Goal: Task Accomplishment & Management: Use online tool/utility

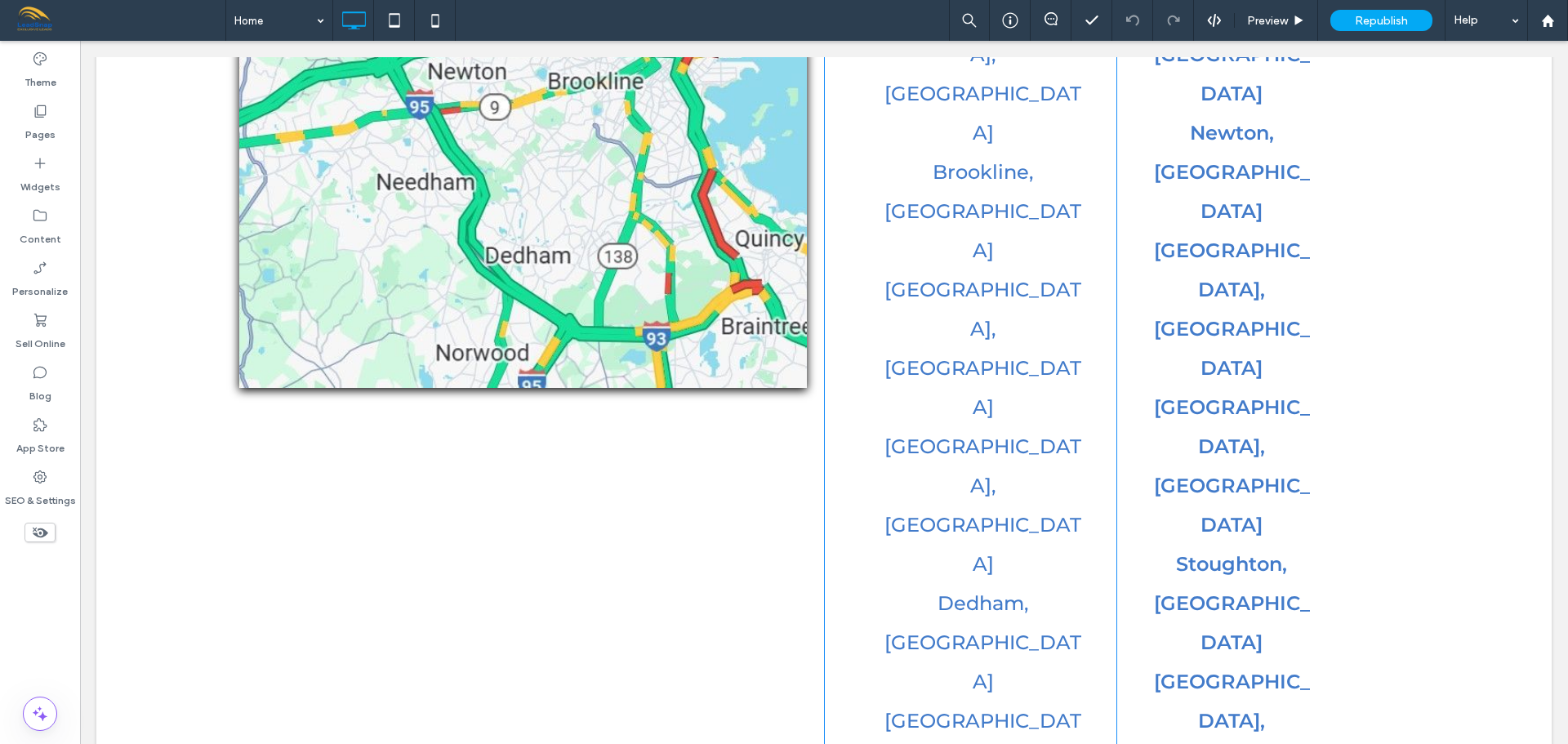
scroll to position [3511, 0]
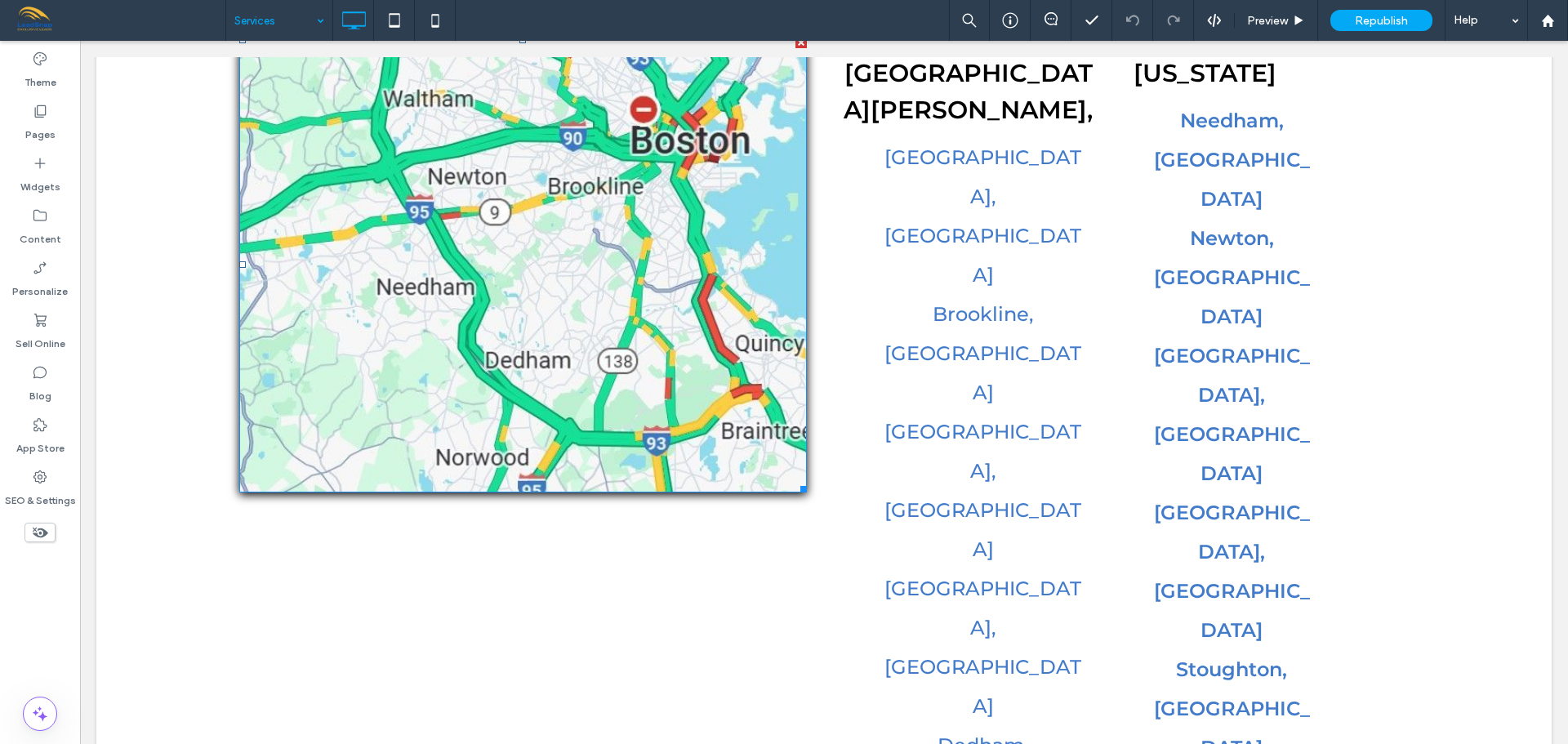
scroll to position [6170, 0]
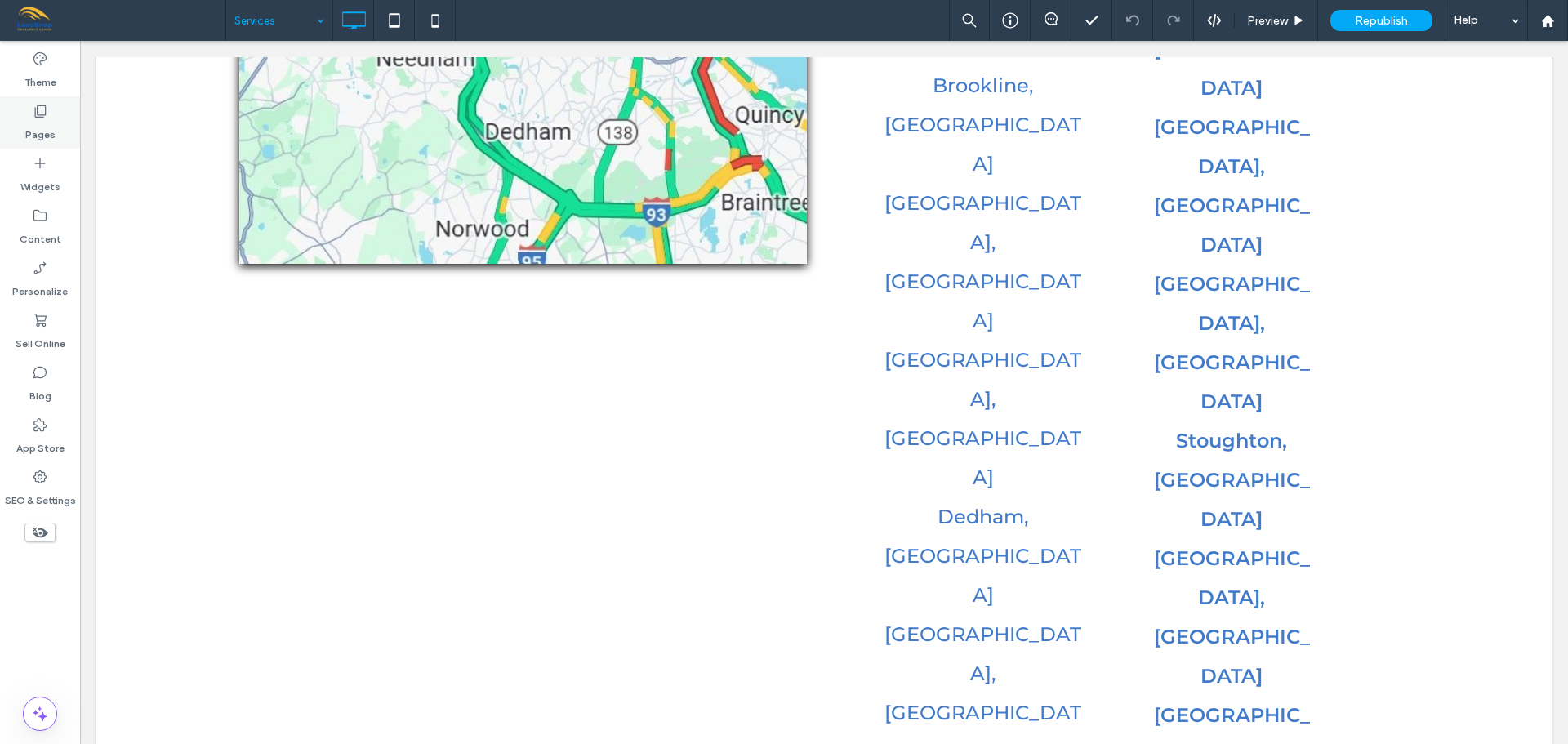
click at [39, 112] on icon at bounding box center [39, 111] width 16 height 16
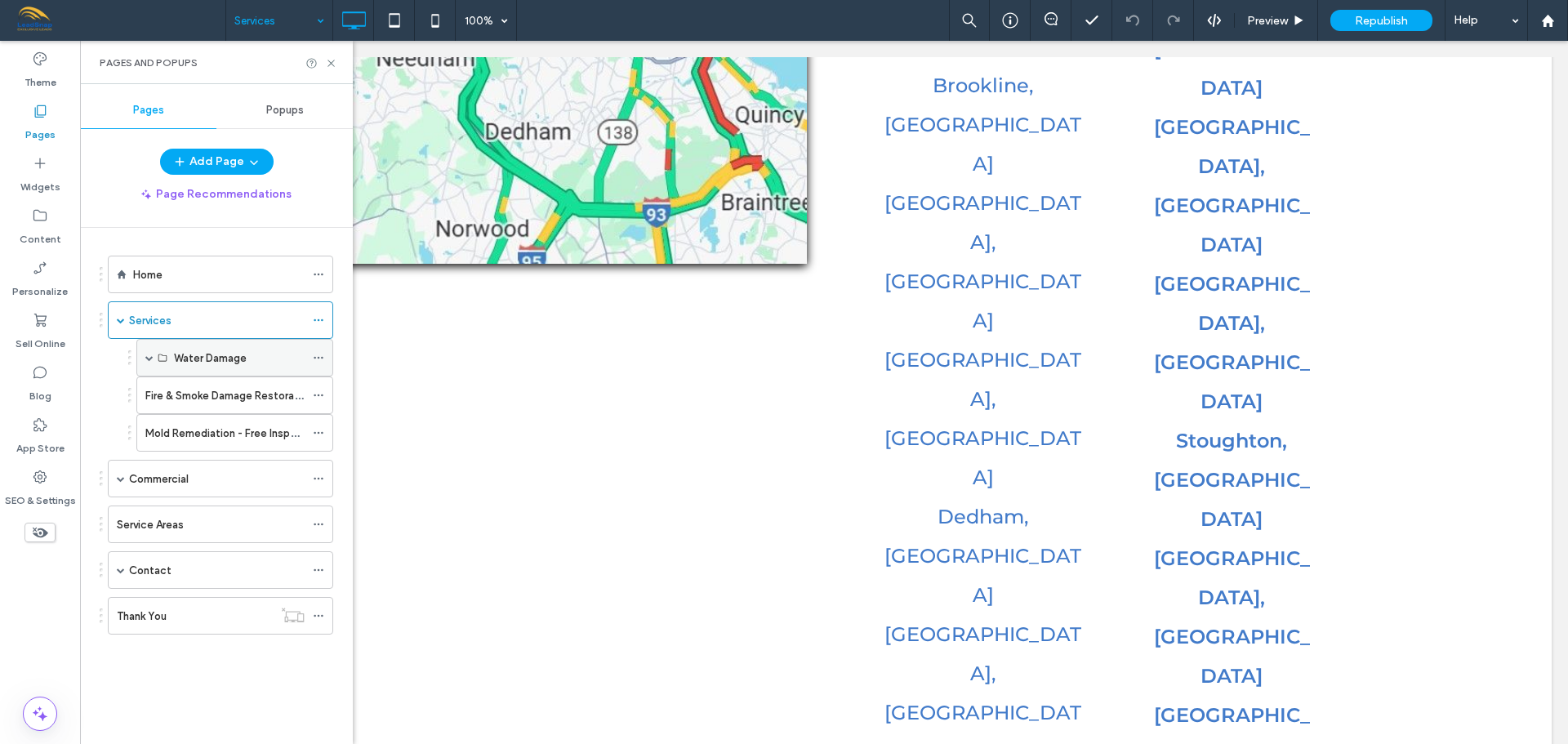
click at [213, 359] on label "Water Damage" at bounding box center [210, 357] width 73 height 28
click at [154, 429] on label "Mold Remediation - Free Inspections" at bounding box center [237, 433] width 183 height 28
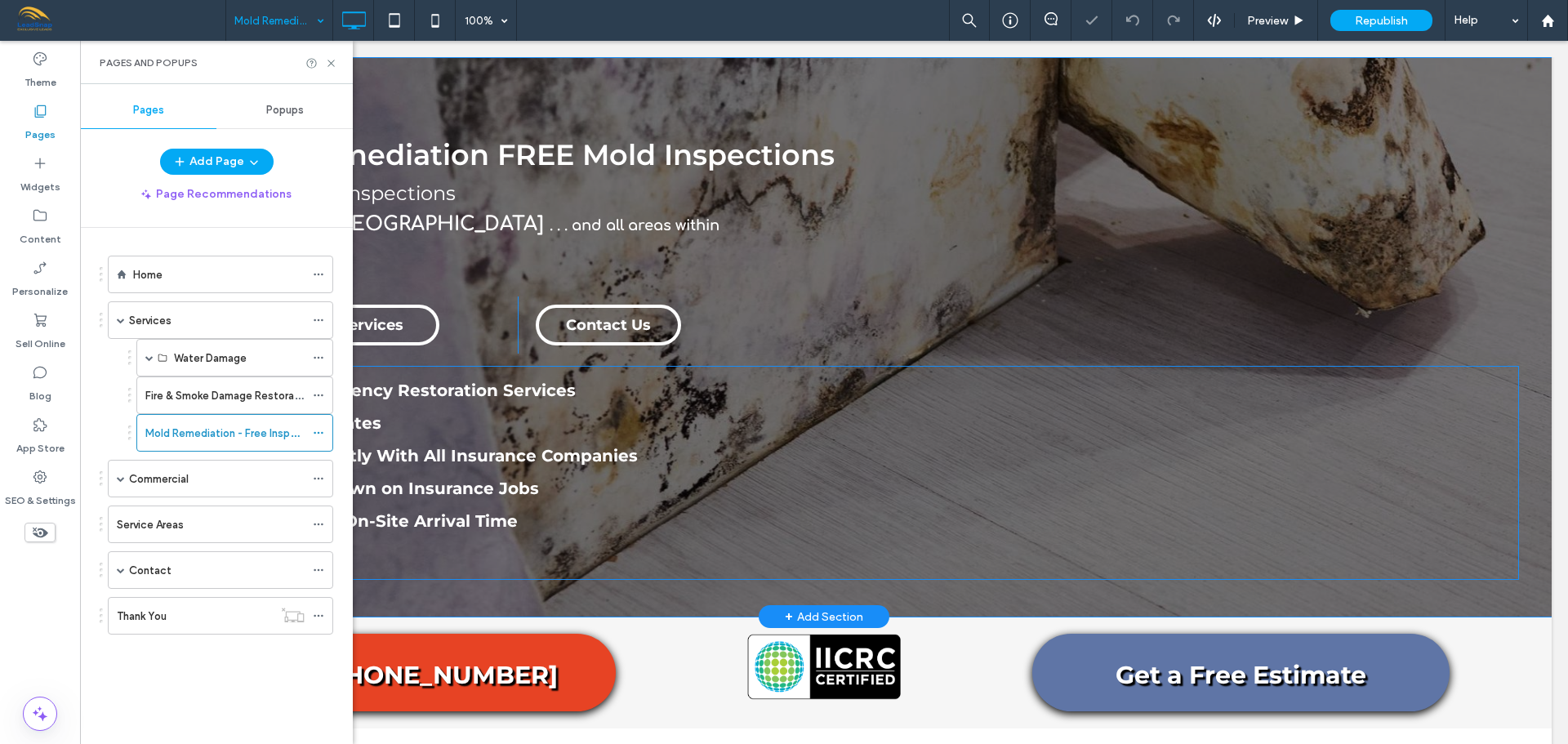
scroll to position [245, 0]
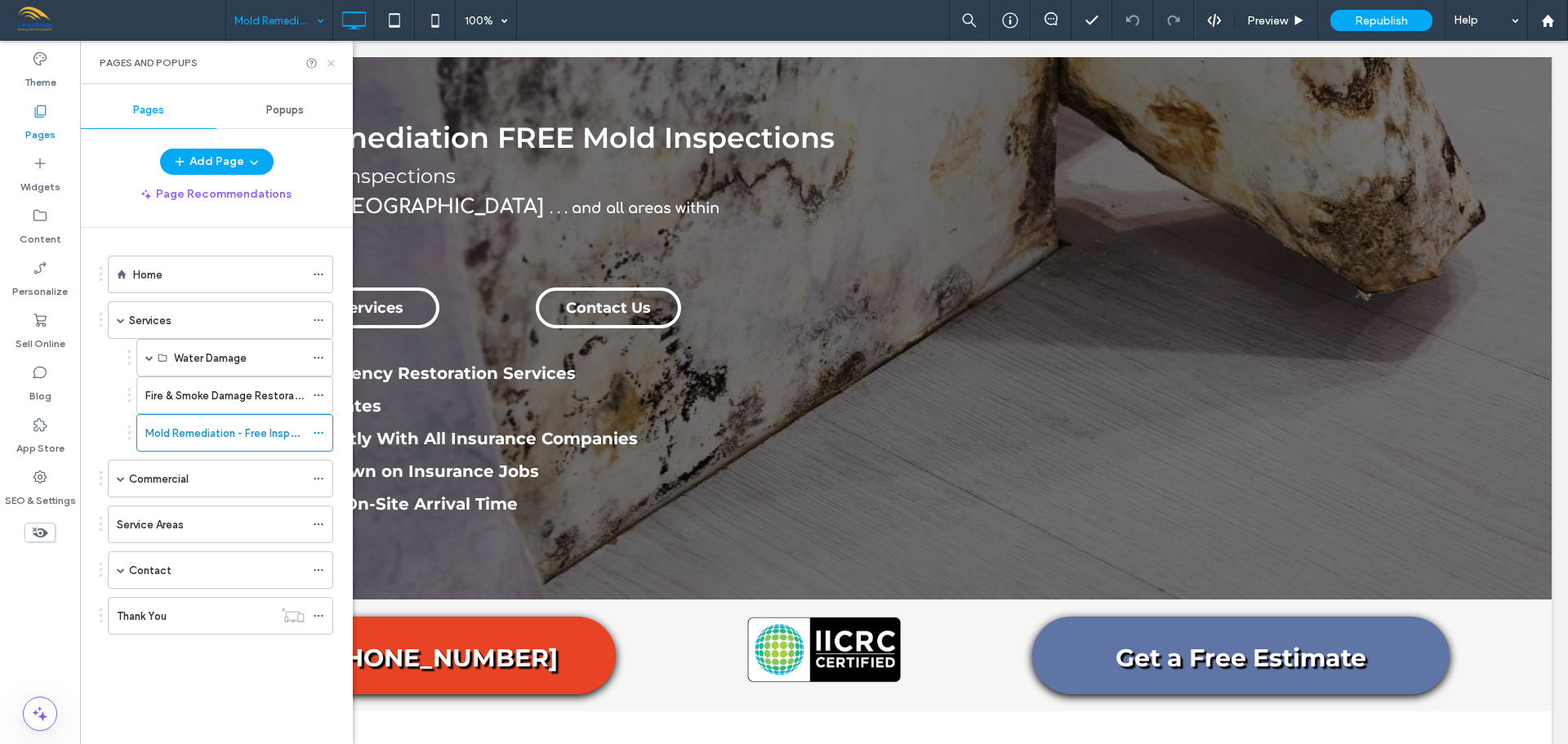
click at [332, 64] on icon at bounding box center [331, 63] width 12 height 12
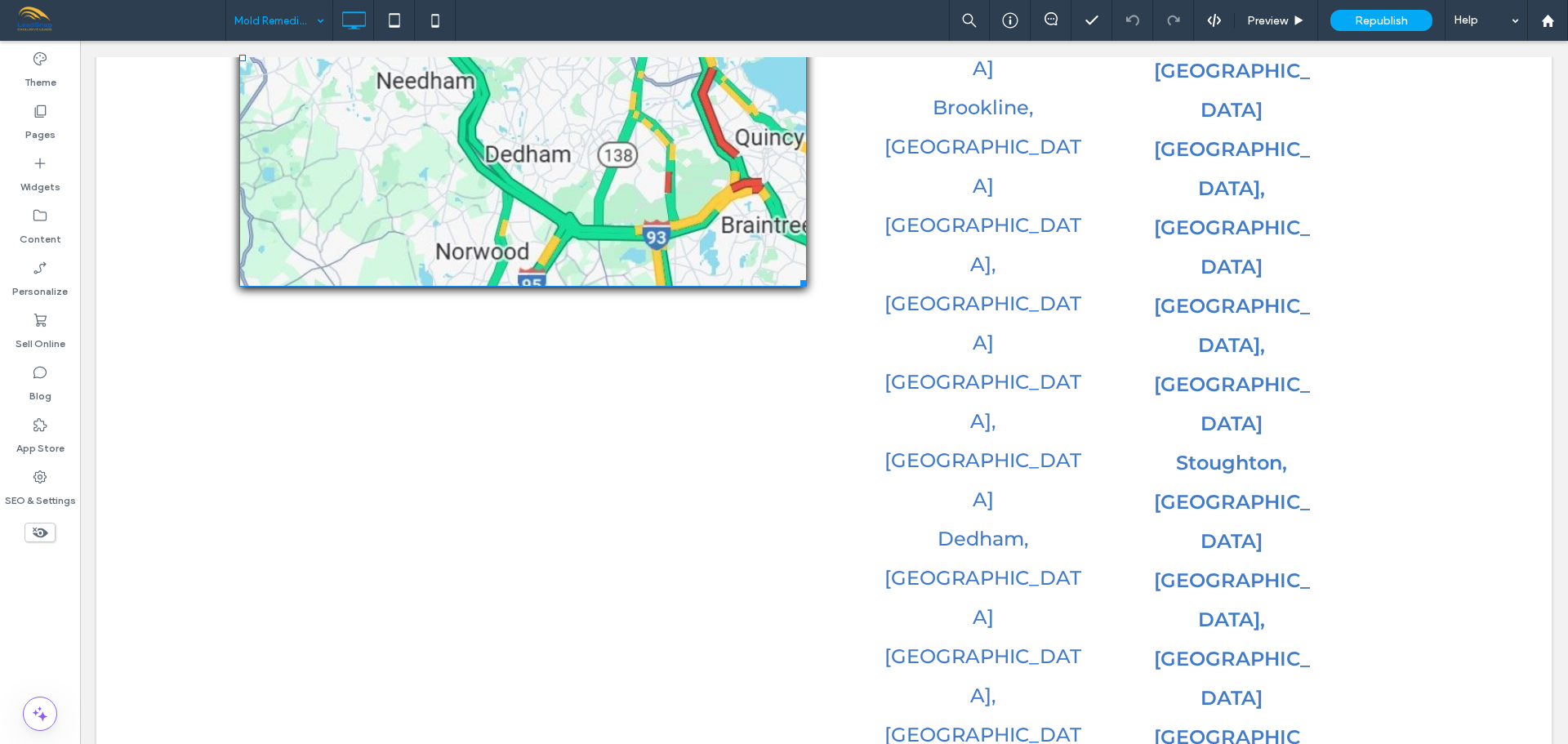
scroll to position [5337, 0]
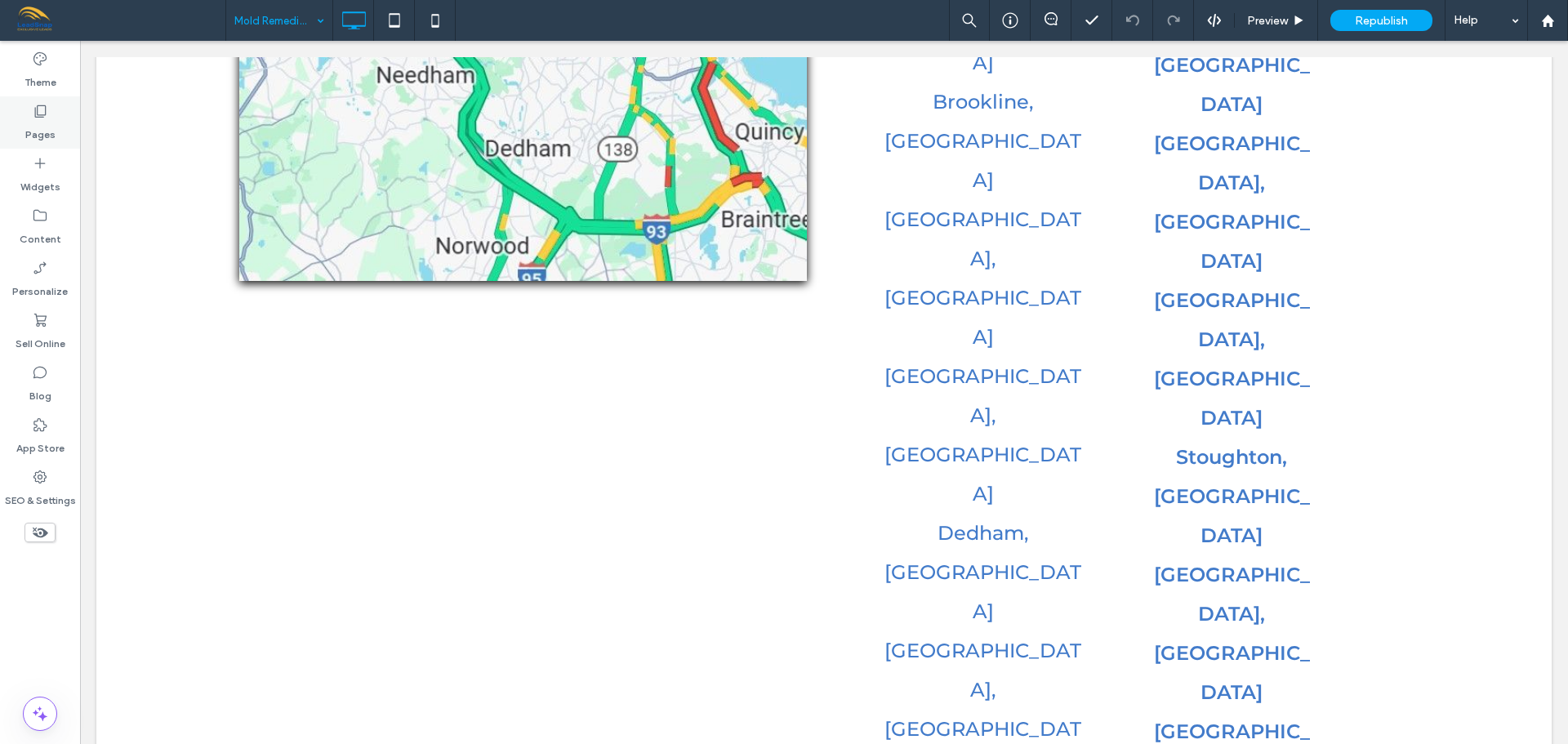
click at [47, 131] on label "Pages" at bounding box center [40, 130] width 30 height 23
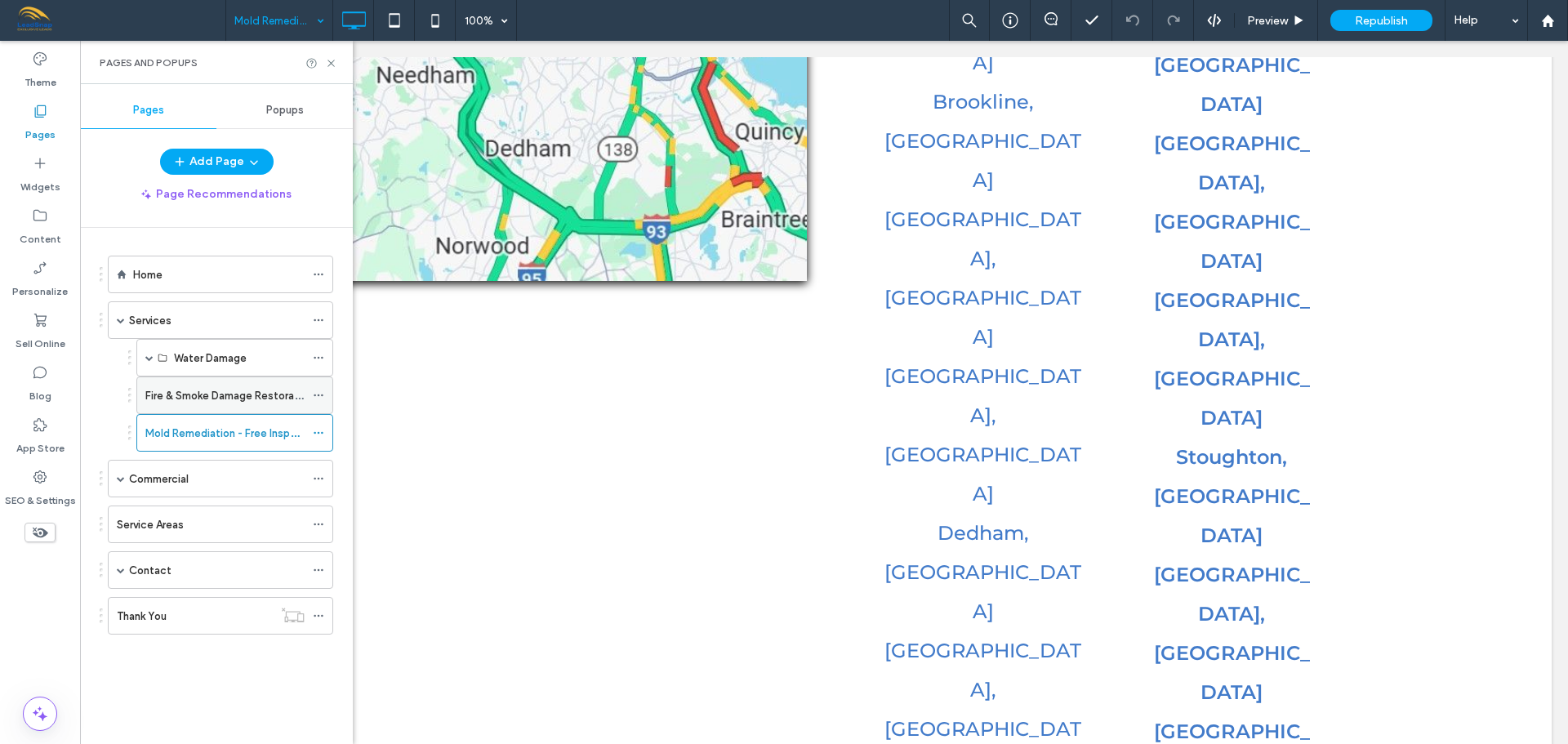
click at [155, 390] on label "Fire & Smoke Damage Restoration" at bounding box center [230, 395] width 168 height 28
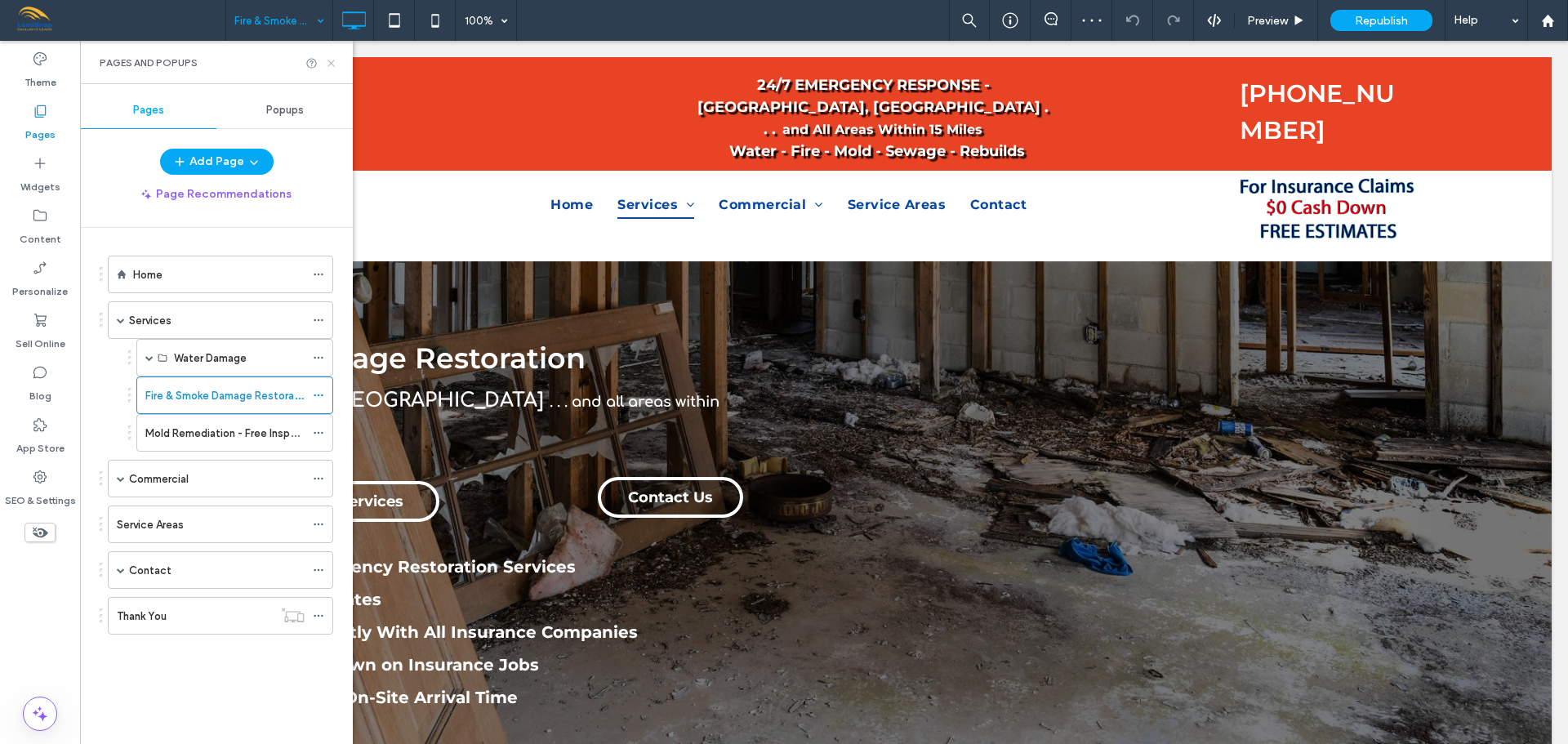
click at [330, 66] on icon at bounding box center [331, 63] width 12 height 12
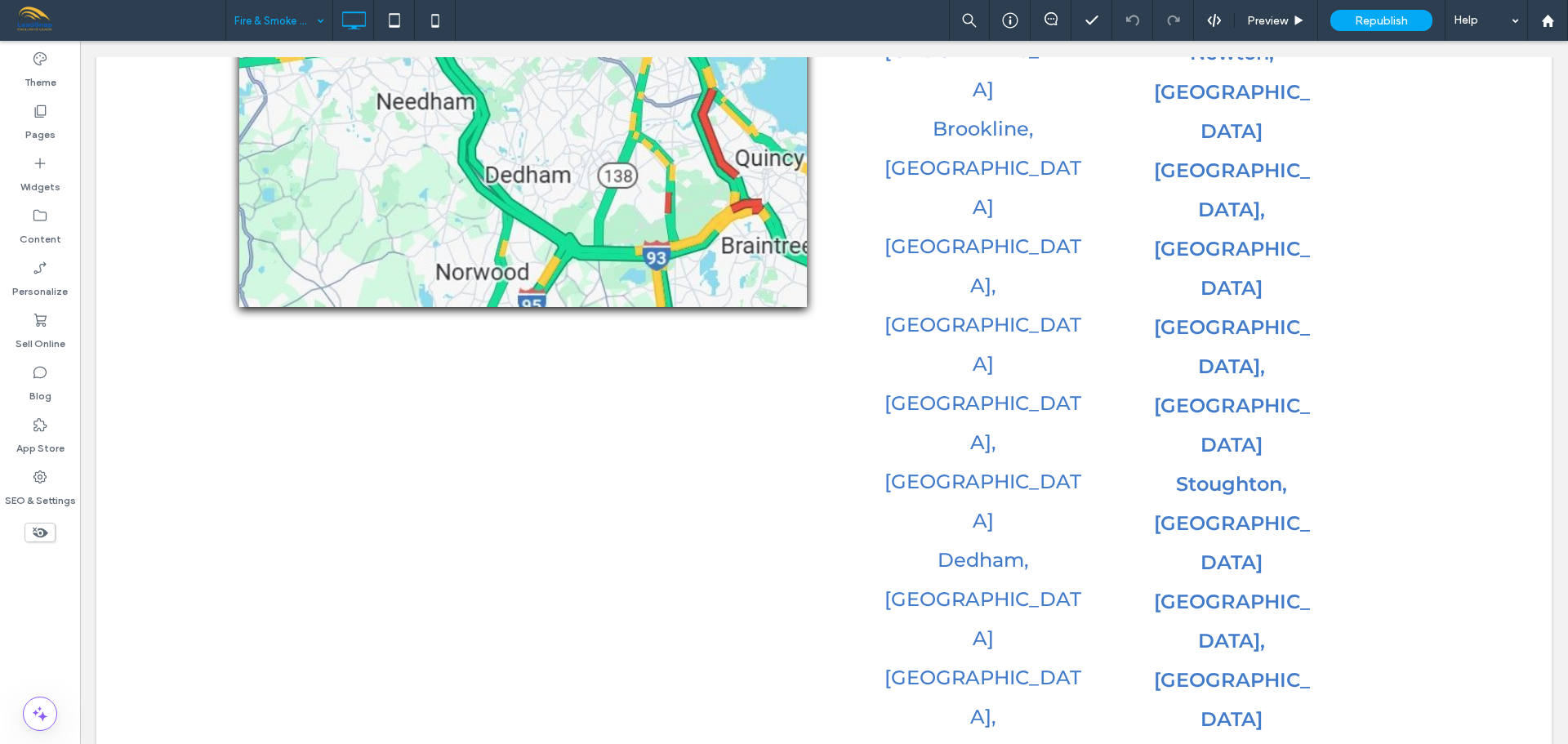
scroll to position [4890, 0]
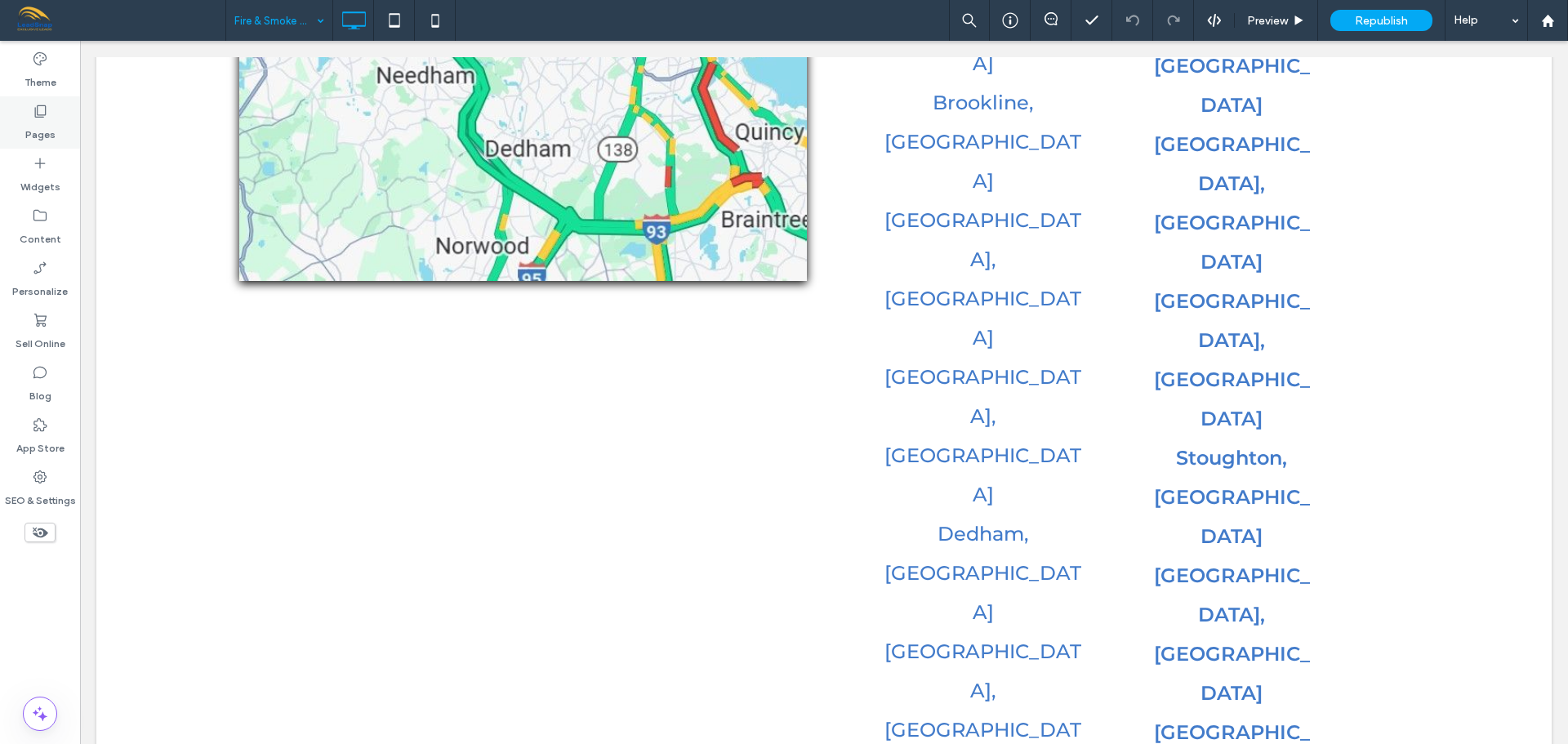
click at [39, 126] on label "Pages" at bounding box center [40, 130] width 30 height 23
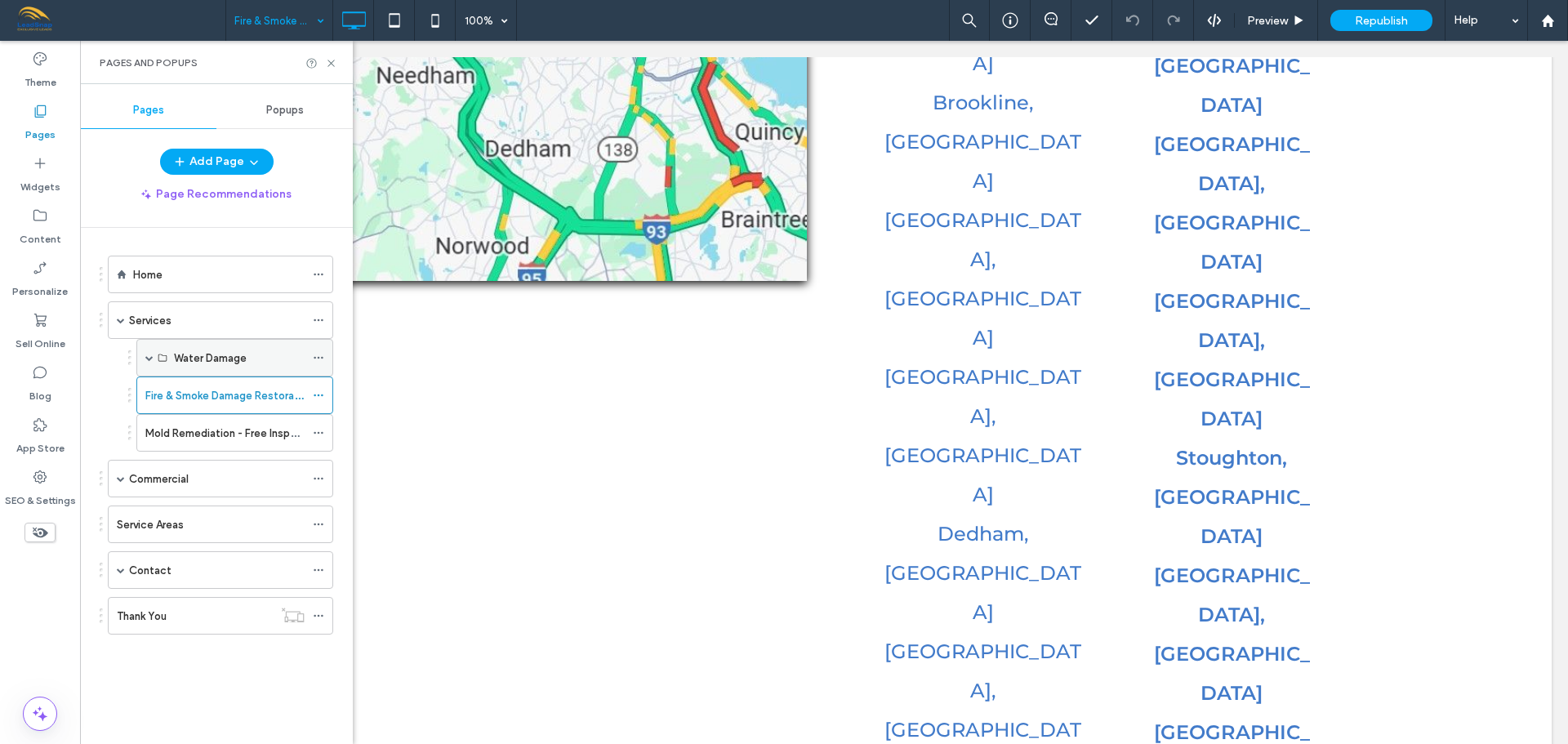
click at [146, 357] on span at bounding box center [150, 357] width 9 height 9
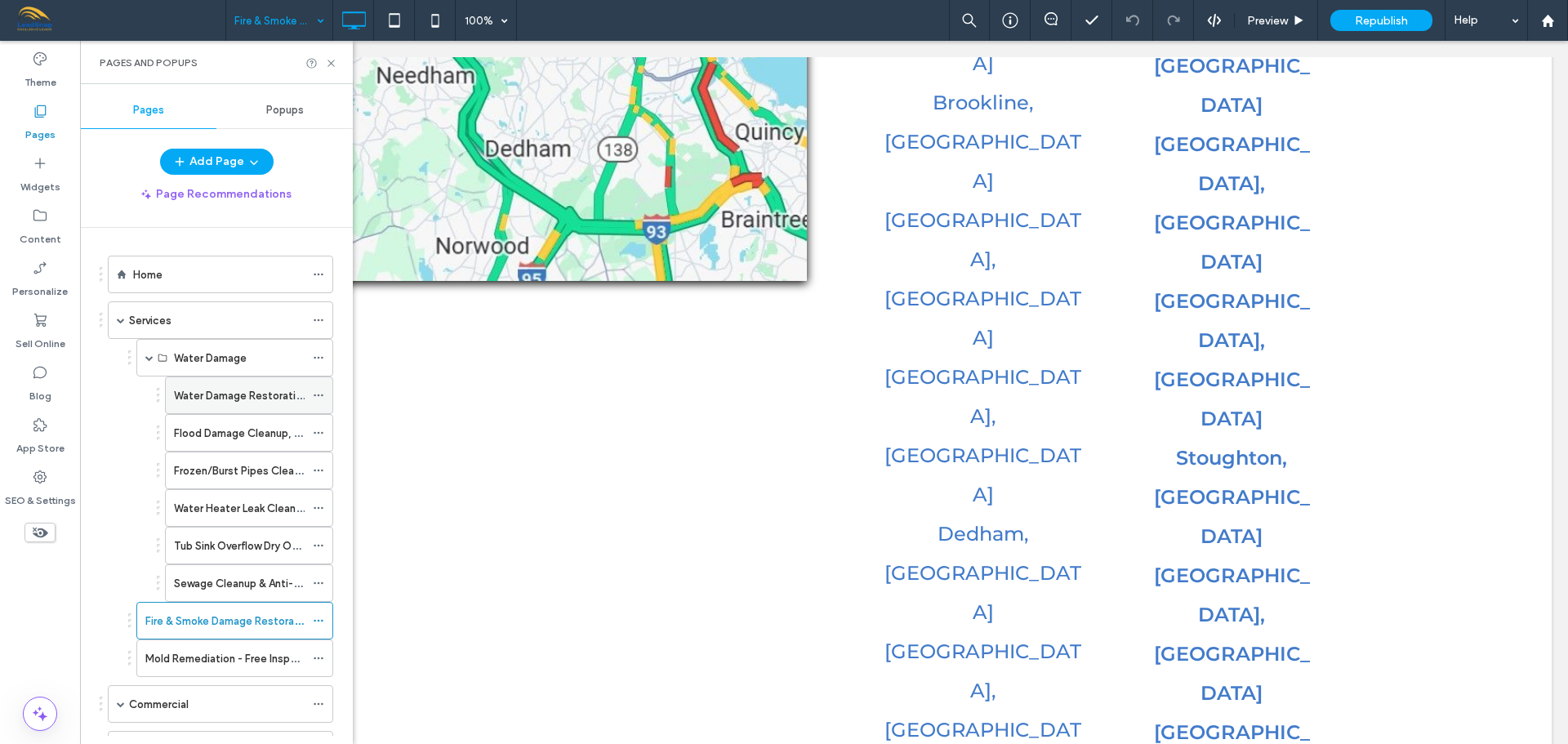
click at [179, 395] on label "Water Damage Restoration & Rebuilds" at bounding box center [268, 395] width 189 height 28
click at [330, 64] on use at bounding box center [331, 63] width 7 height 7
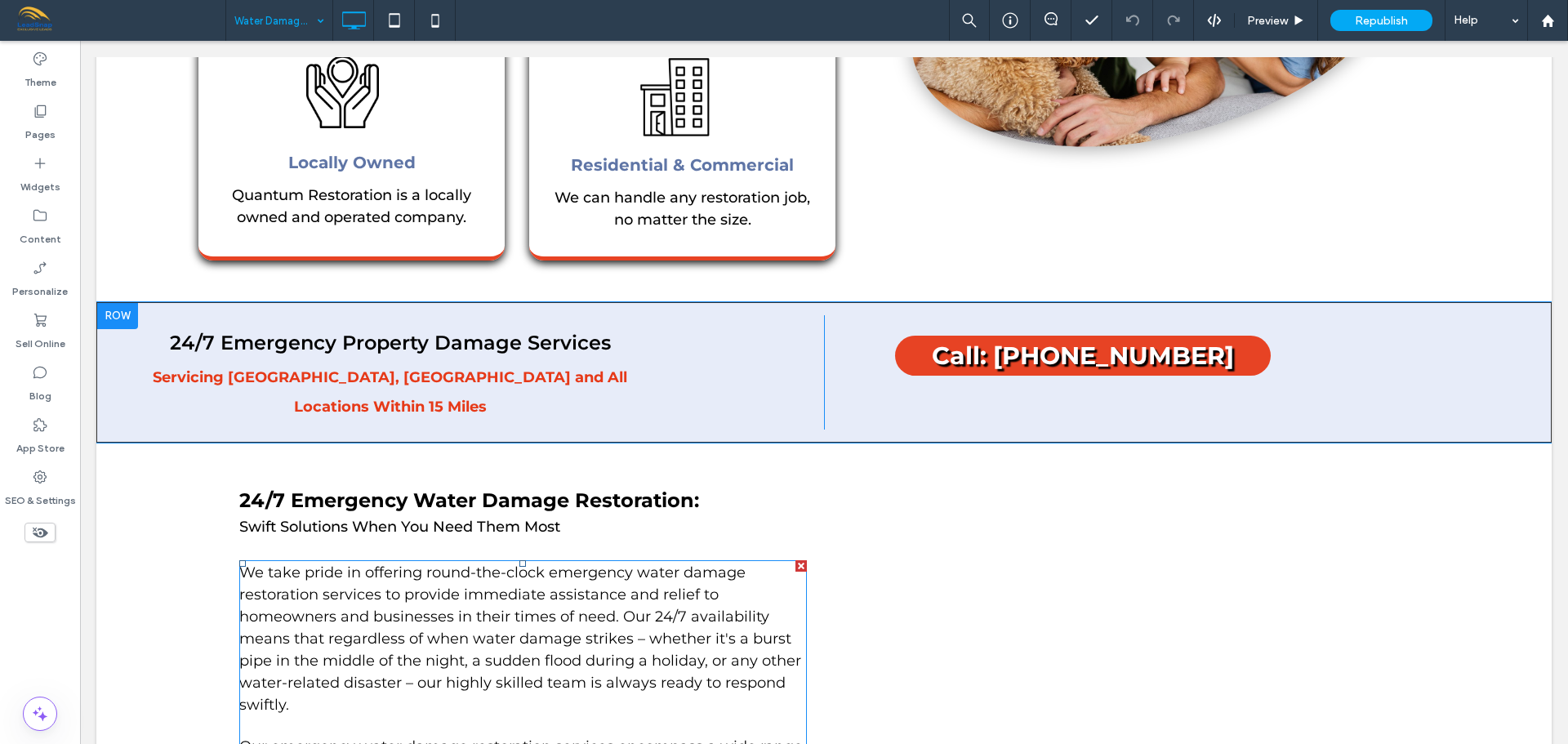
scroll to position [1306, 0]
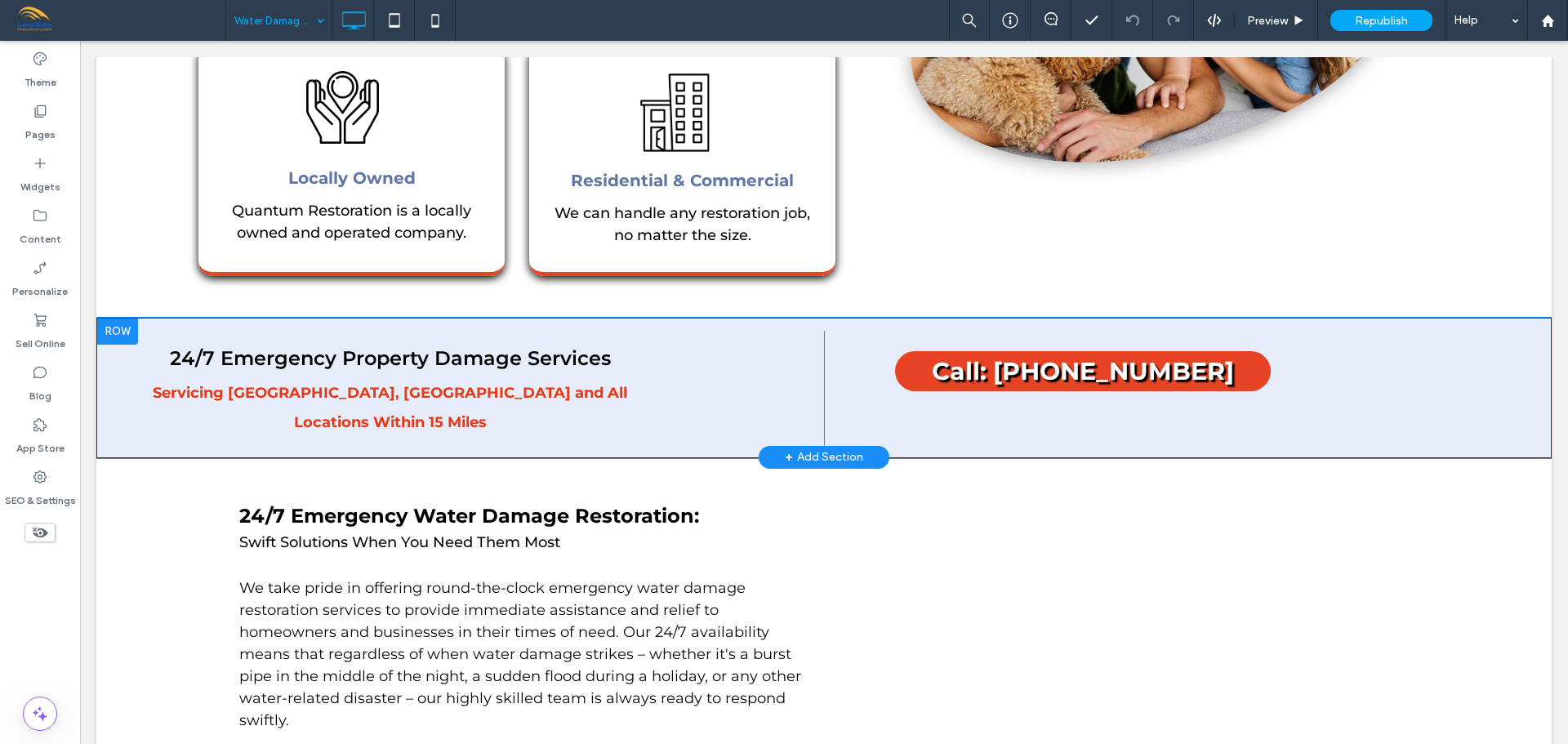
click at [107, 319] on div at bounding box center [117, 332] width 41 height 26
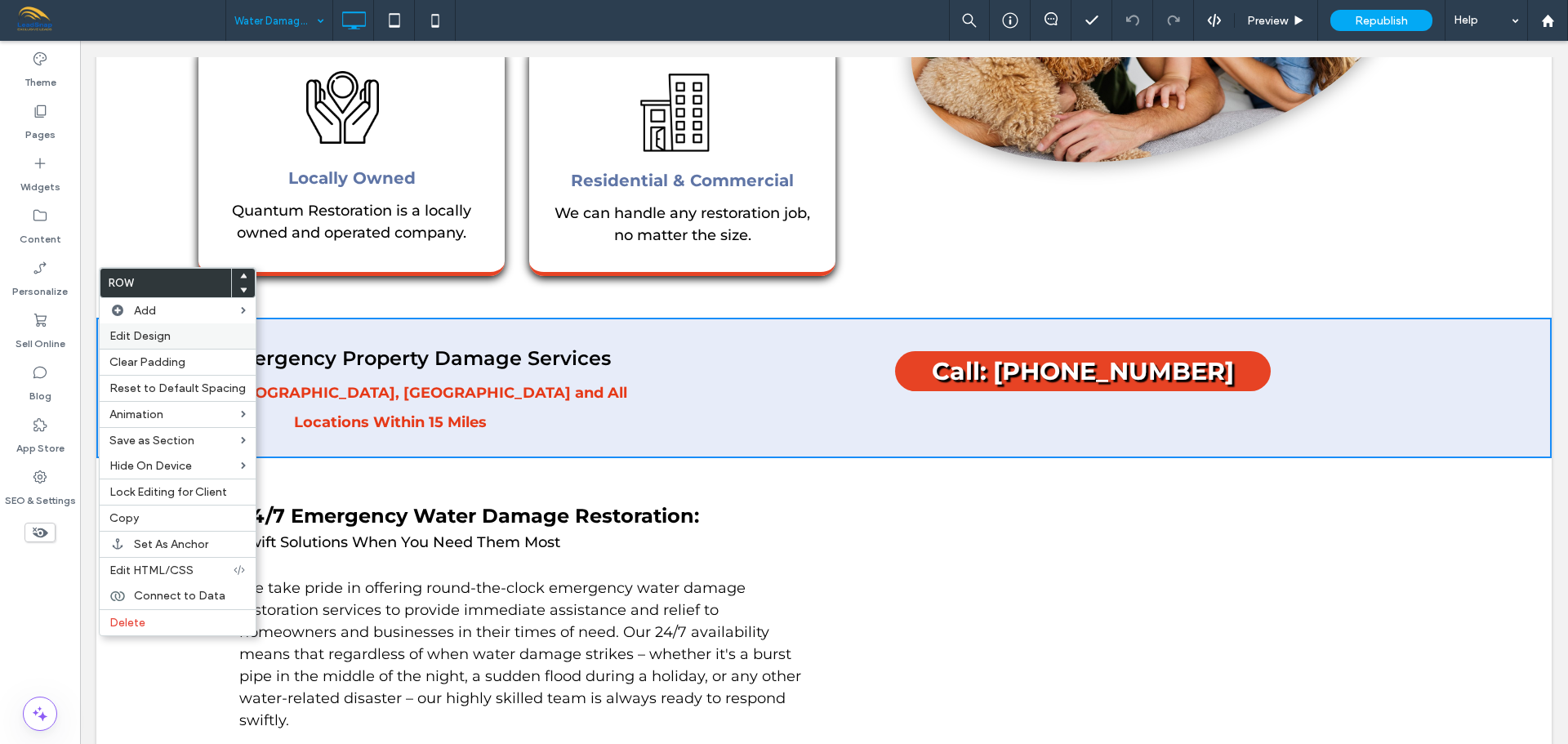
click at [123, 340] on span "Edit Design" at bounding box center [140, 336] width 61 height 14
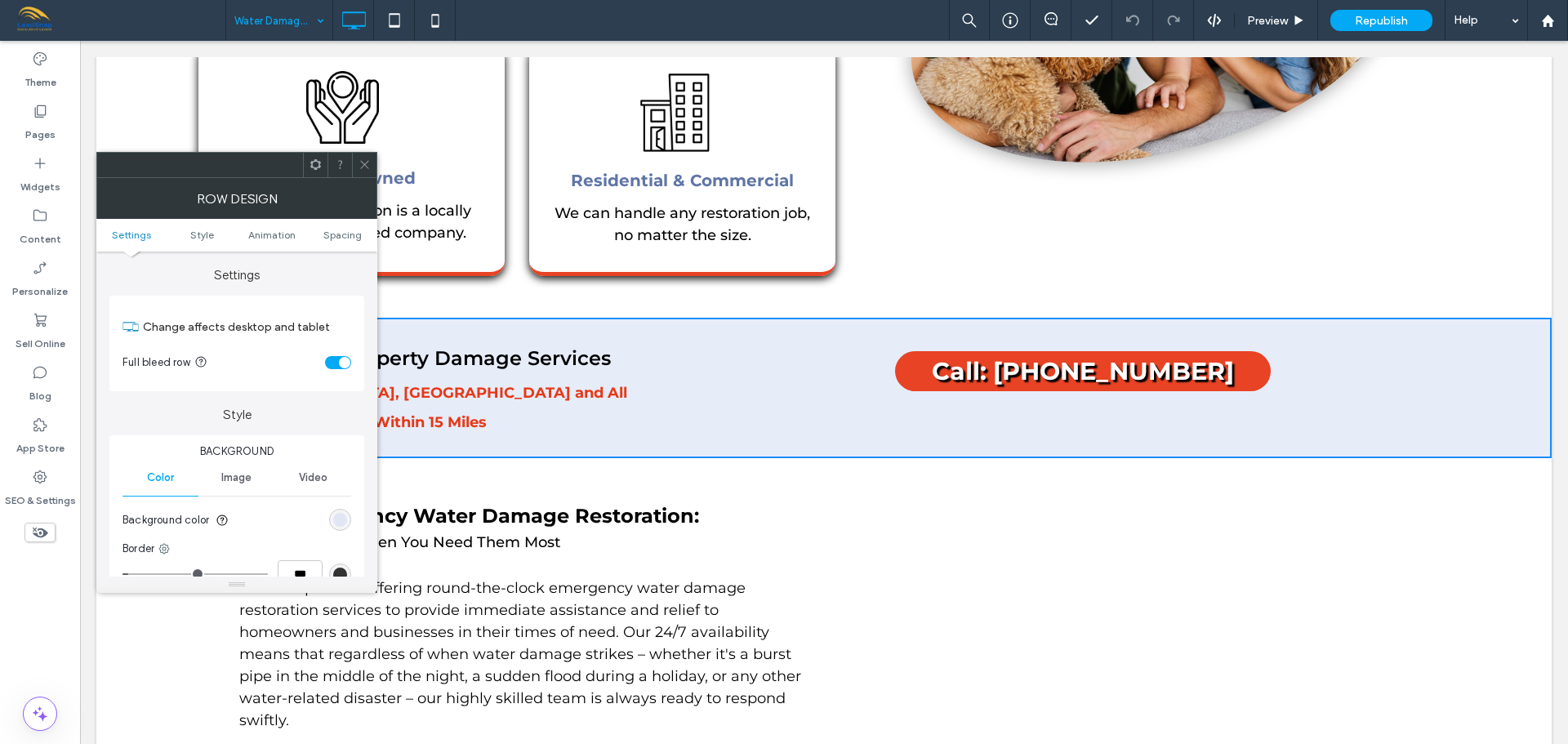
click at [321, 176] on div at bounding box center [315, 165] width 25 height 25
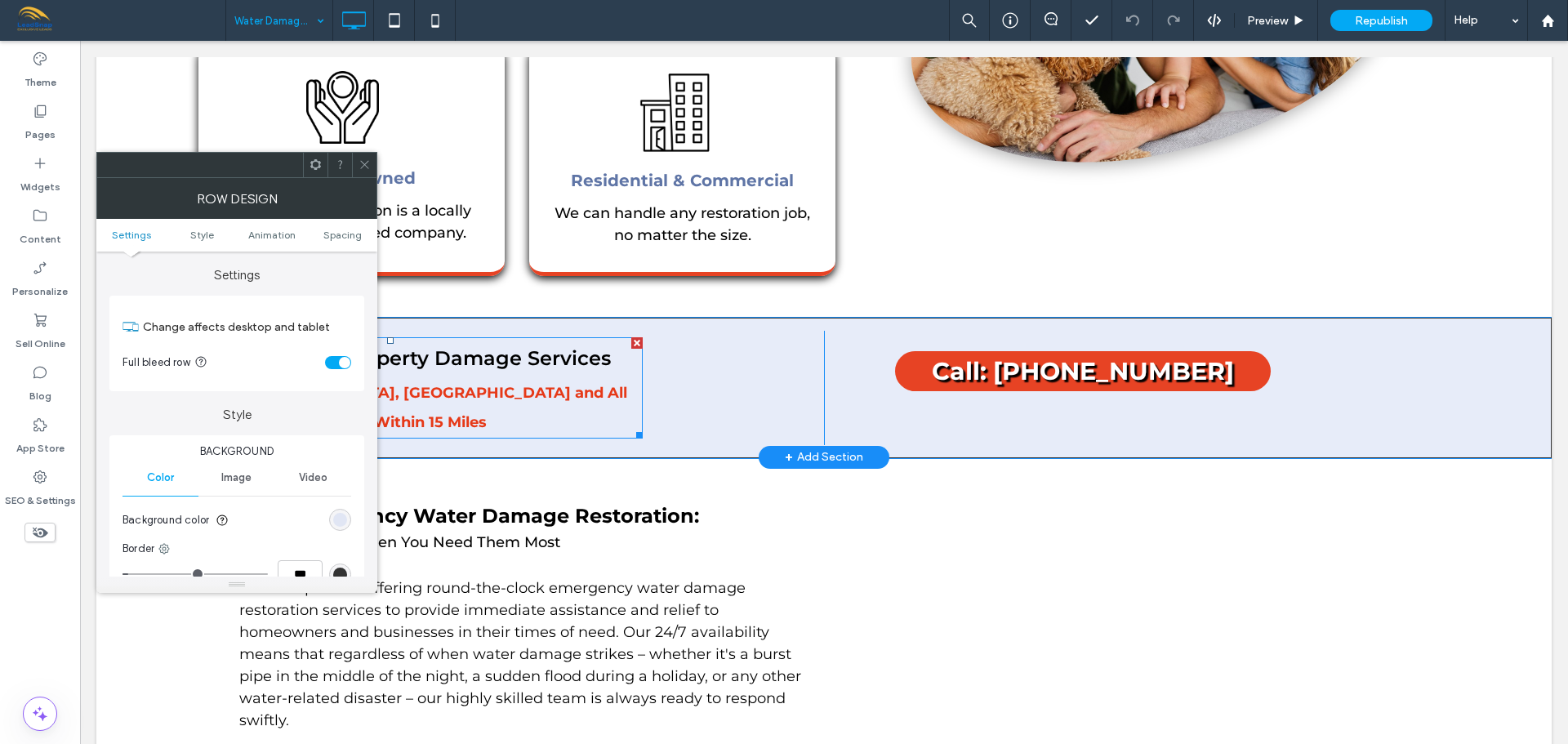
click at [519, 356] on div "24/7 Emergency Property Damage Services Servicing Needham, MA and All Locations…" at bounding box center [390, 387] width 505 height 101
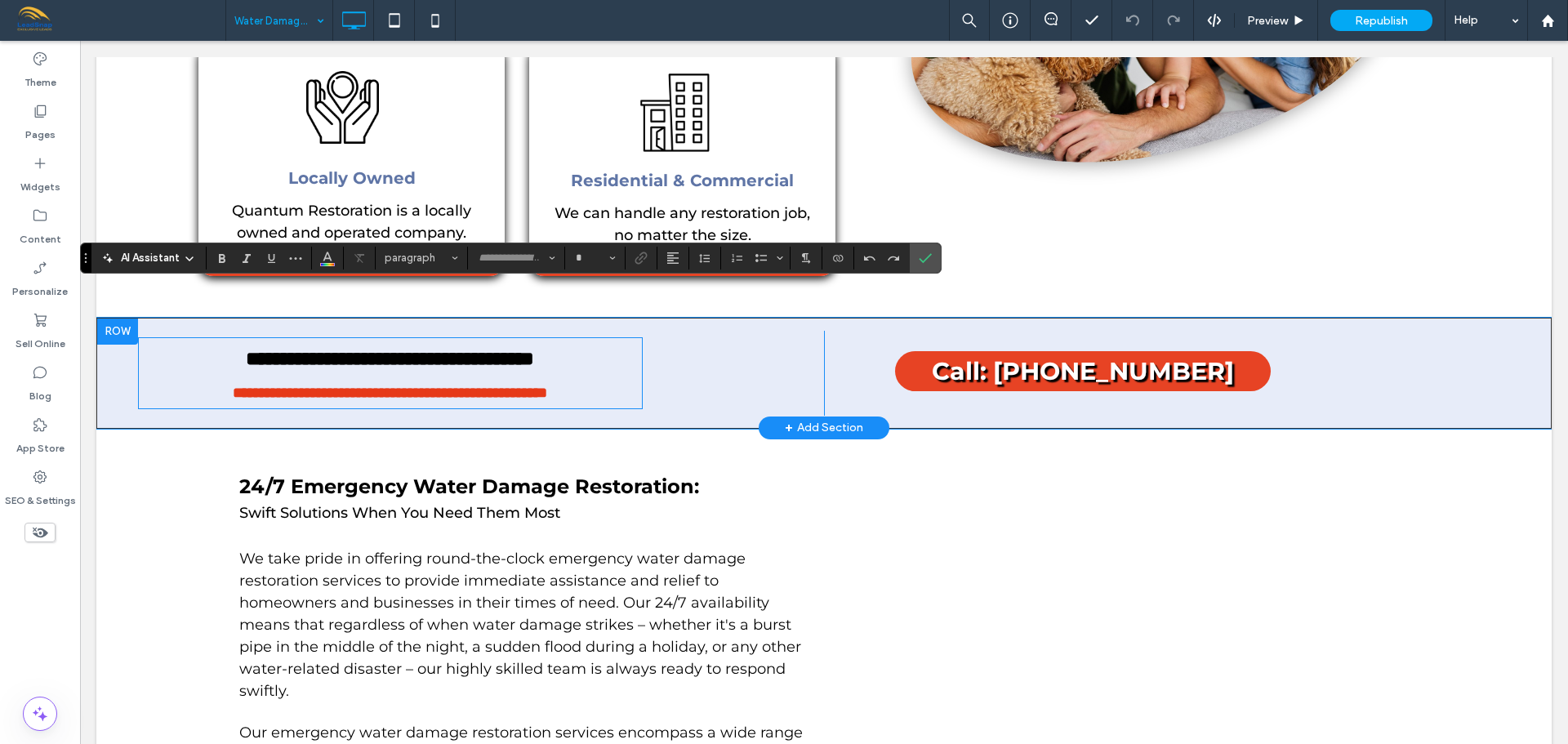
type input "**********"
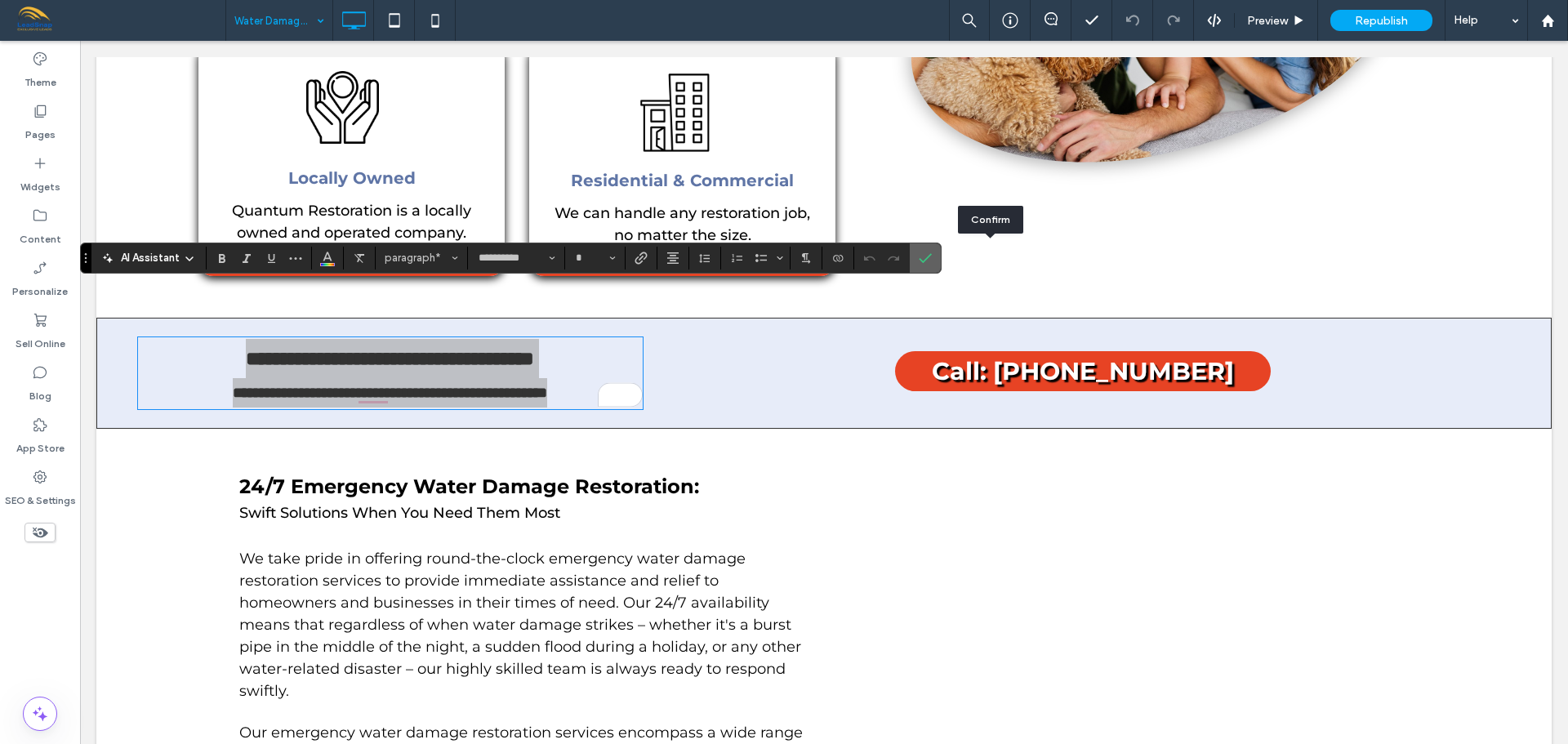
drag, startPoint x: 992, startPoint y: 257, endPoint x: 855, endPoint y: 224, distance: 140.9
click at [933, 257] on use "Confirm" at bounding box center [926, 257] width 13 height 9
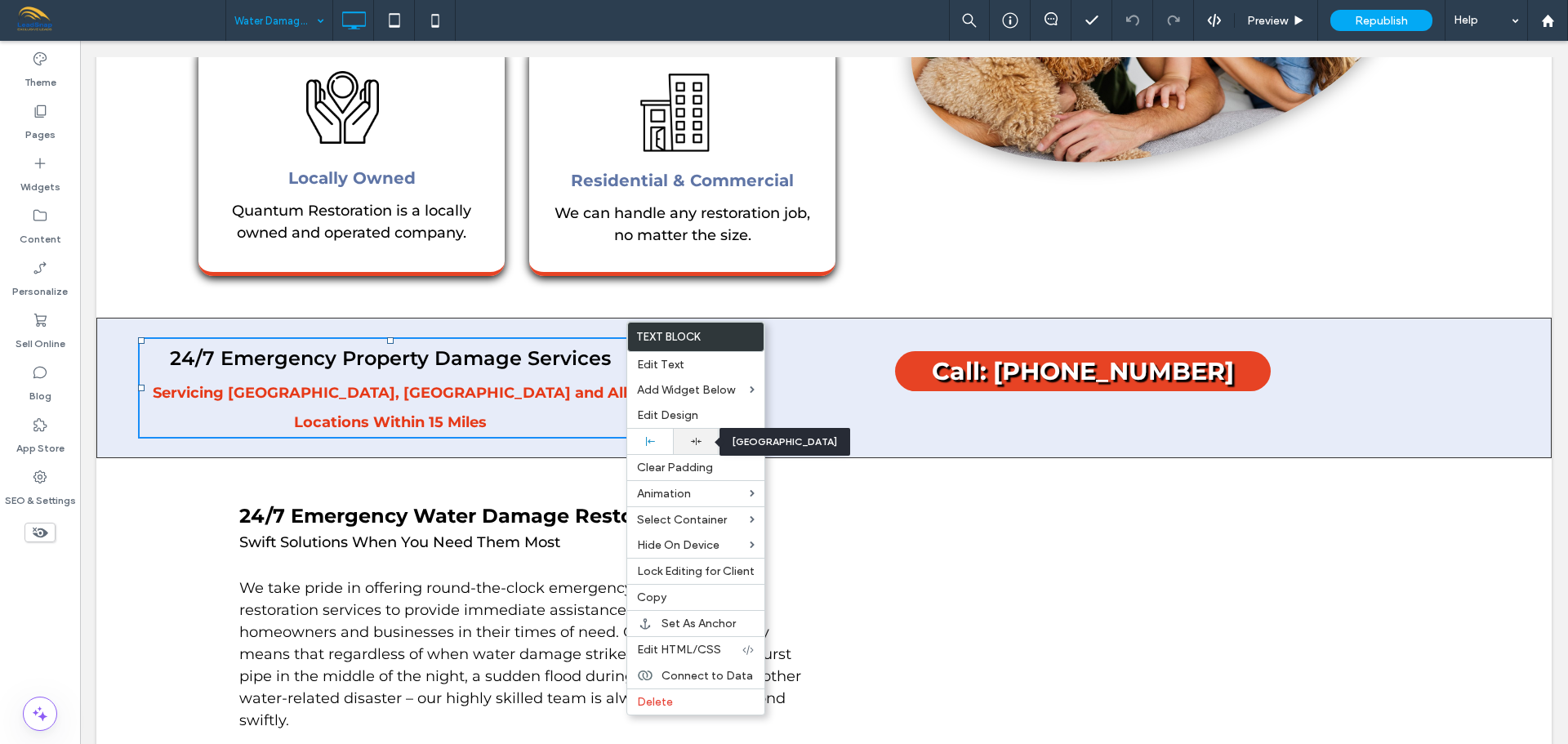
click at [699, 442] on icon at bounding box center [696, 441] width 10 height 10
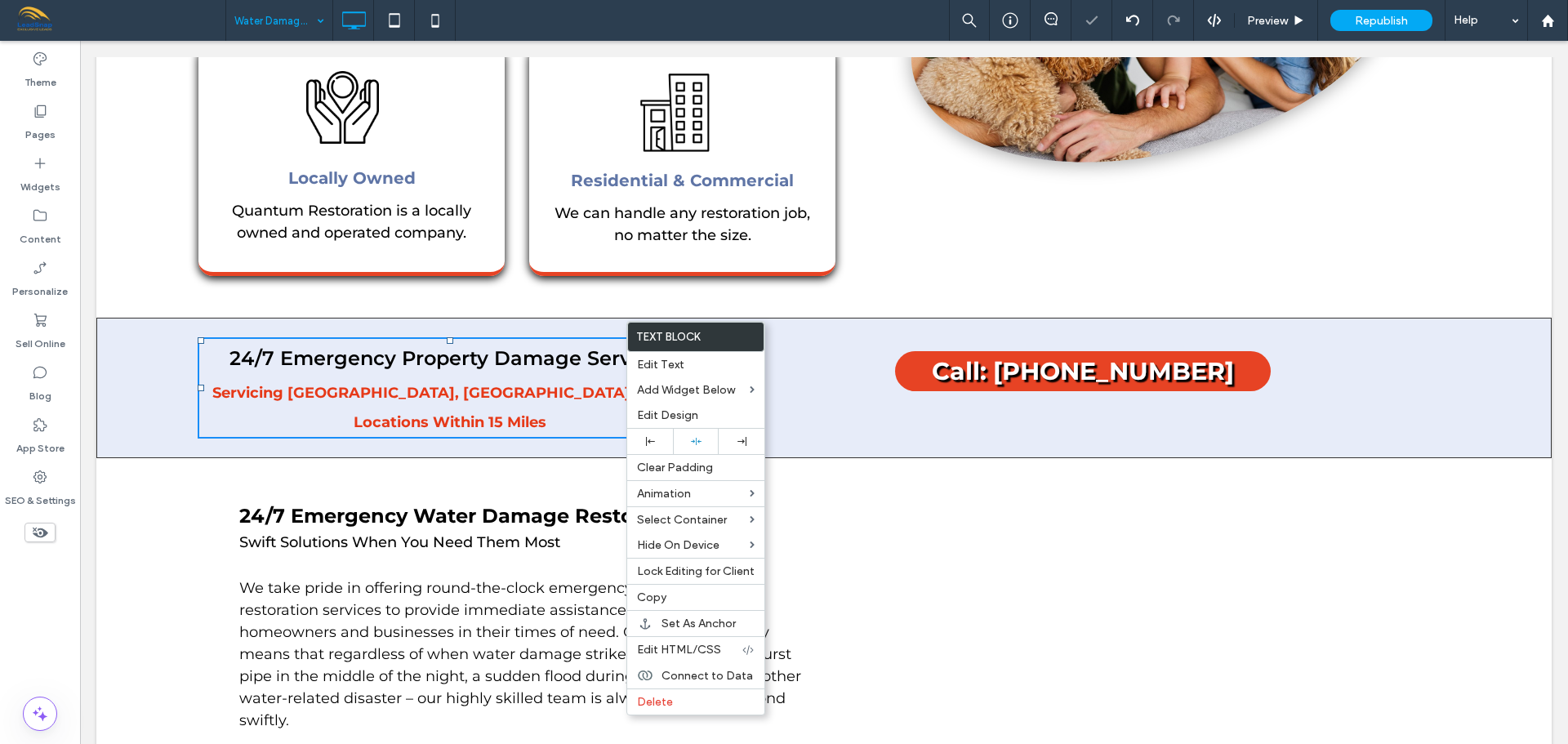
click at [382, 485] on div "24/7 Emergency Water Damage Restoration: Swift Solutions When You Need Them Mos…" at bounding box center [532, 731] width 585 height 492
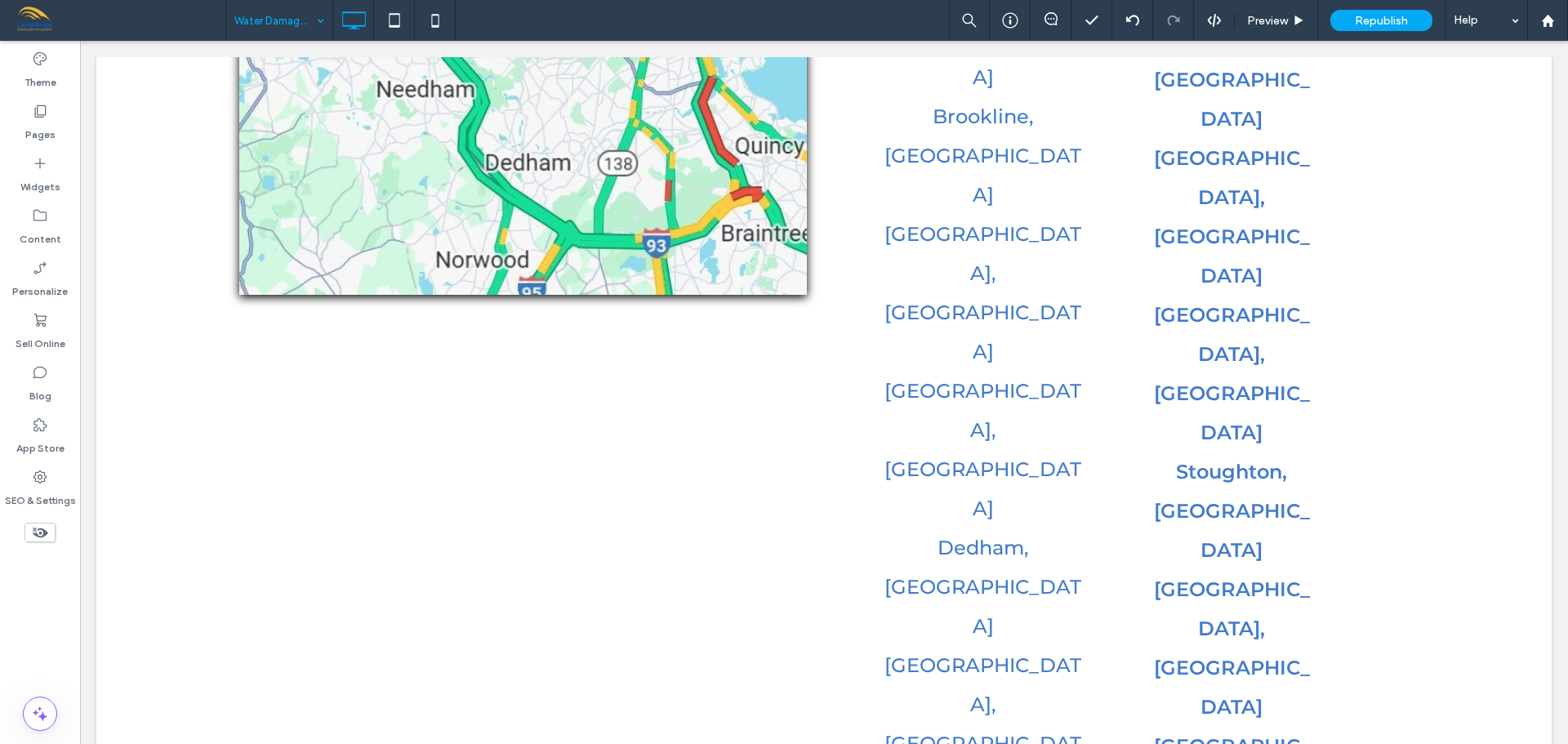
scroll to position [3626, 0]
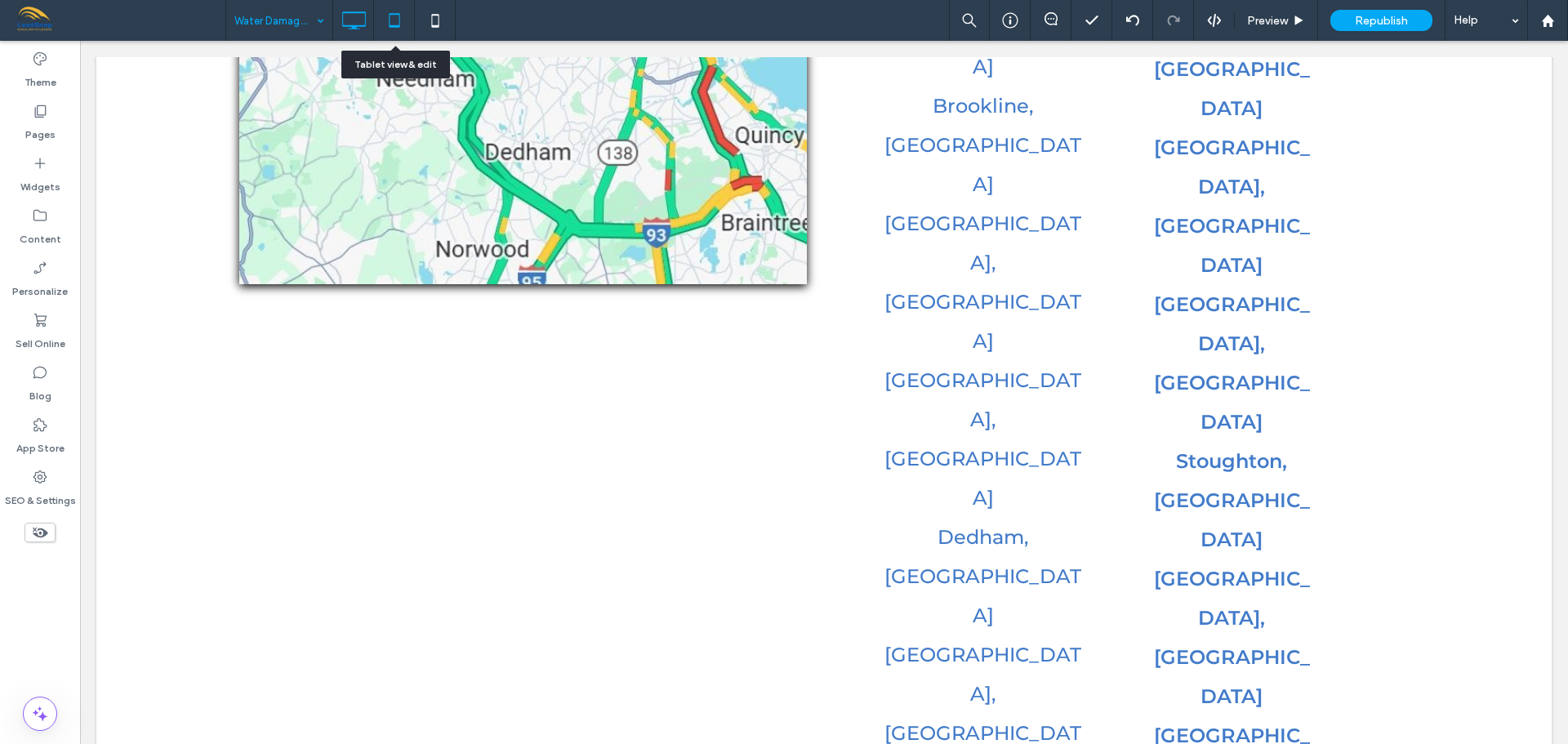
click at [394, 16] on icon at bounding box center [394, 21] width 33 height 33
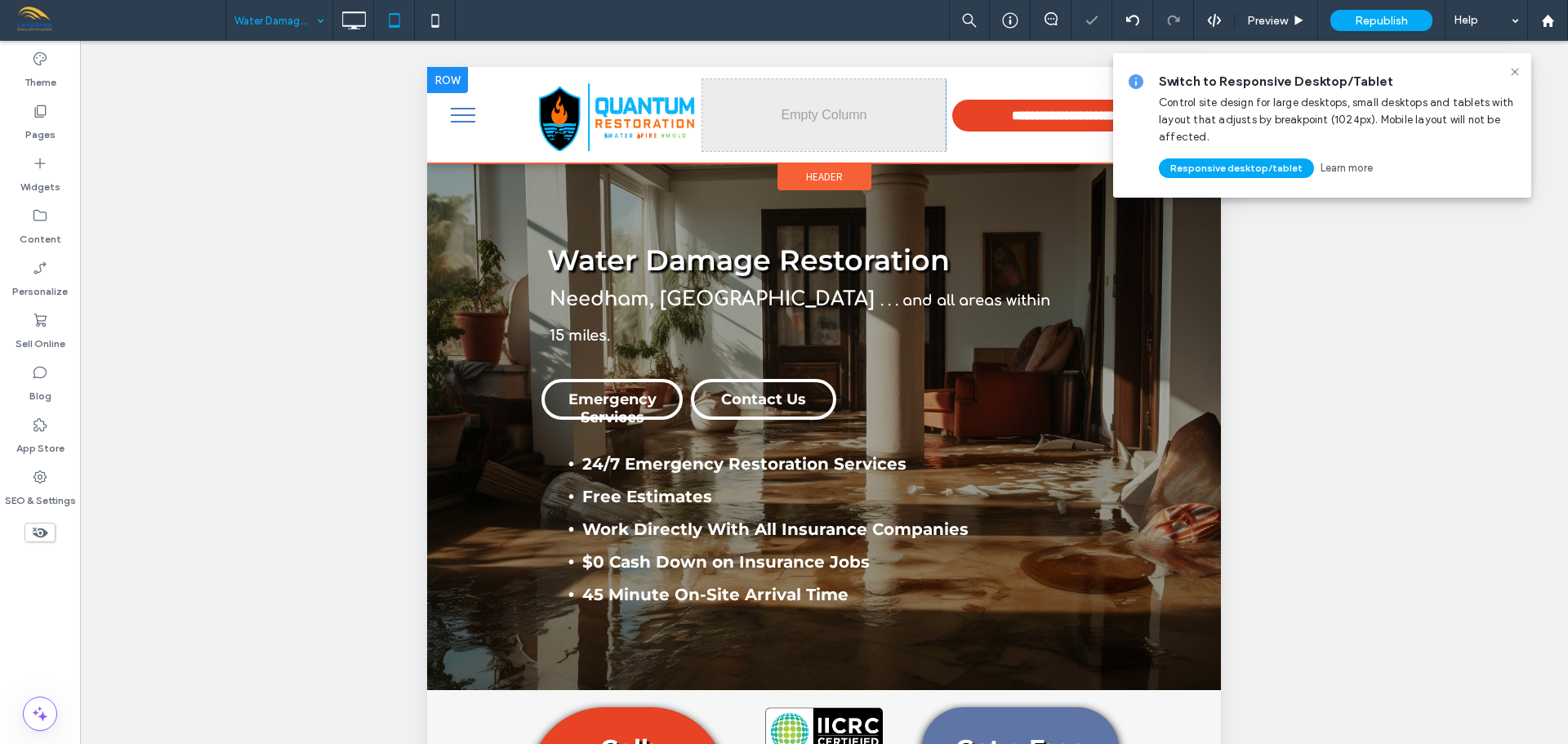
scroll to position [0, 0]
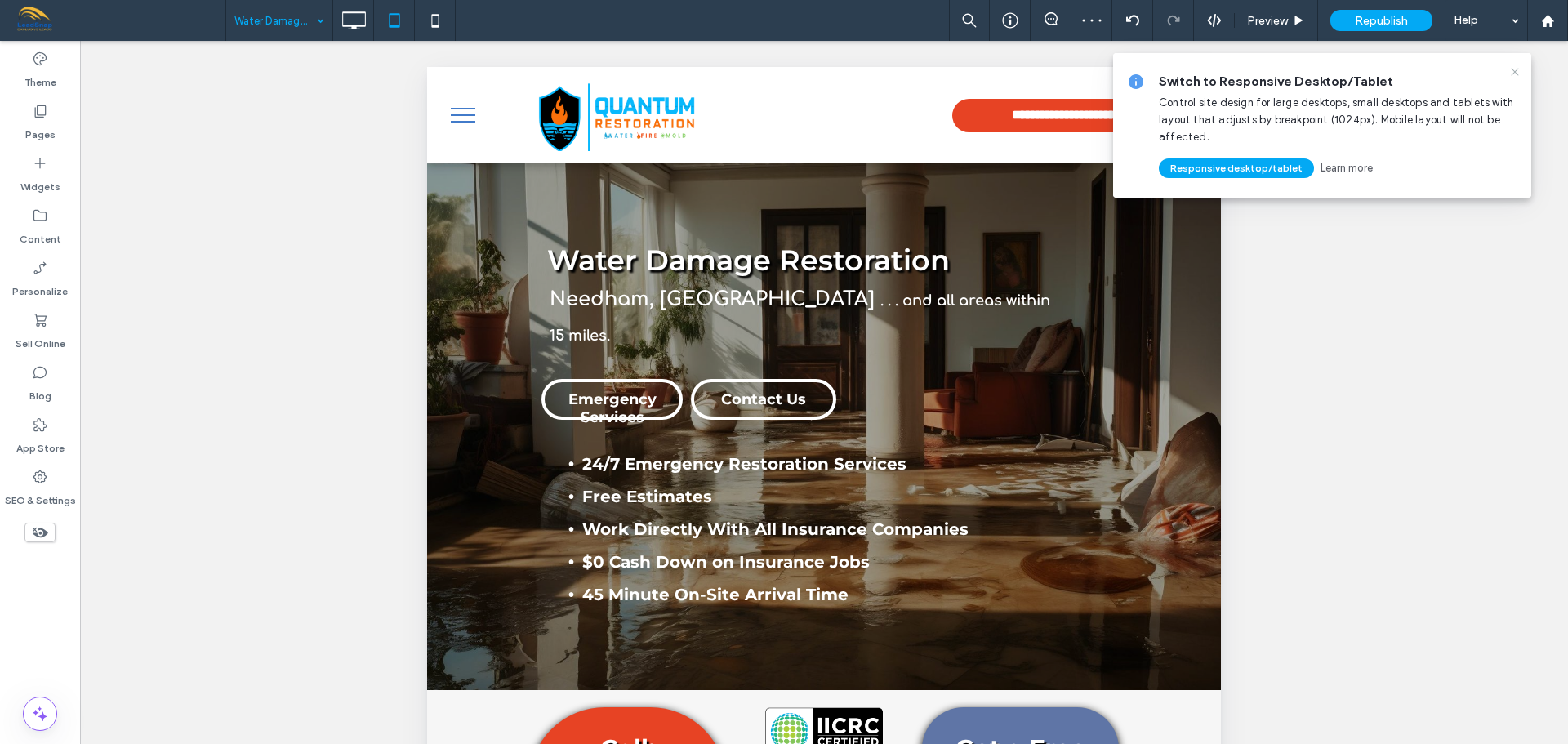
click at [1513, 71] on icon at bounding box center [1514, 71] width 13 height 13
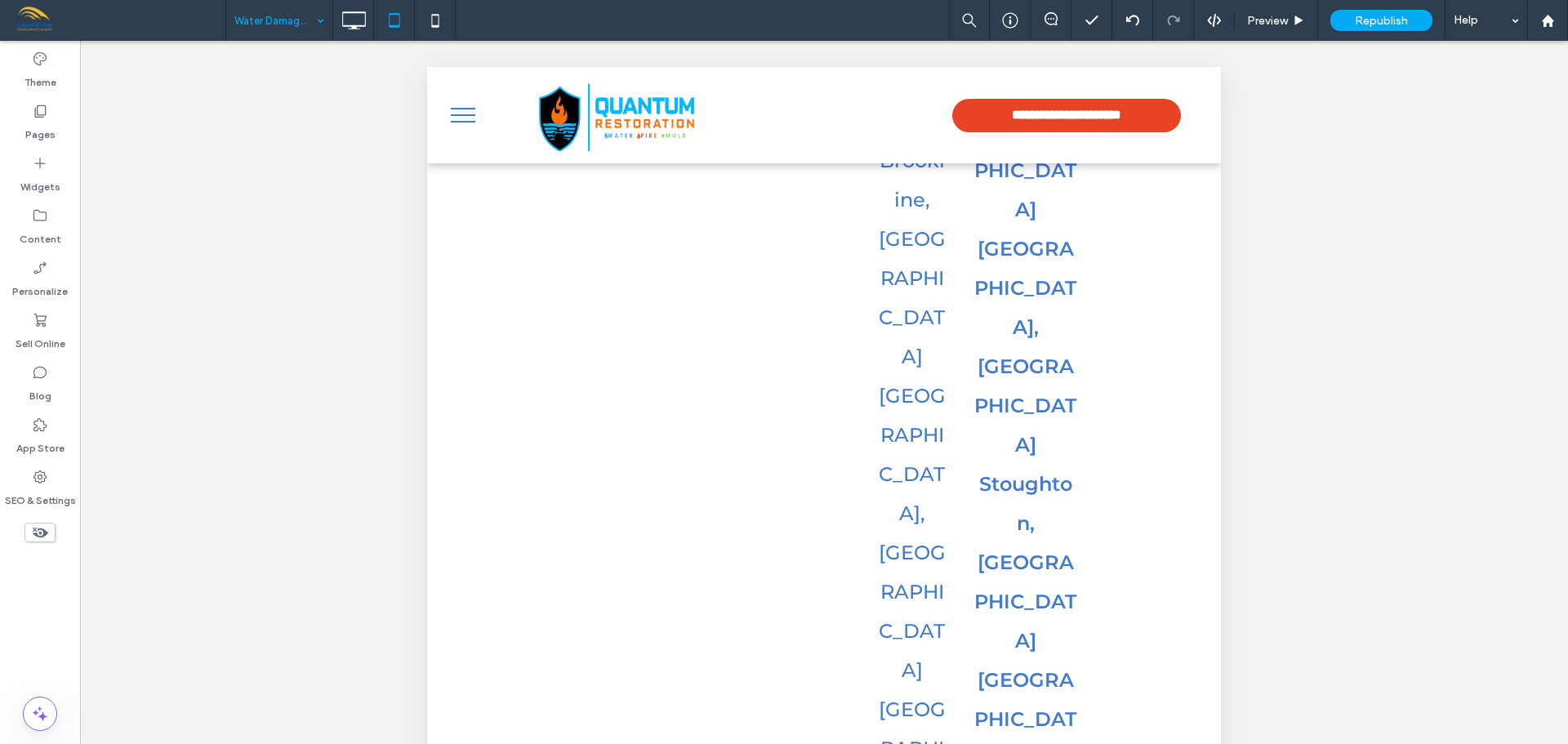
scroll to position [5230, 0]
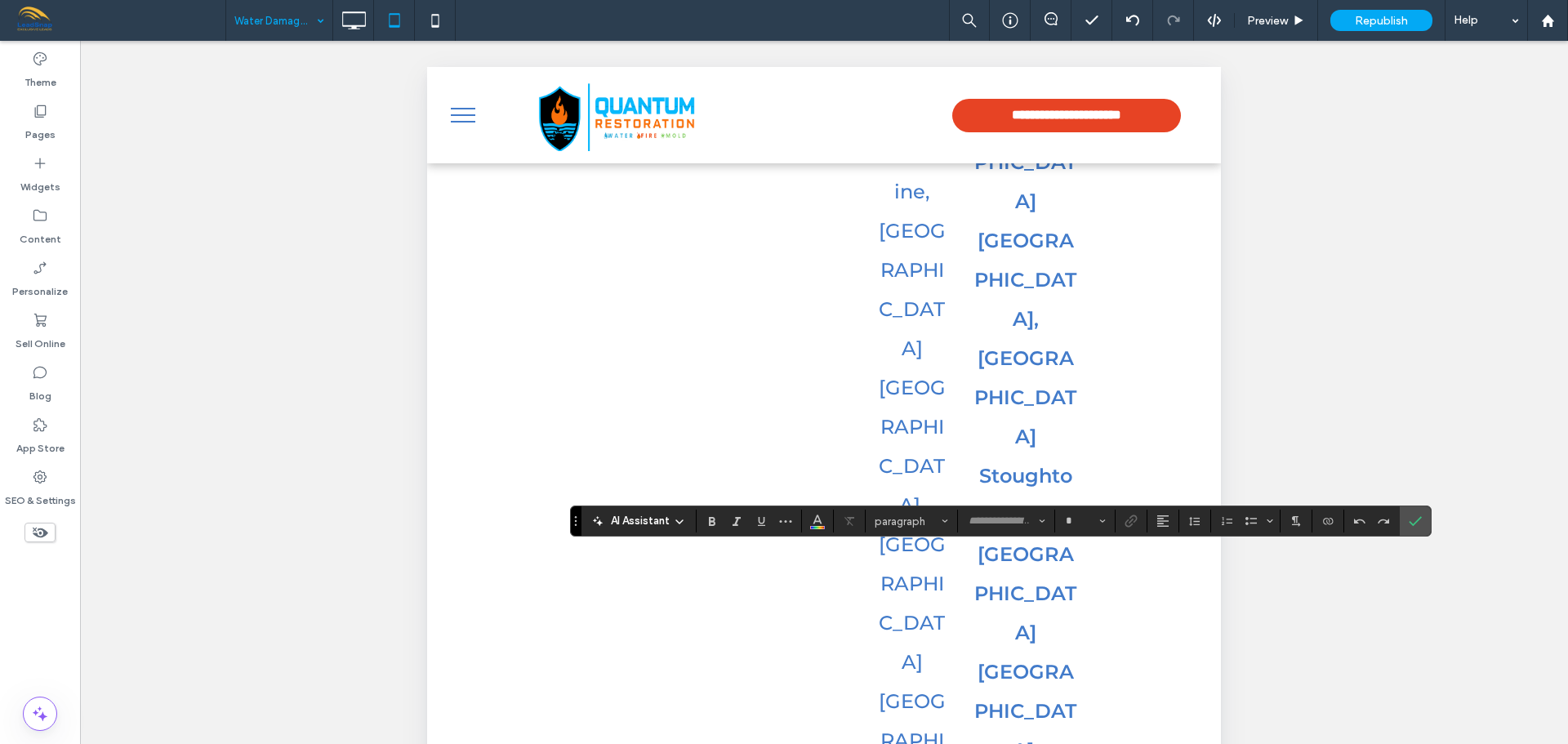
type input "**********"
type input "**"
click at [1421, 517] on icon "Confirm" at bounding box center [1415, 520] width 13 height 13
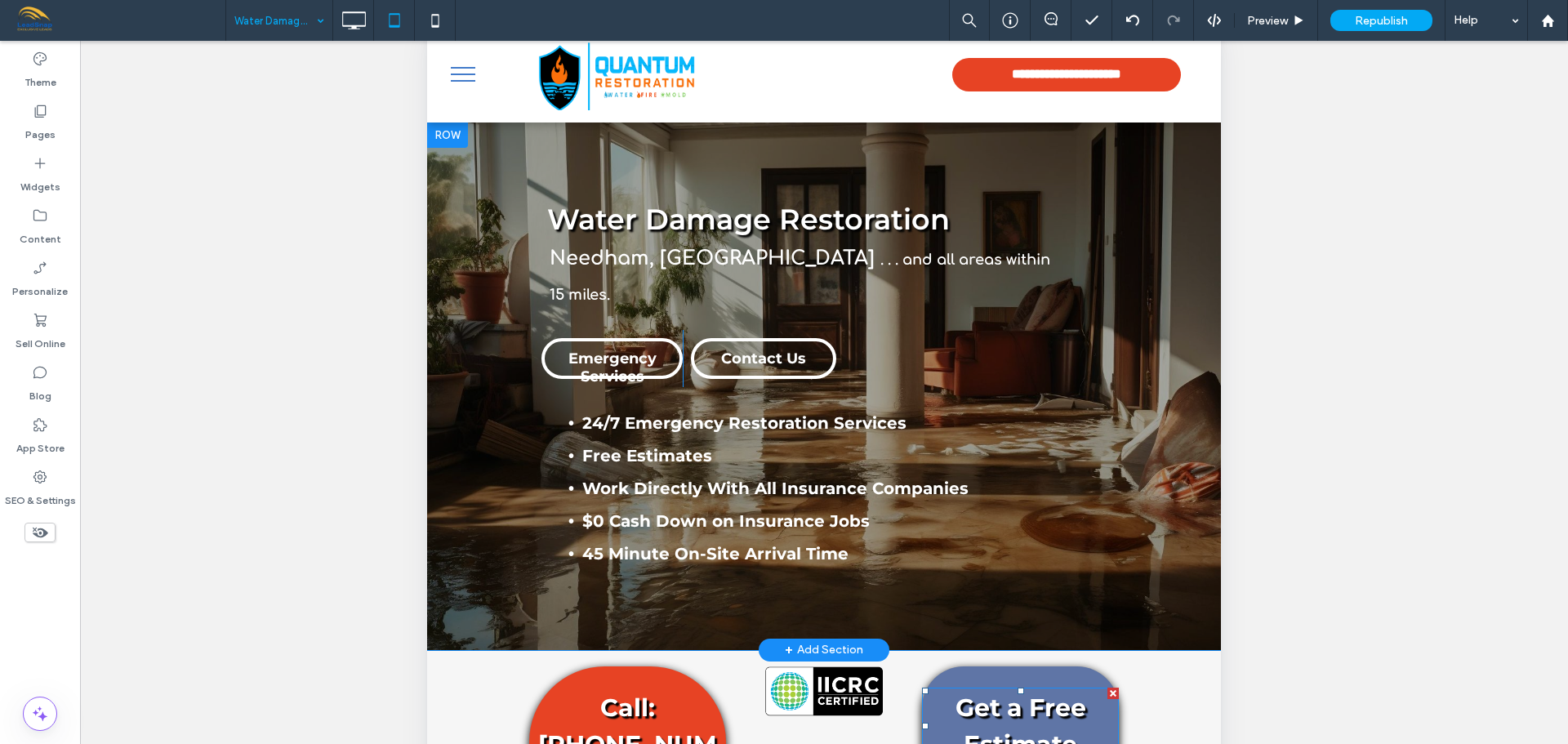
scroll to position [0, 0]
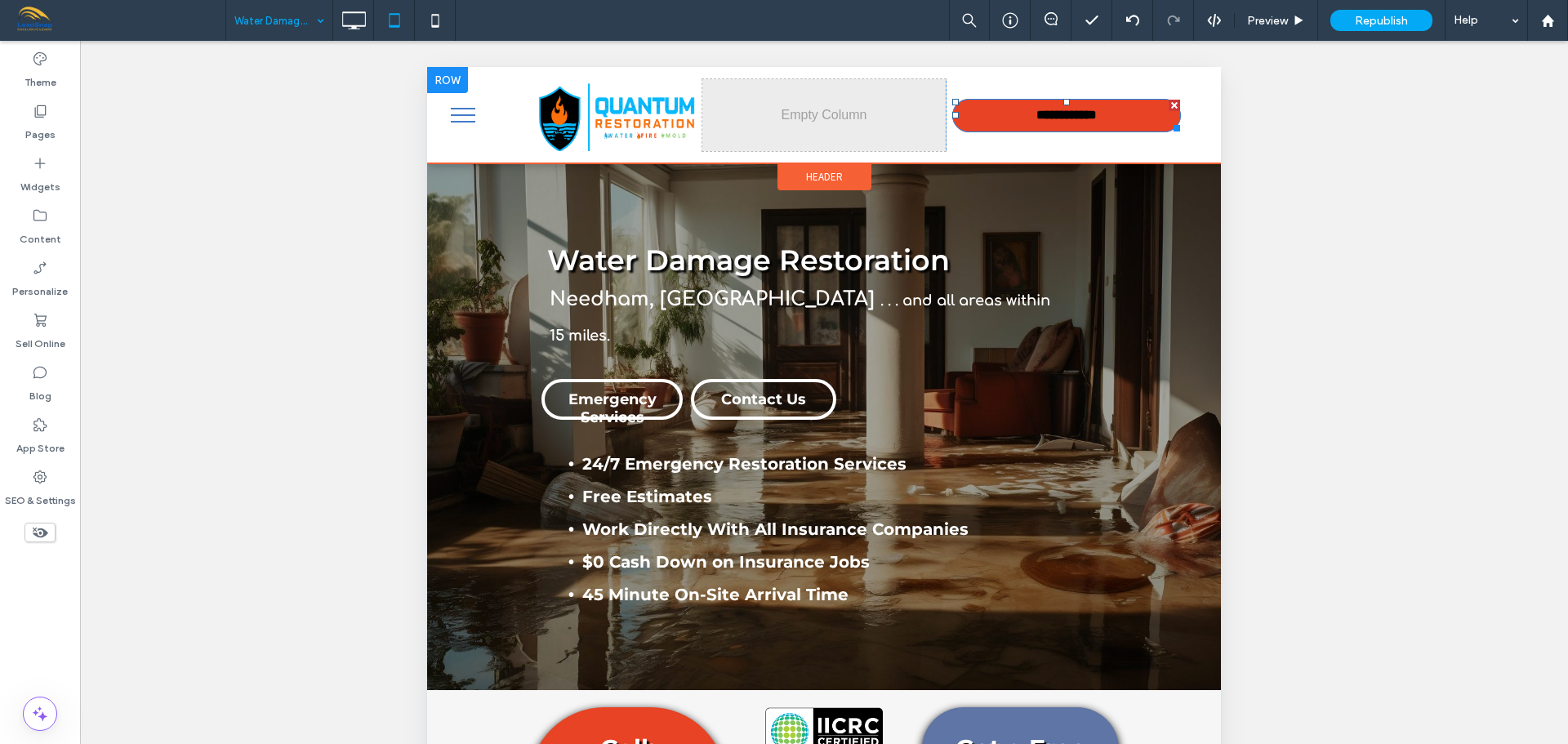
click at [1140, 123] on link "**********" at bounding box center [1066, 115] width 229 height 33
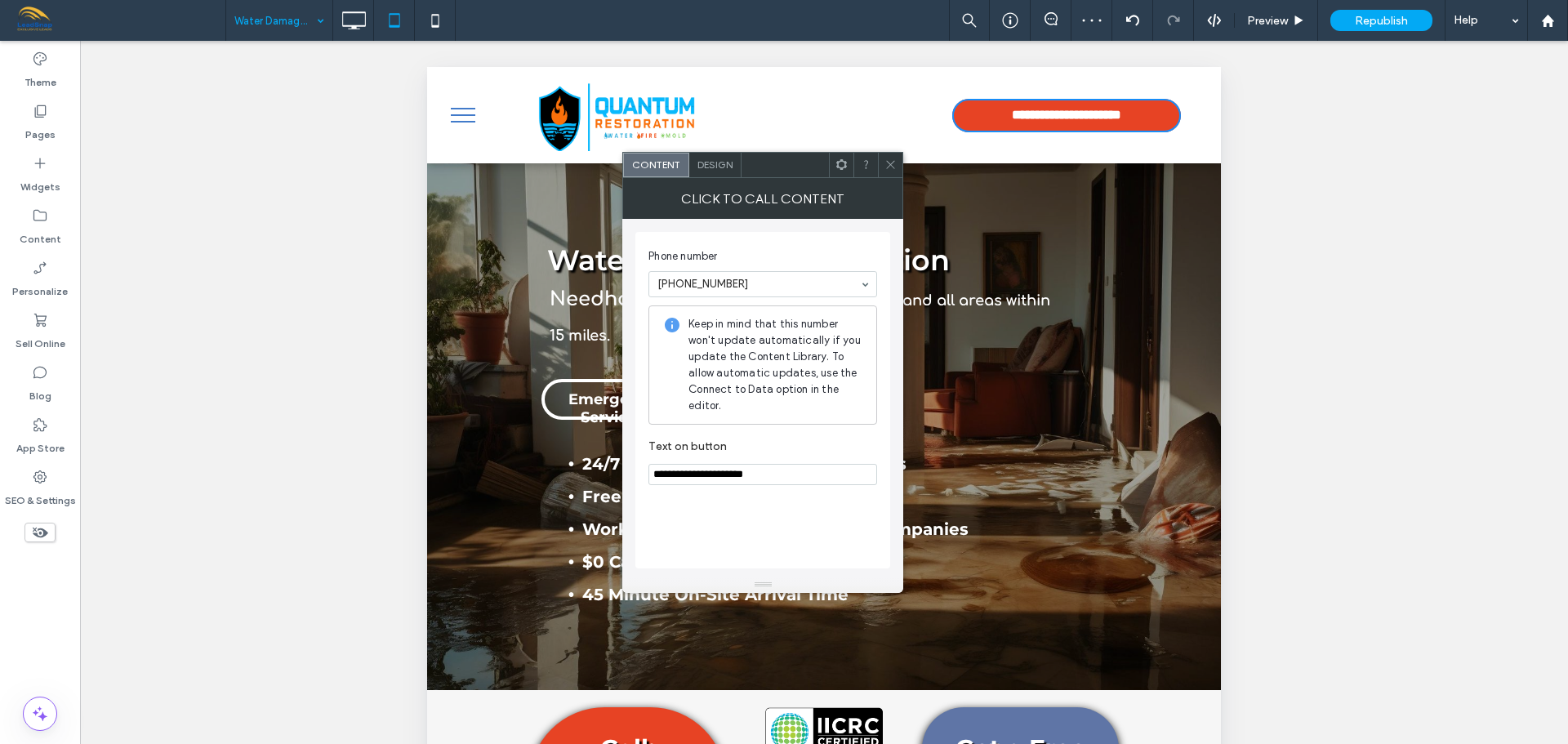
click at [892, 168] on icon at bounding box center [891, 165] width 12 height 12
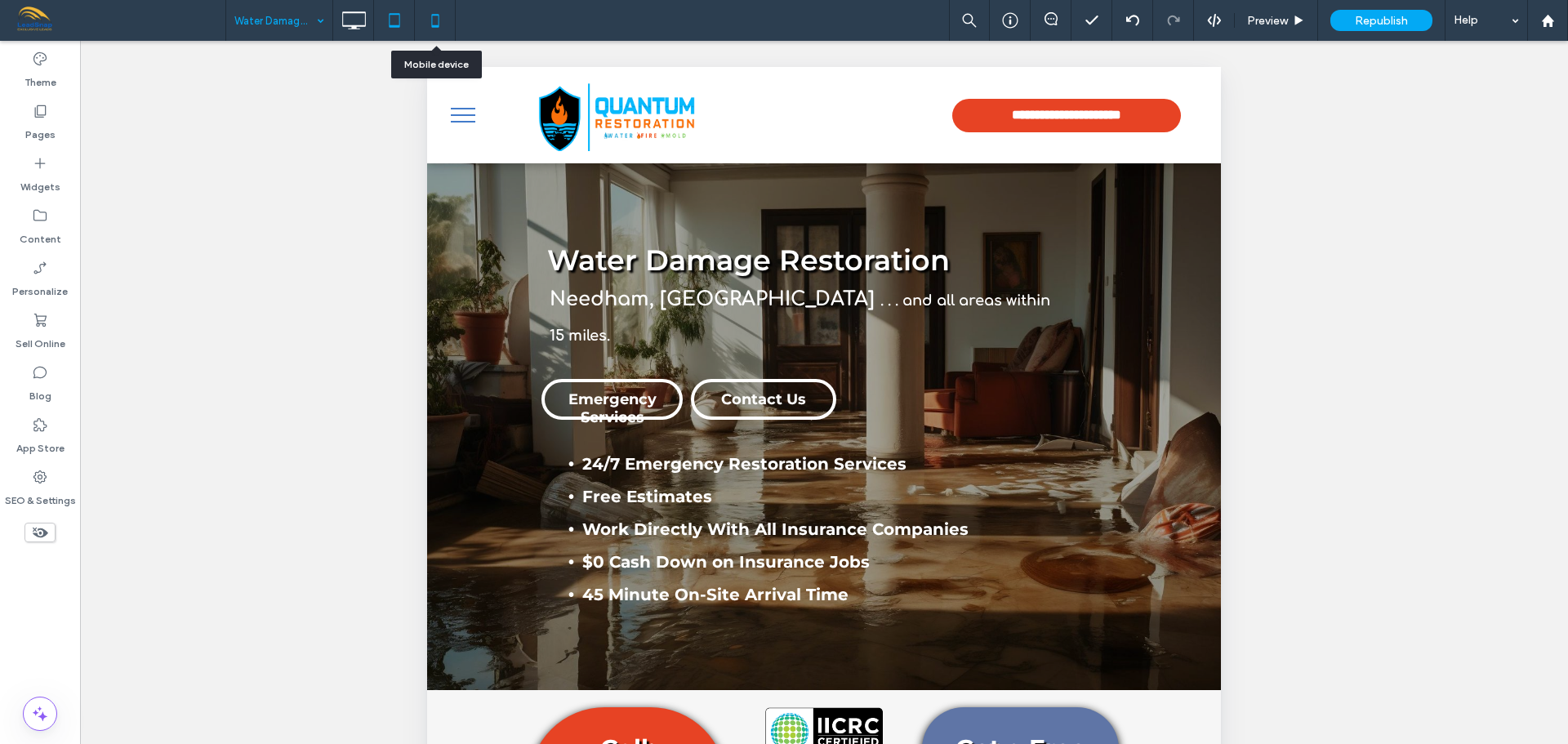
click at [435, 19] on icon at bounding box center [436, 21] width 33 height 33
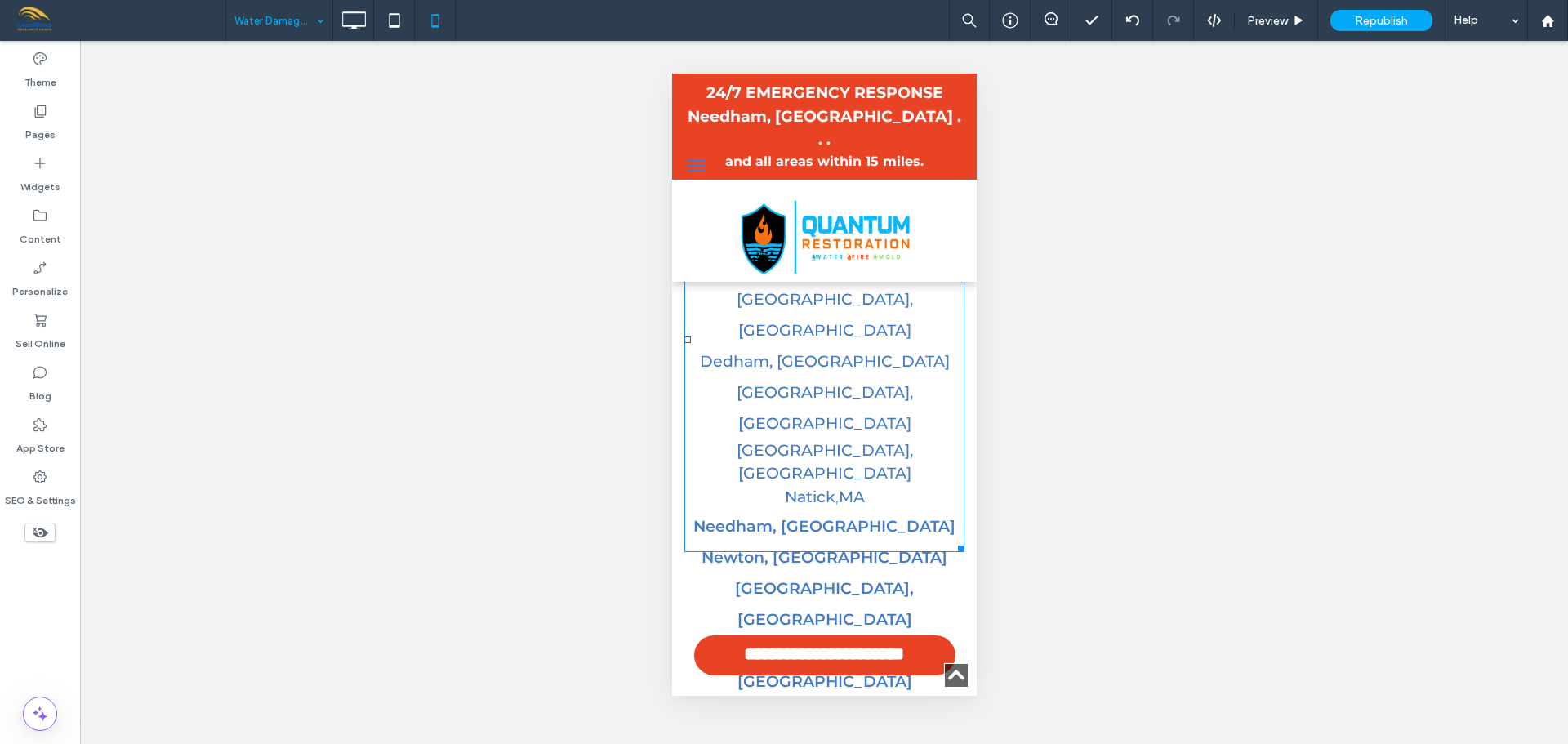
scroll to position [6206, 0]
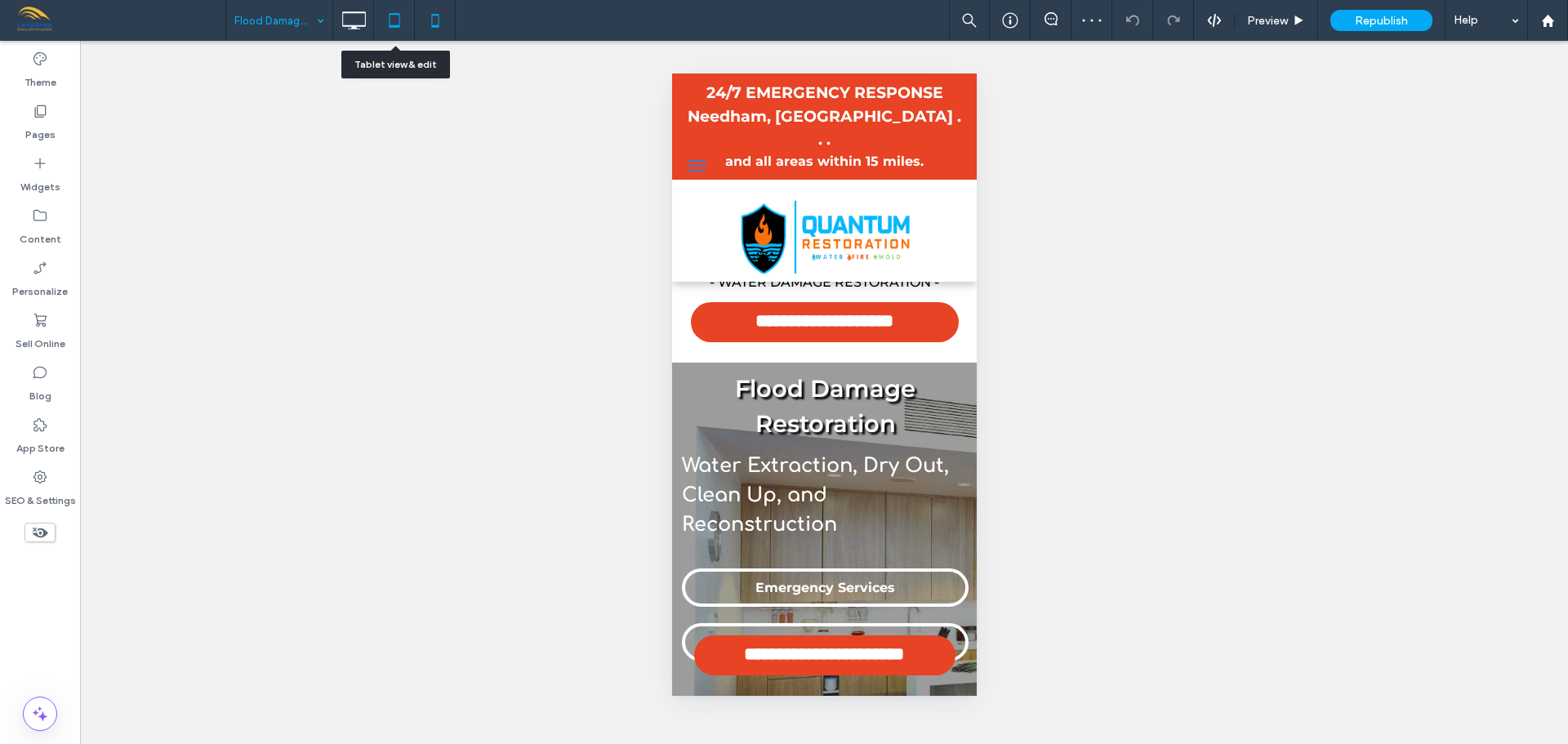
click at [400, 26] on use at bounding box center [394, 20] width 10 height 14
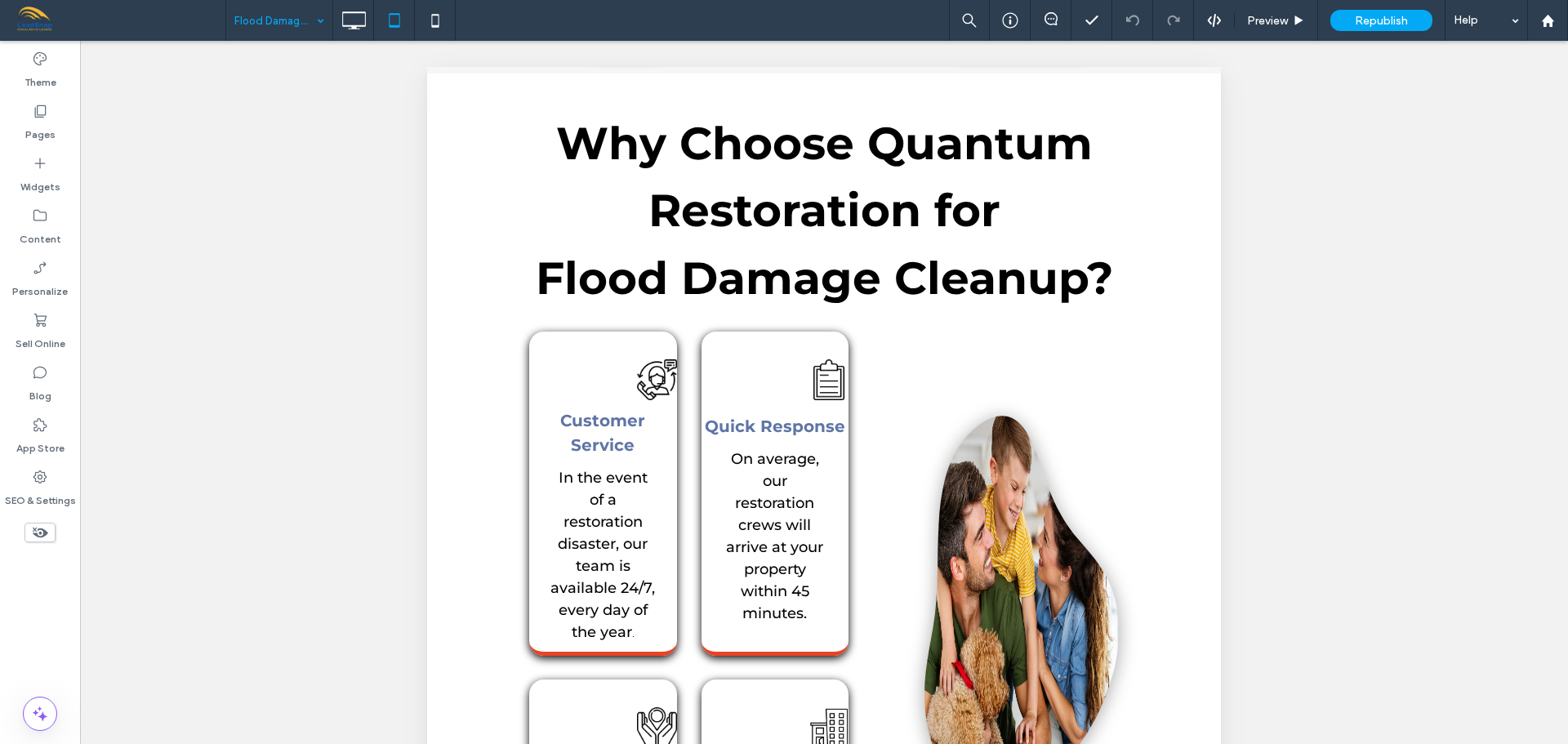
scroll to position [817, 0]
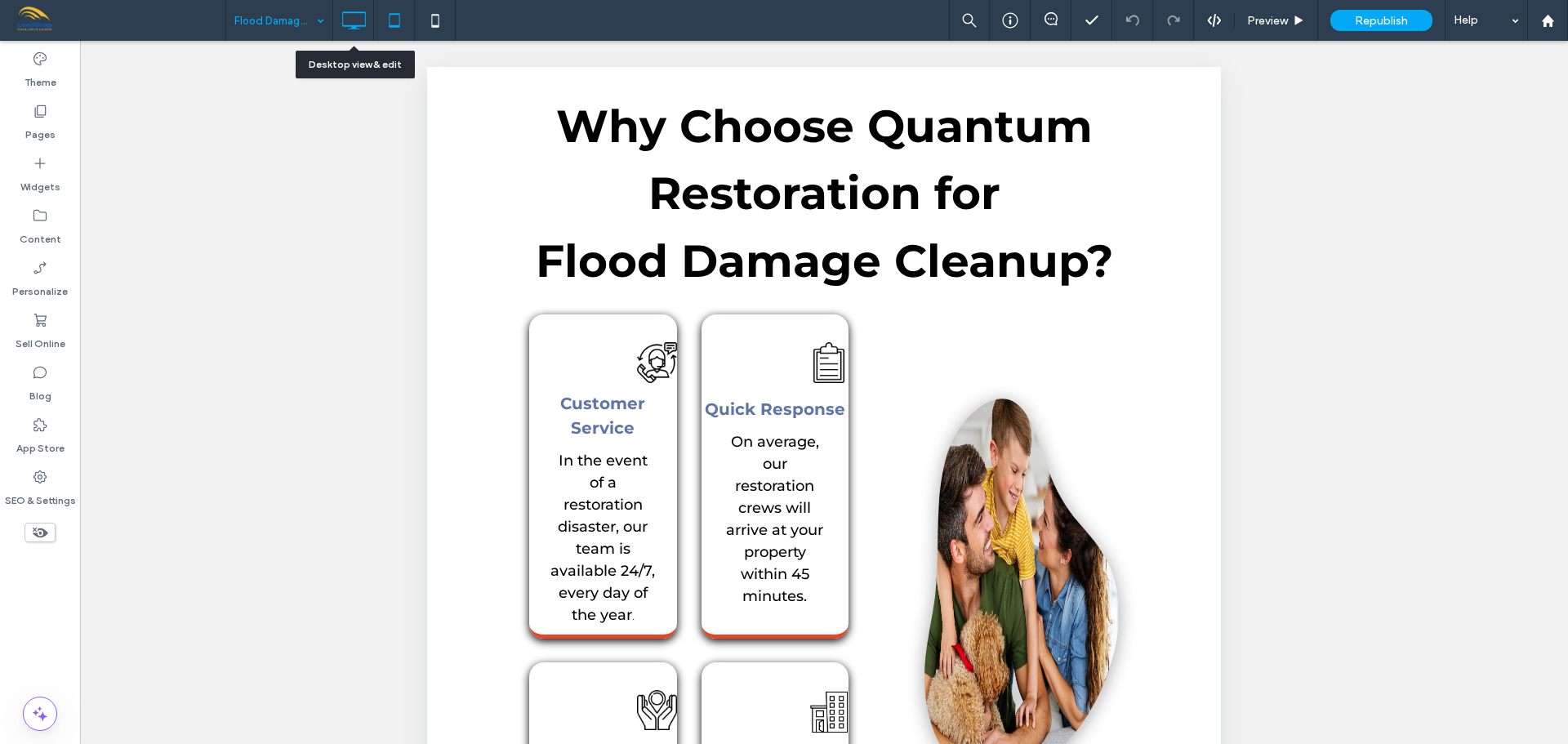
click at [360, 24] on icon at bounding box center [353, 21] width 33 height 33
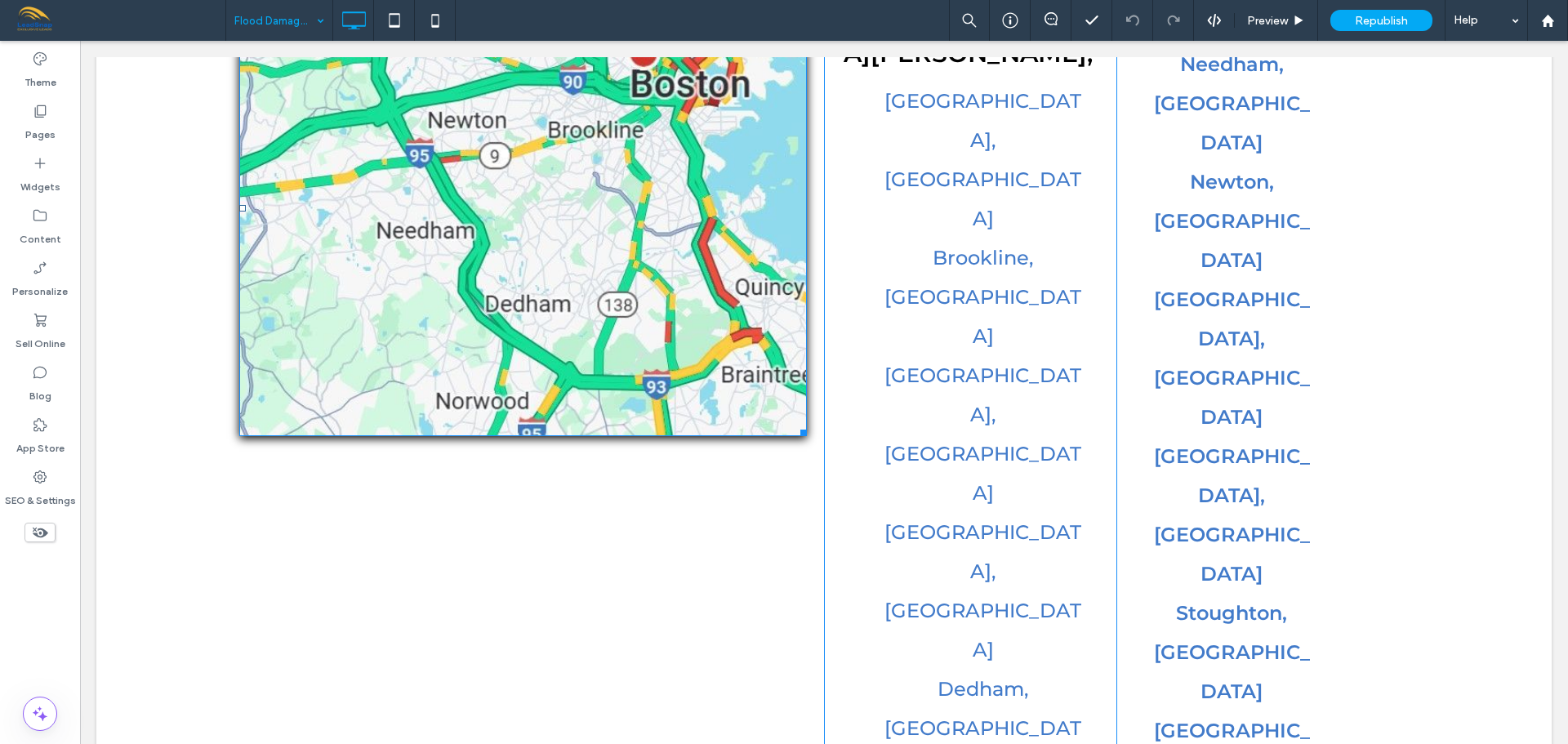
scroll to position [3511, 0]
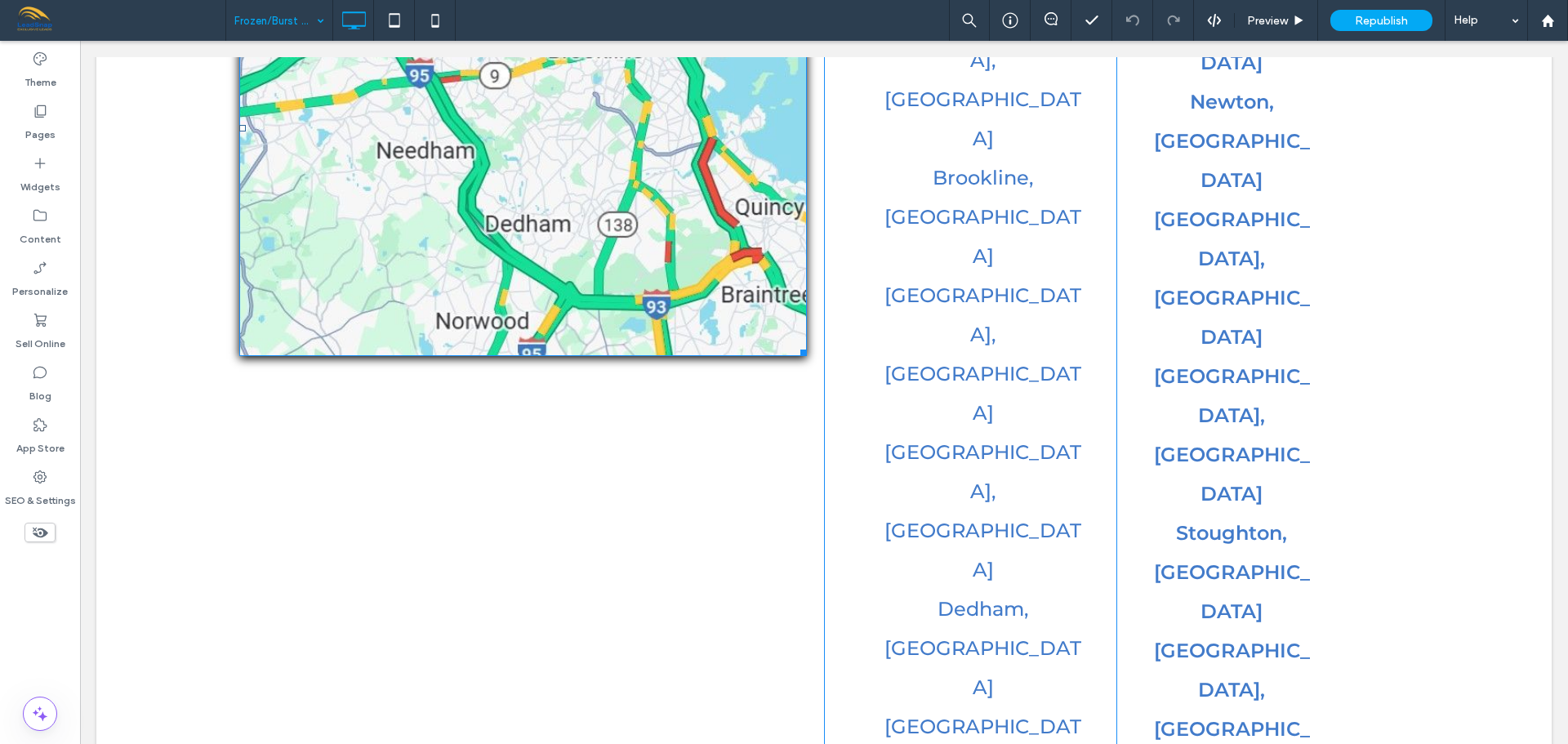
scroll to position [3806, 0]
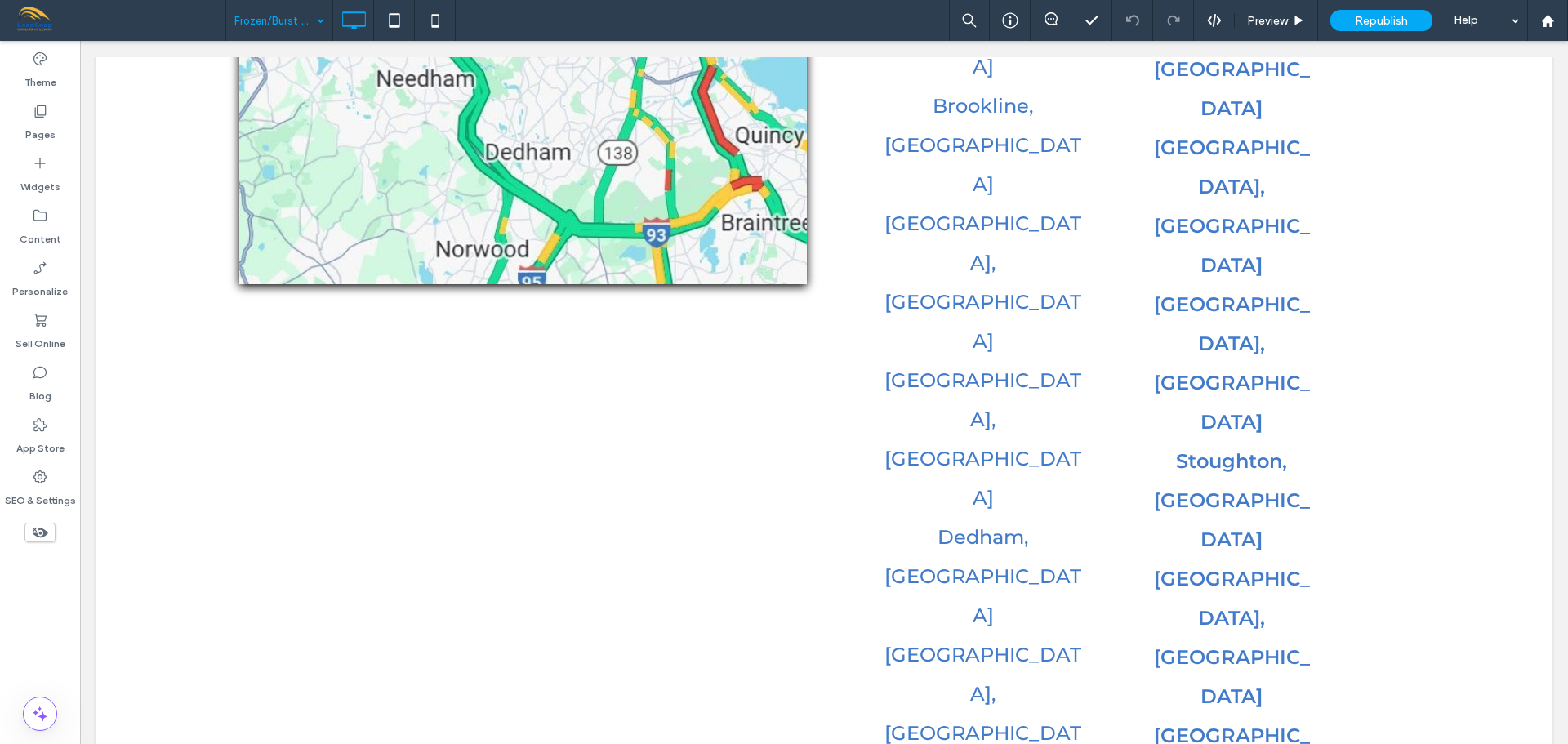
click at [321, 25] on div "Frozen/Burst Pipes Cleanup & Dry Out" at bounding box center [279, 21] width 106 height 41
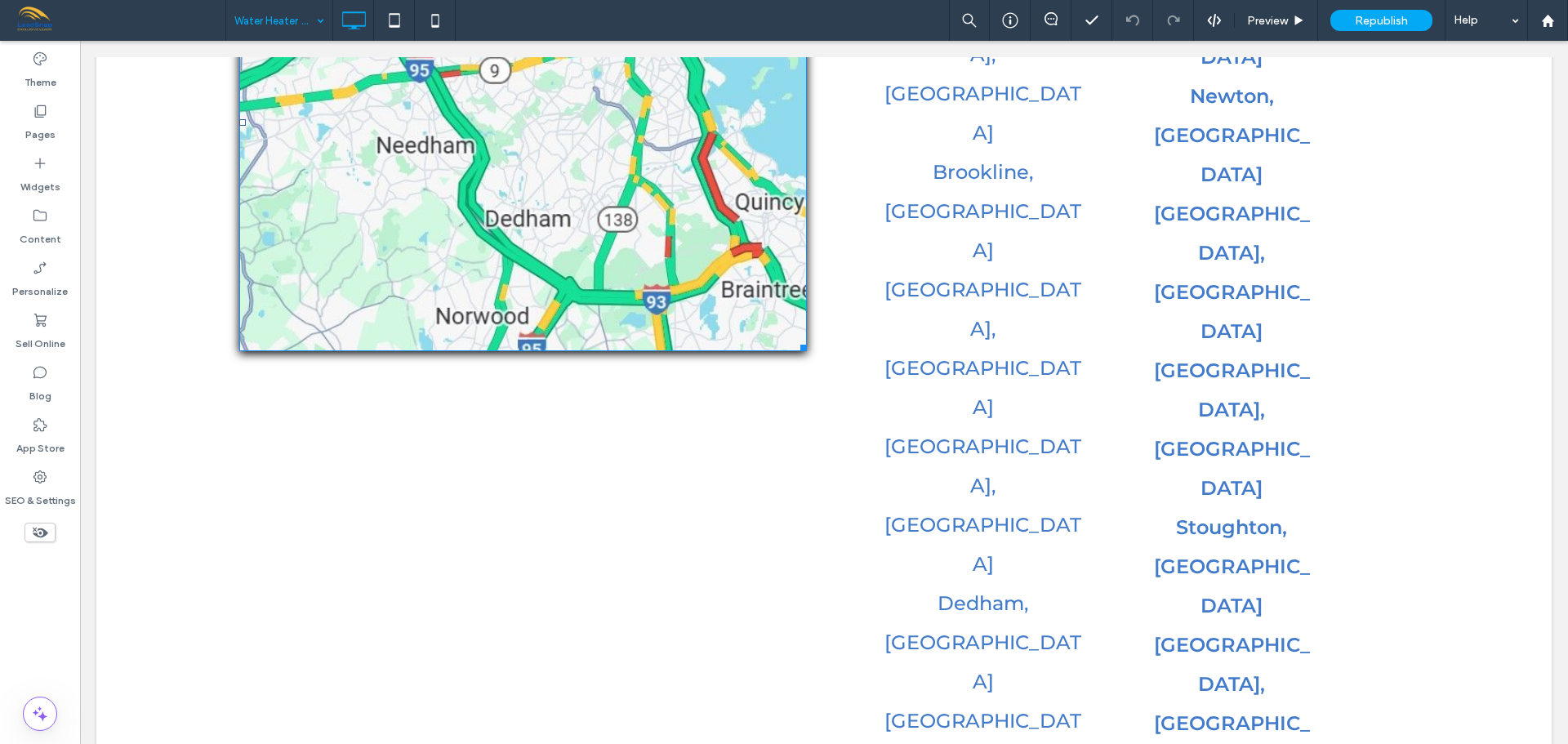
scroll to position [4153, 0]
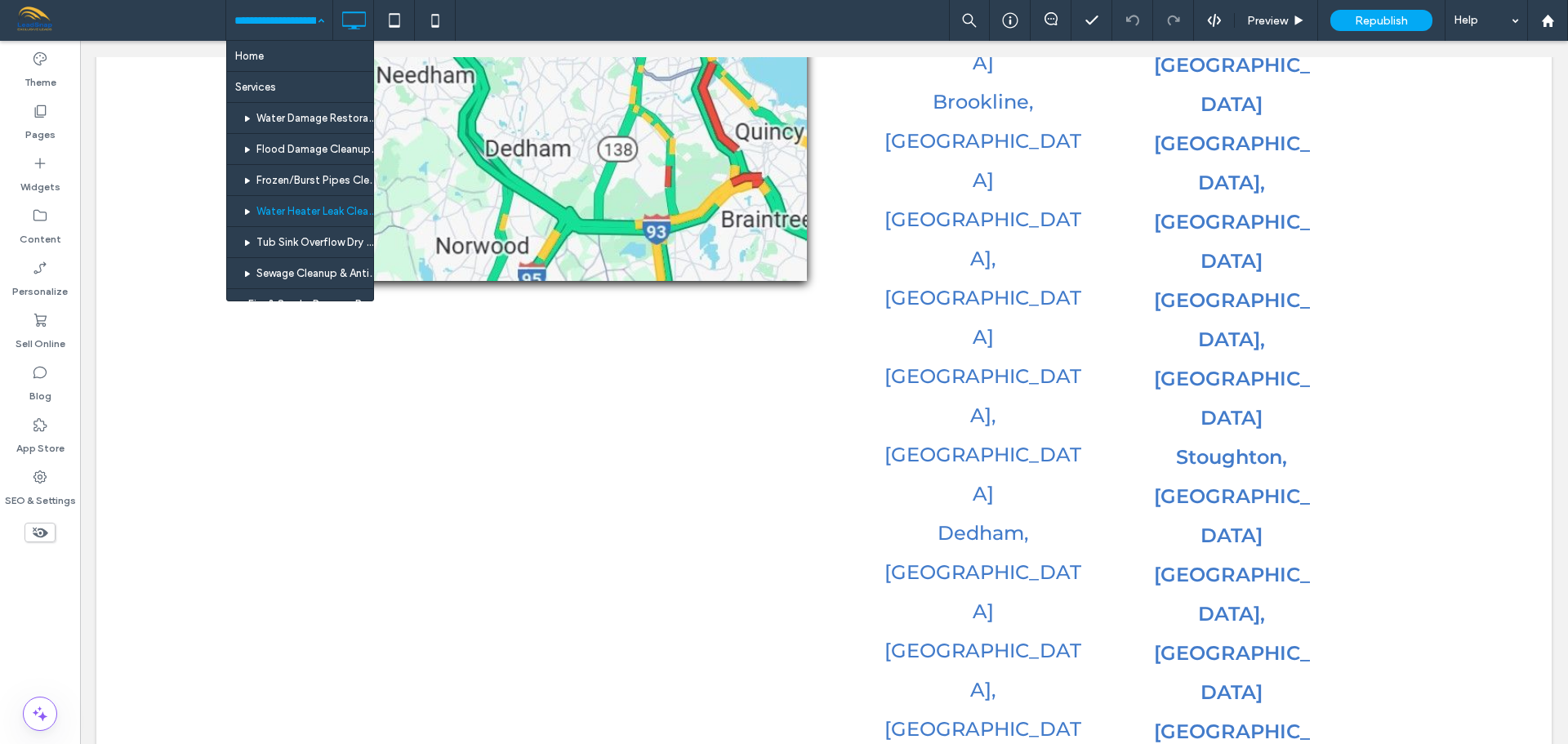
click at [296, 21] on input at bounding box center [274, 21] width 81 height 41
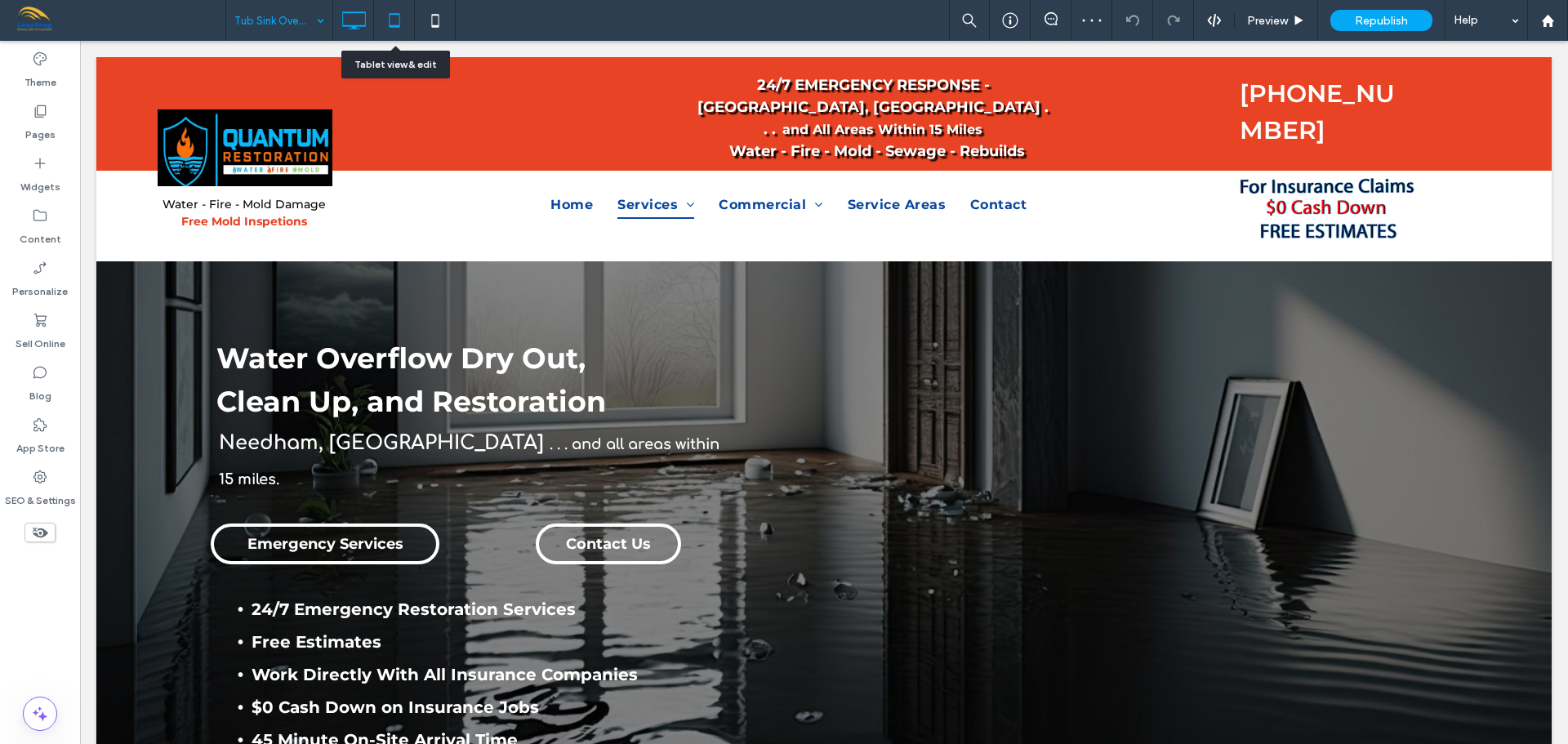
click at [387, 27] on icon at bounding box center [394, 21] width 33 height 33
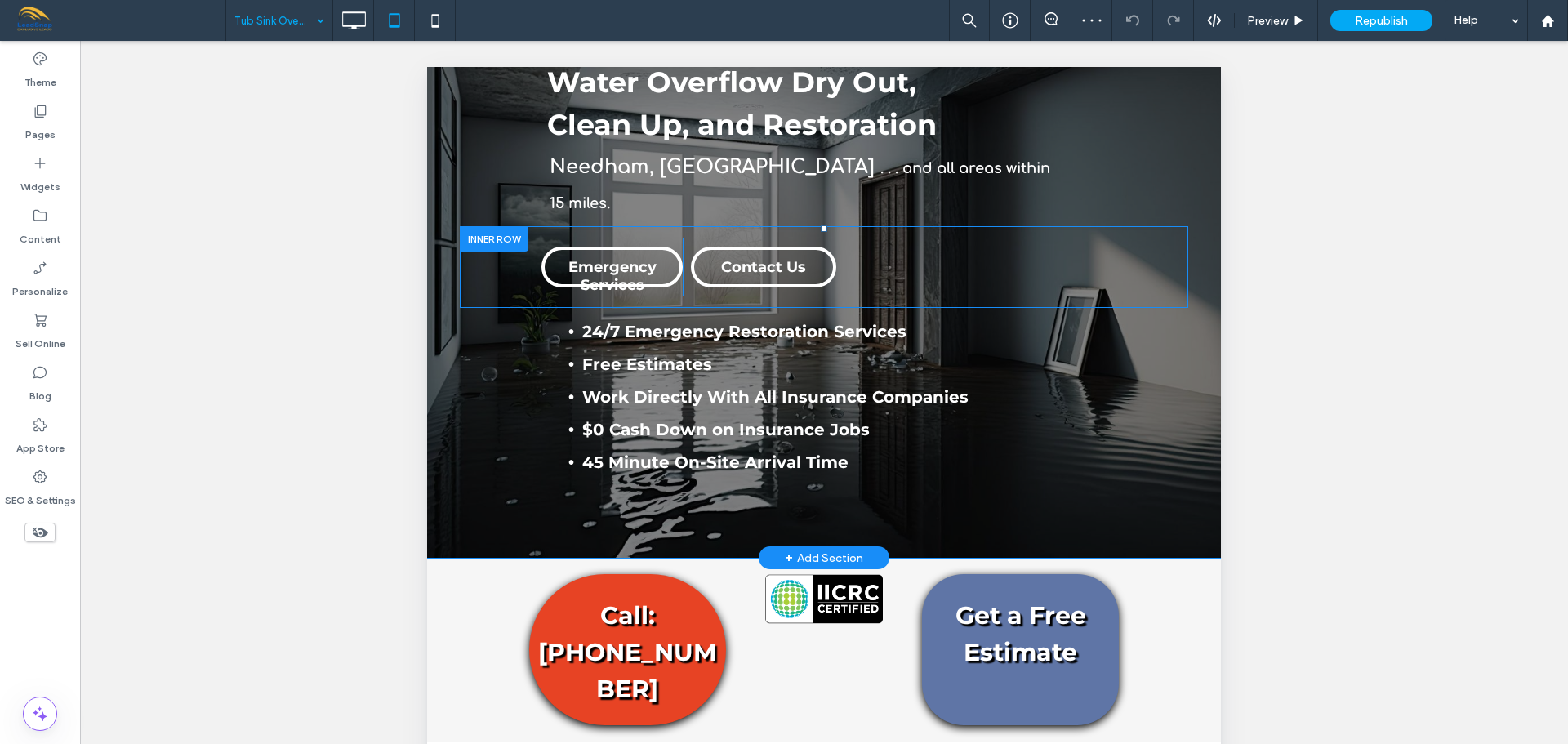
scroll to position [164, 0]
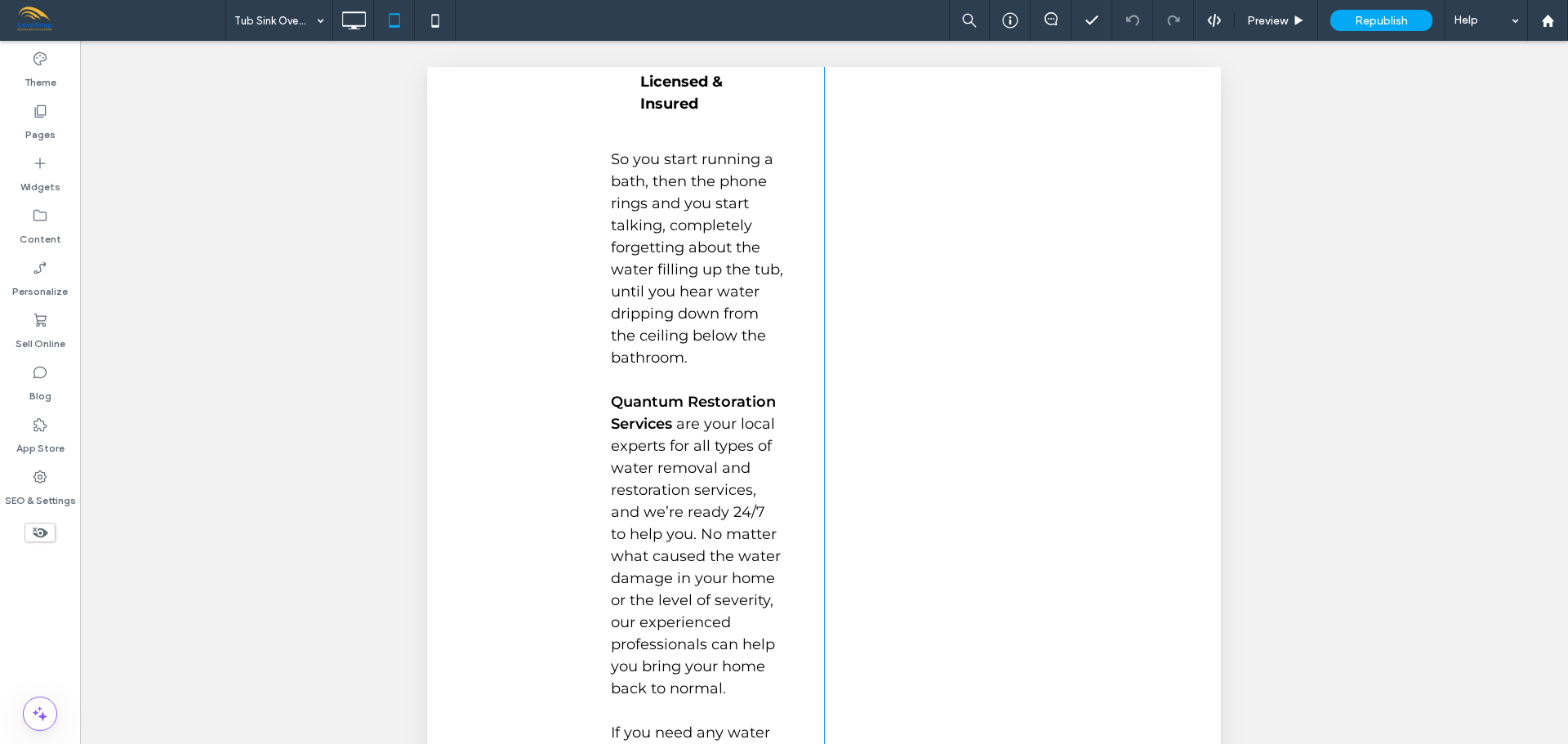
scroll to position [2776, 0]
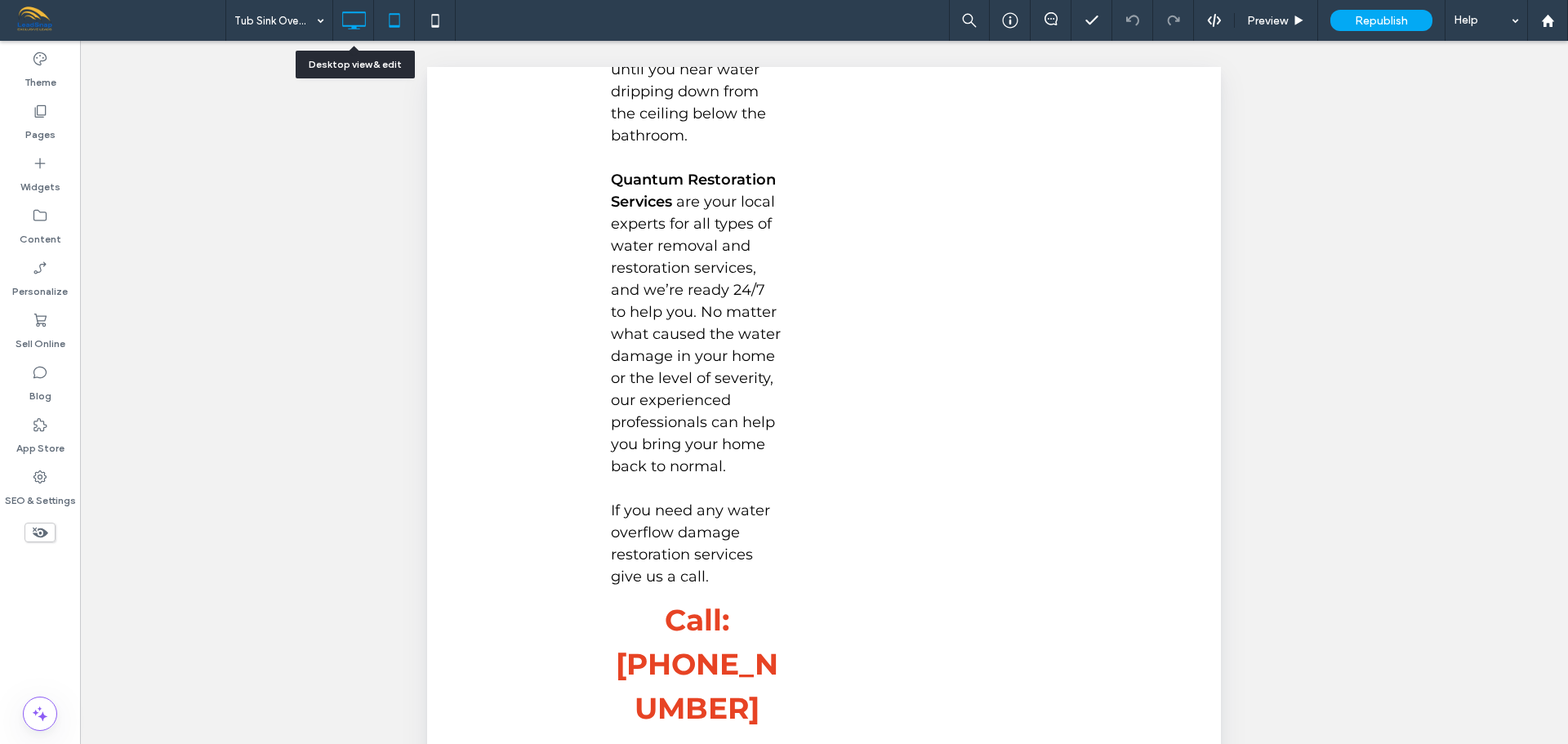
click at [347, 27] on icon at bounding box center [353, 21] width 33 height 33
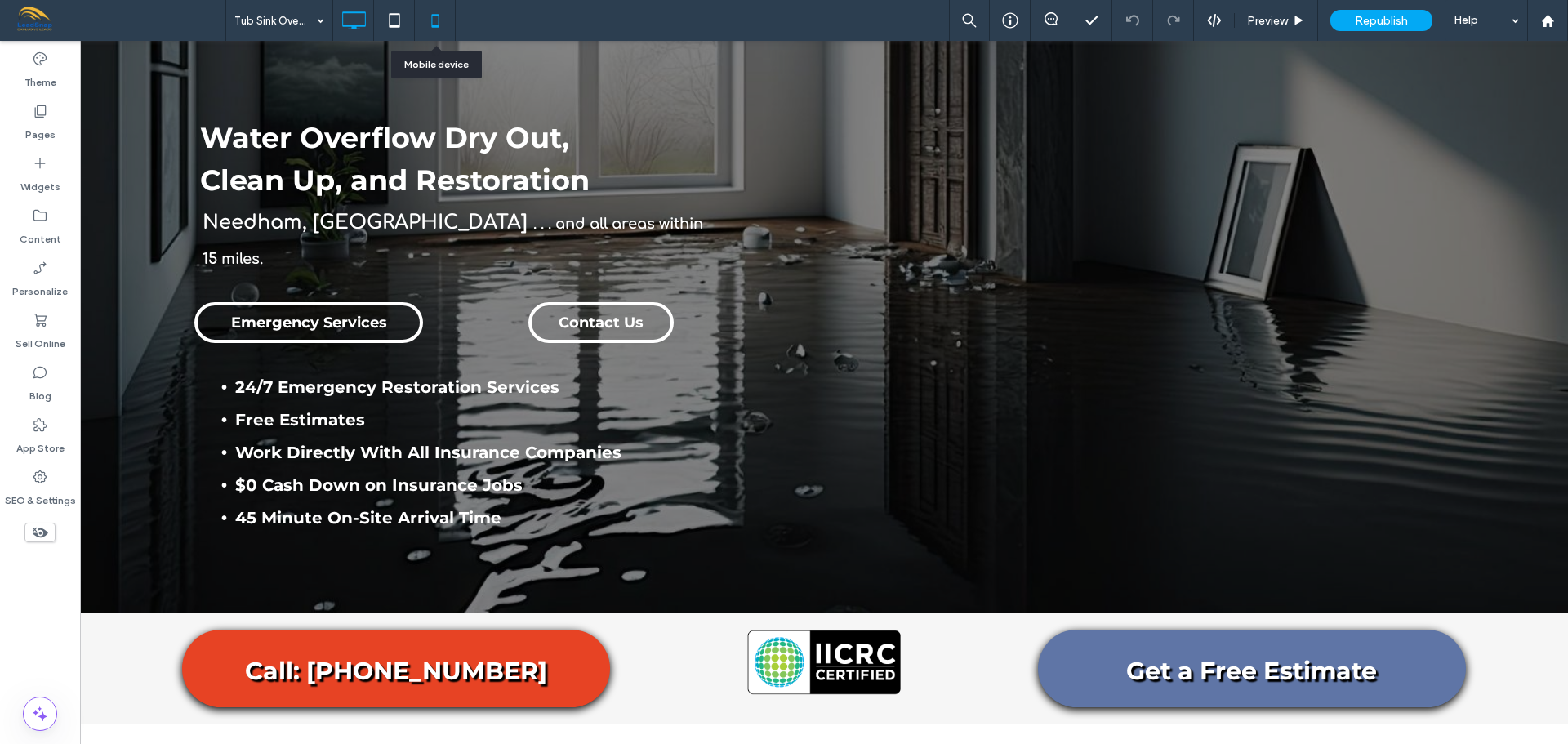
click at [440, 21] on icon at bounding box center [436, 21] width 33 height 33
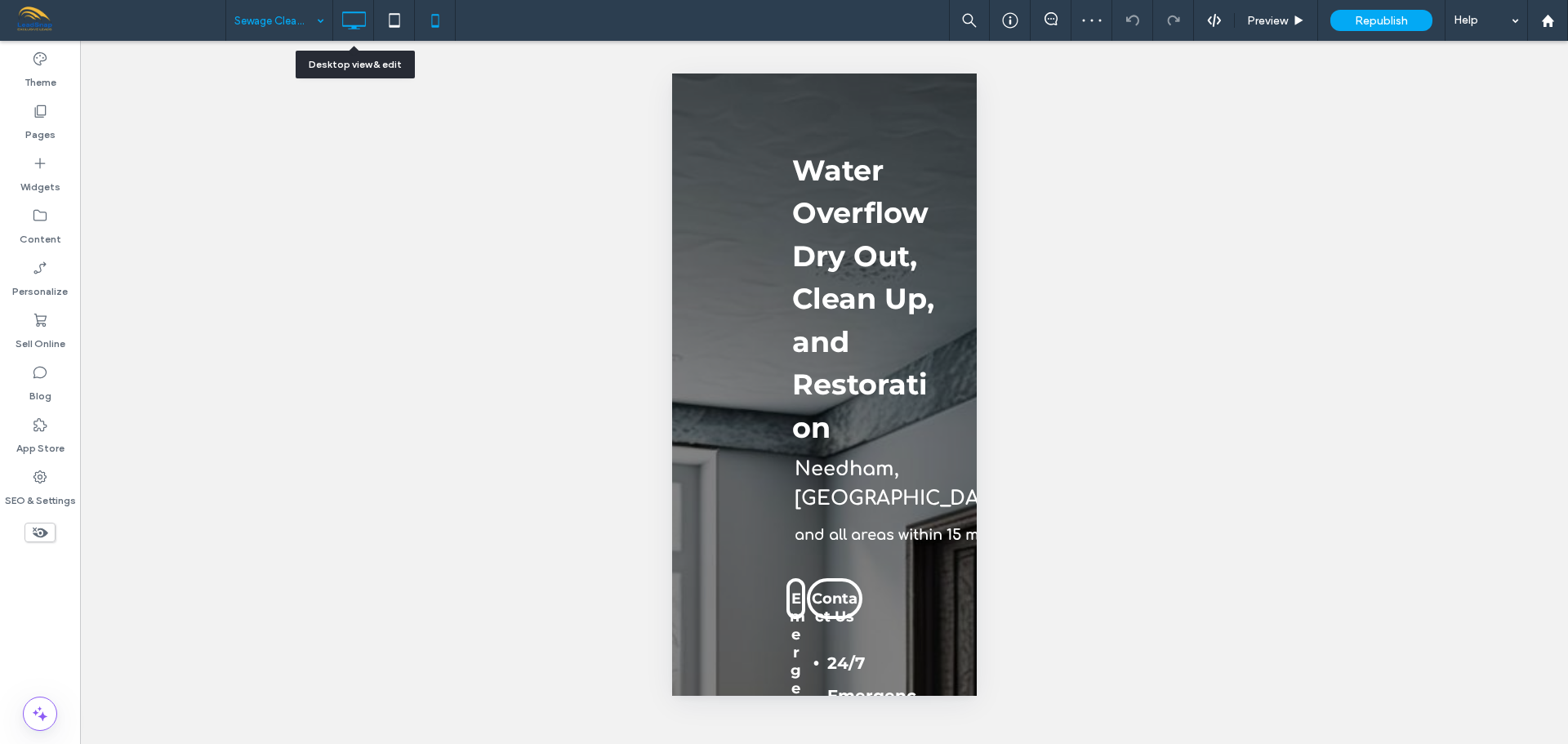
click at [349, 26] on use at bounding box center [354, 20] width 24 height 18
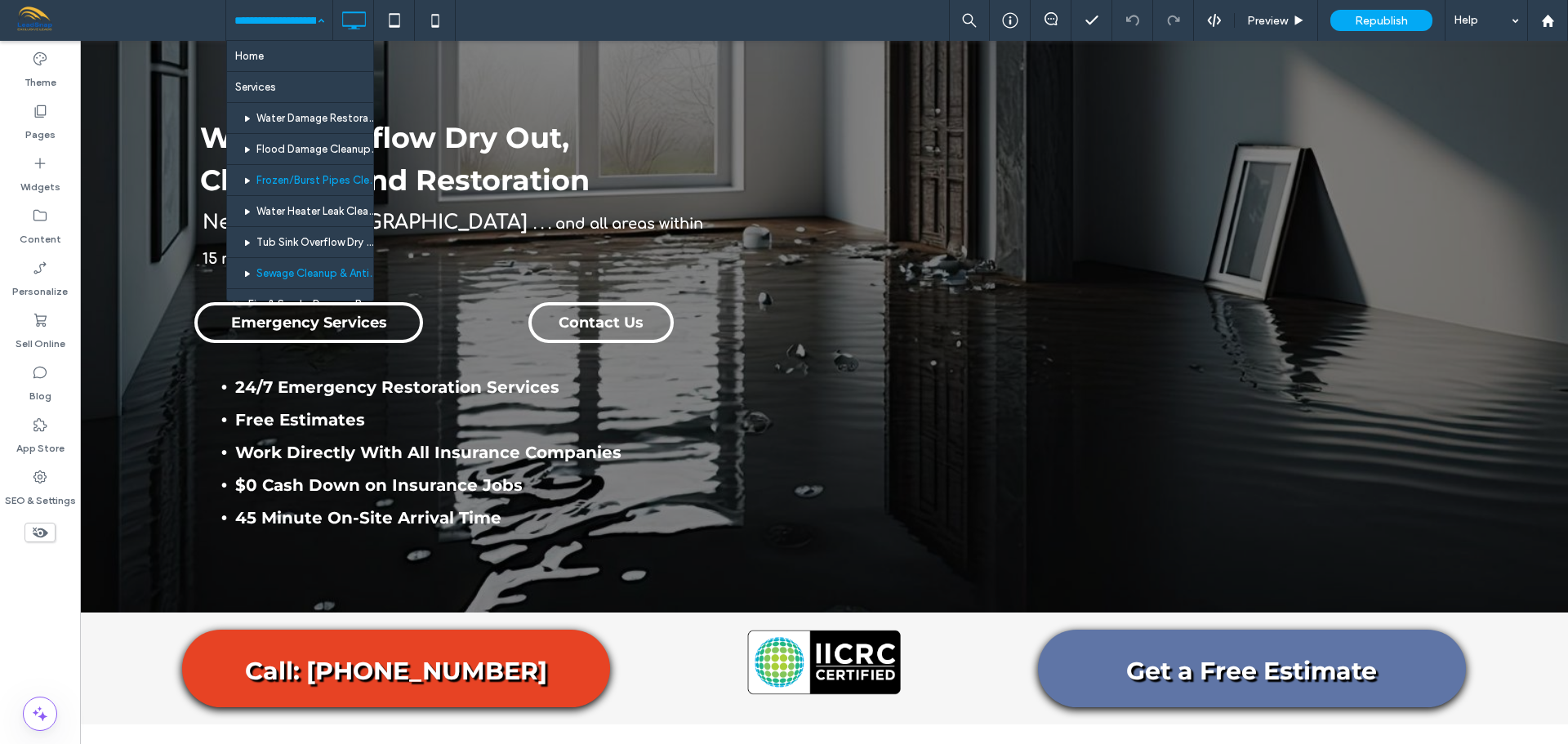
scroll to position [164, 0]
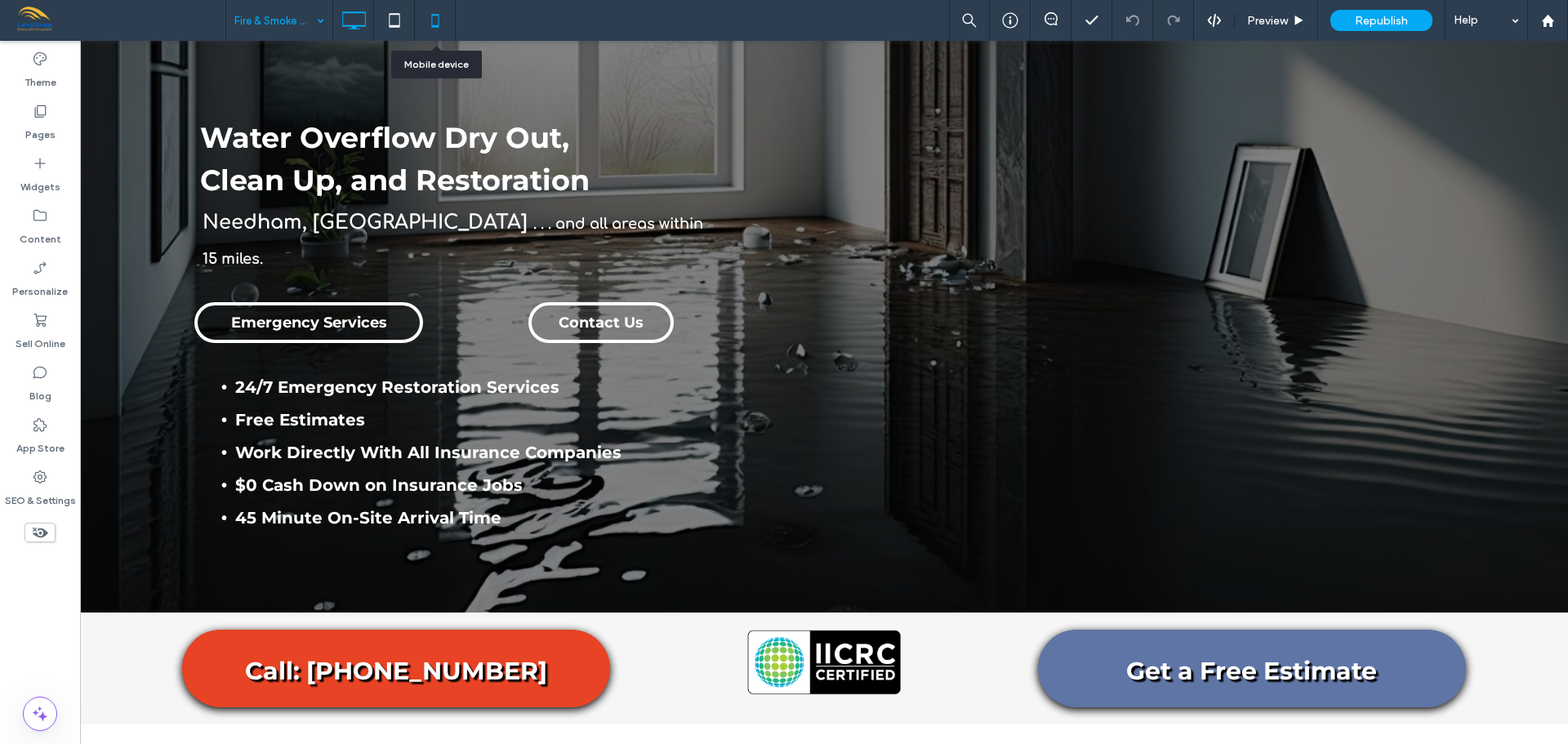
click at [437, 26] on use at bounding box center [435, 20] width 8 height 13
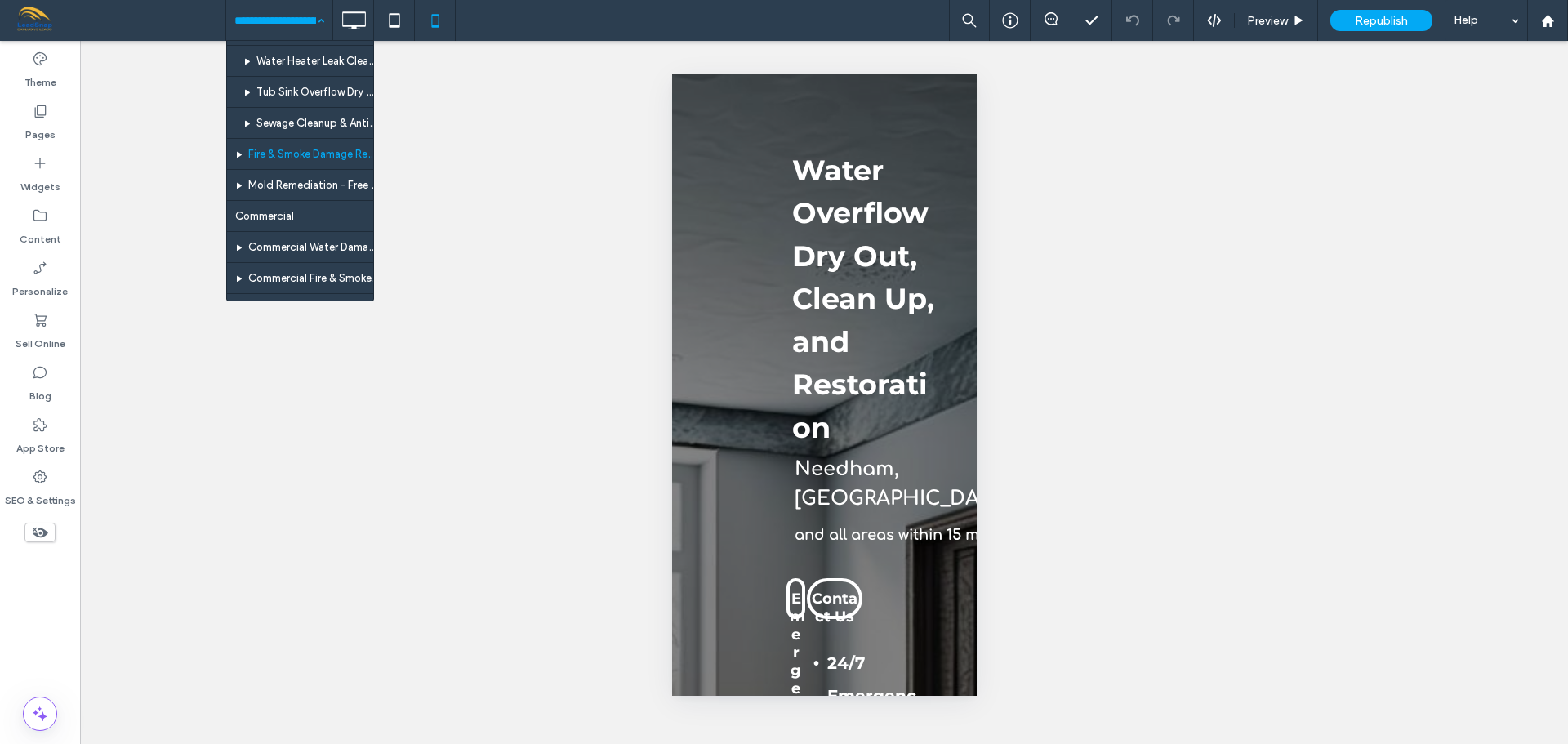
scroll to position [164, 0]
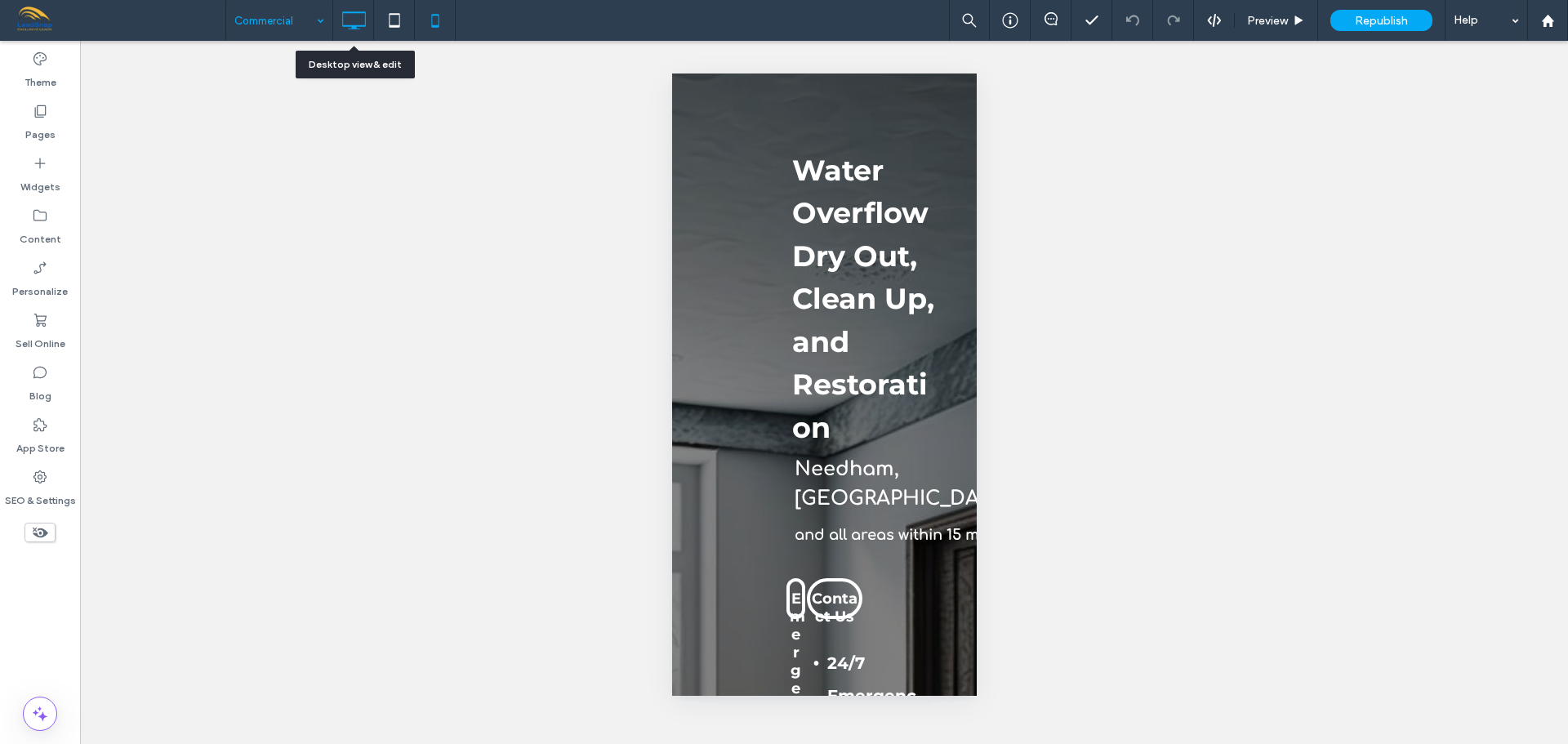
click at [359, 24] on icon at bounding box center [353, 21] width 33 height 33
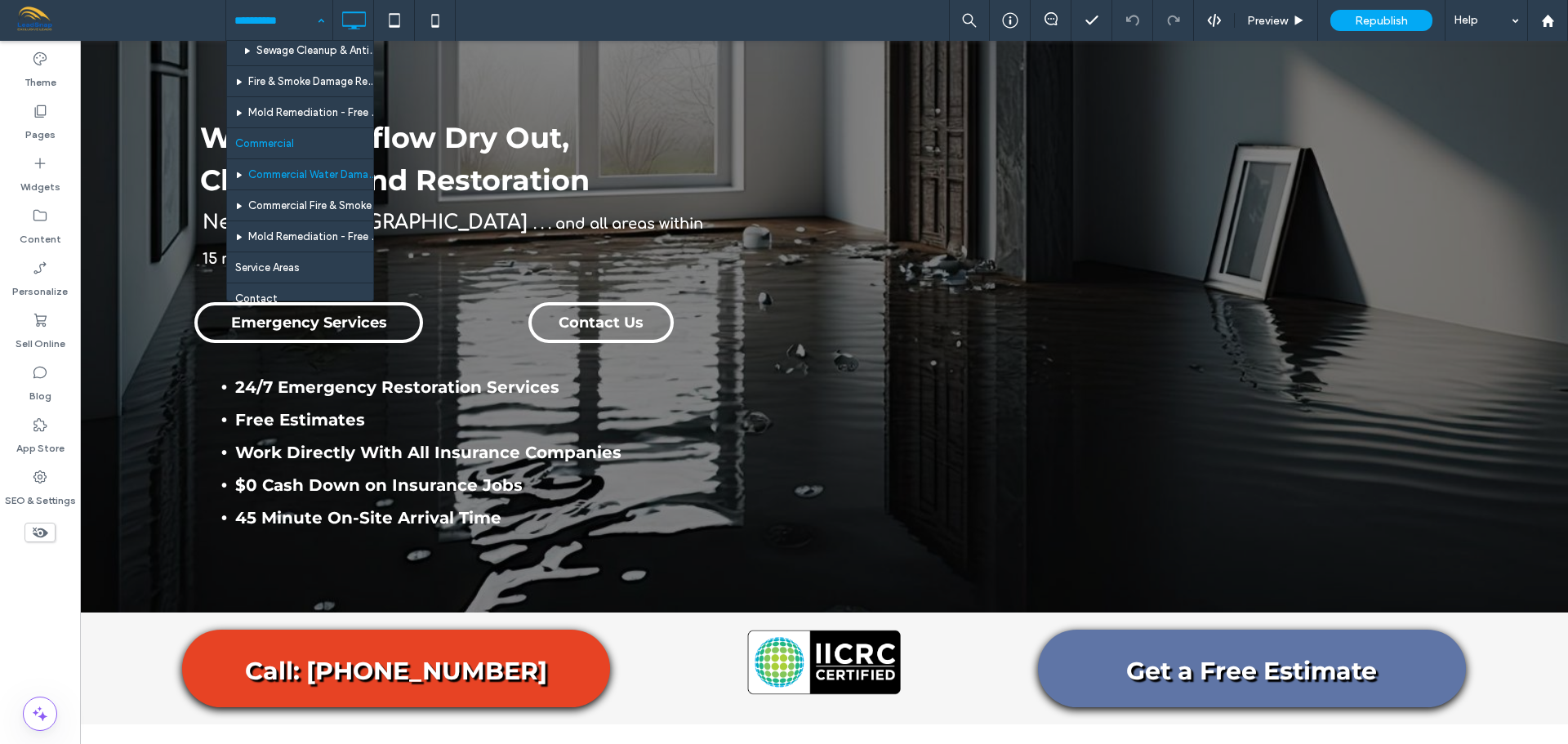
scroll to position [245, 0]
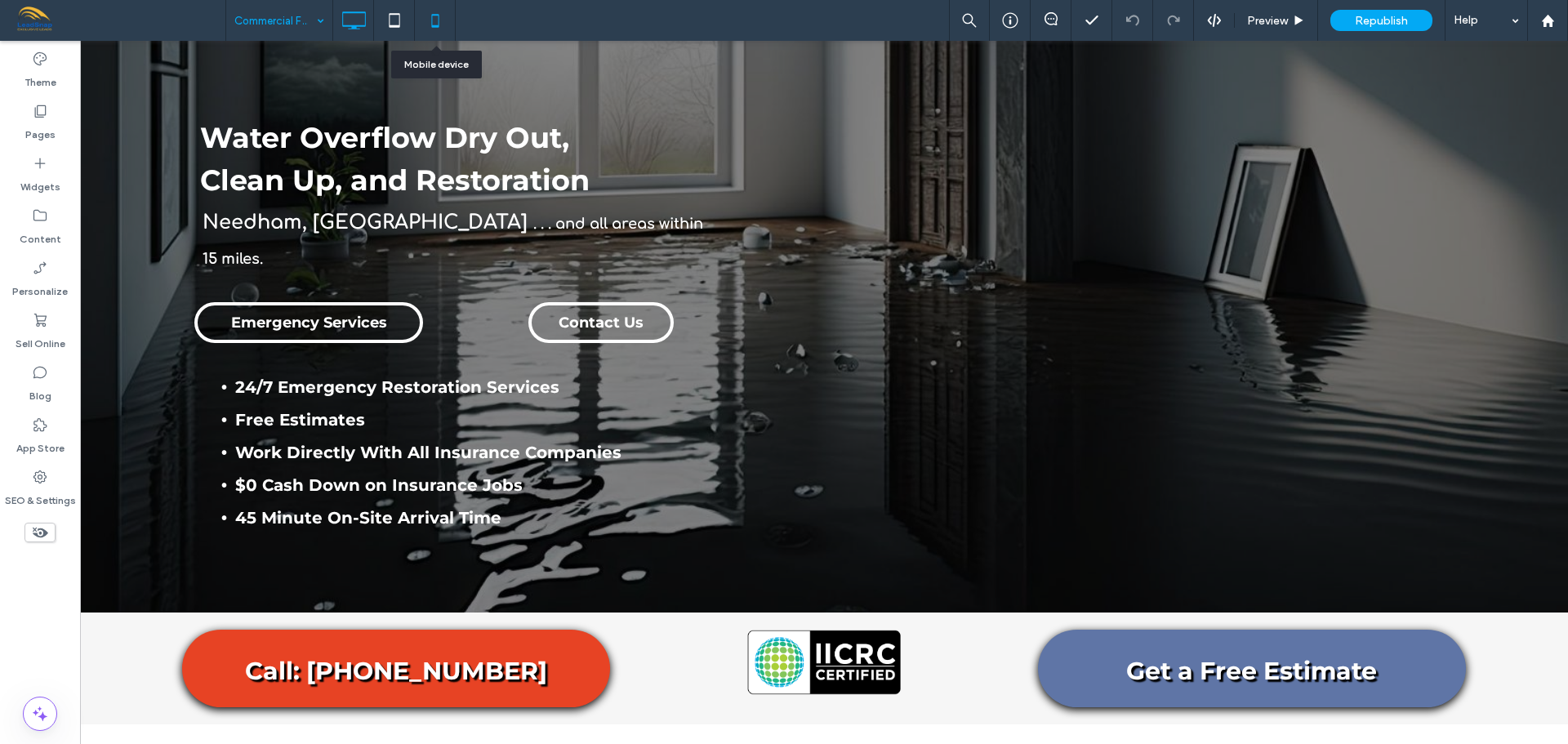
click at [436, 21] on icon at bounding box center [436, 21] width 33 height 33
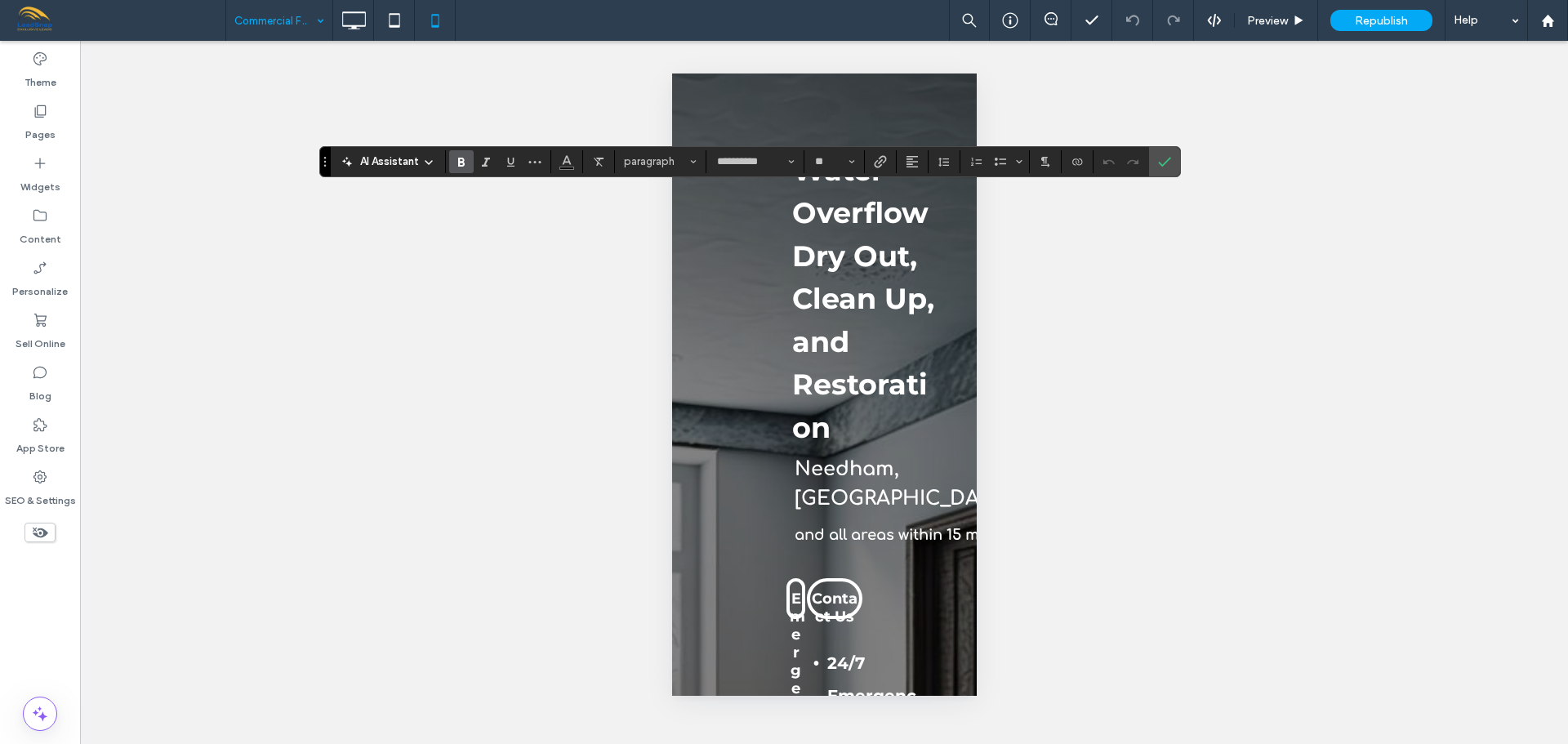
type input "**********"
type input "**"
click at [855, 164] on icon "Size" at bounding box center [852, 162] width 7 height 7
click at [860, 274] on label "36" at bounding box center [833, 262] width 52 height 23
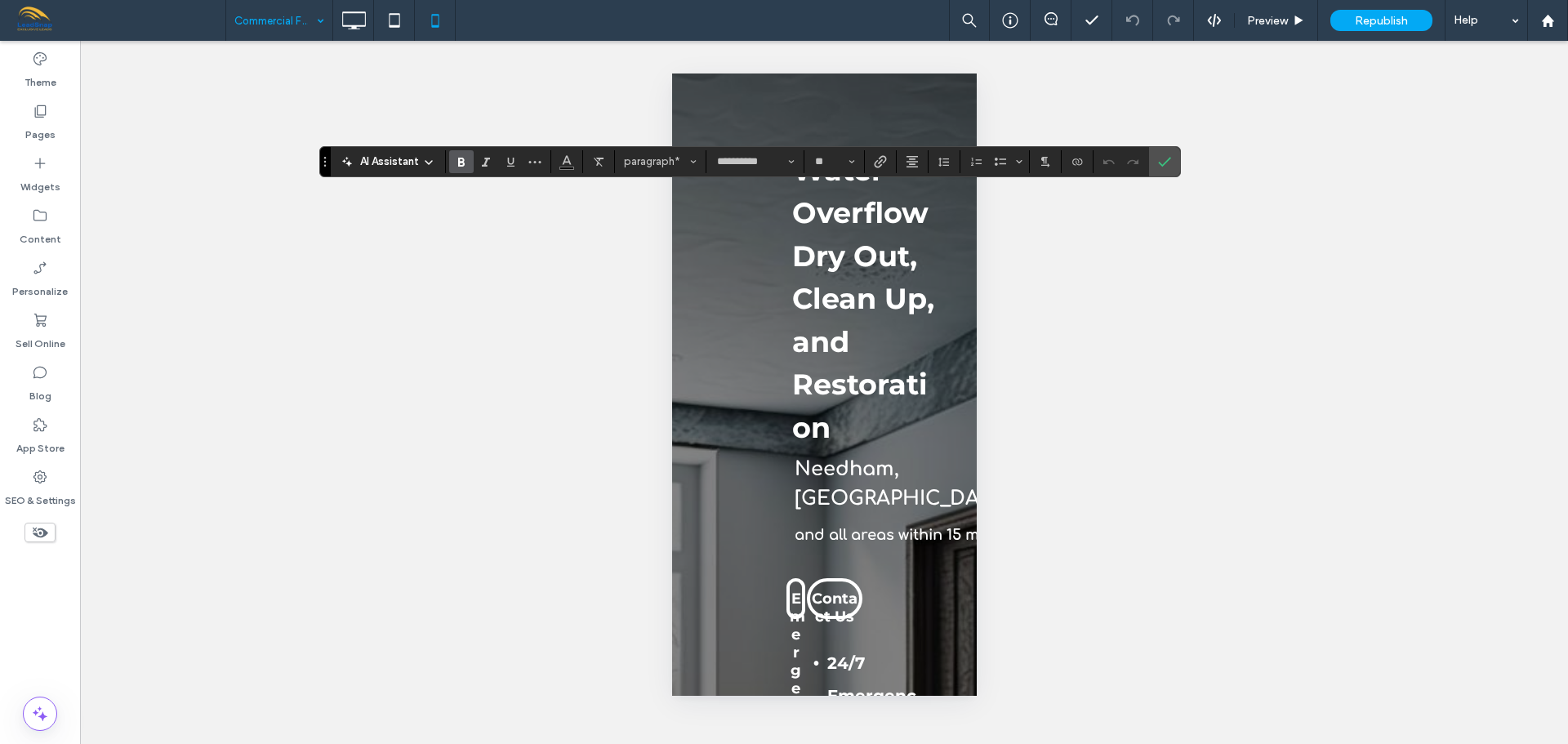
type input "**"
click at [1171, 159] on icon "Confirm" at bounding box center [1164, 161] width 13 height 13
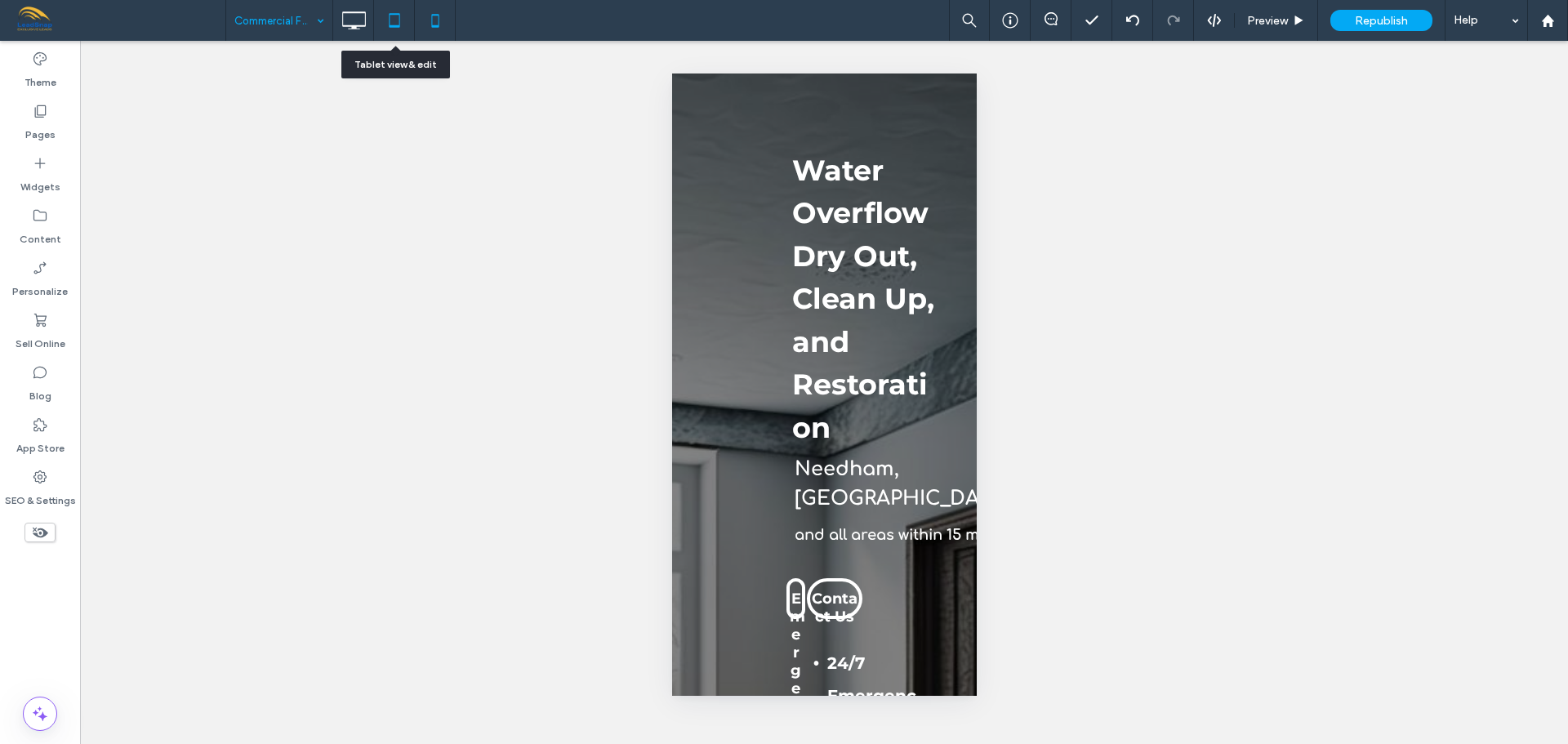
click at [387, 28] on icon at bounding box center [394, 21] width 33 height 33
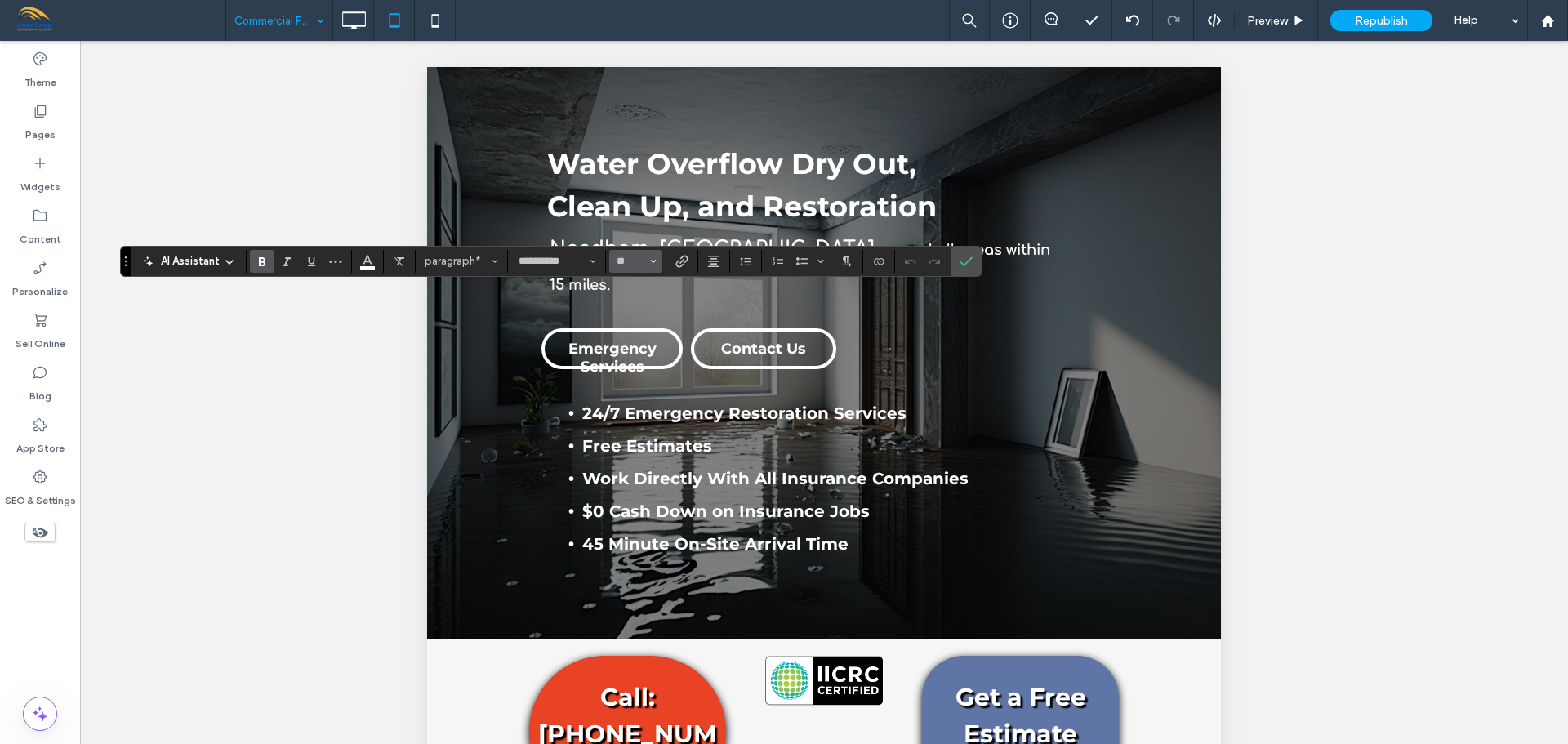
click at [657, 259] on icon "Size" at bounding box center [653, 261] width 7 height 7
click at [662, 377] on label "18" at bounding box center [635, 365] width 52 height 23
type input "**"
click at [657, 267] on span "Size" at bounding box center [653, 261] width 7 height 21
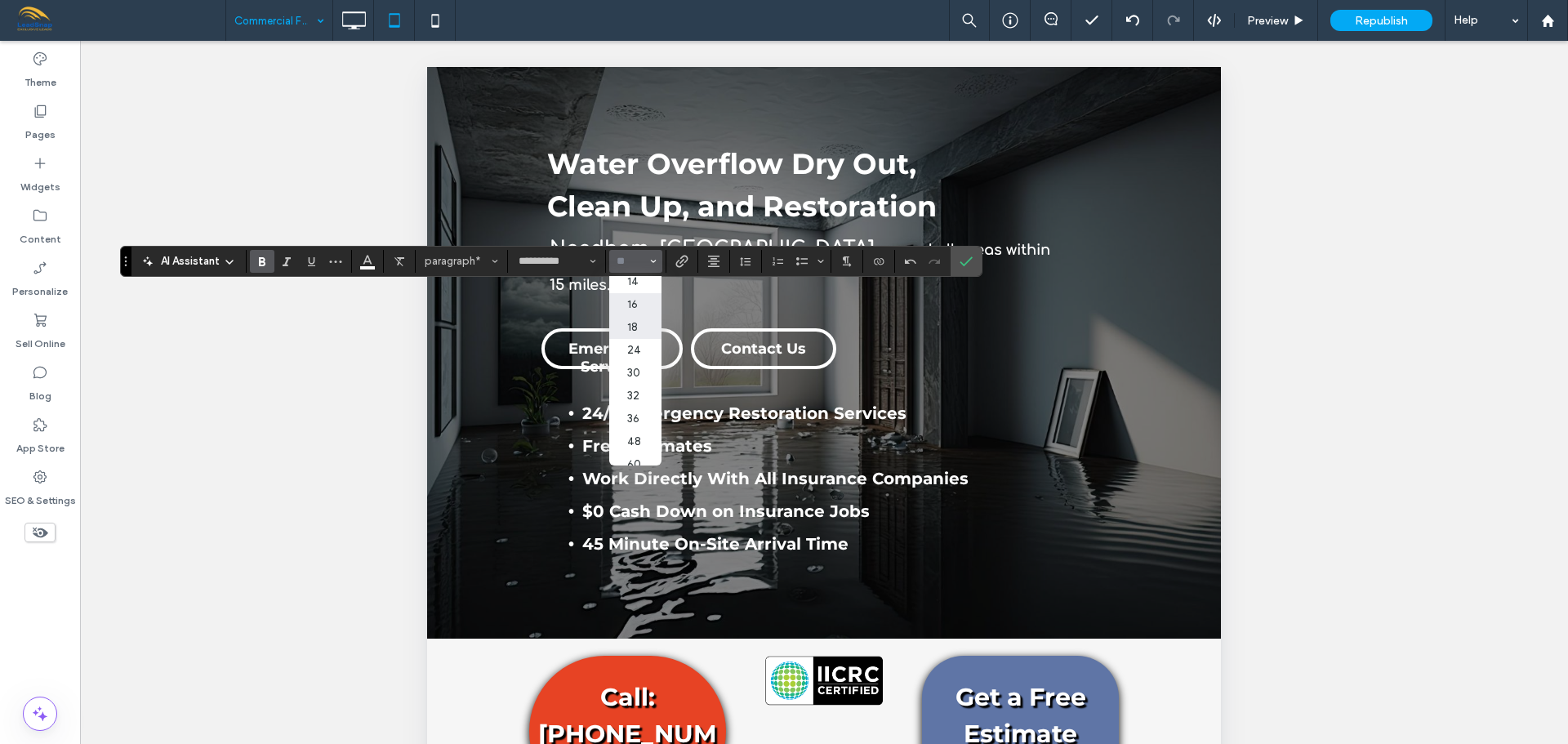
scroll to position [164, 0]
click at [662, 319] on label "24" at bounding box center [635, 307] width 52 height 23
type input "**"
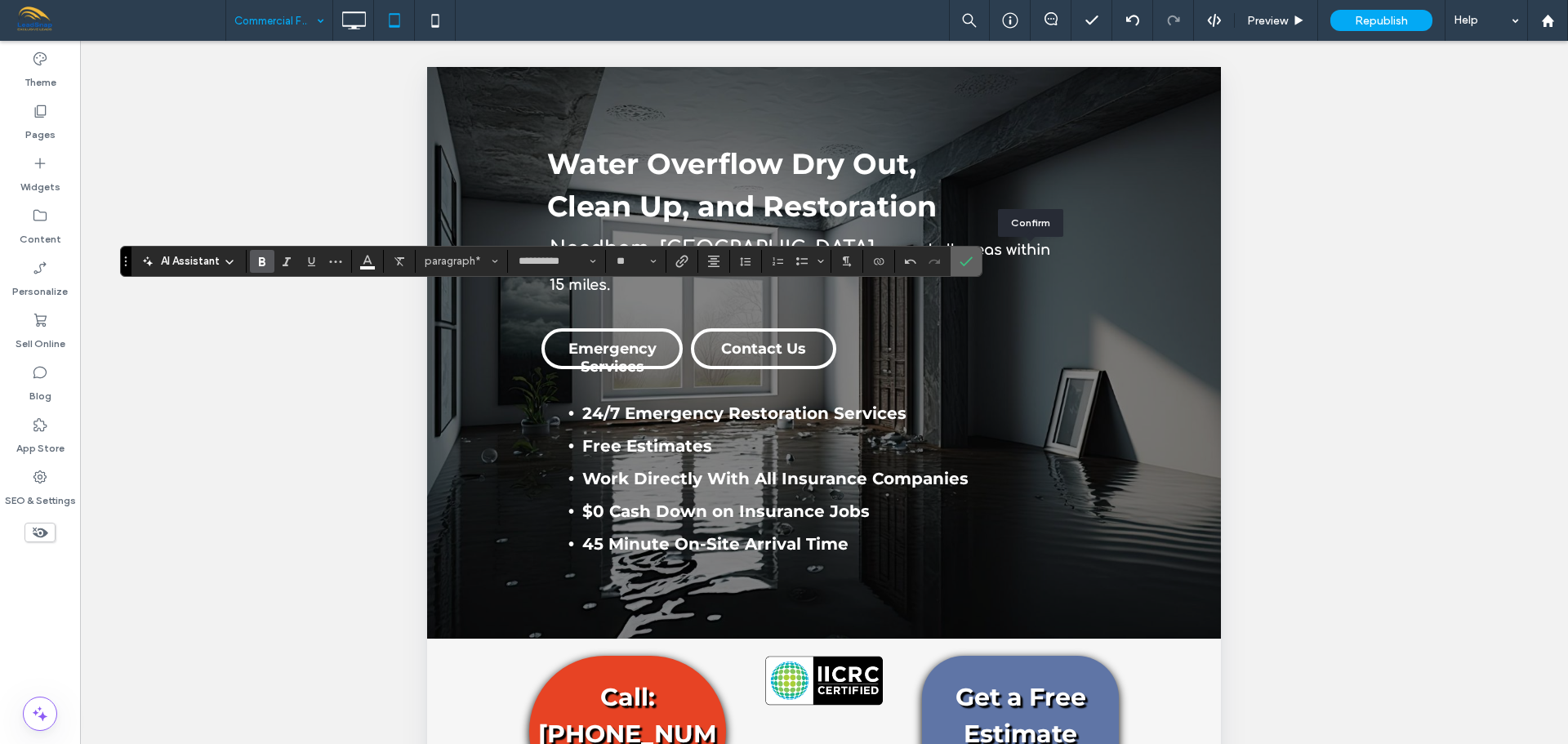
click at [973, 259] on icon "Confirm" at bounding box center [965, 261] width 13 height 13
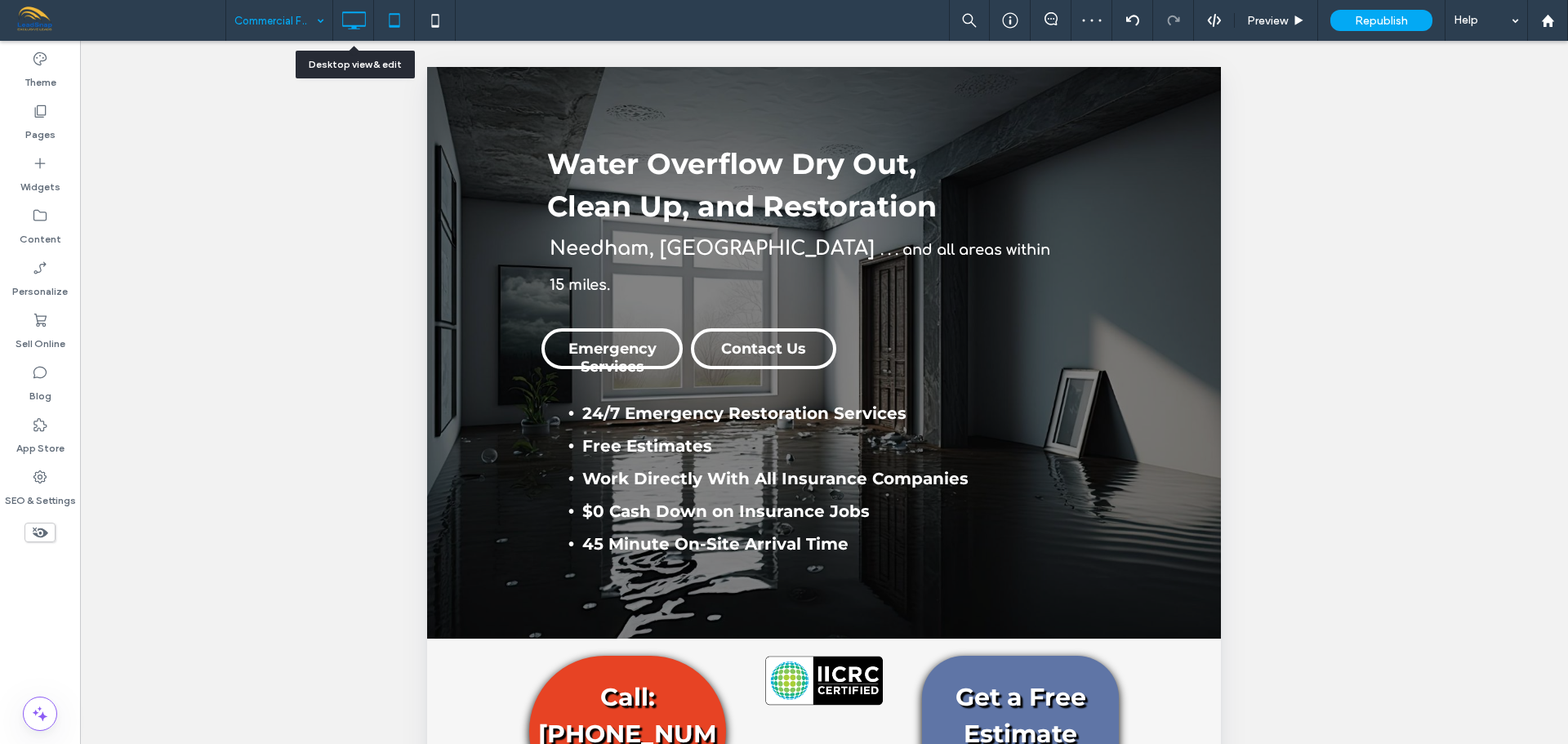
click at [361, 17] on icon at bounding box center [353, 21] width 33 height 33
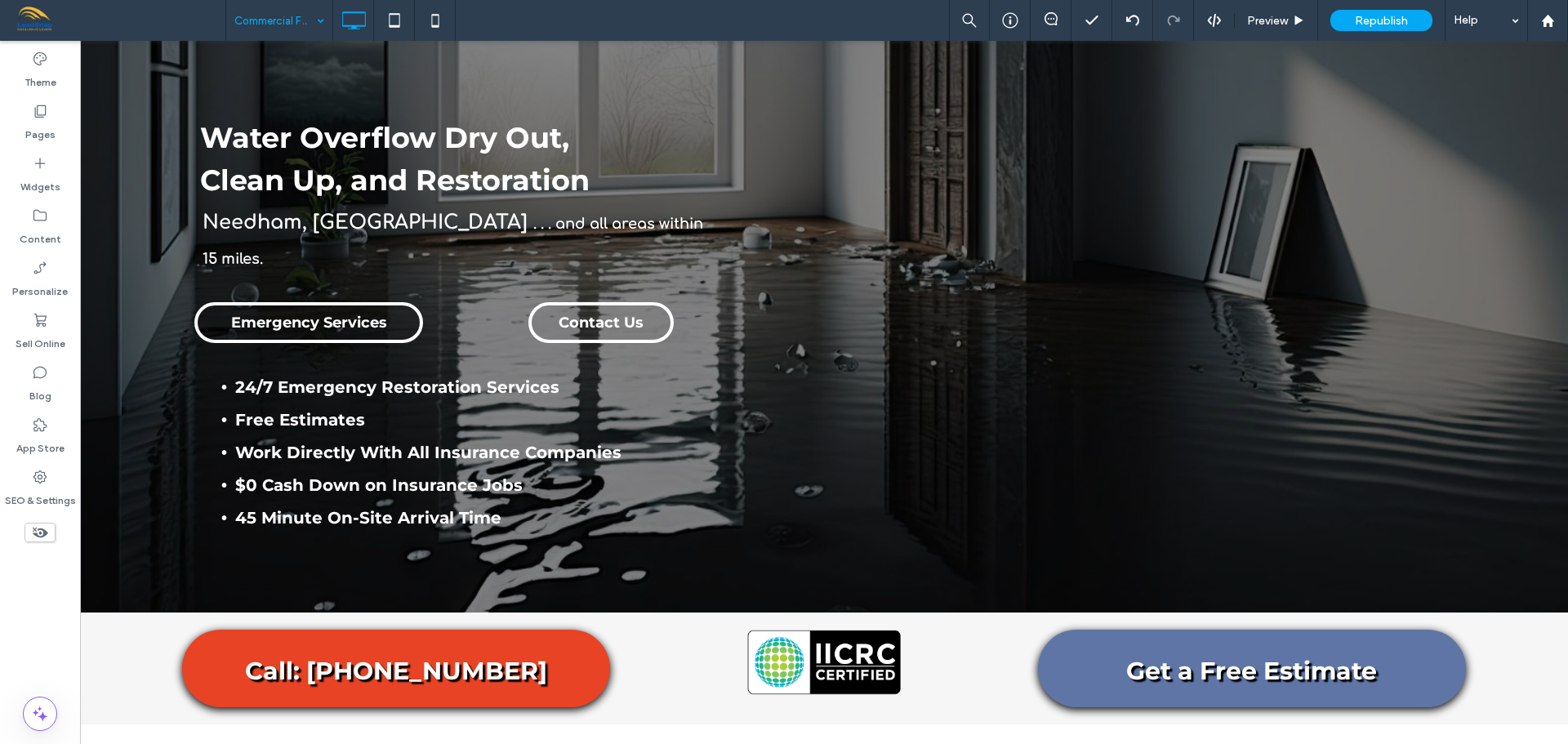
type input "**********"
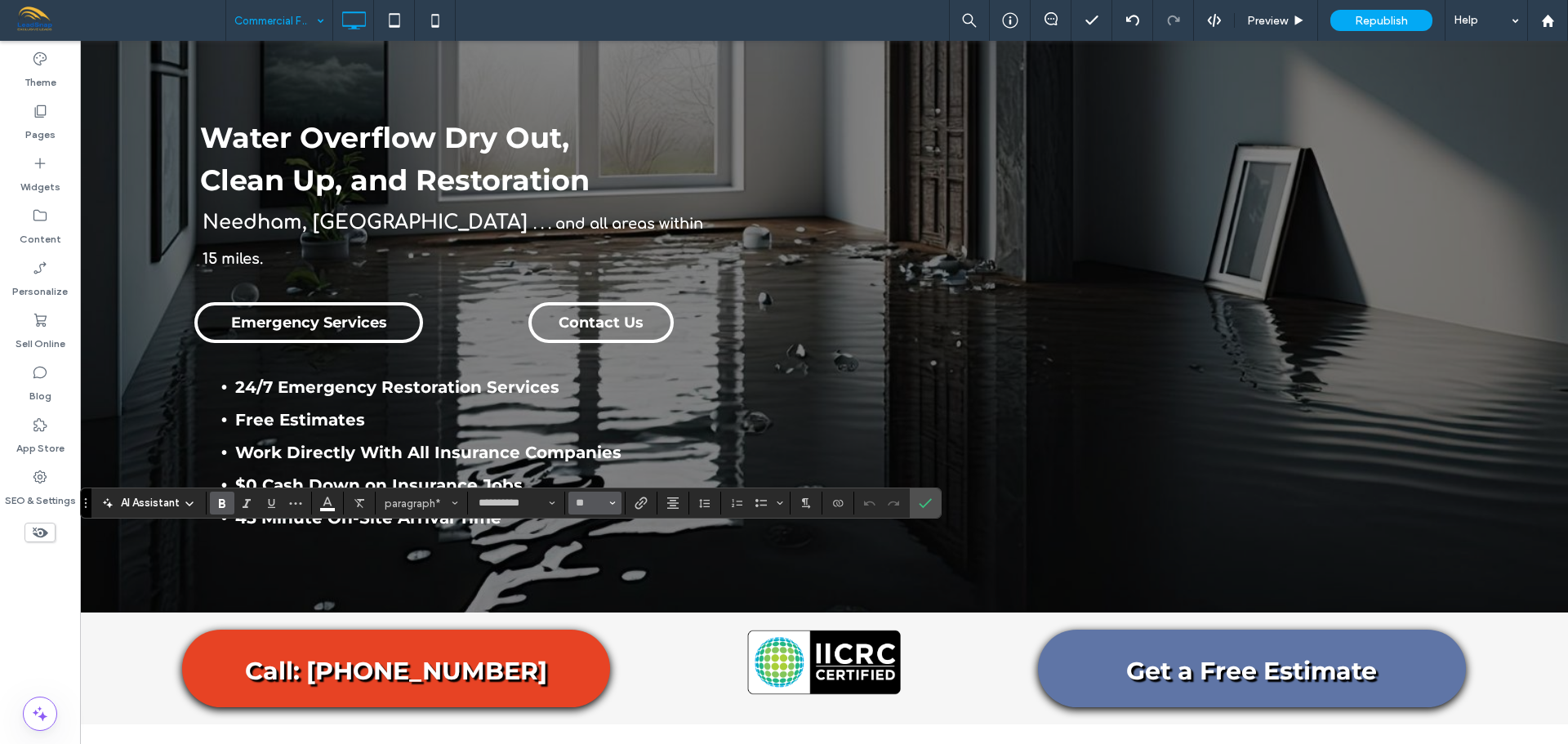
click at [622, 501] on button "**" at bounding box center [595, 502] width 53 height 23
click at [621, 364] on label "30" at bounding box center [594, 352] width 52 height 23
type input "**"
click at [932, 504] on icon "Confirm" at bounding box center [925, 502] width 13 height 13
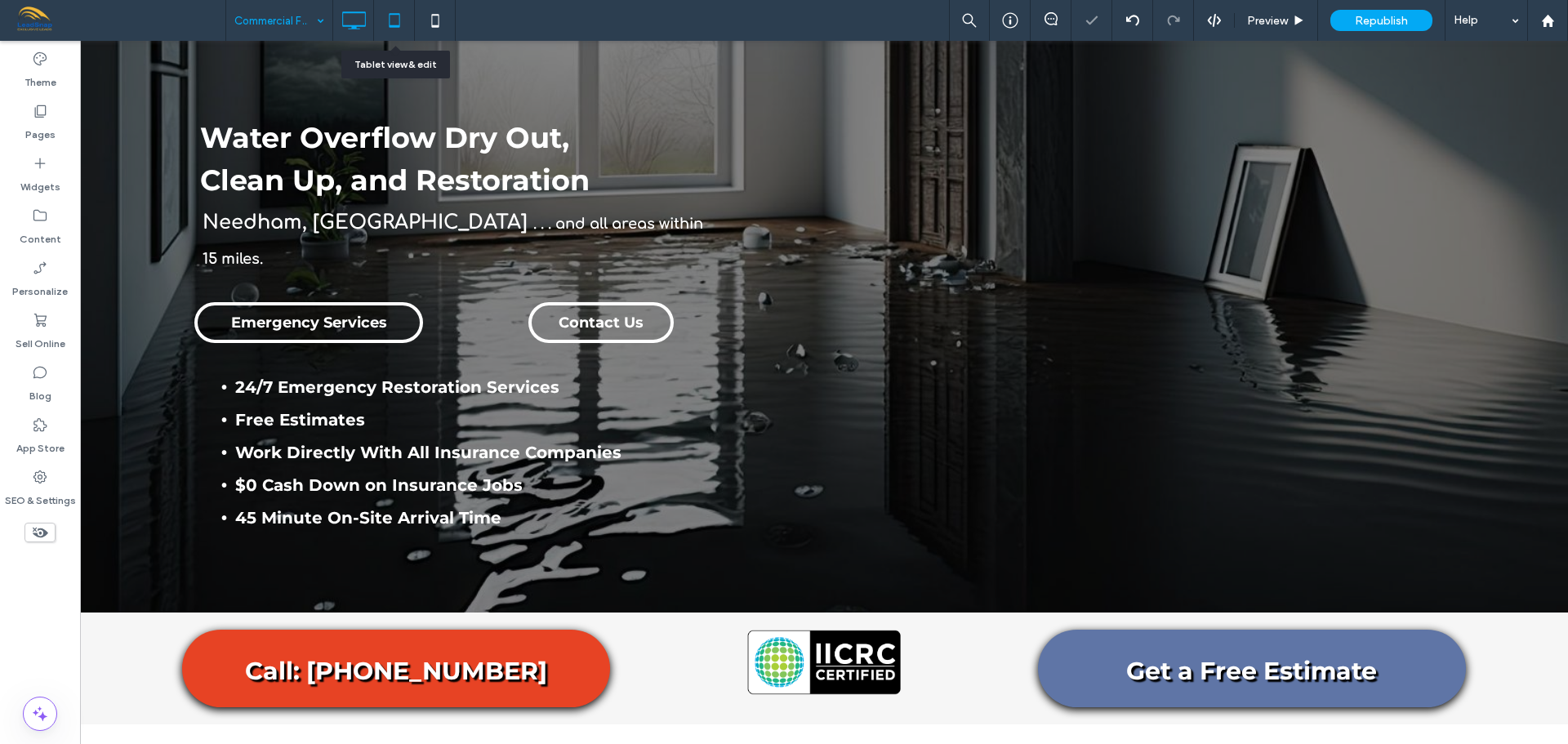
click at [392, 20] on icon at bounding box center [394, 21] width 33 height 33
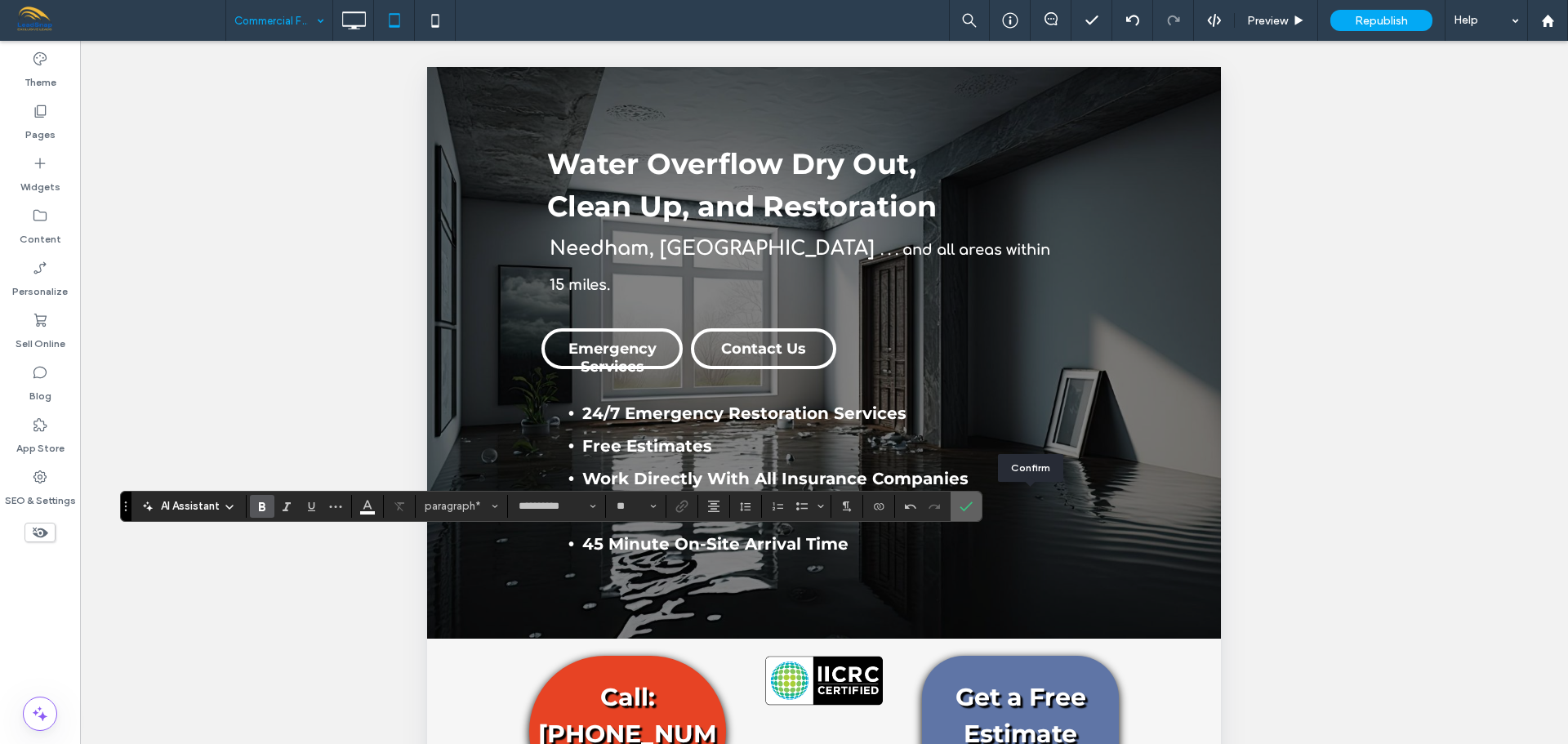
click at [973, 506] on use "Confirm" at bounding box center [965, 506] width 13 height 9
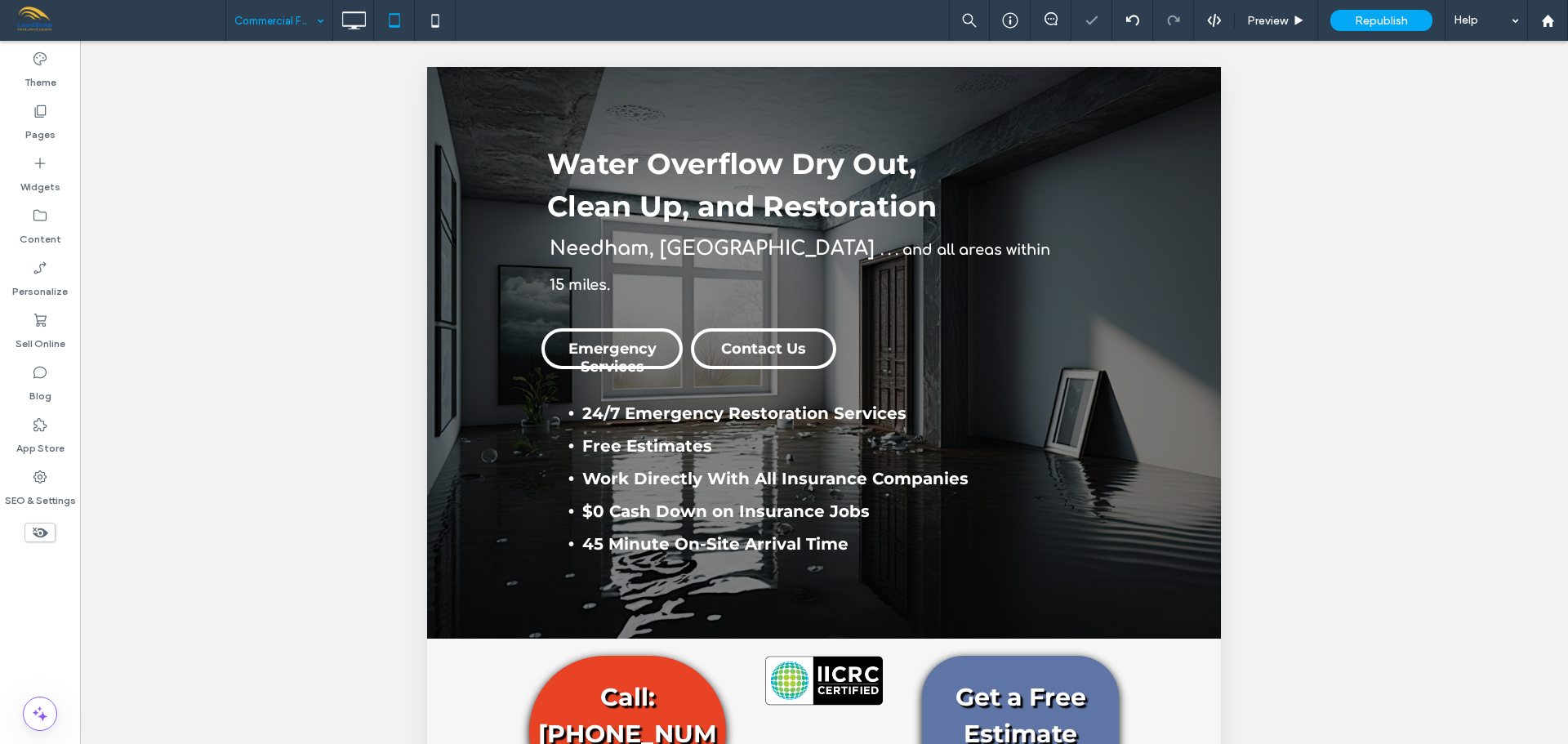
type input "**********"
type input "**"
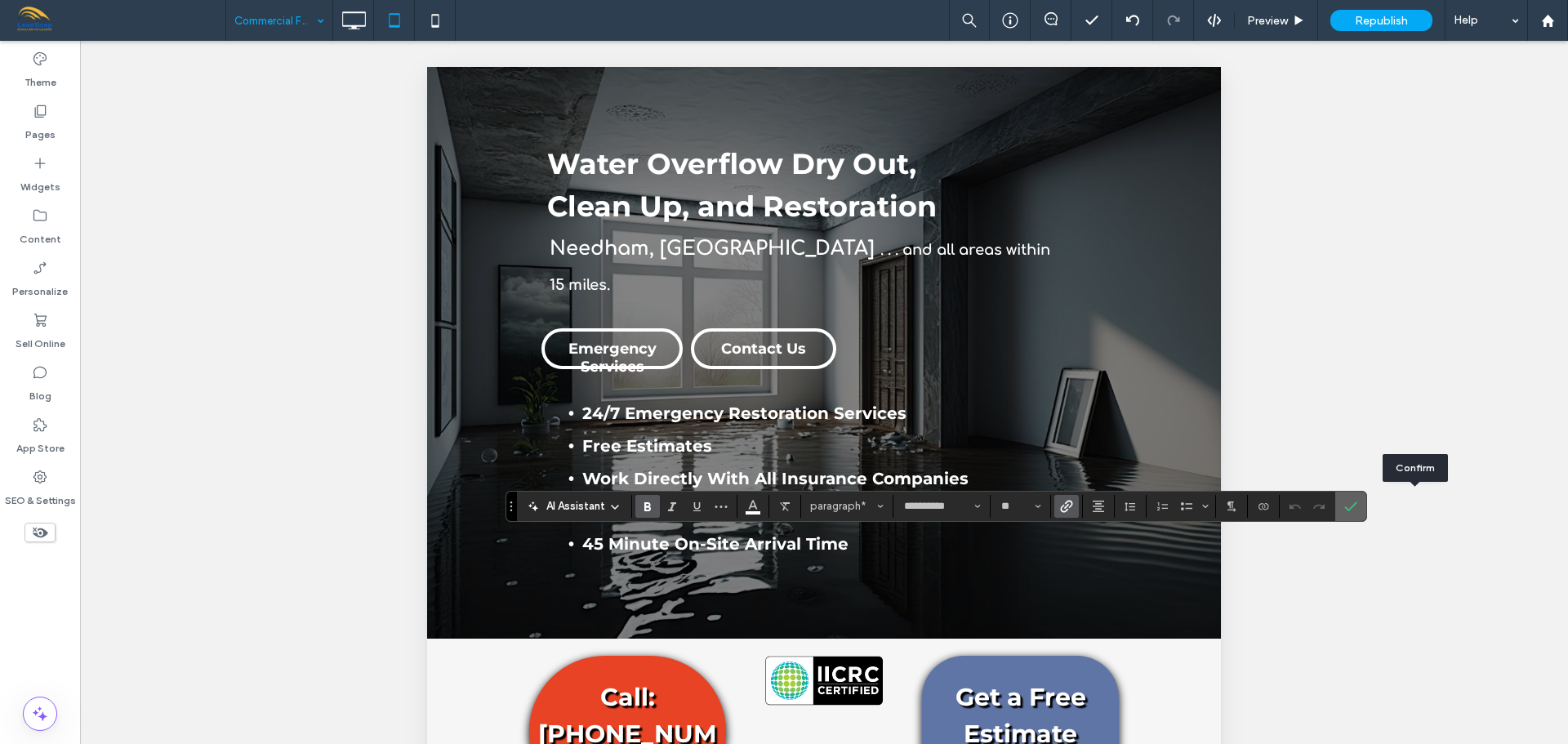
click at [1357, 503] on icon "Confirm" at bounding box center [1350, 506] width 13 height 13
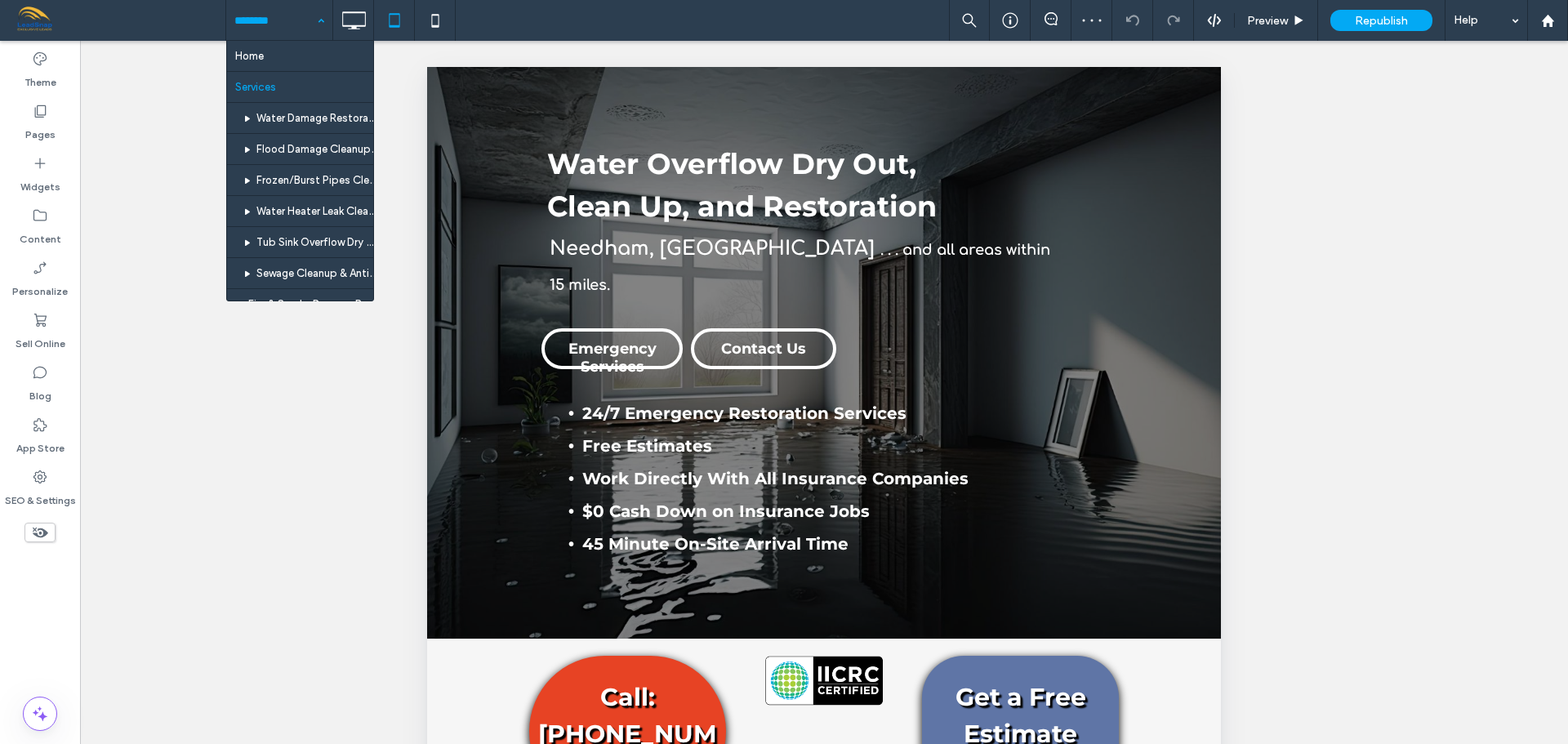
click at [315, 28] on div "Home Services Water Damage Restoration & Rebuilds Flood Damage Cleanup, Dry Out…" at bounding box center [279, 21] width 106 height 41
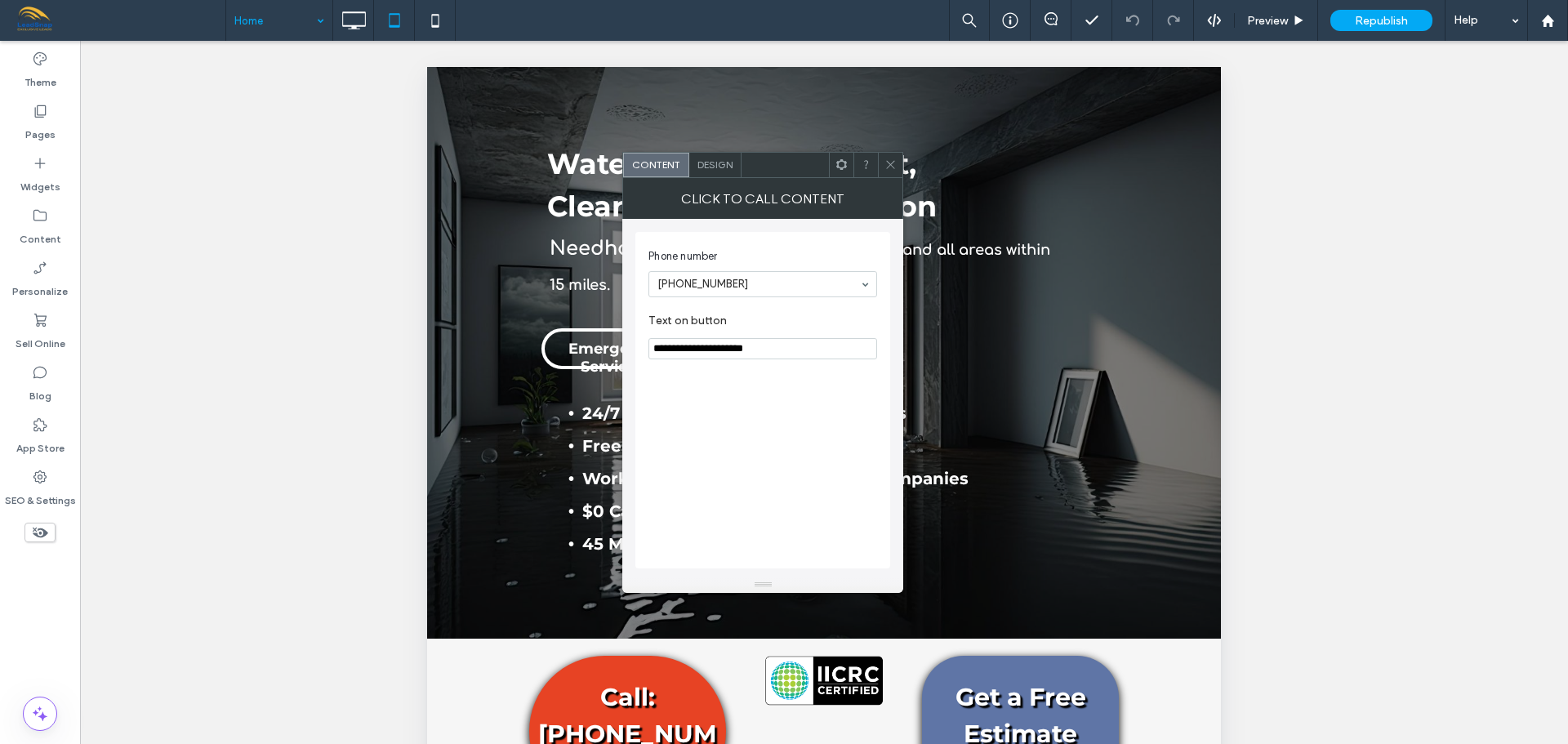
drag, startPoint x: 694, startPoint y: 343, endPoint x: 782, endPoint y: 349, distance: 88.2
click at [782, 349] on input "**********" at bounding box center [762, 348] width 229 height 21
type input "**********"
click at [894, 178] on div "Click to Call Content" at bounding box center [763, 199] width 281 height 41
click at [894, 169] on icon at bounding box center [891, 165] width 12 height 12
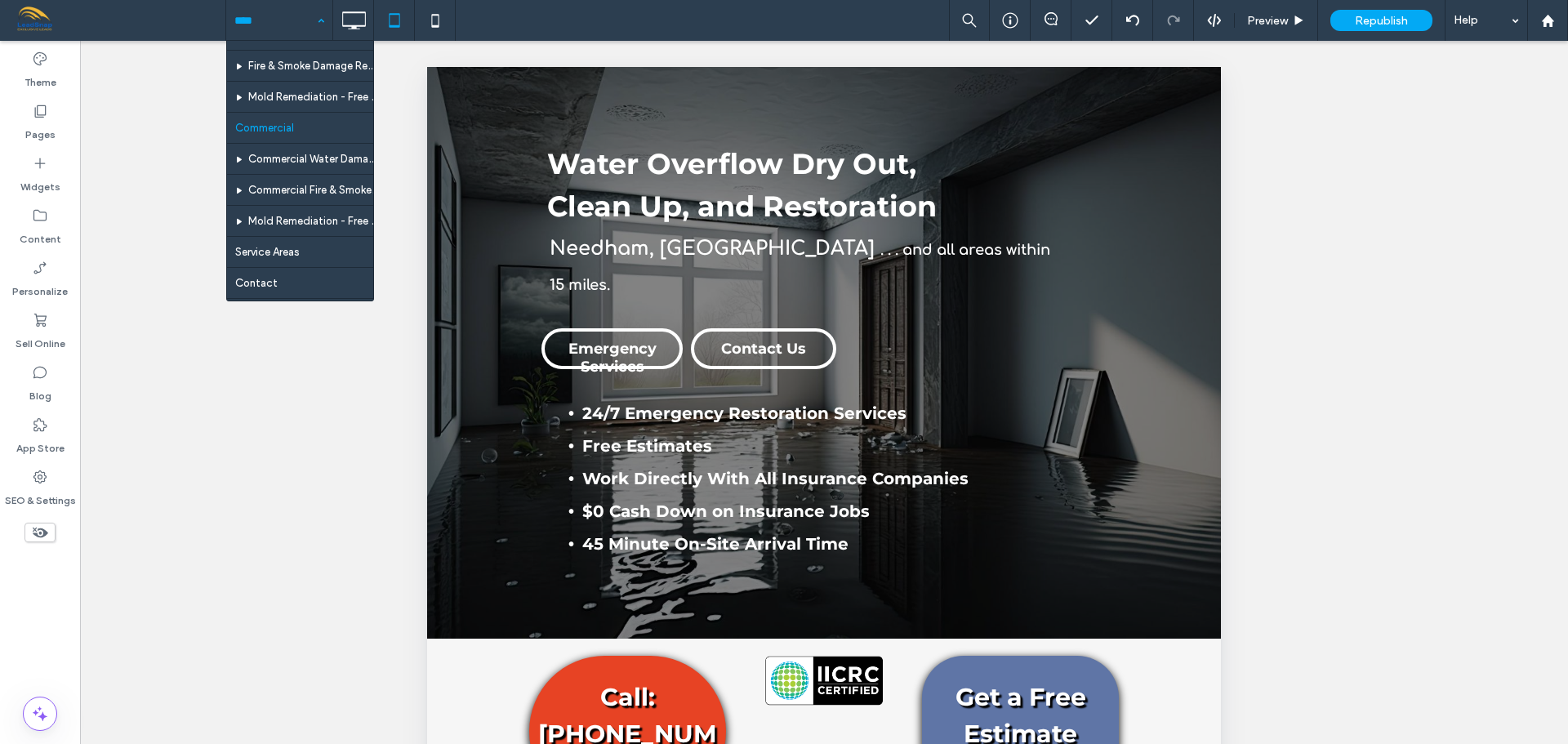
scroll to position [245, 0]
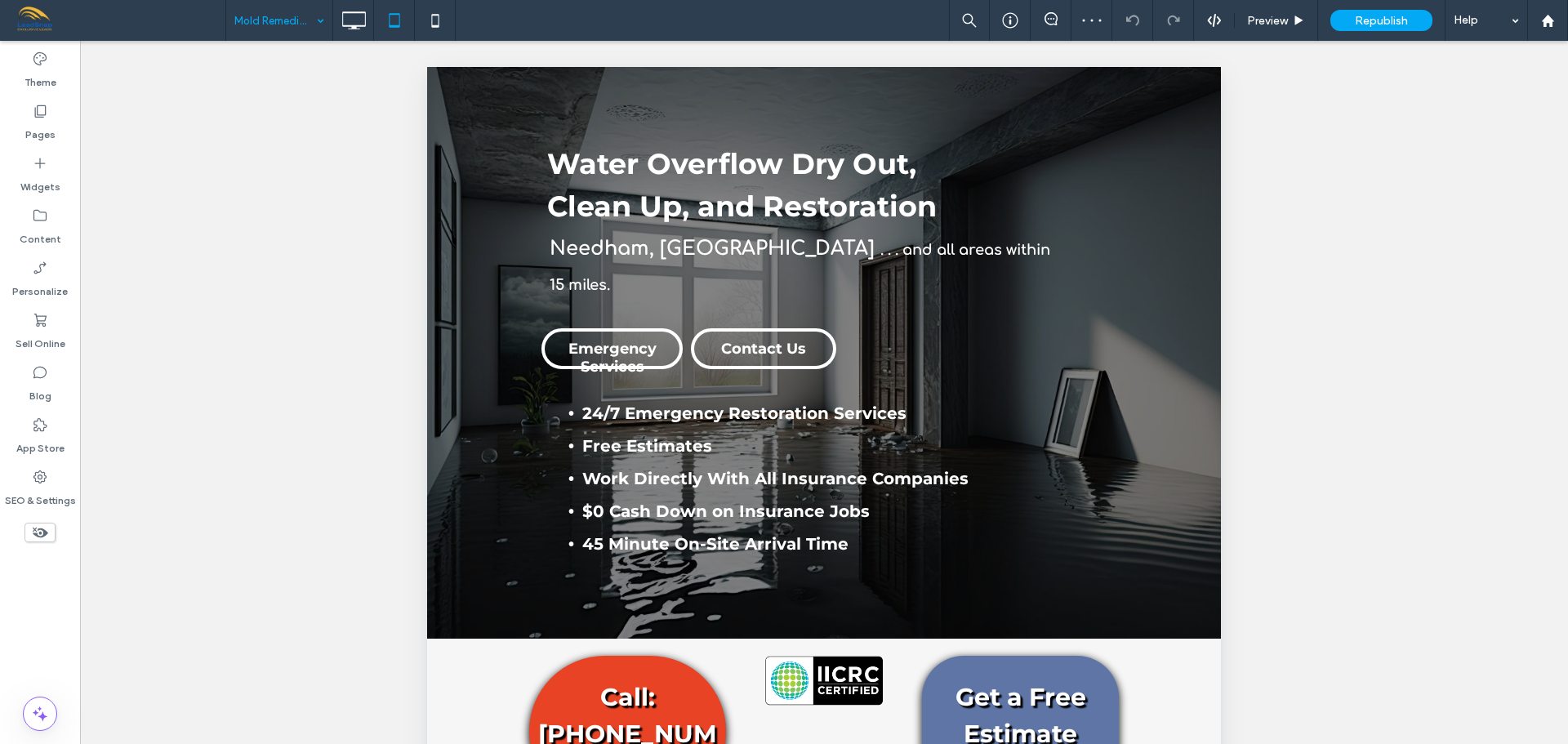
click at [321, 27] on div "Mold Remediation - Free Inspections" at bounding box center [279, 21] width 106 height 41
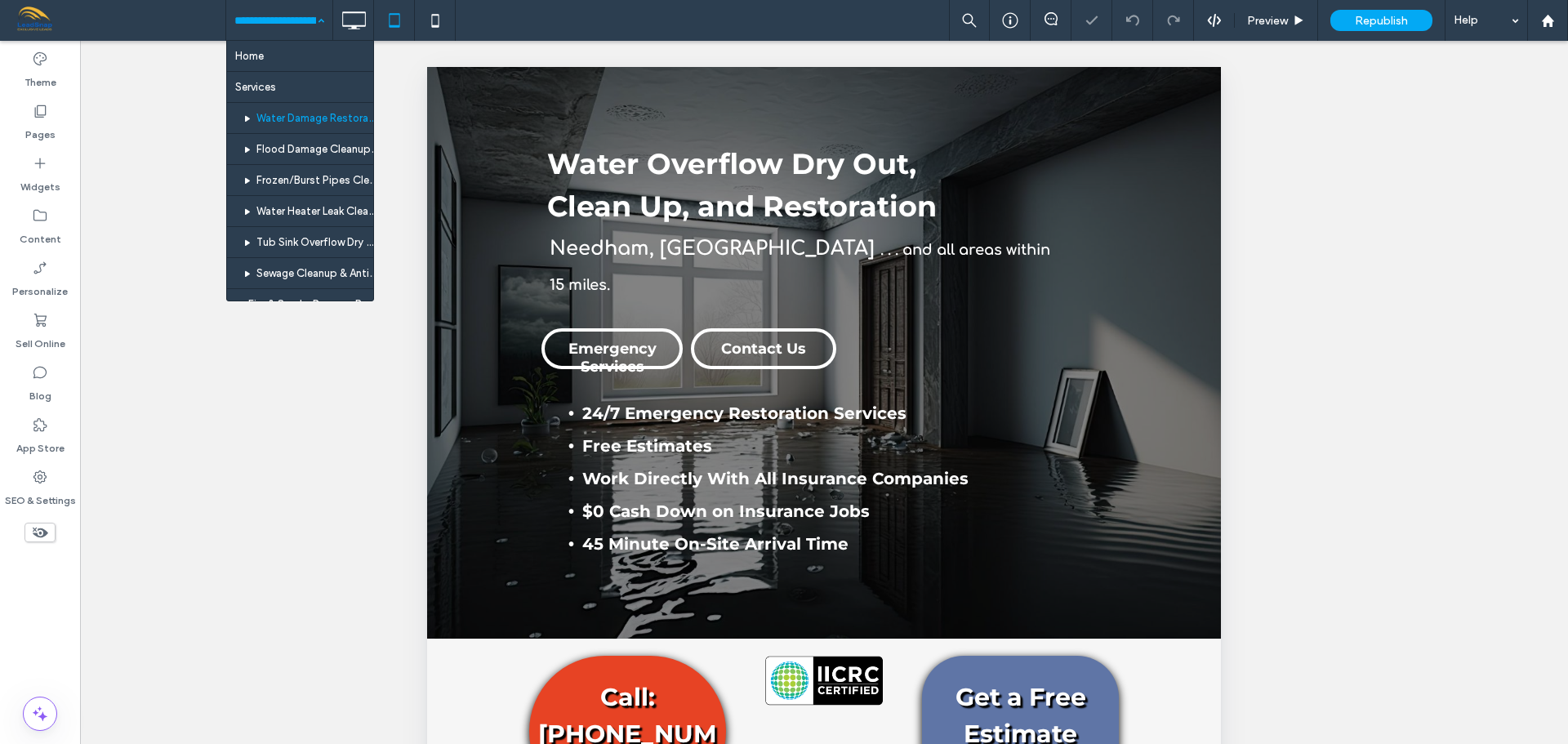
click at [298, 25] on input at bounding box center [274, 21] width 81 height 41
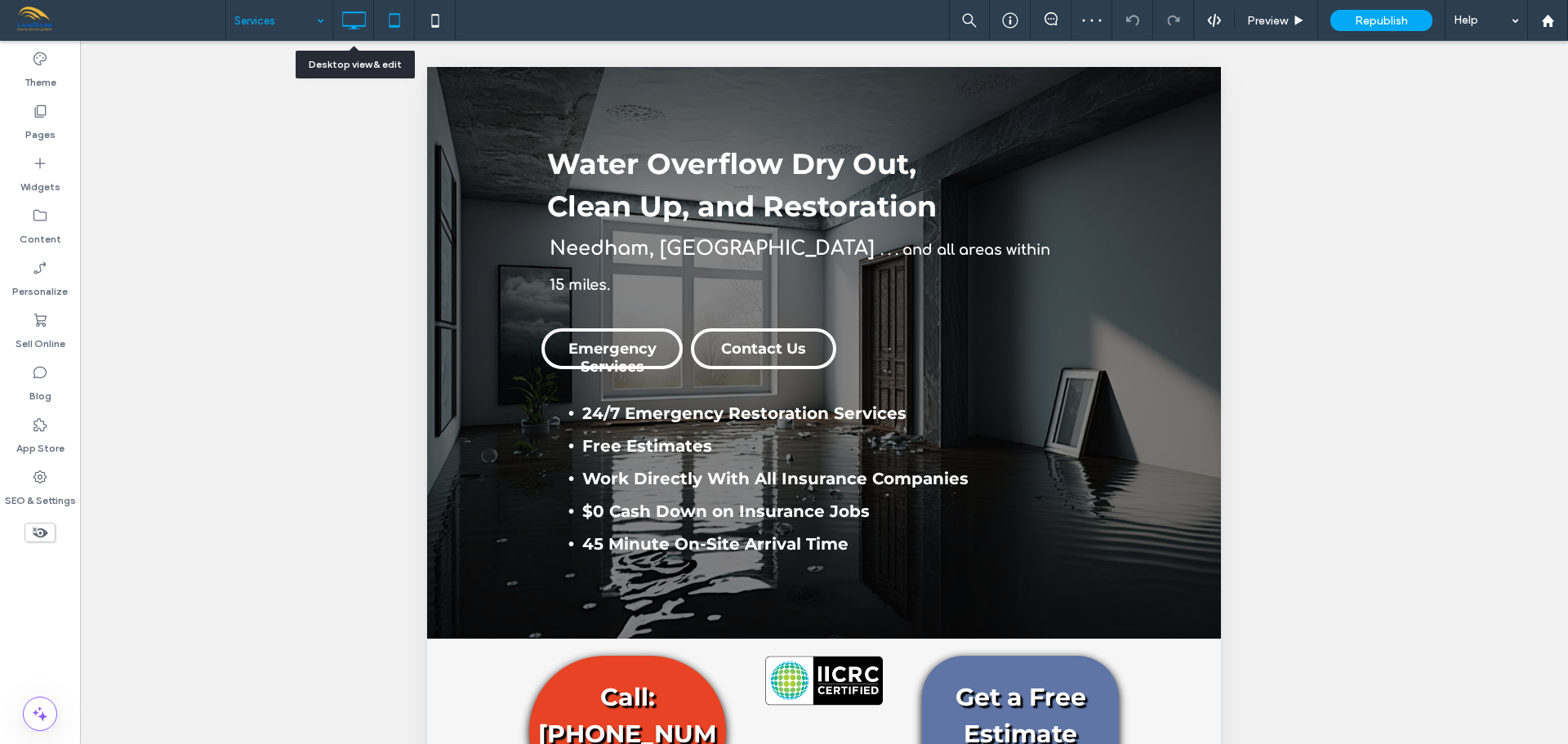
click at [350, 21] on icon at bounding box center [353, 21] width 33 height 33
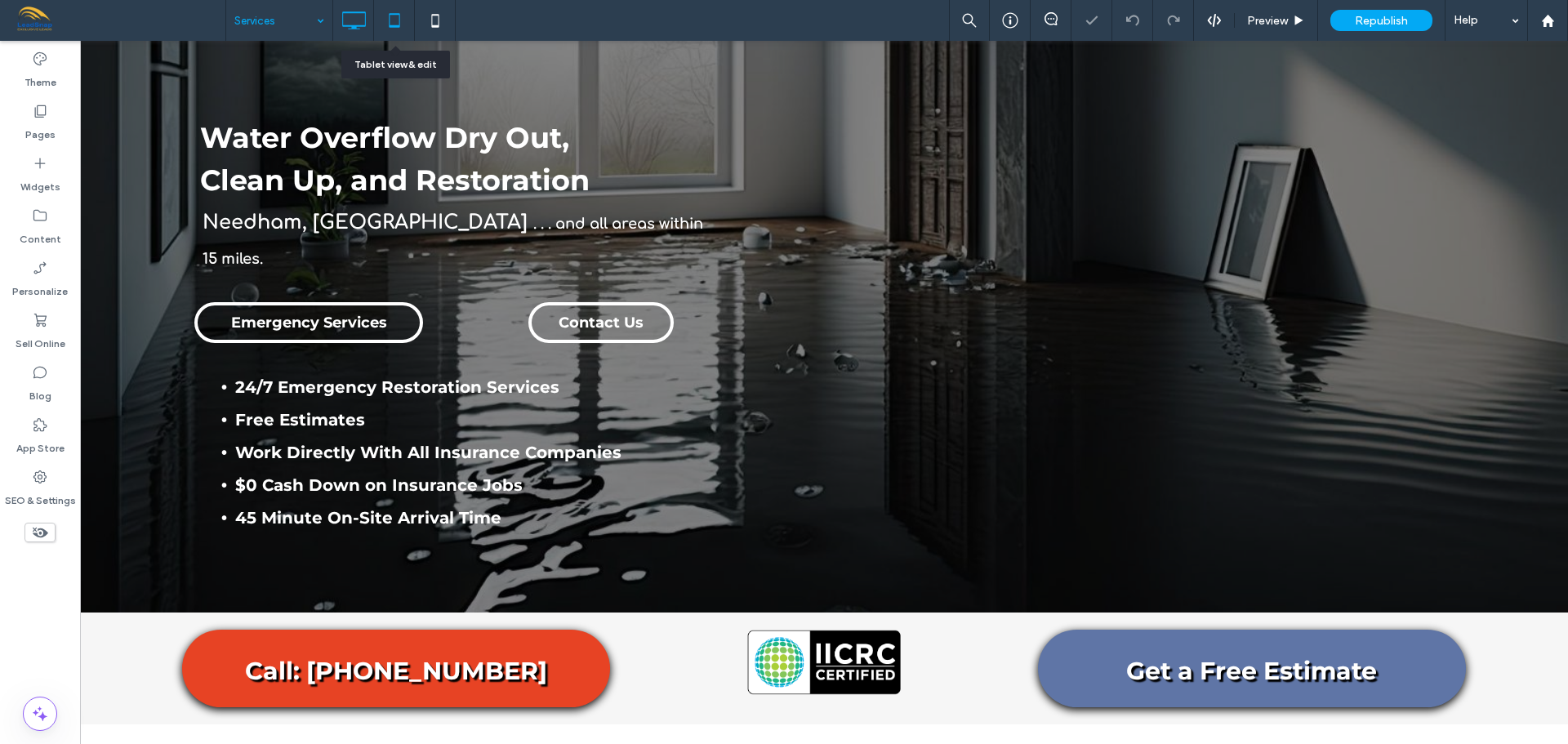
click at [397, 21] on icon at bounding box center [394, 21] width 33 height 33
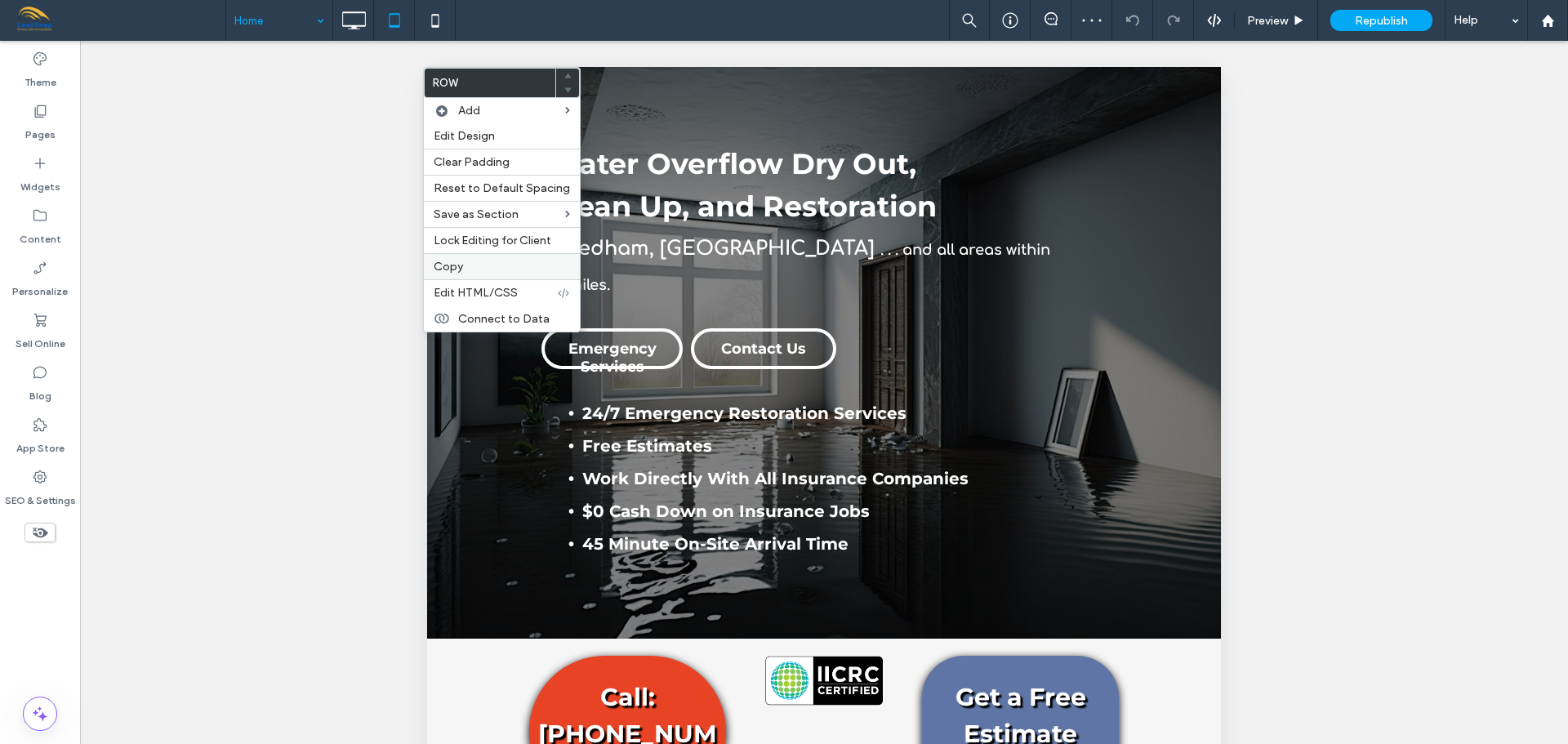
click at [439, 270] on span "Copy" at bounding box center [448, 267] width 29 height 14
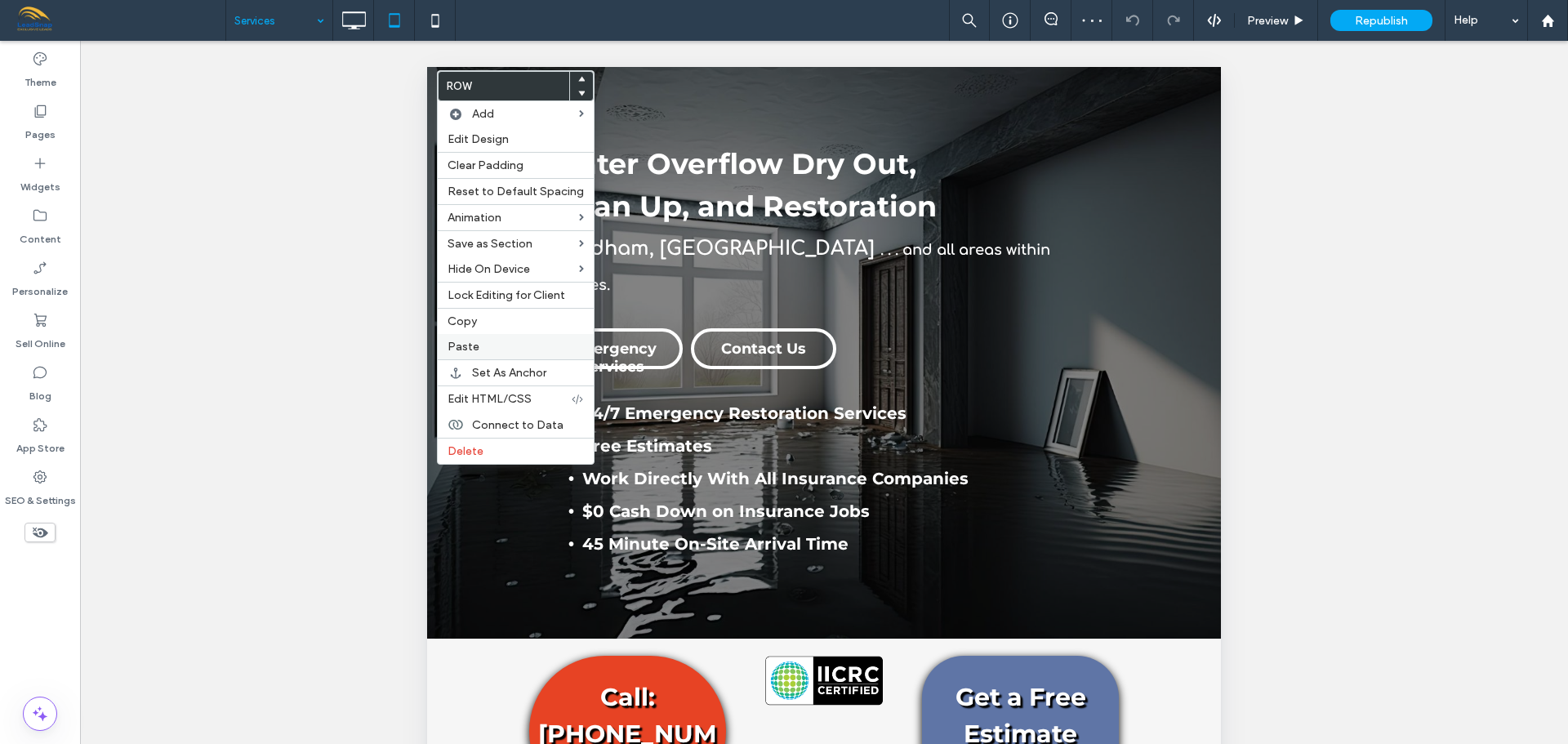
click at [454, 344] on span "Paste" at bounding box center [463, 346] width 32 height 14
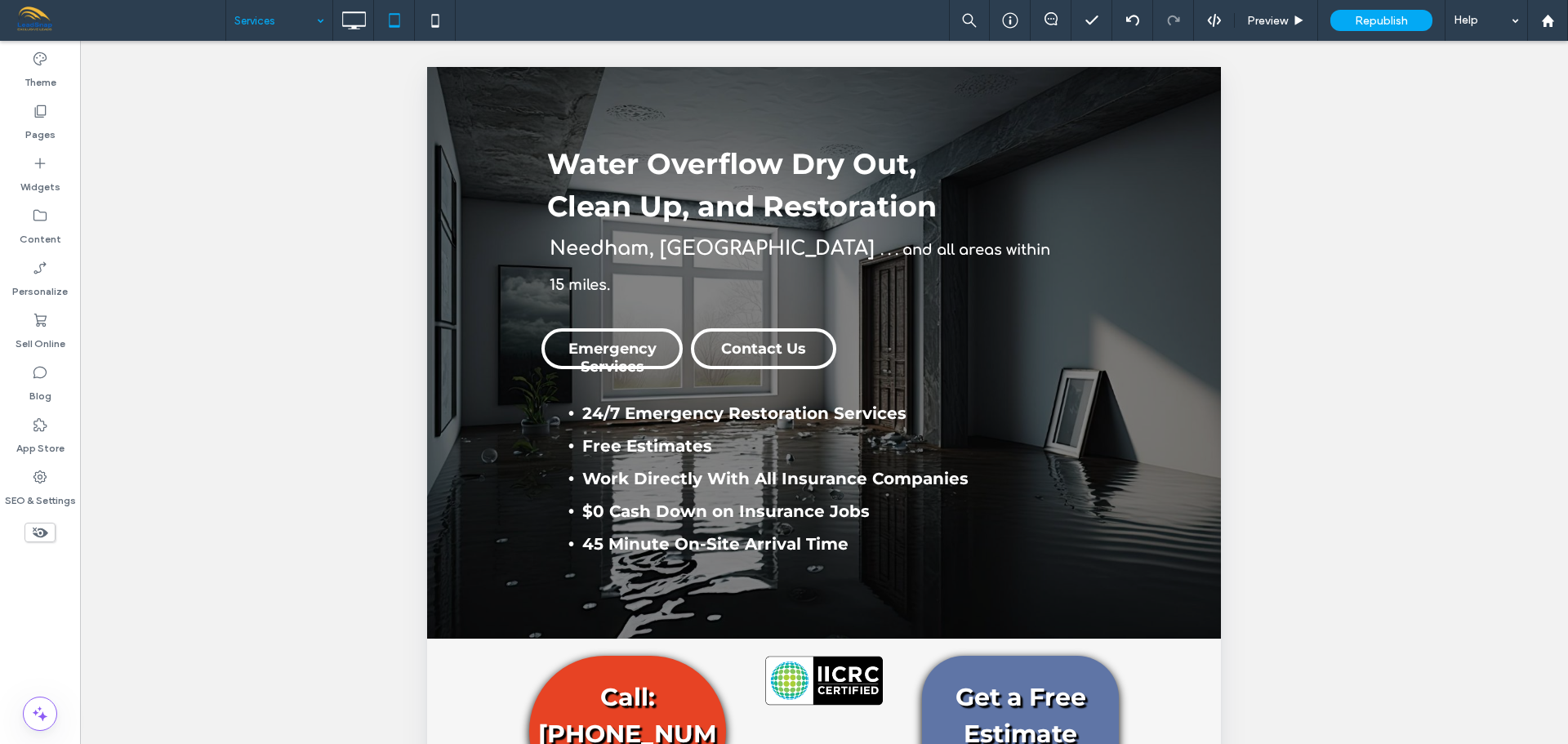
click at [43, 527] on icon at bounding box center [39, 532] width 18 height 18
click at [44, 530] on use at bounding box center [39, 531] width 16 height 9
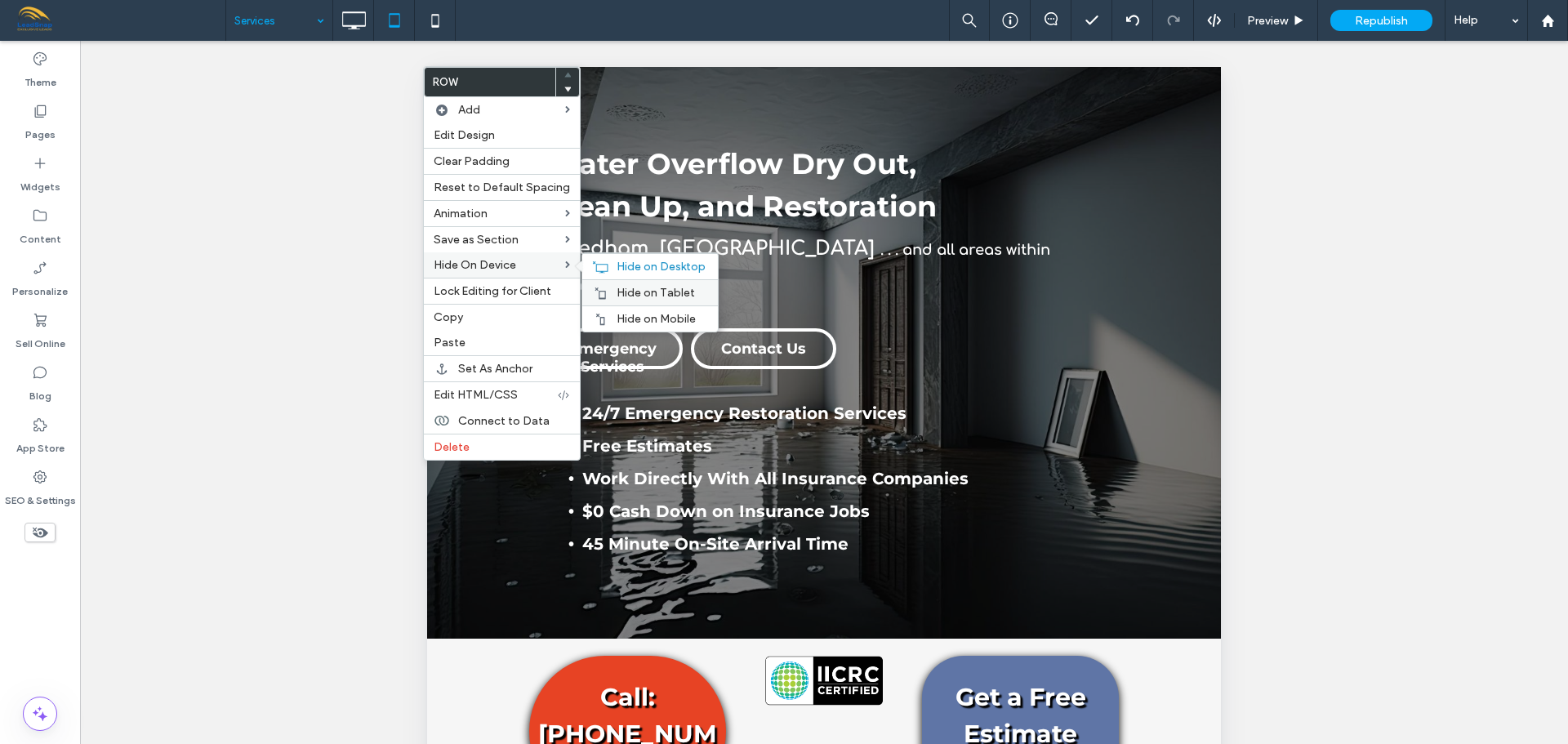
click at [642, 291] on span "Hide on Tablet" at bounding box center [655, 292] width 78 height 14
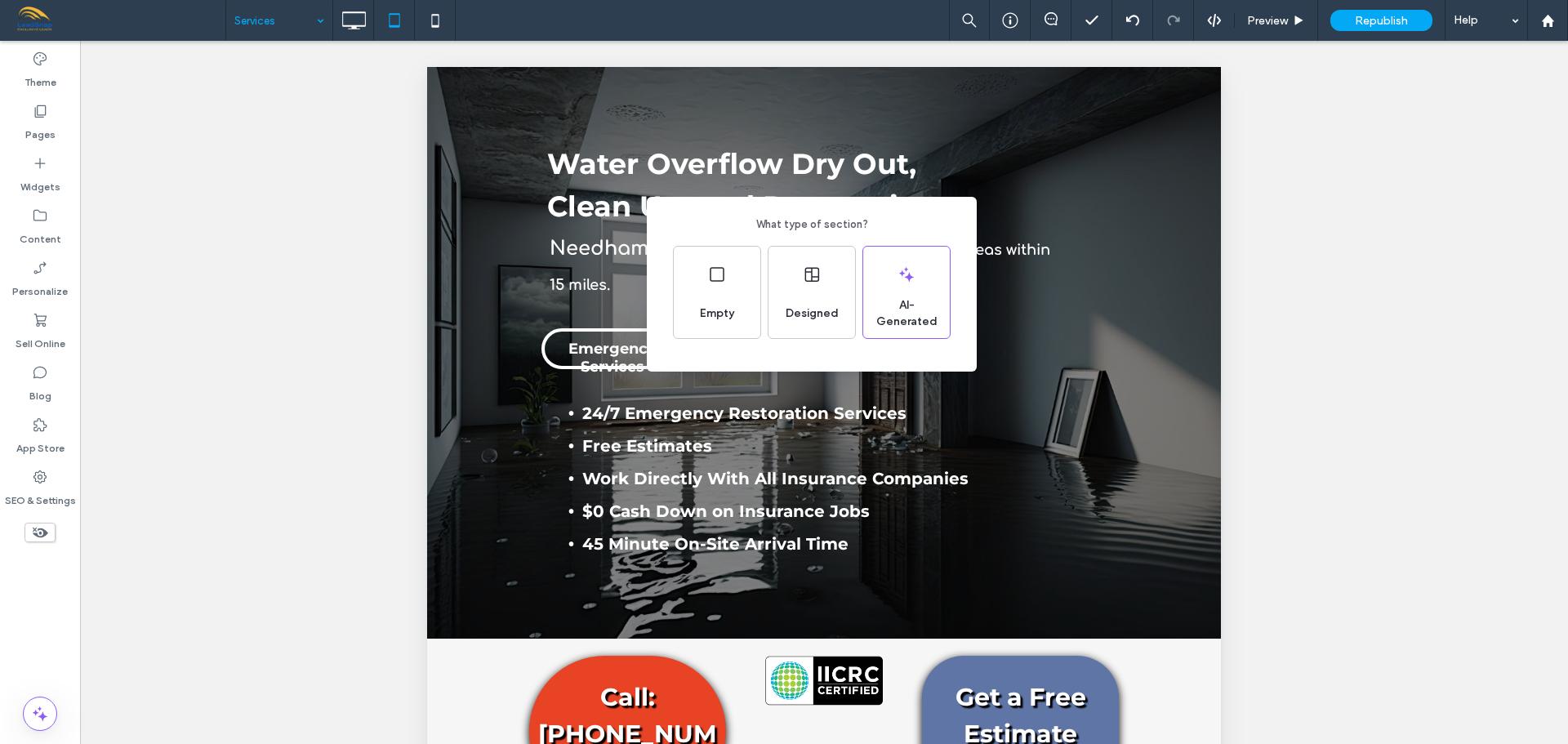
click at [297, 308] on div "What type of section? Empty Designed AI-Generated" at bounding box center [784, 411] width 1568 height 824
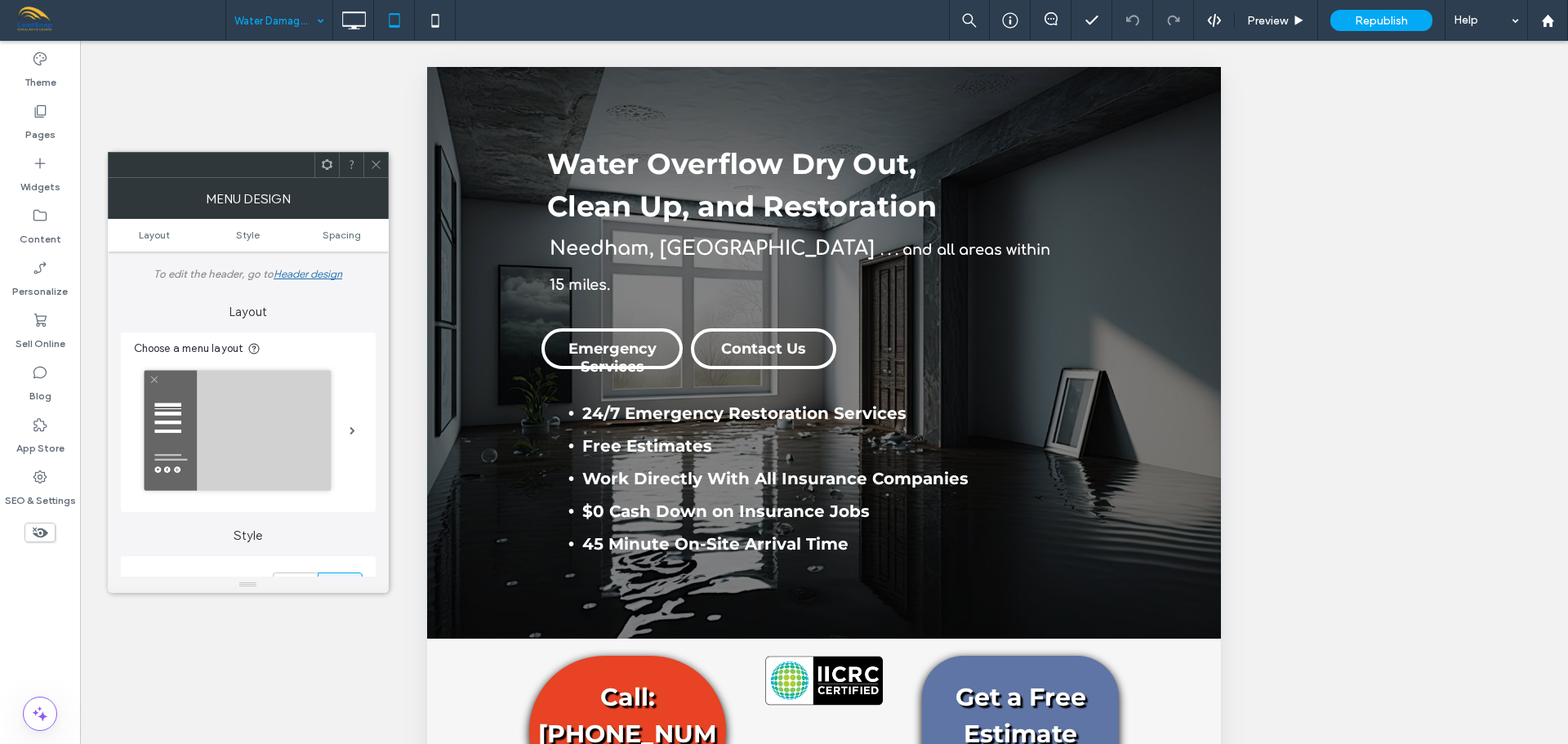
click at [754, 53] on div "Unhide? Yes Unhide? Yes Unhide? Yes Unhide? Yes Unhide? Yes Unhide? Yes Unhide?…" at bounding box center [824, 413] width 1488 height 744
click at [789, 57] on div "Unhide? Yes Unhide? Yes Unhide? Yes Unhide? Yes Unhide? Yes Unhide? Yes Unhide?…" at bounding box center [824, 413] width 1488 height 744
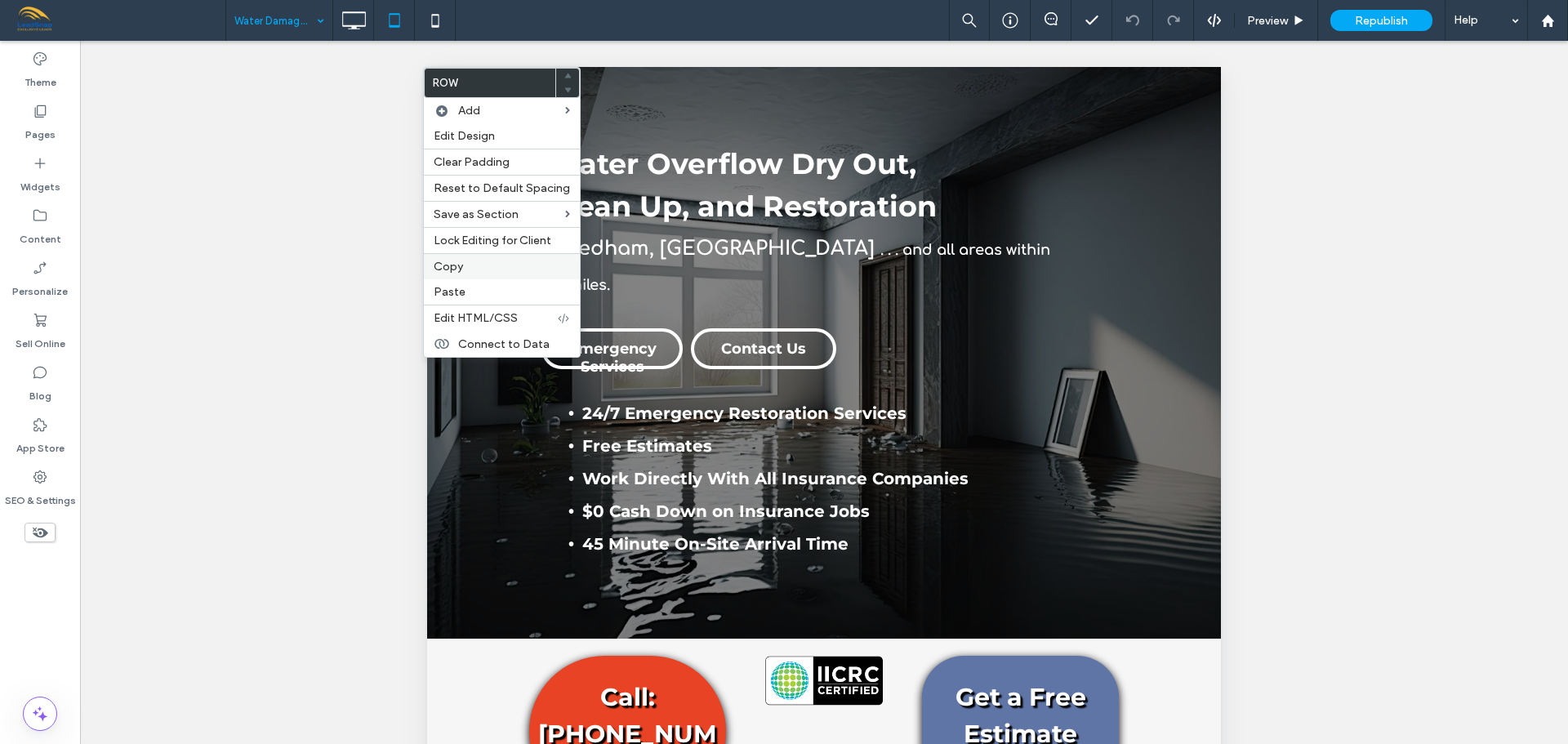
click at [486, 273] on div "Copy" at bounding box center [502, 266] width 156 height 26
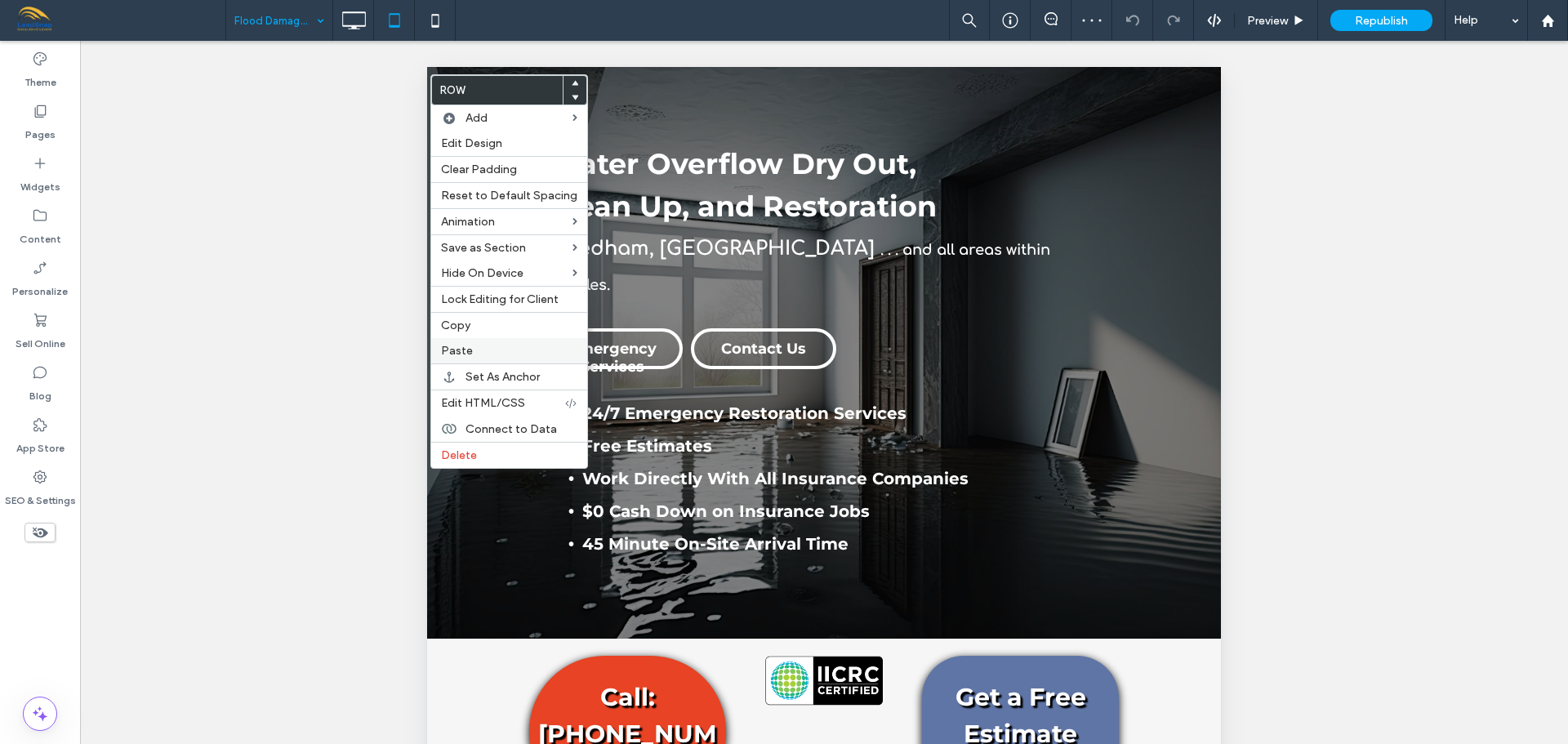
click at [464, 357] on span "Paste" at bounding box center [456, 351] width 32 height 14
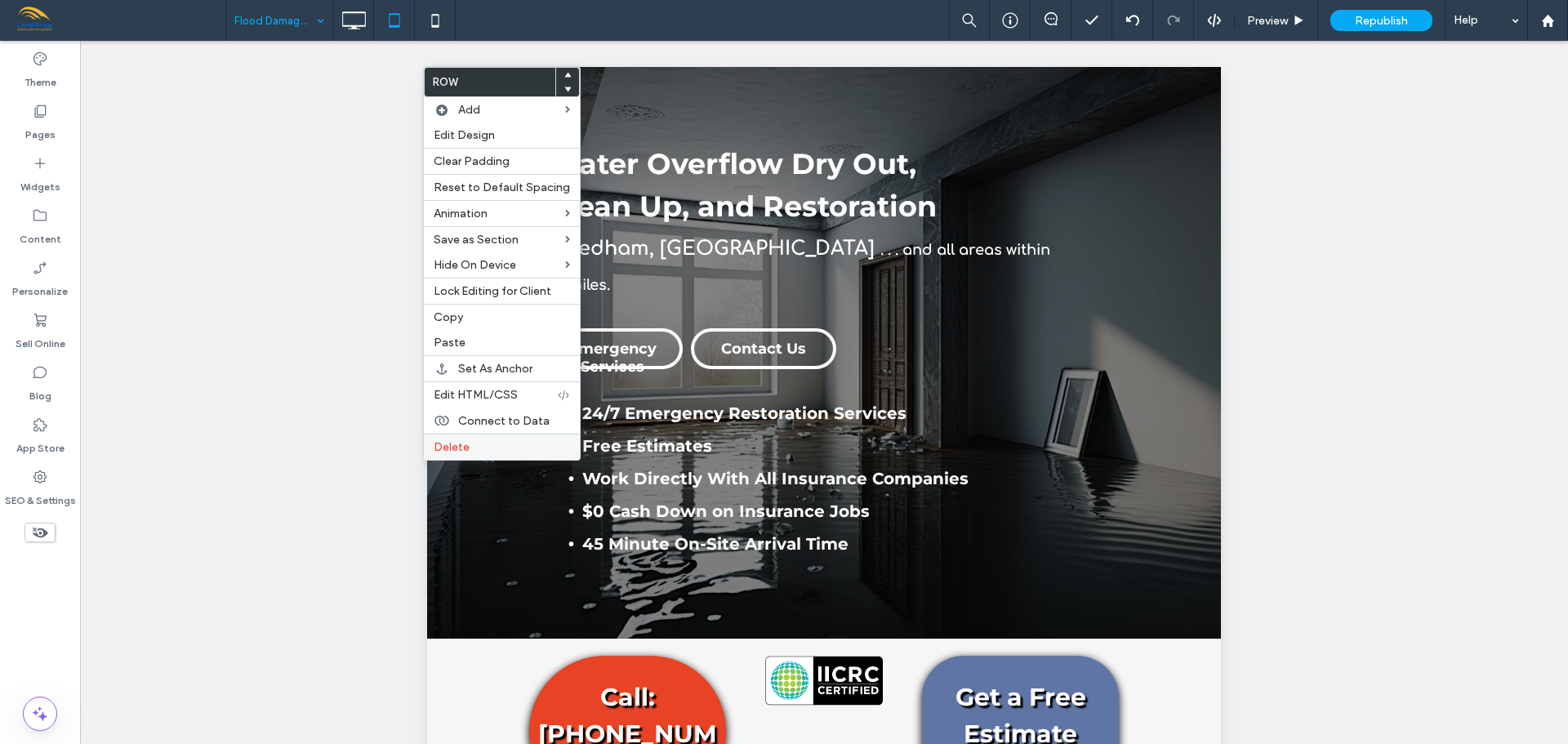
click at [443, 447] on span "Delete" at bounding box center [452, 447] width 36 height 14
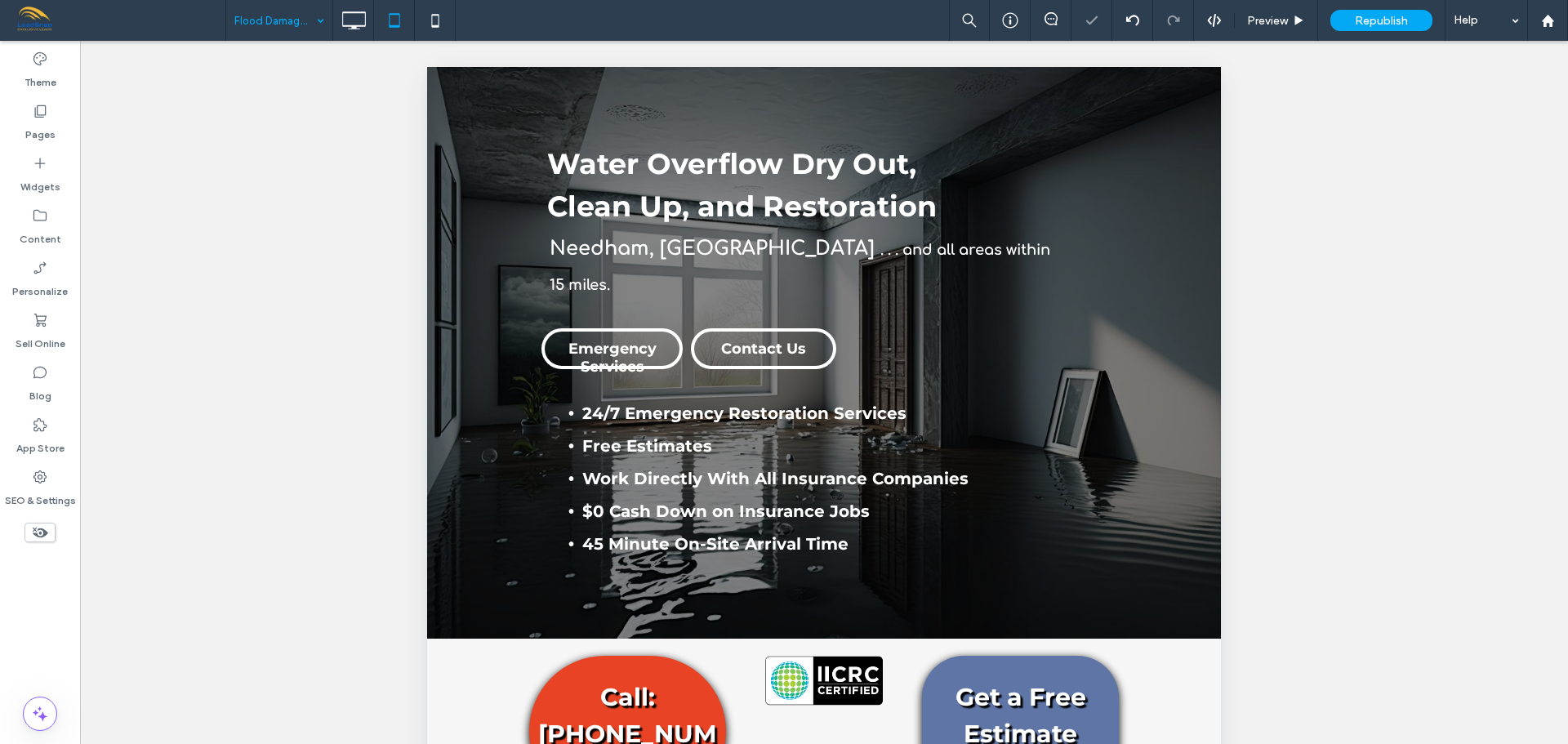
click at [32, 531] on icon at bounding box center [39, 532] width 18 height 18
click at [52, 530] on span at bounding box center [40, 532] width 31 height 20
click at [43, 536] on use at bounding box center [39, 531] width 16 height 9
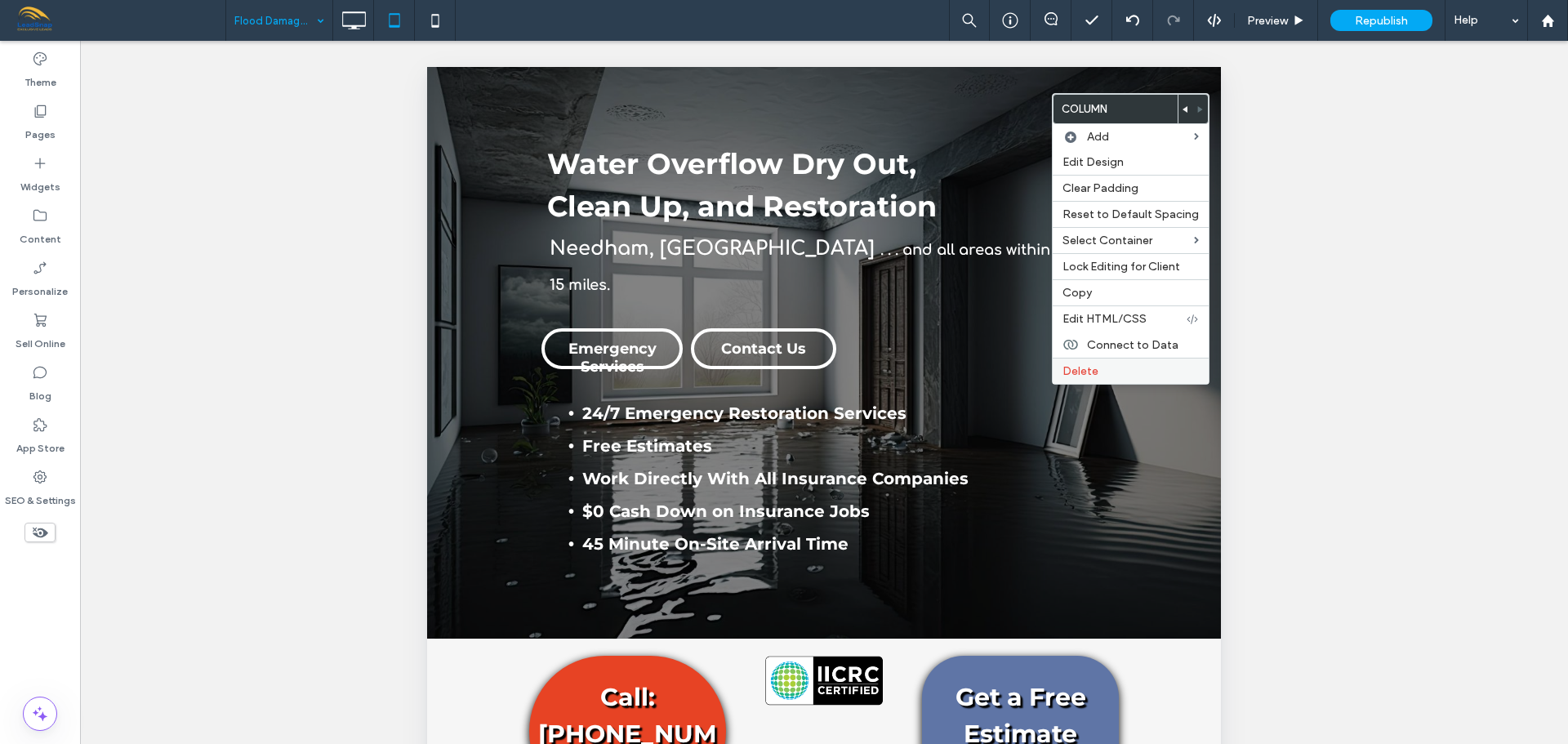
click at [1084, 376] on span "Delete" at bounding box center [1080, 371] width 36 height 14
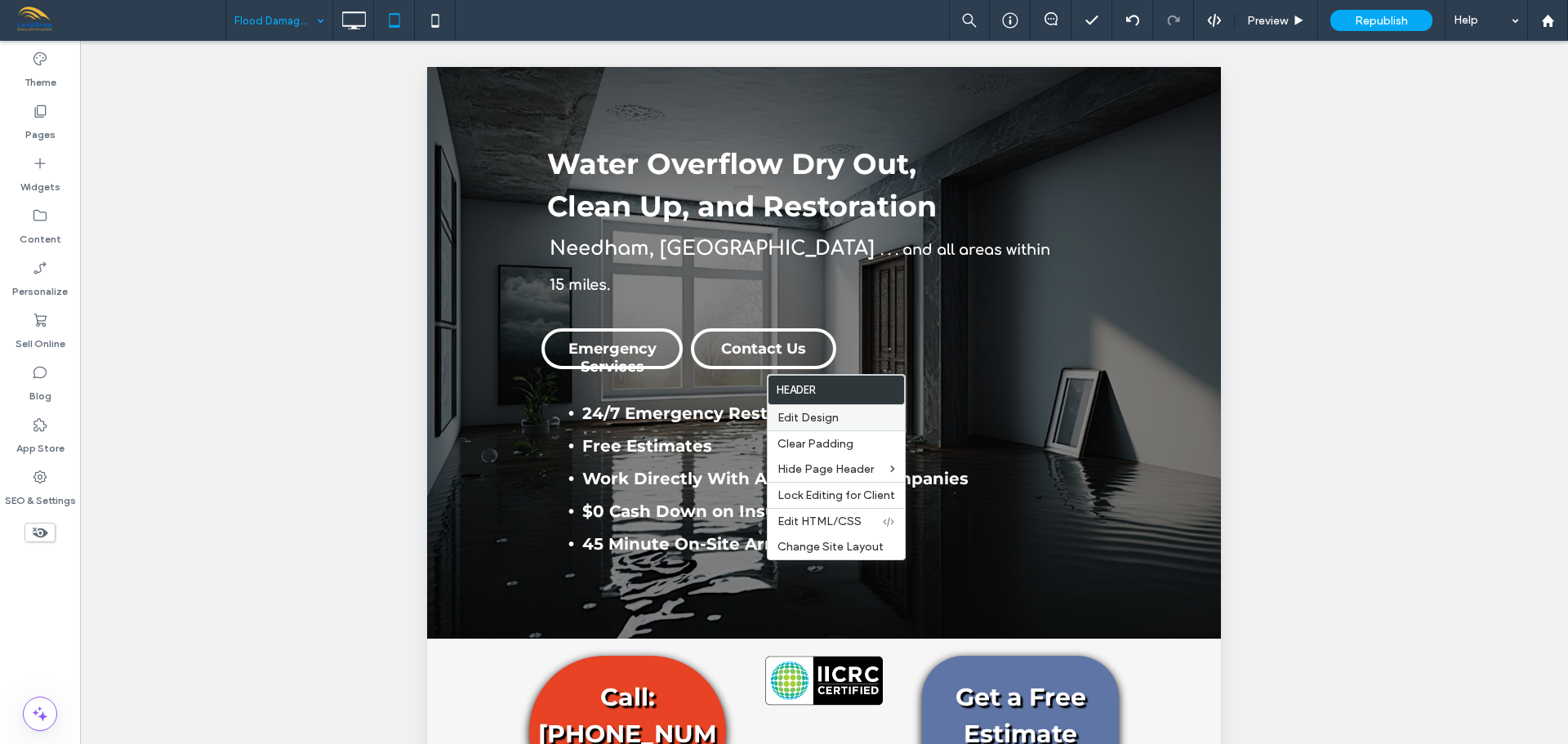
click at [825, 422] on span "Edit Design" at bounding box center [808, 417] width 61 height 14
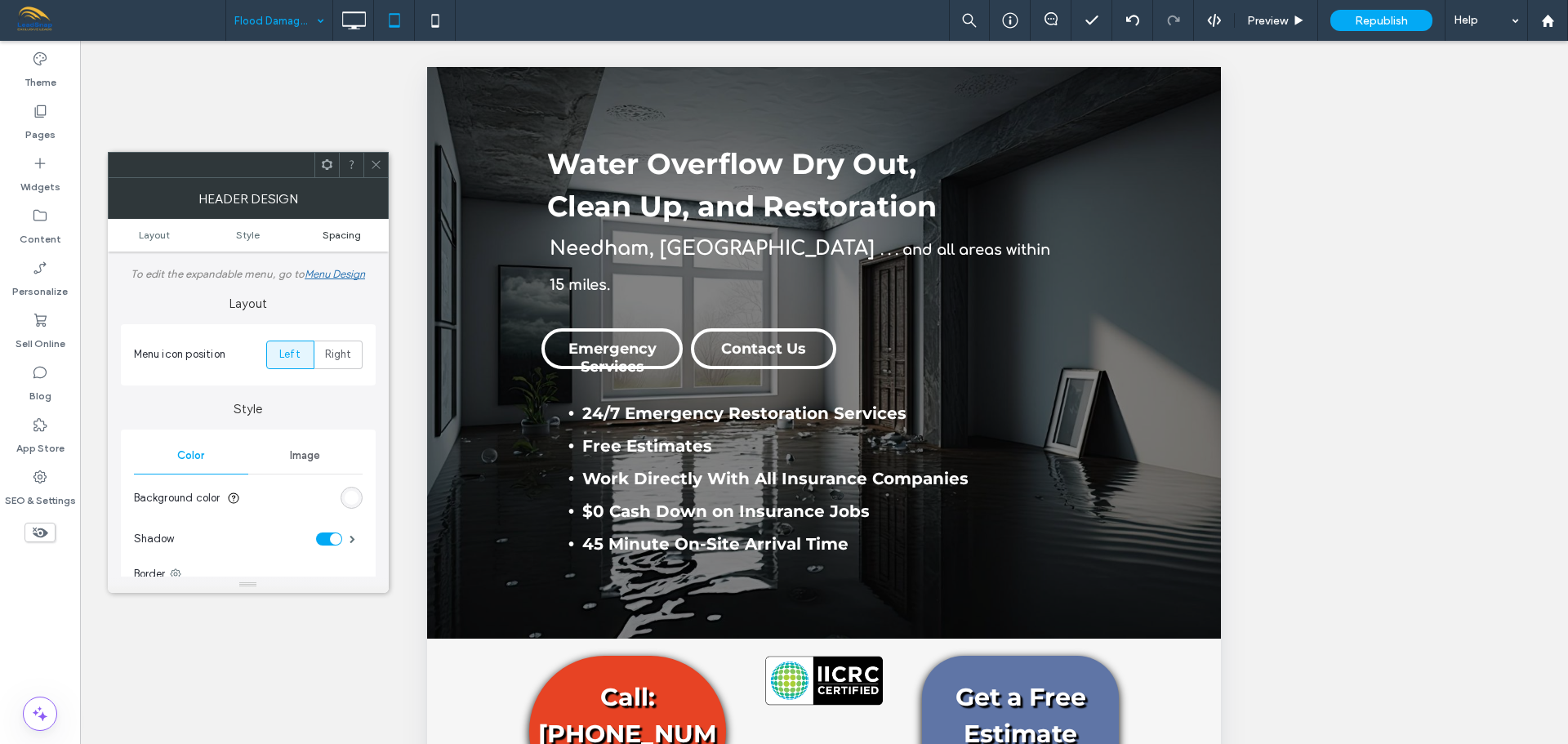
click at [340, 231] on span "Spacing" at bounding box center [341, 235] width 39 height 12
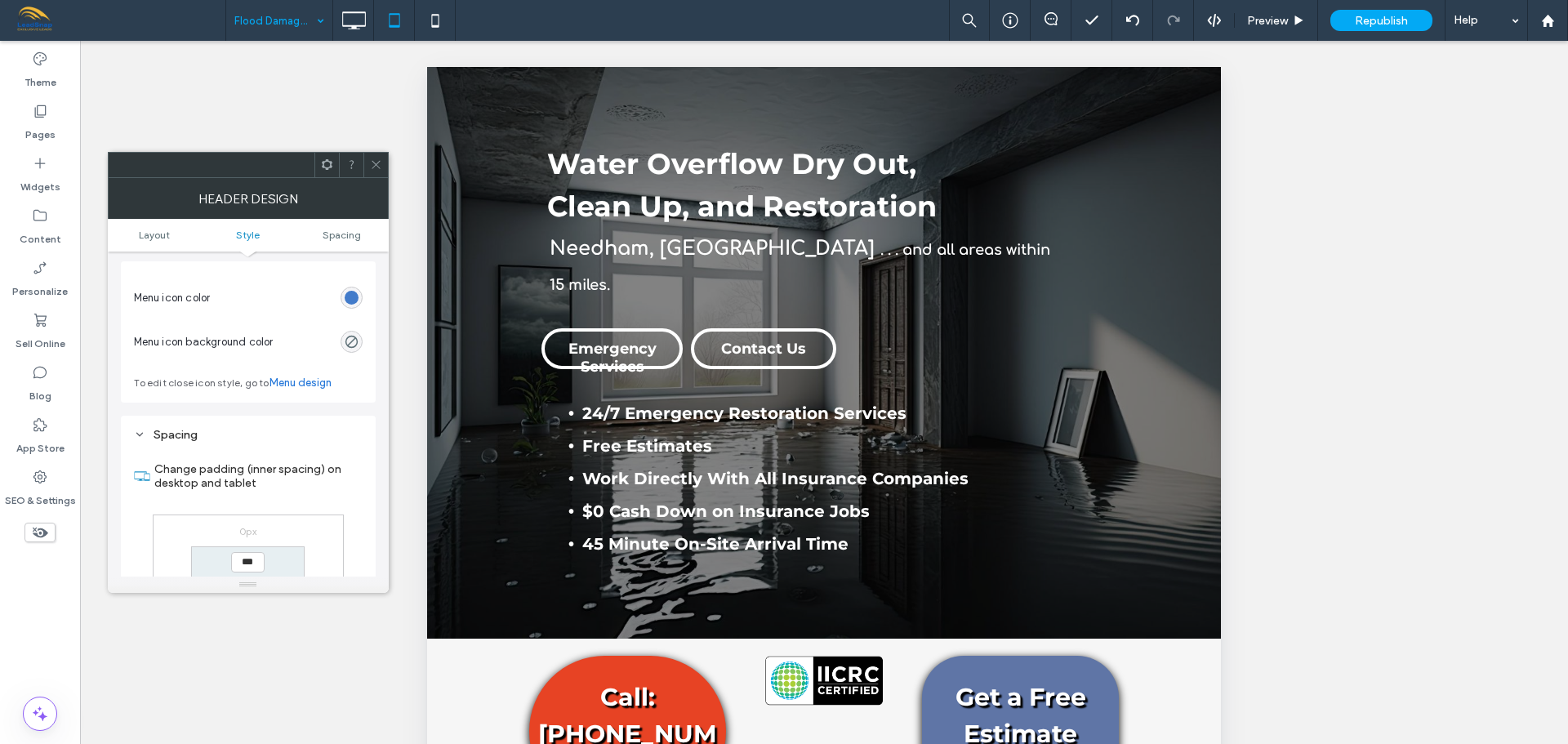
scroll to position [698, 0]
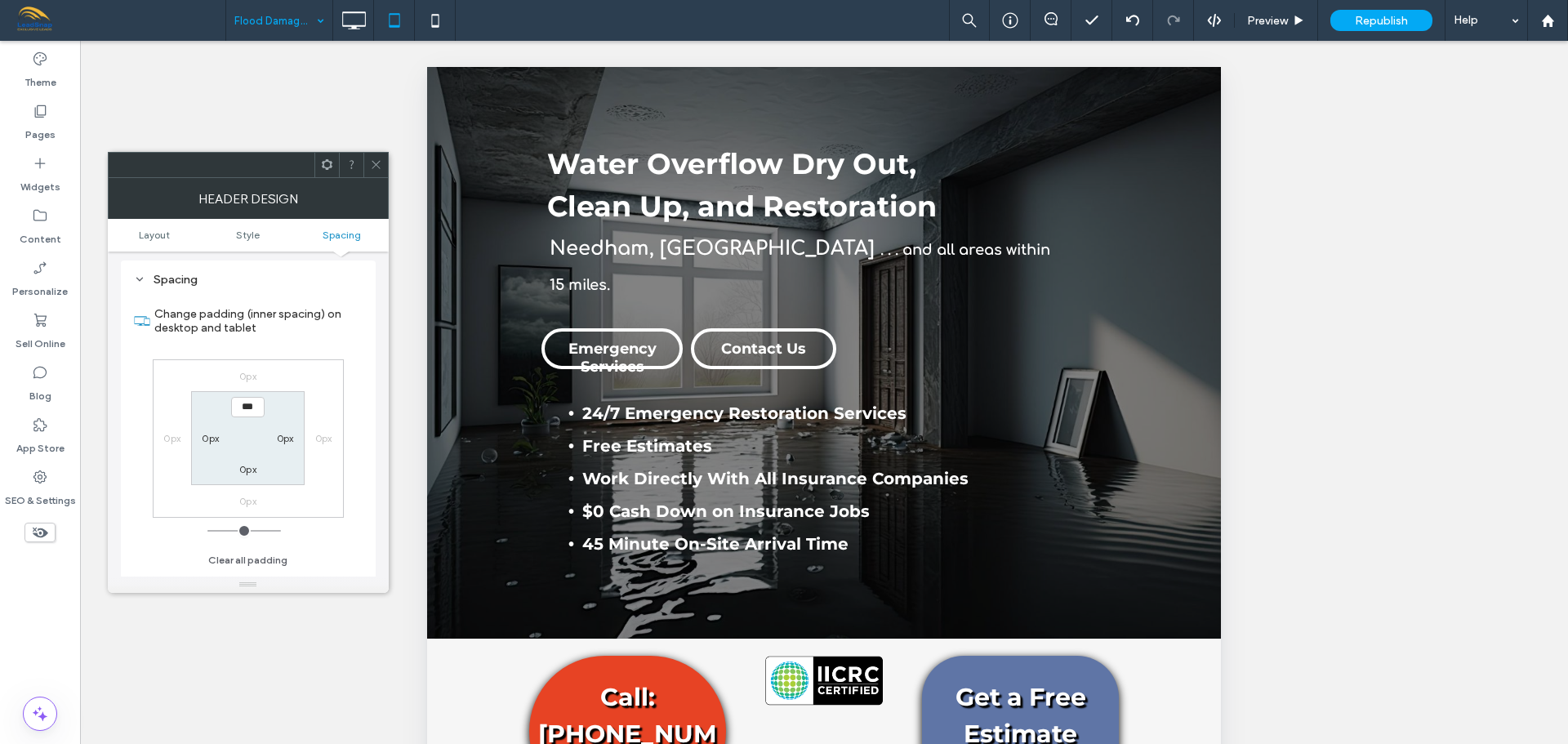
click at [244, 382] on label "0px" at bounding box center [248, 376] width 17 height 12
click at [381, 165] on icon at bounding box center [376, 165] width 12 height 12
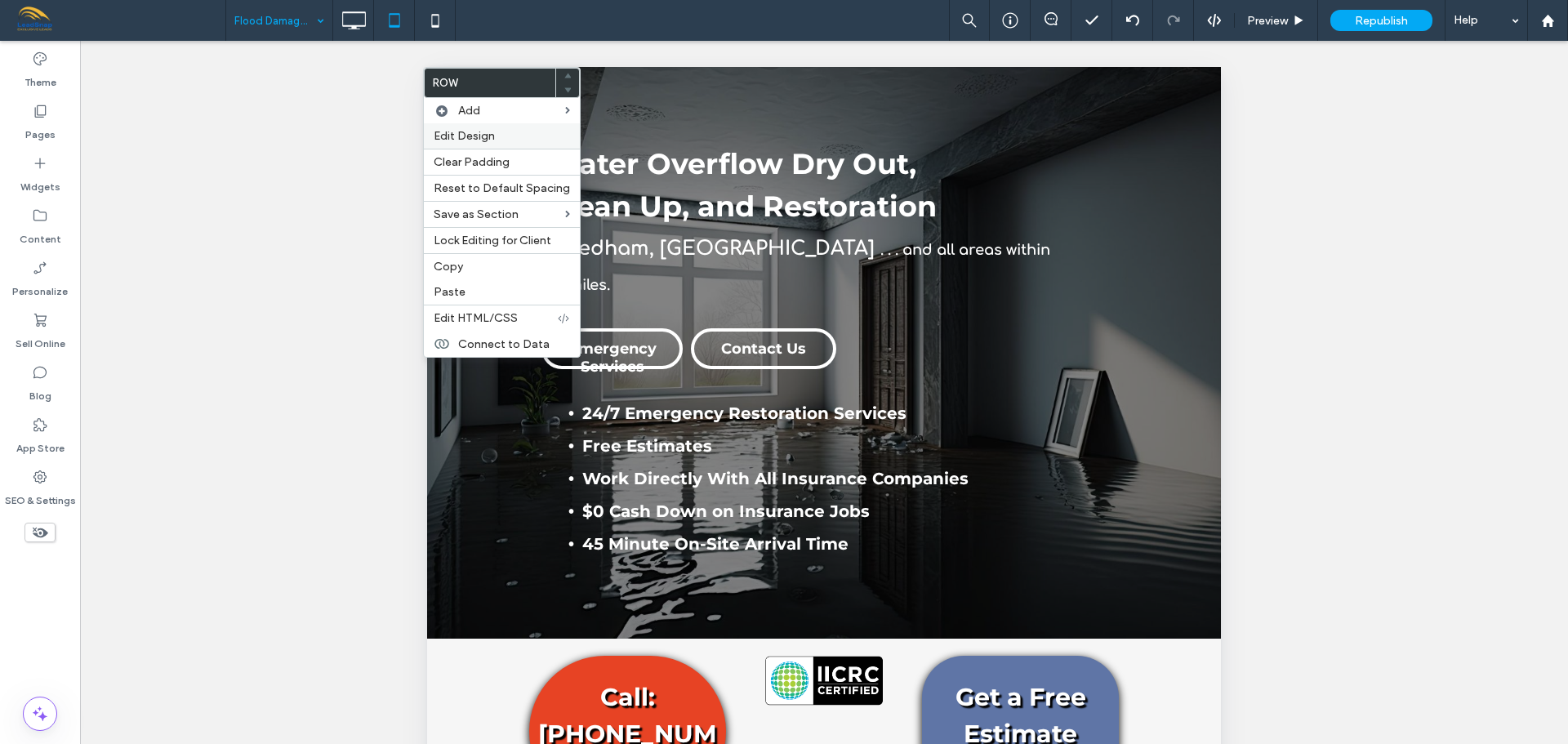
click at [502, 139] on label "Edit Design" at bounding box center [502, 136] width 136 height 14
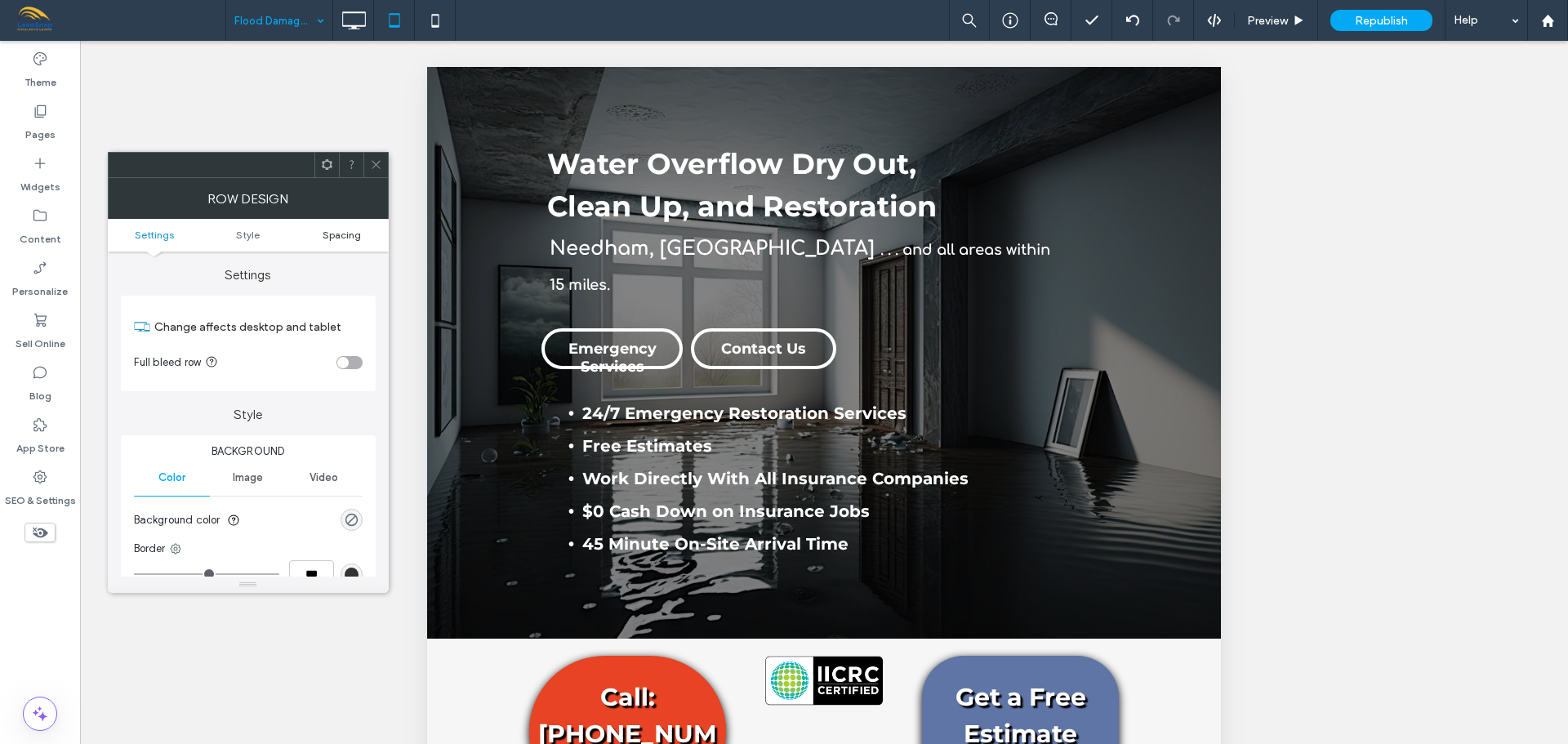
click at [344, 232] on span "Spacing" at bounding box center [341, 235] width 39 height 12
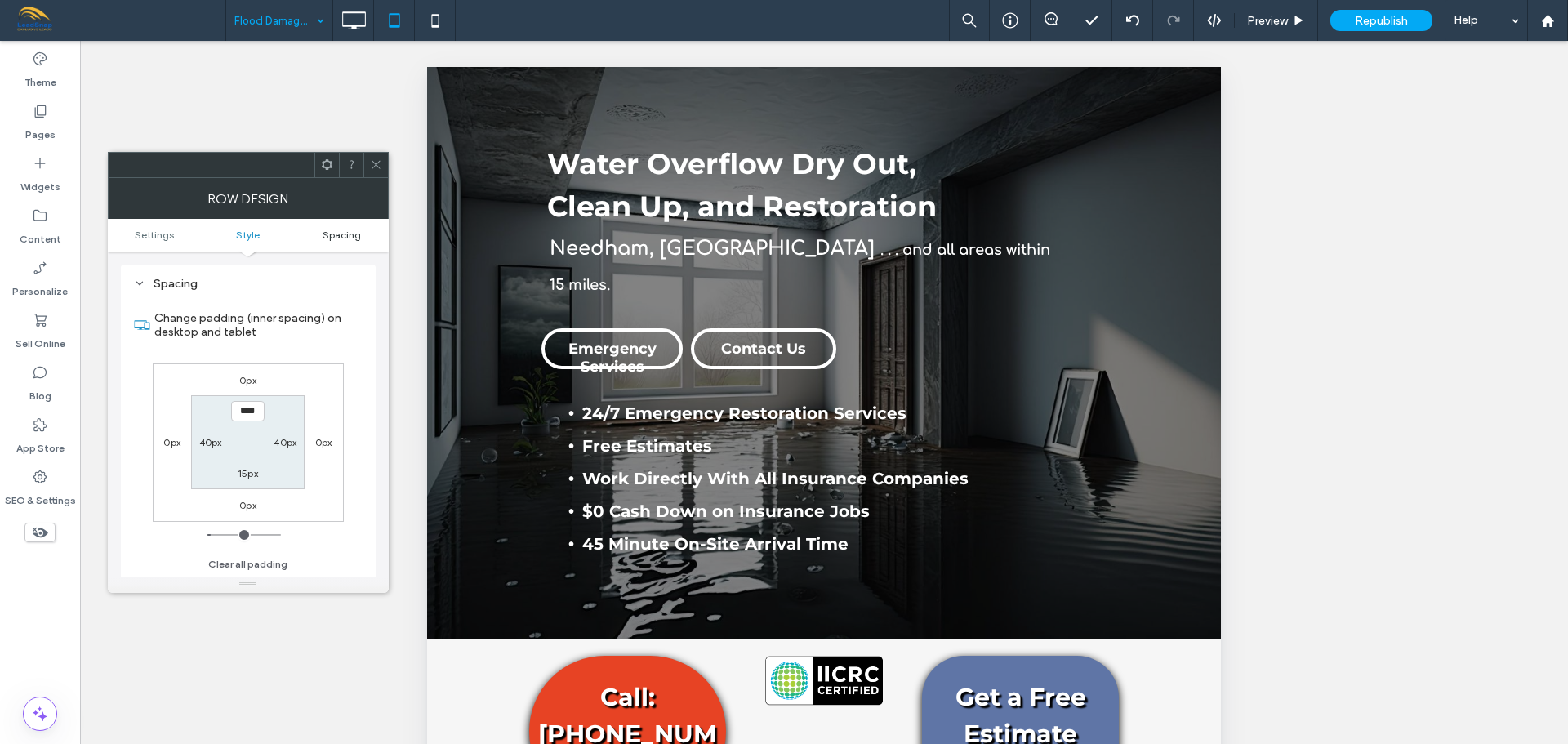
scroll to position [411, 0]
click at [379, 169] on icon at bounding box center [376, 165] width 12 height 12
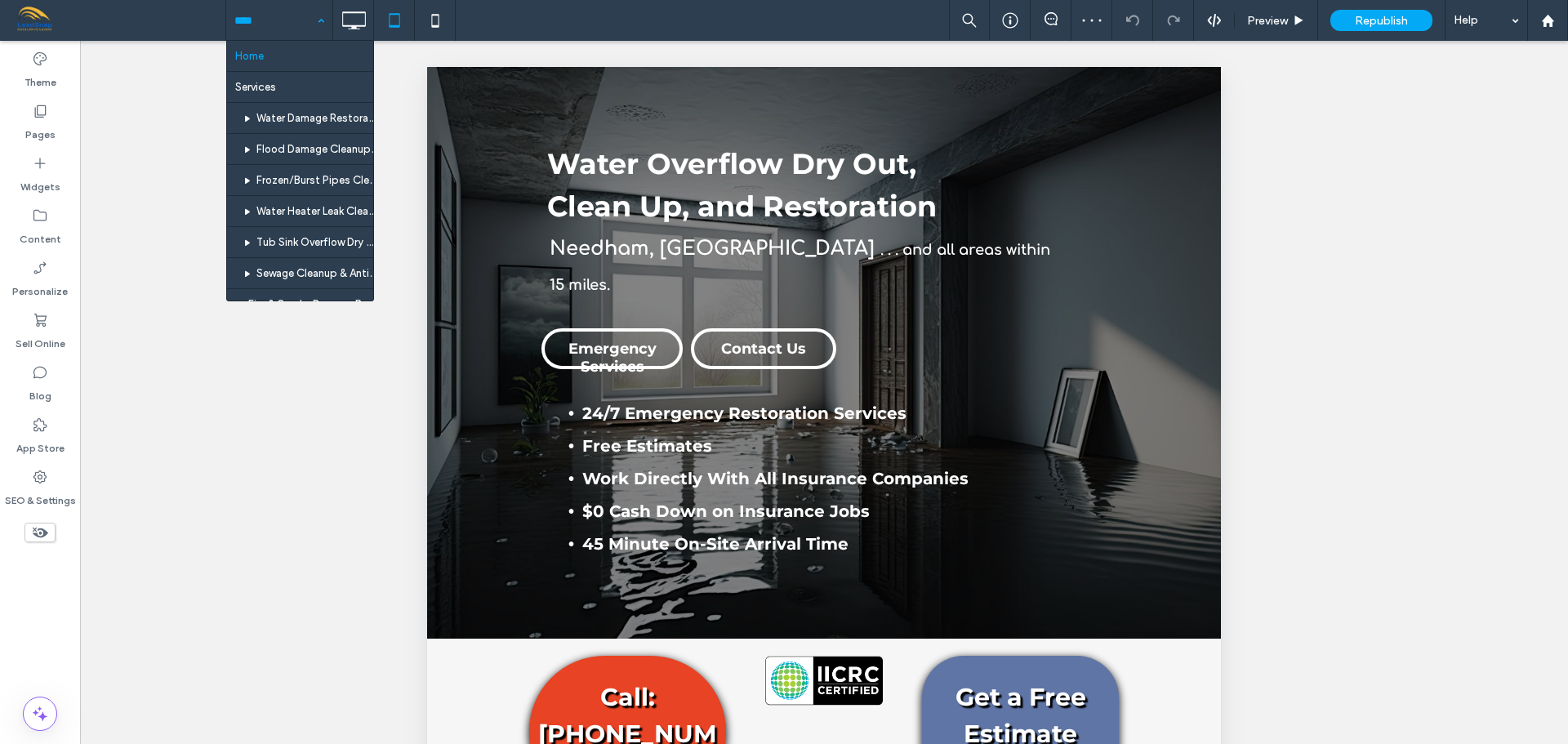
click at [318, 22] on div "Home Services Water Damage Restoration & Rebuilds Flood Damage Cleanup, Dry Out…" at bounding box center [279, 21] width 106 height 41
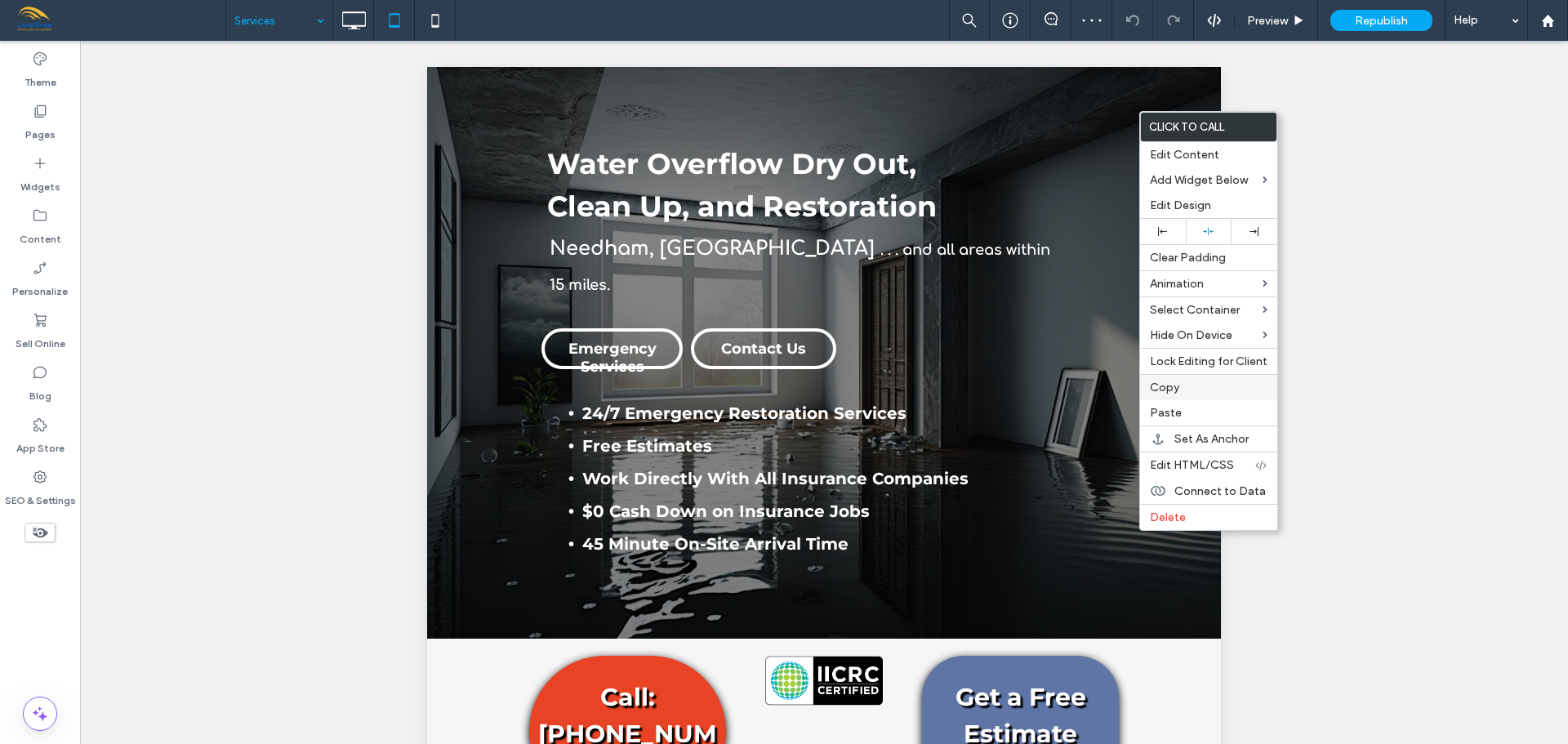
click at [1156, 391] on span "Copy" at bounding box center [1164, 387] width 29 height 14
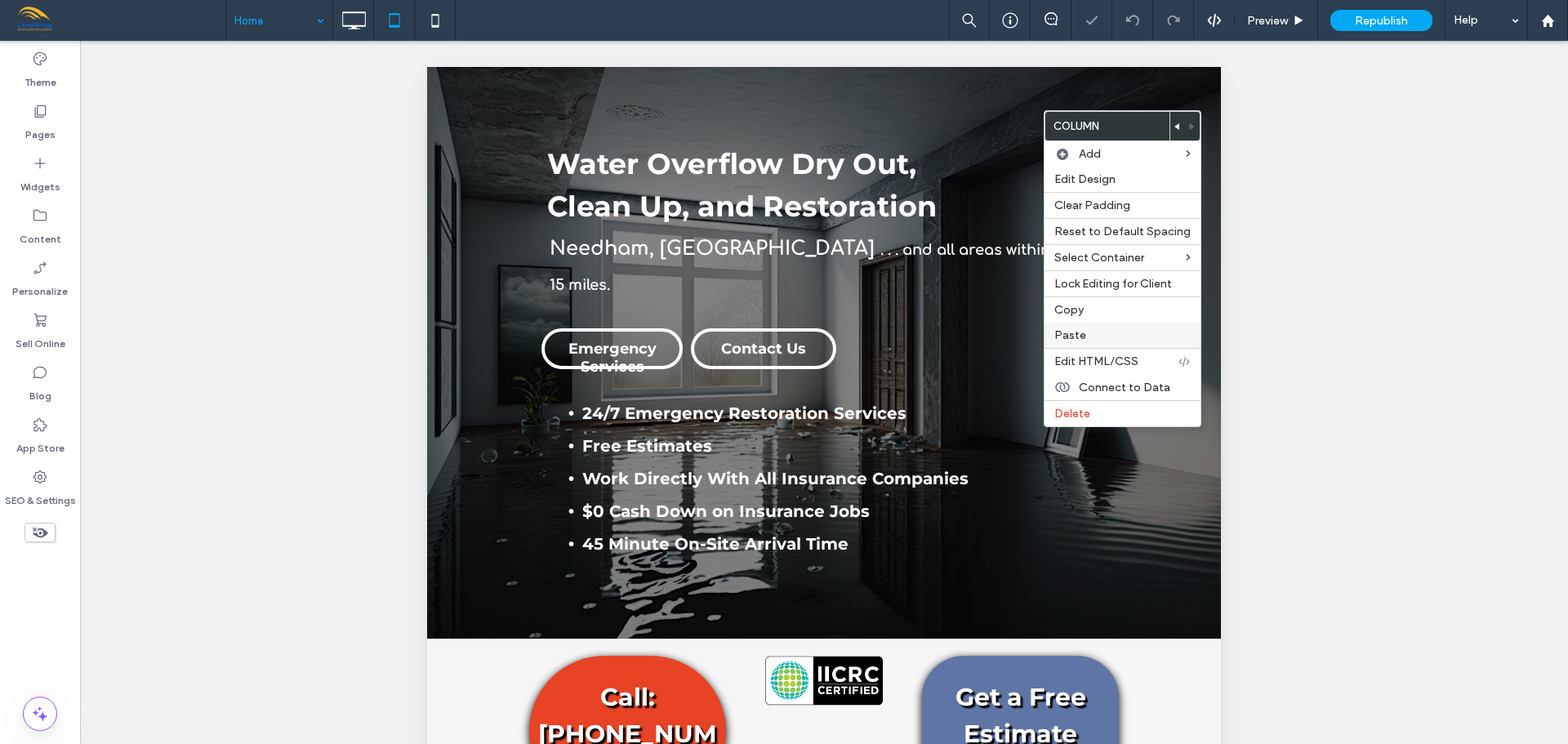
click at [1088, 339] on label "Paste" at bounding box center [1122, 335] width 136 height 14
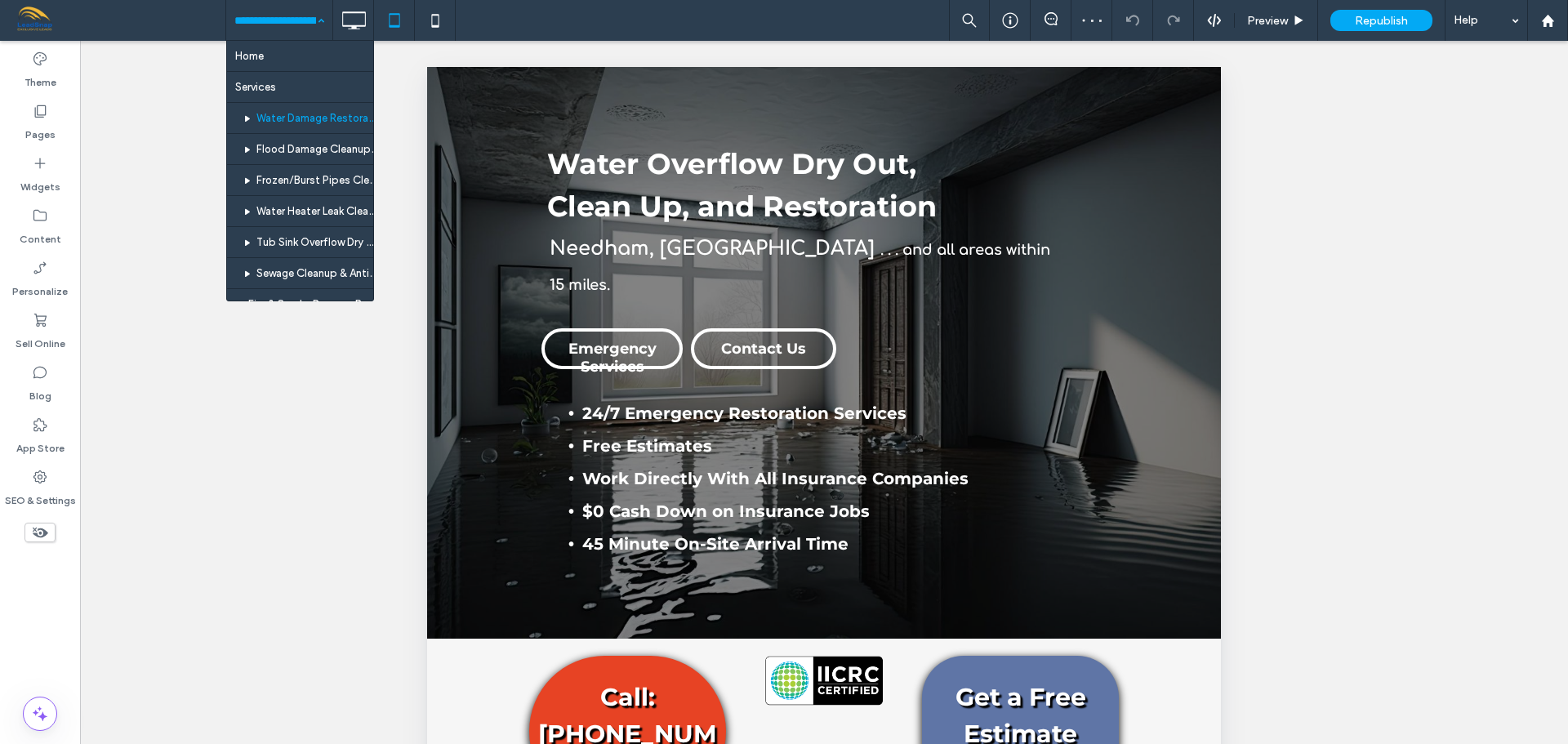
click at [314, 26] on div "Home Services Water Damage Restoration & Rebuilds Flood Damage Cleanup, Dry Out…" at bounding box center [279, 21] width 106 height 41
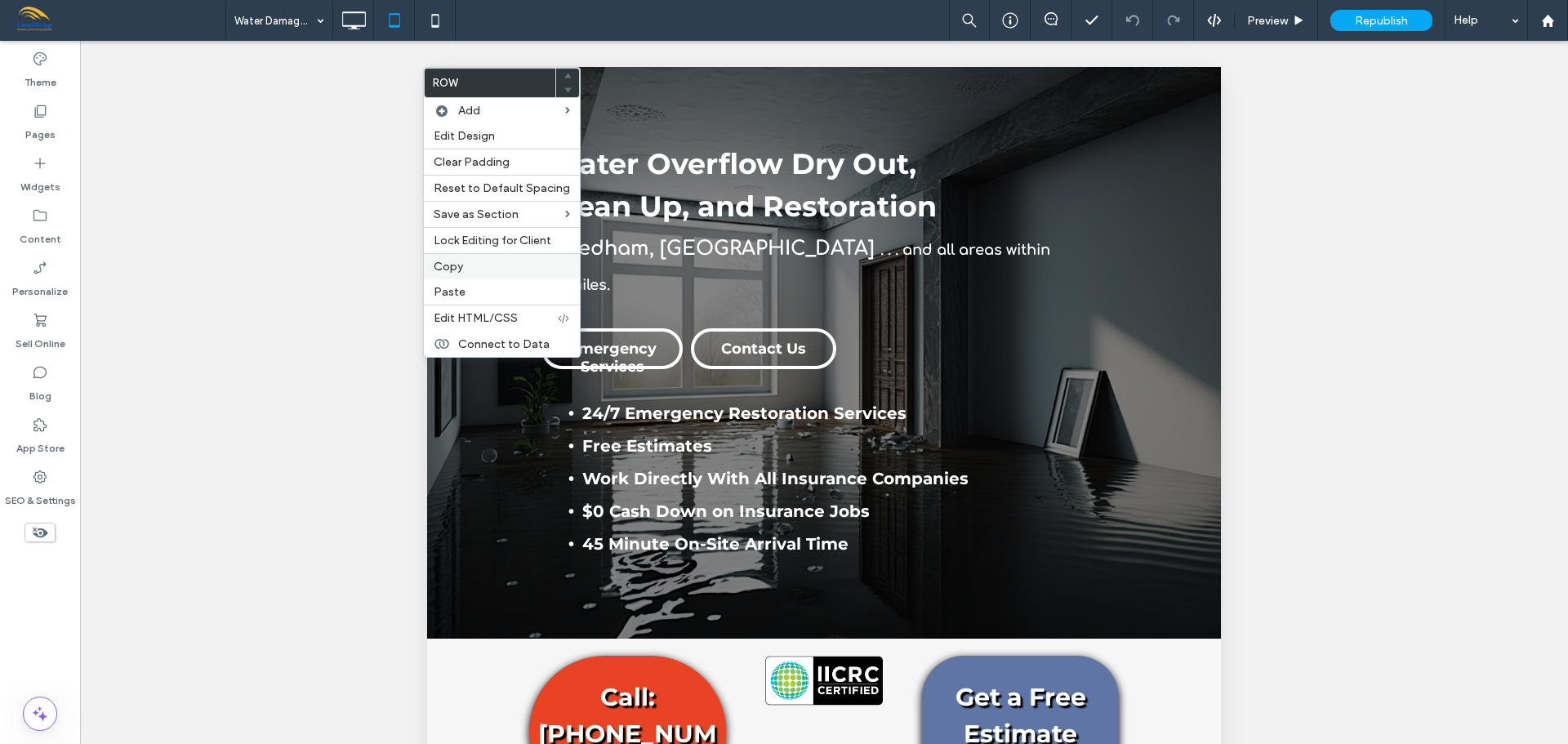
click at [457, 268] on span "Copy" at bounding box center [448, 267] width 29 height 14
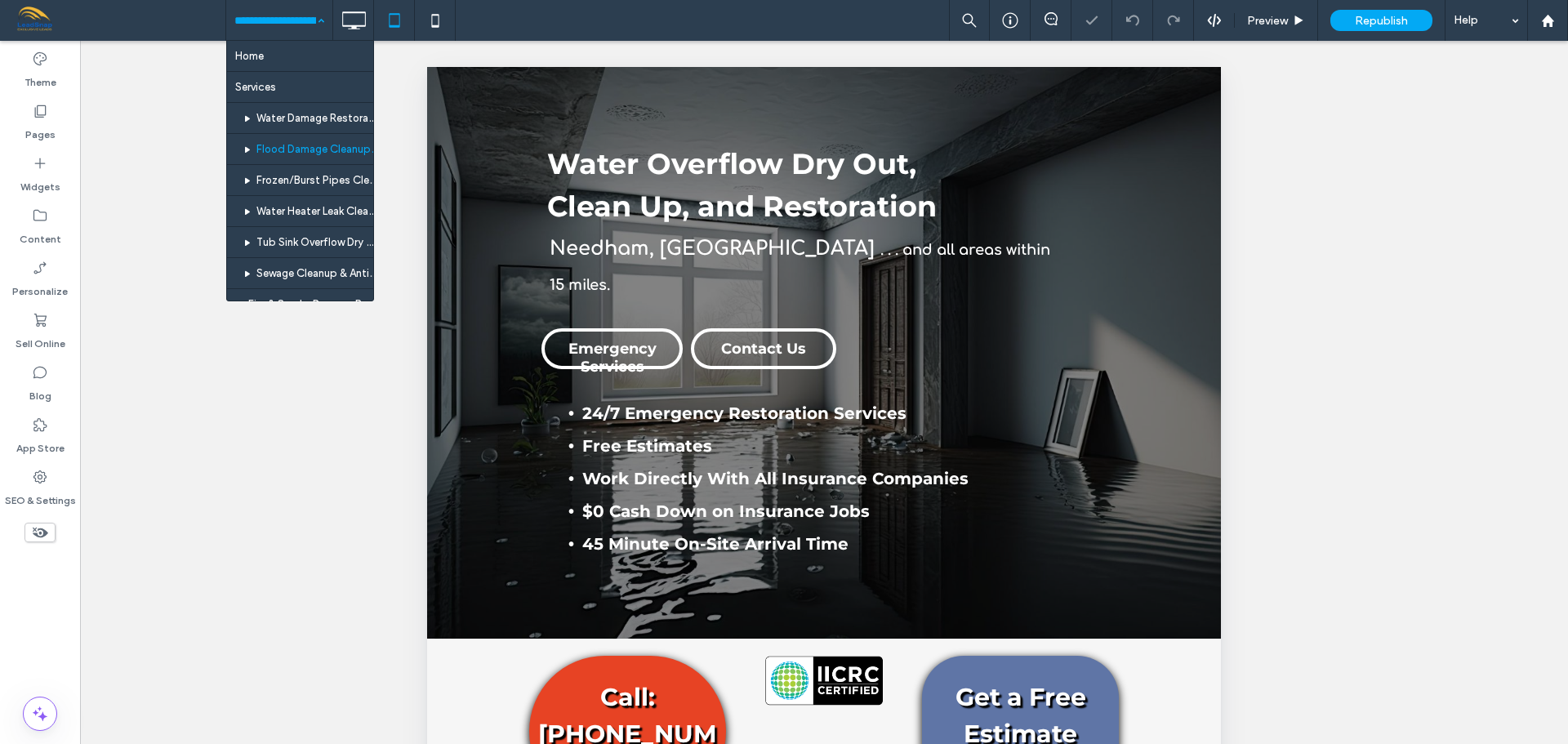
click at [321, 22] on div "Home Services Water Damage Restoration & Rebuilds Flood Damage Cleanup, Dry Out…" at bounding box center [279, 21] width 106 height 41
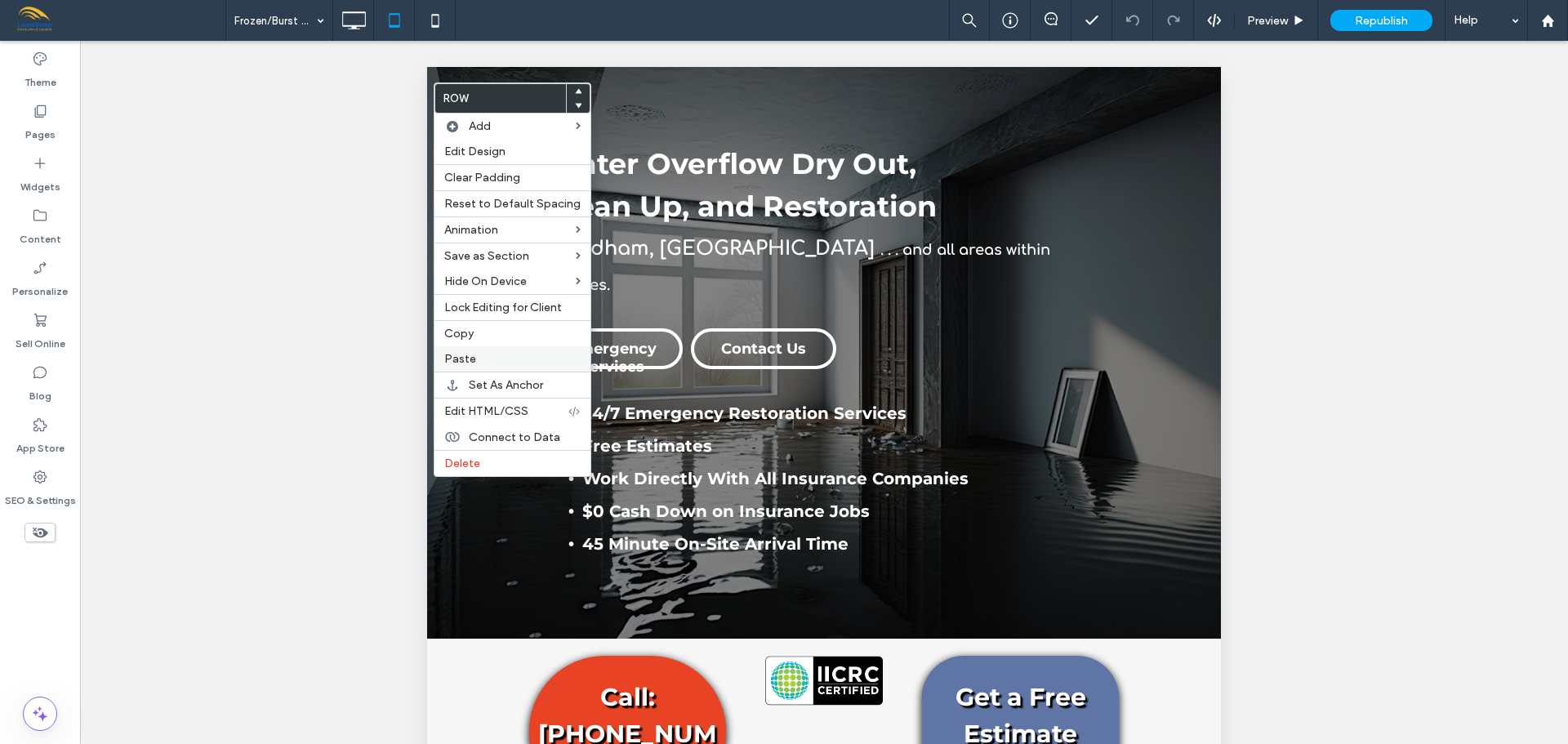
click at [465, 357] on span "Paste" at bounding box center [460, 359] width 32 height 14
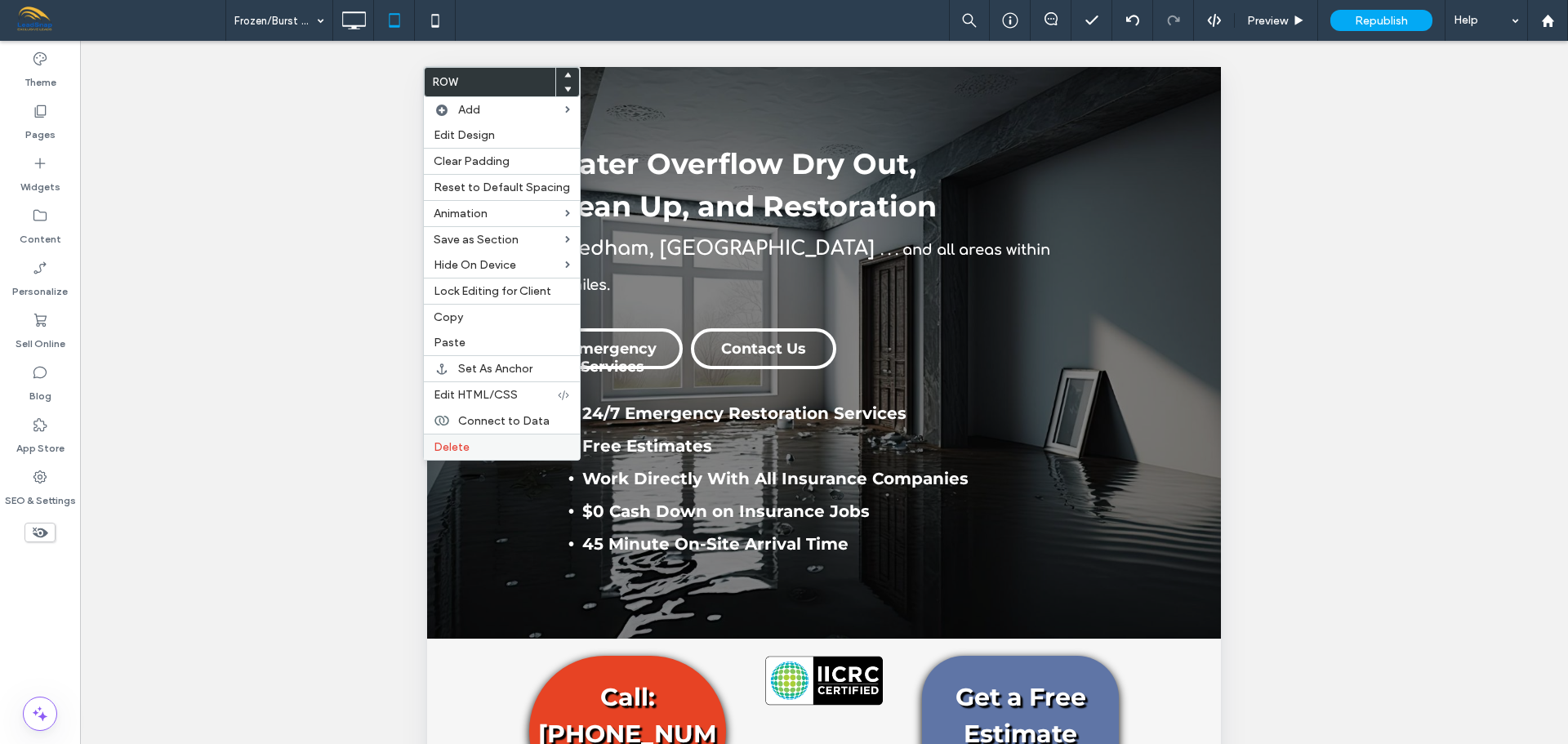
click at [459, 445] on span "Delete" at bounding box center [452, 447] width 36 height 14
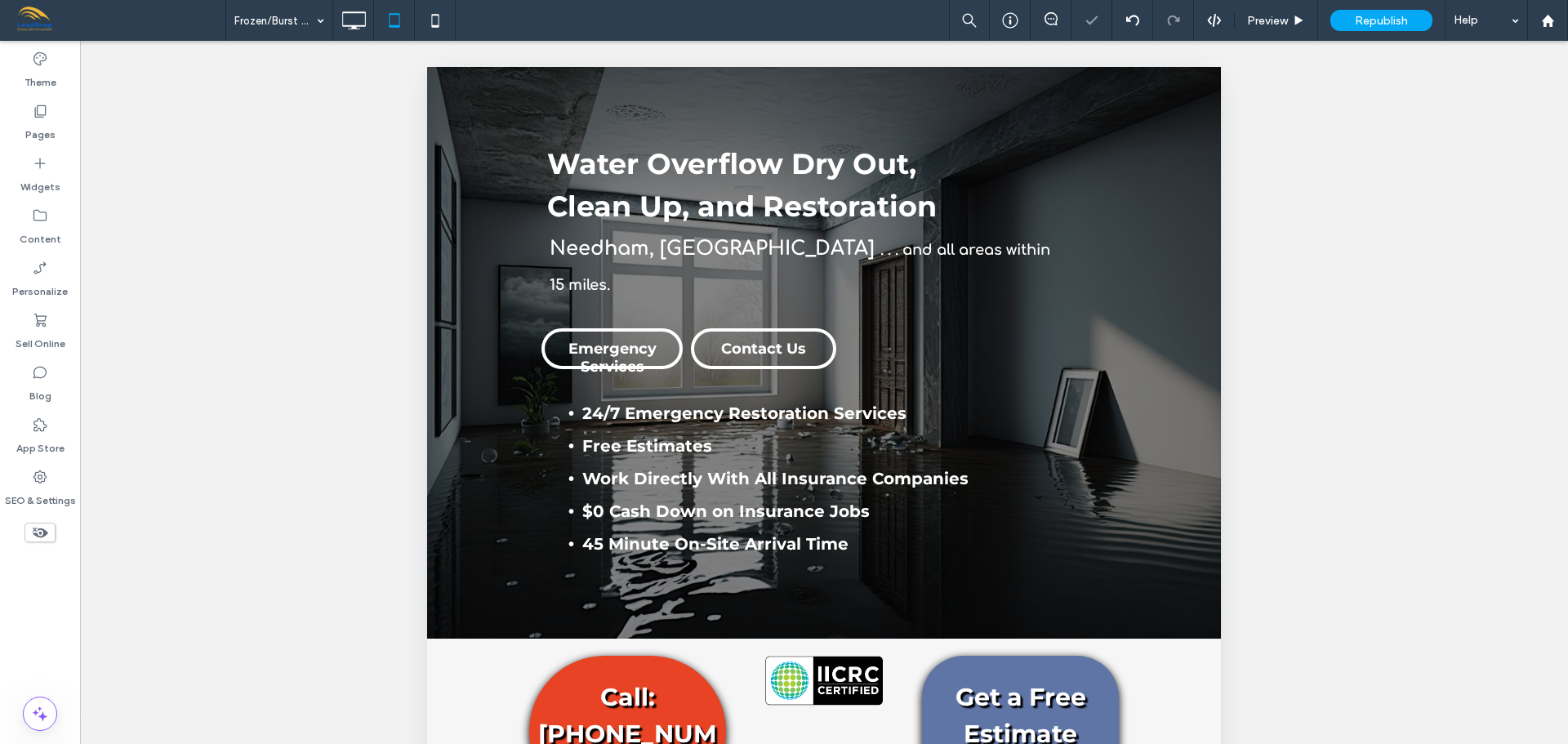
click at [39, 534] on icon at bounding box center [39, 532] width 18 height 18
click at [44, 535] on use at bounding box center [39, 531] width 16 height 9
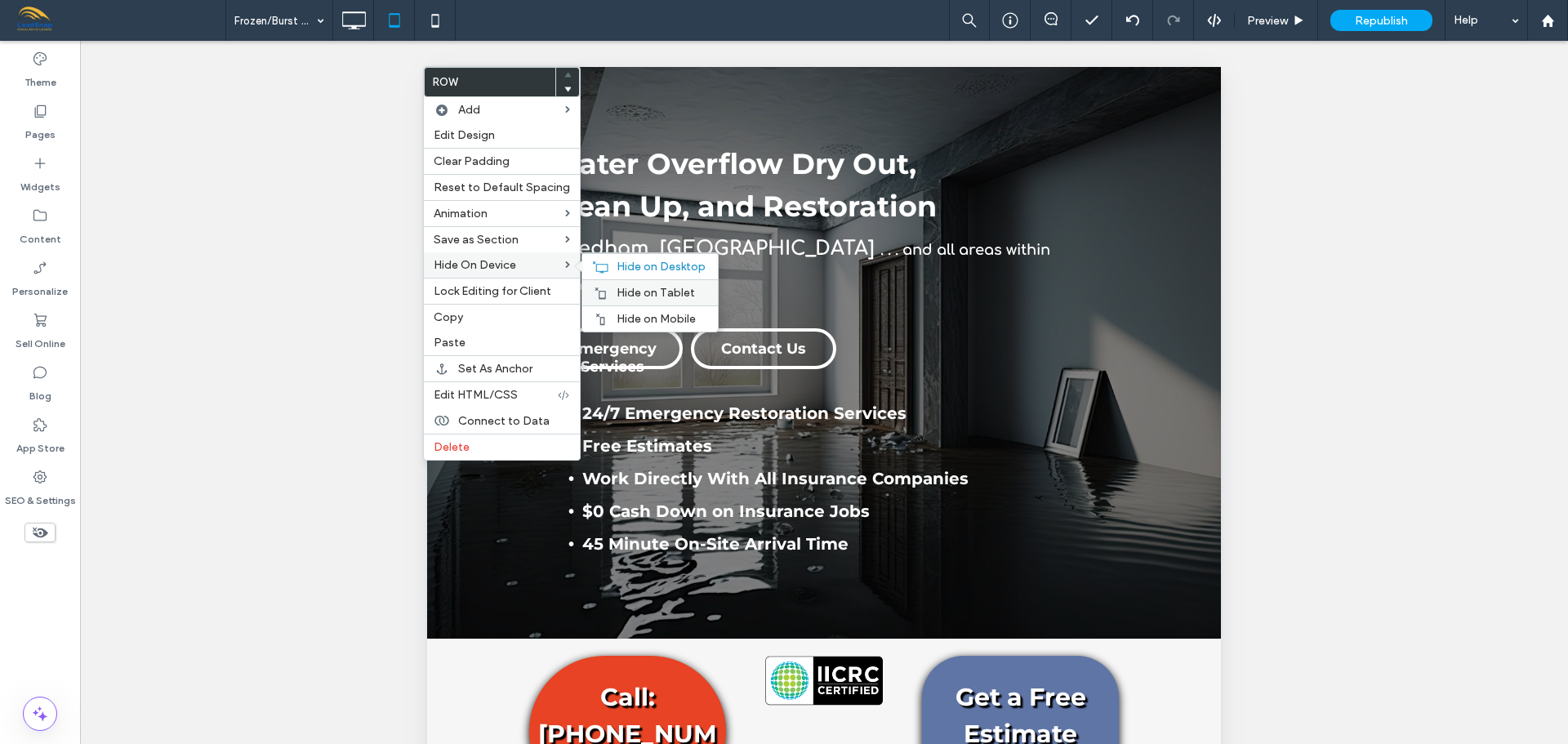
click at [639, 291] on span "Hide on Tablet" at bounding box center [655, 292] width 78 height 14
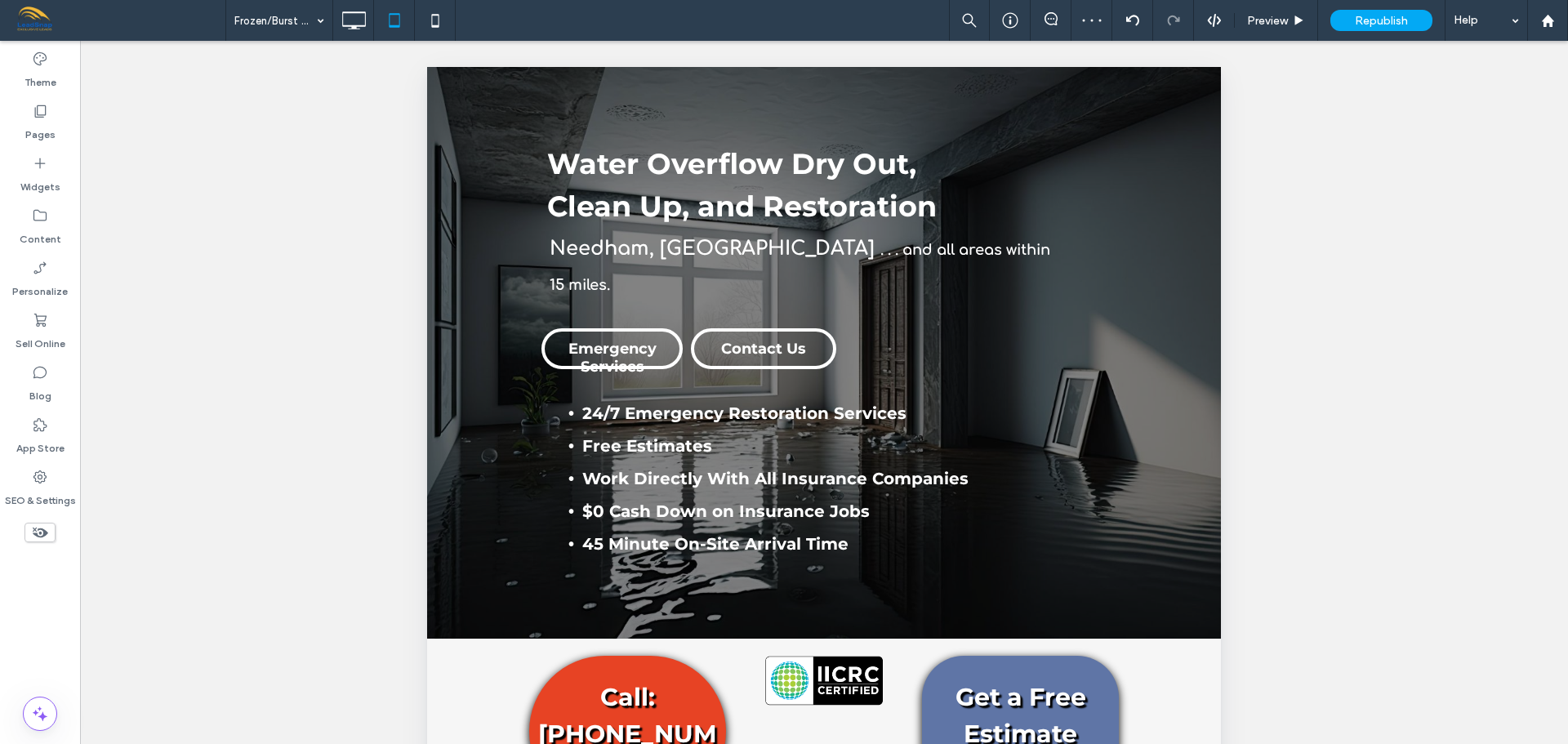
click at [38, 537] on icon at bounding box center [39, 532] width 18 height 18
click at [44, 532] on use at bounding box center [39, 531] width 16 height 9
click at [44, 532] on use at bounding box center [40, 532] width 15 height 10
click at [57, 140] on div "Pages" at bounding box center [39, 122] width 80 height 52
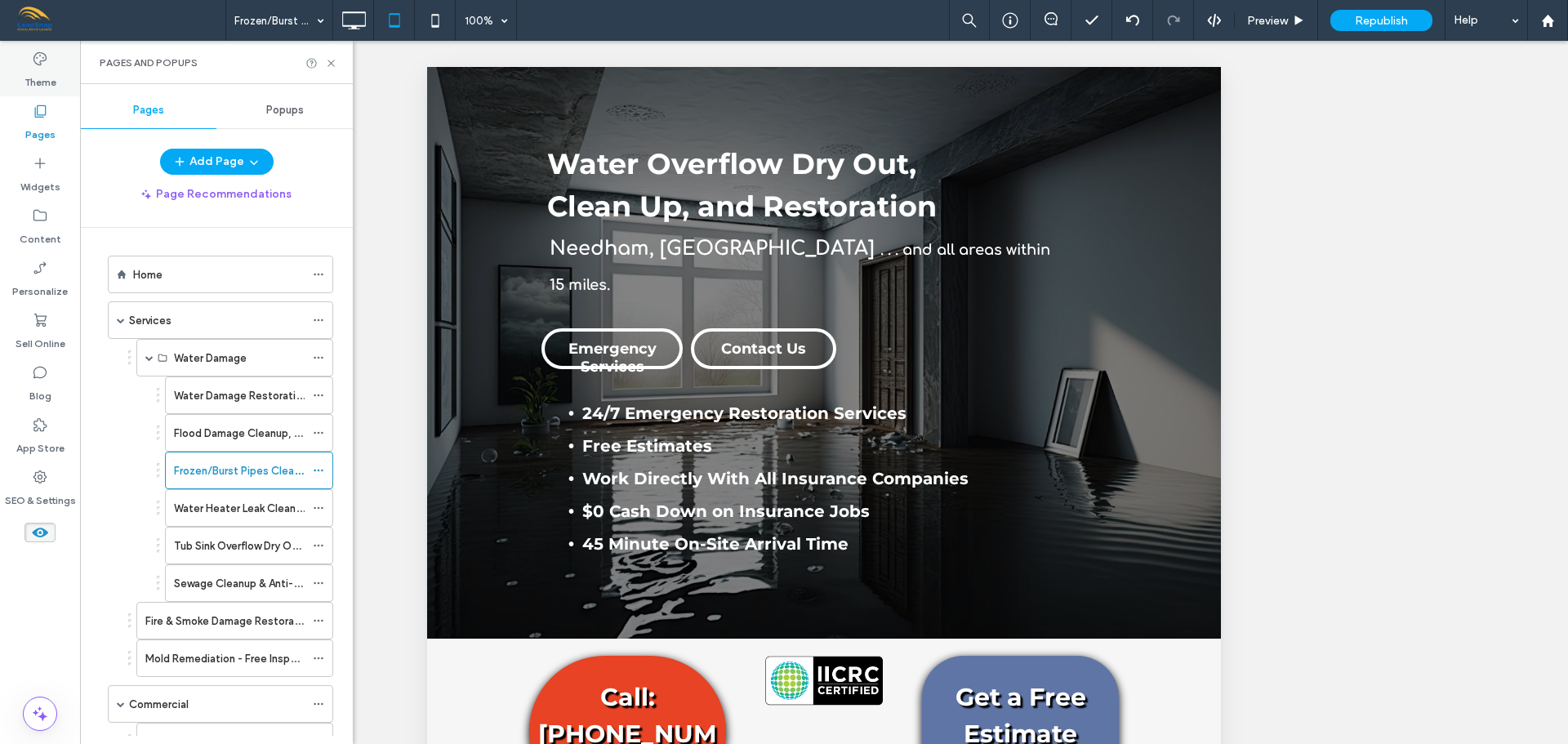
click at [30, 69] on label "Theme" at bounding box center [40, 78] width 32 height 23
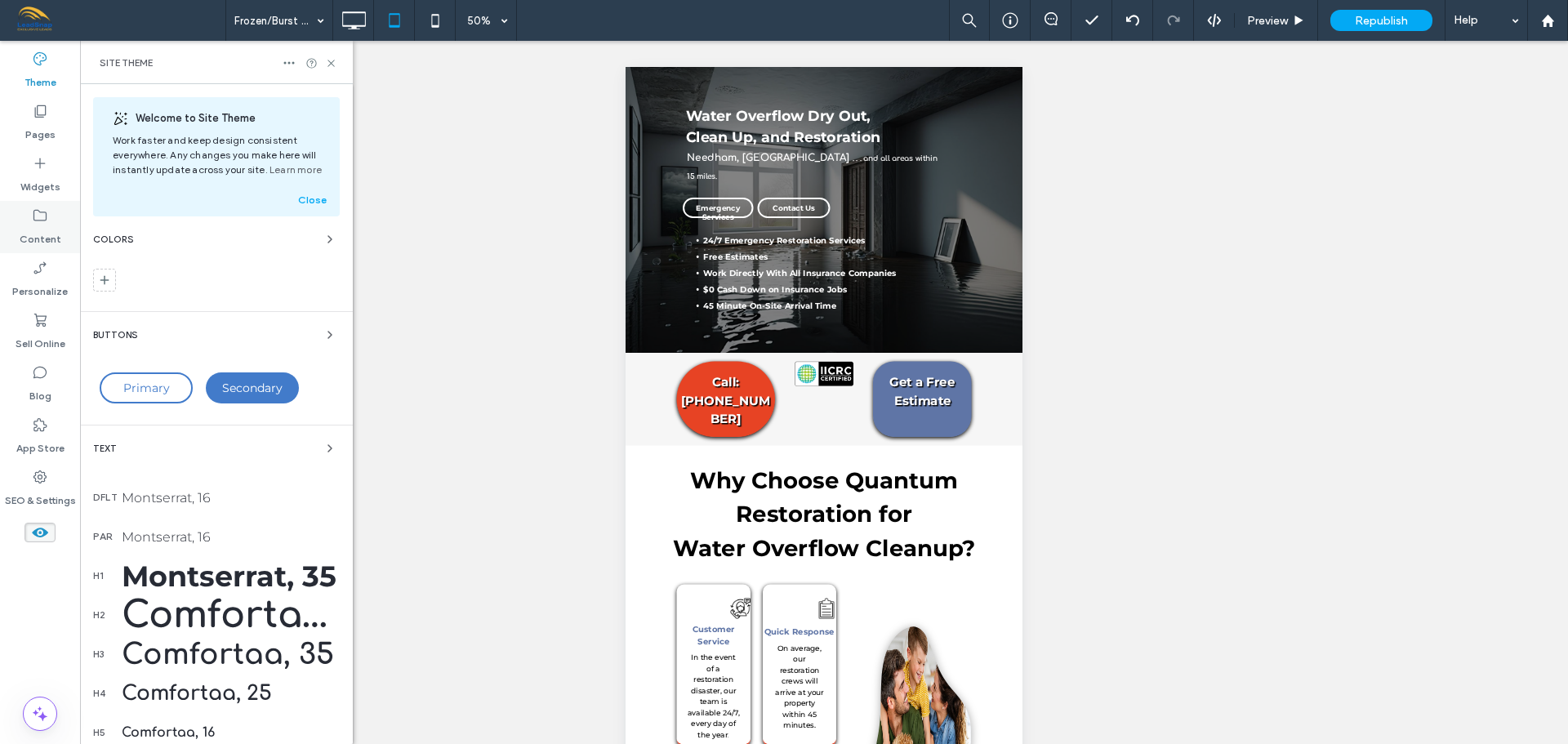
click at [29, 219] on div "Content" at bounding box center [39, 226] width 80 height 52
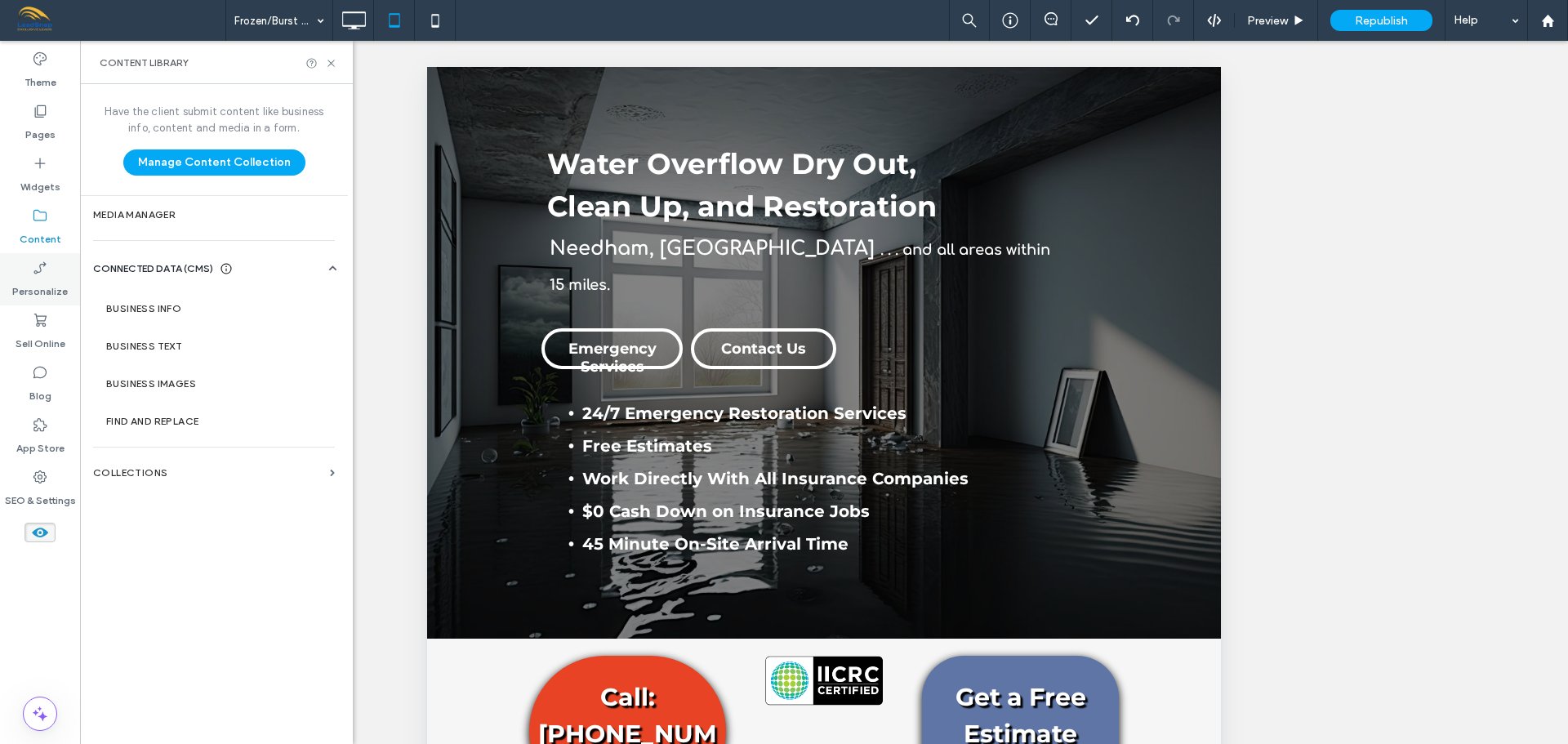
click at [41, 283] on label "Personalize" at bounding box center [39, 287] width 56 height 23
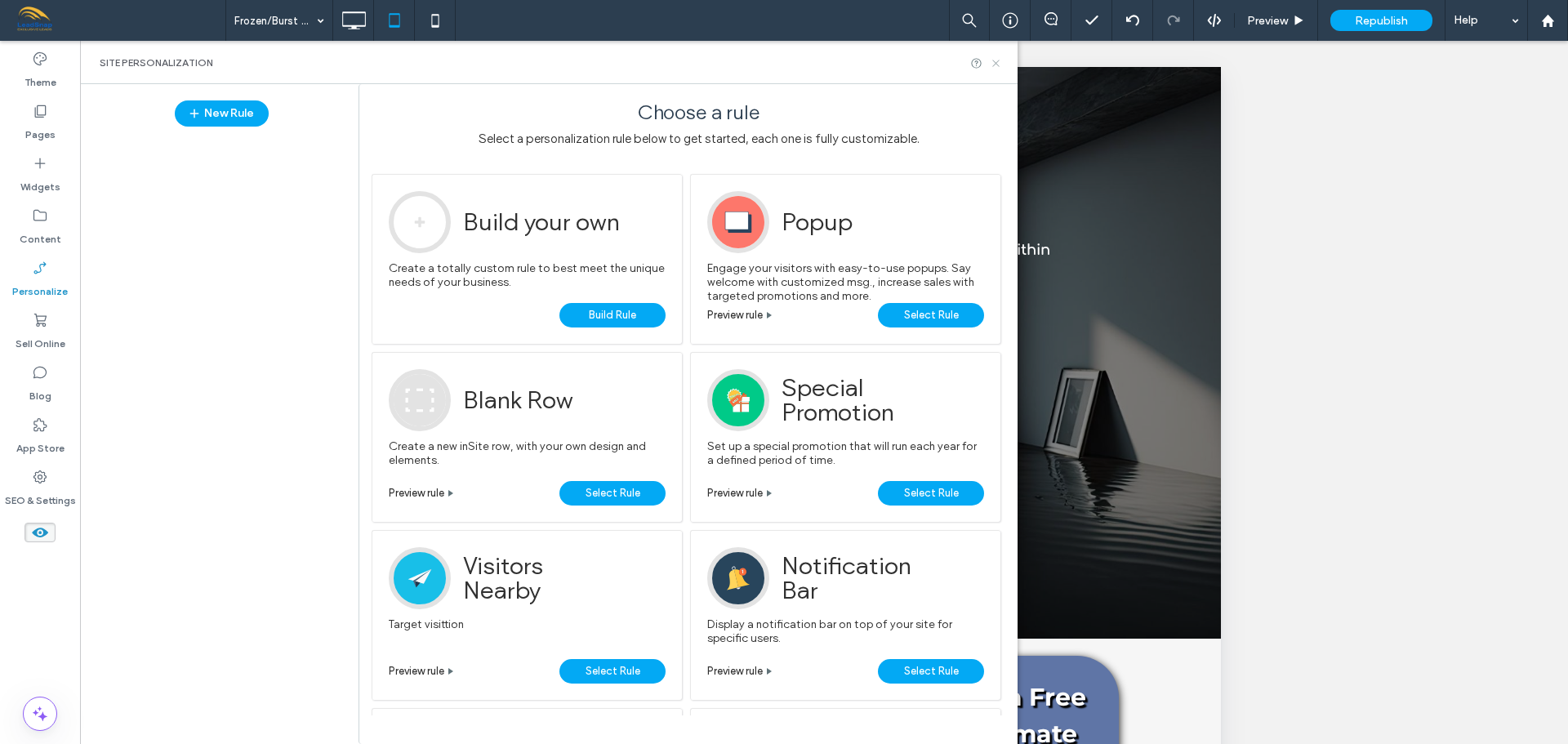
click at [995, 60] on icon at bounding box center [996, 63] width 12 height 12
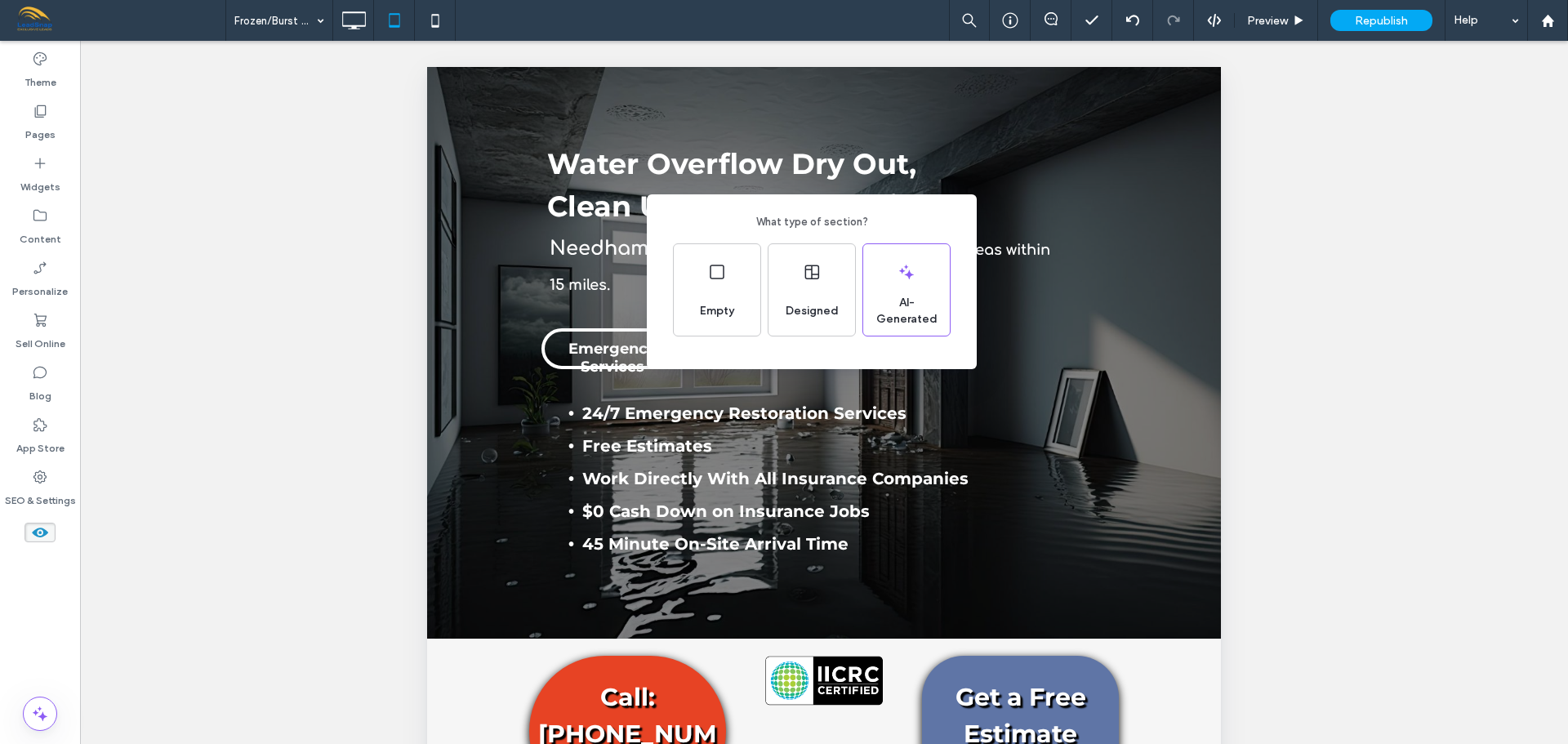
click at [255, 229] on div "What type of section? Empty Designed AI-Generated" at bounding box center [784, 411] width 1568 height 824
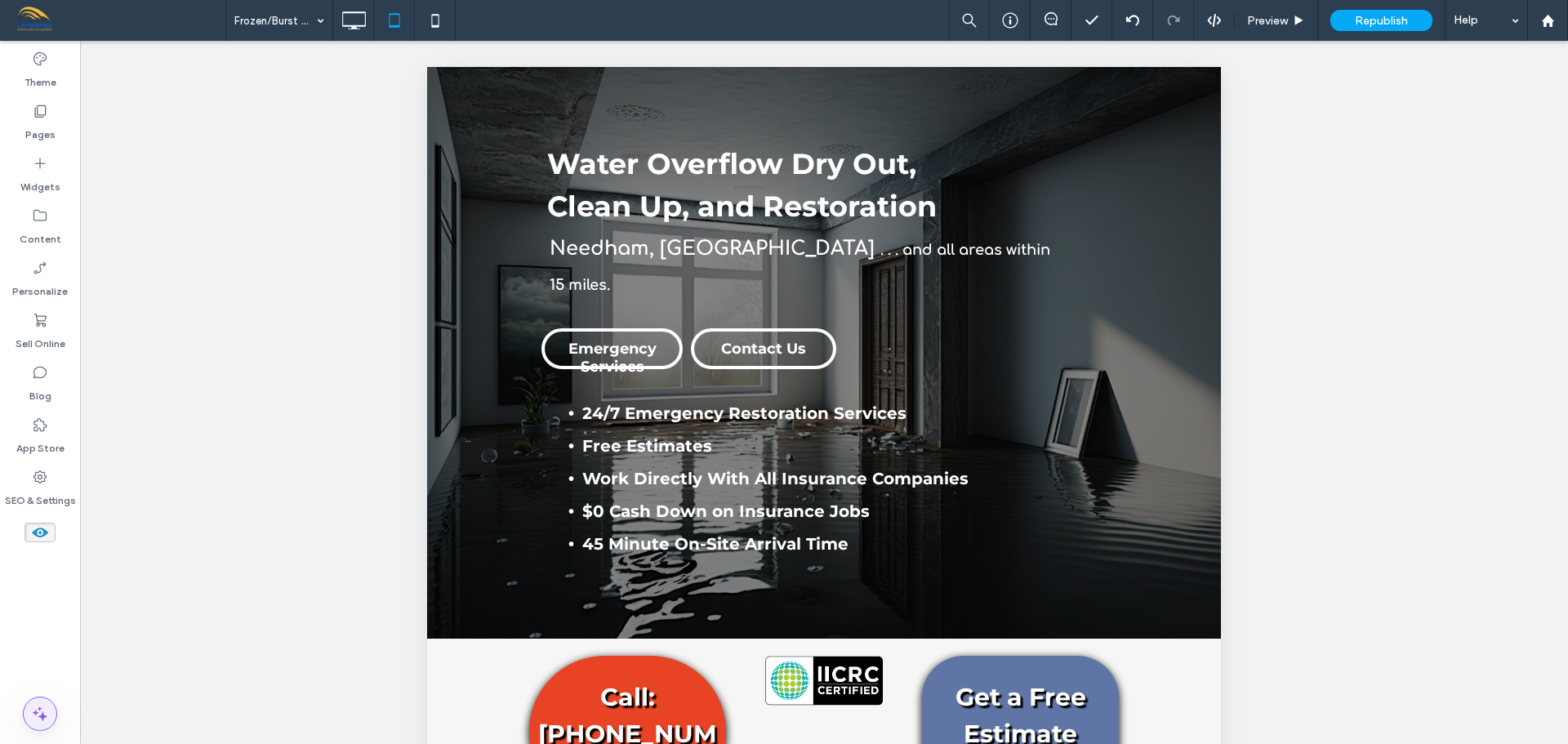
click at [38, 716] on icon at bounding box center [39, 713] width 20 height 20
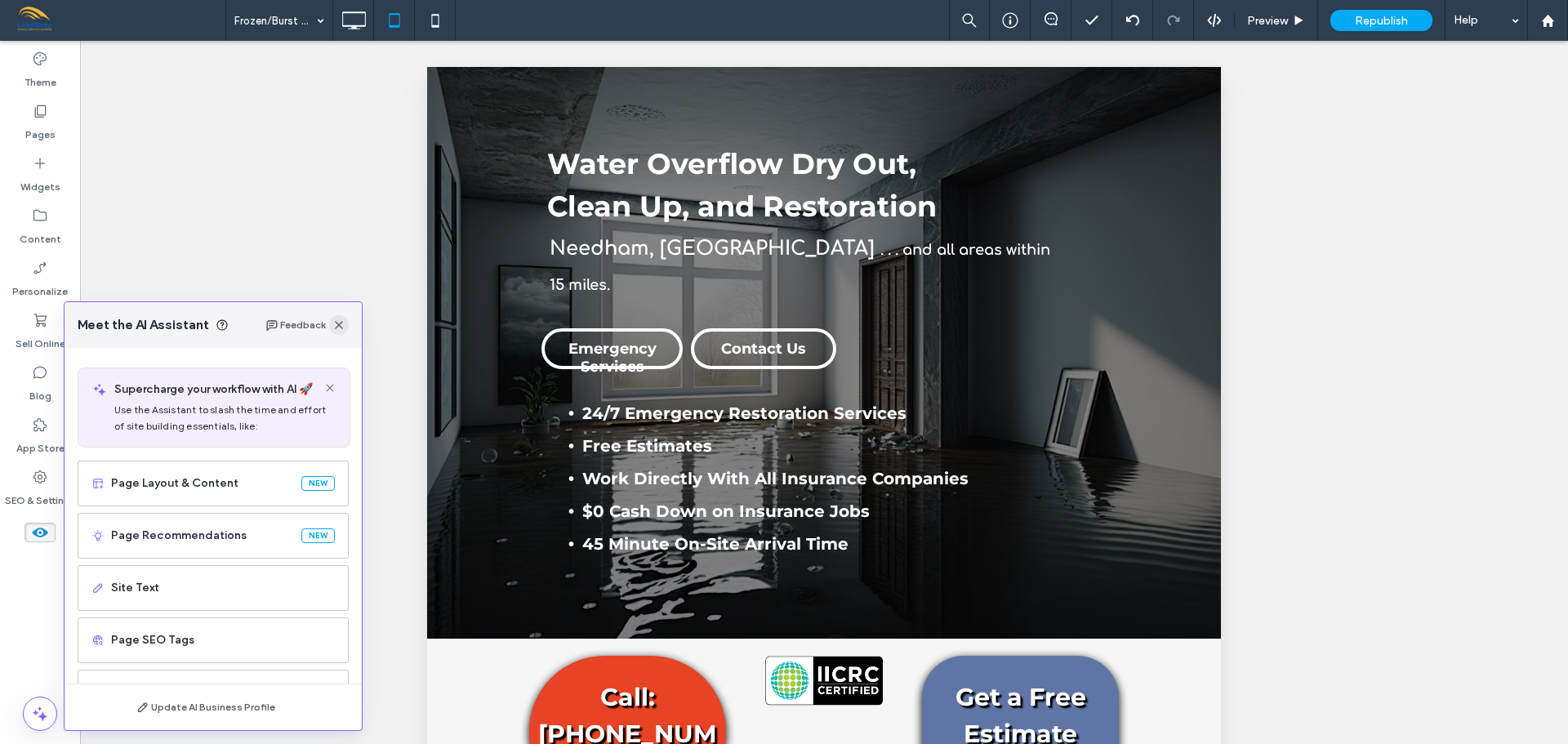
click at [337, 323] on use "button" at bounding box center [339, 325] width 9 height 9
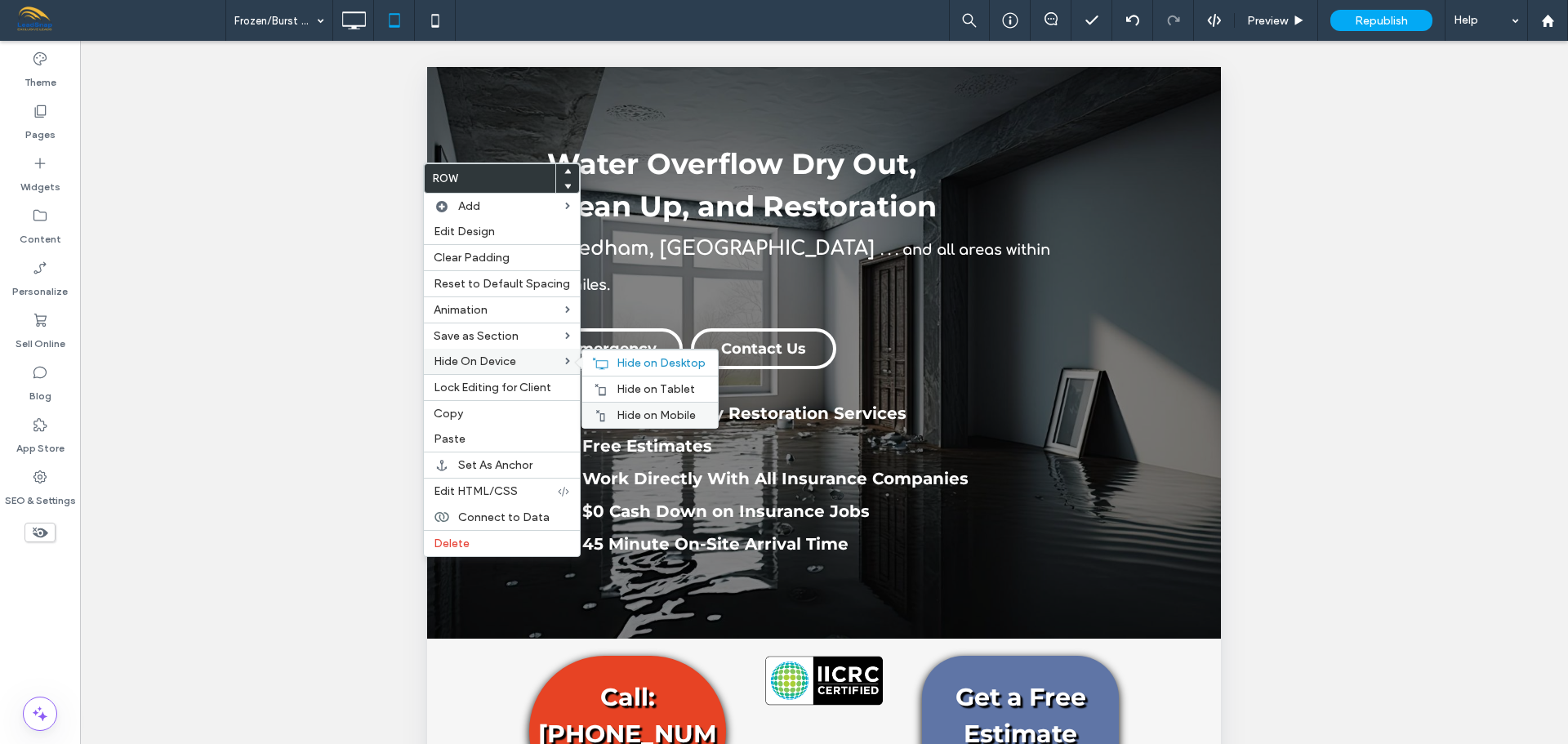
click at [638, 410] on span "Hide on Mobile" at bounding box center [656, 415] width 79 height 14
click at [644, 397] on div "Hide on Tablet" at bounding box center [650, 388] width 135 height 26
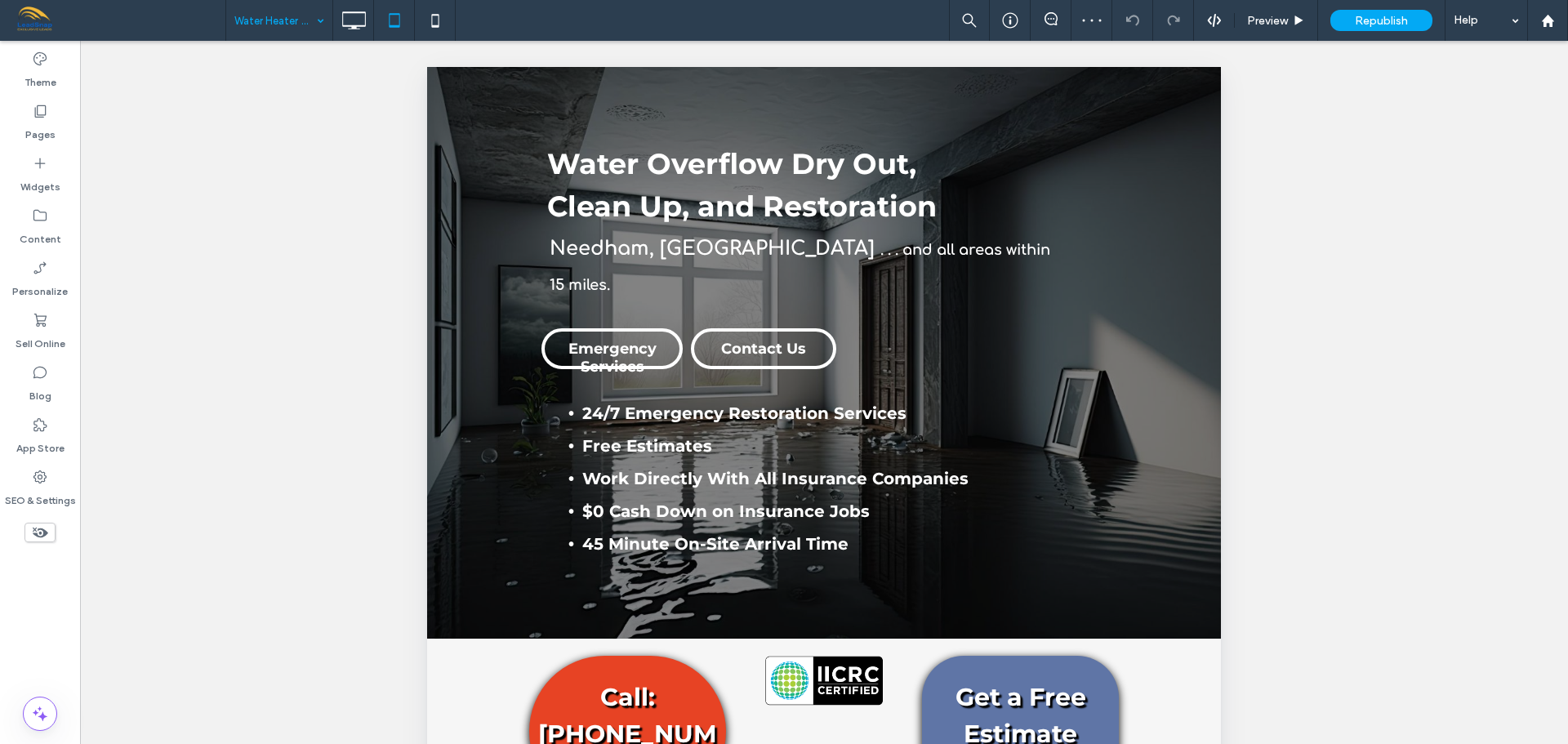
click at [40, 539] on icon at bounding box center [39, 532] width 18 height 18
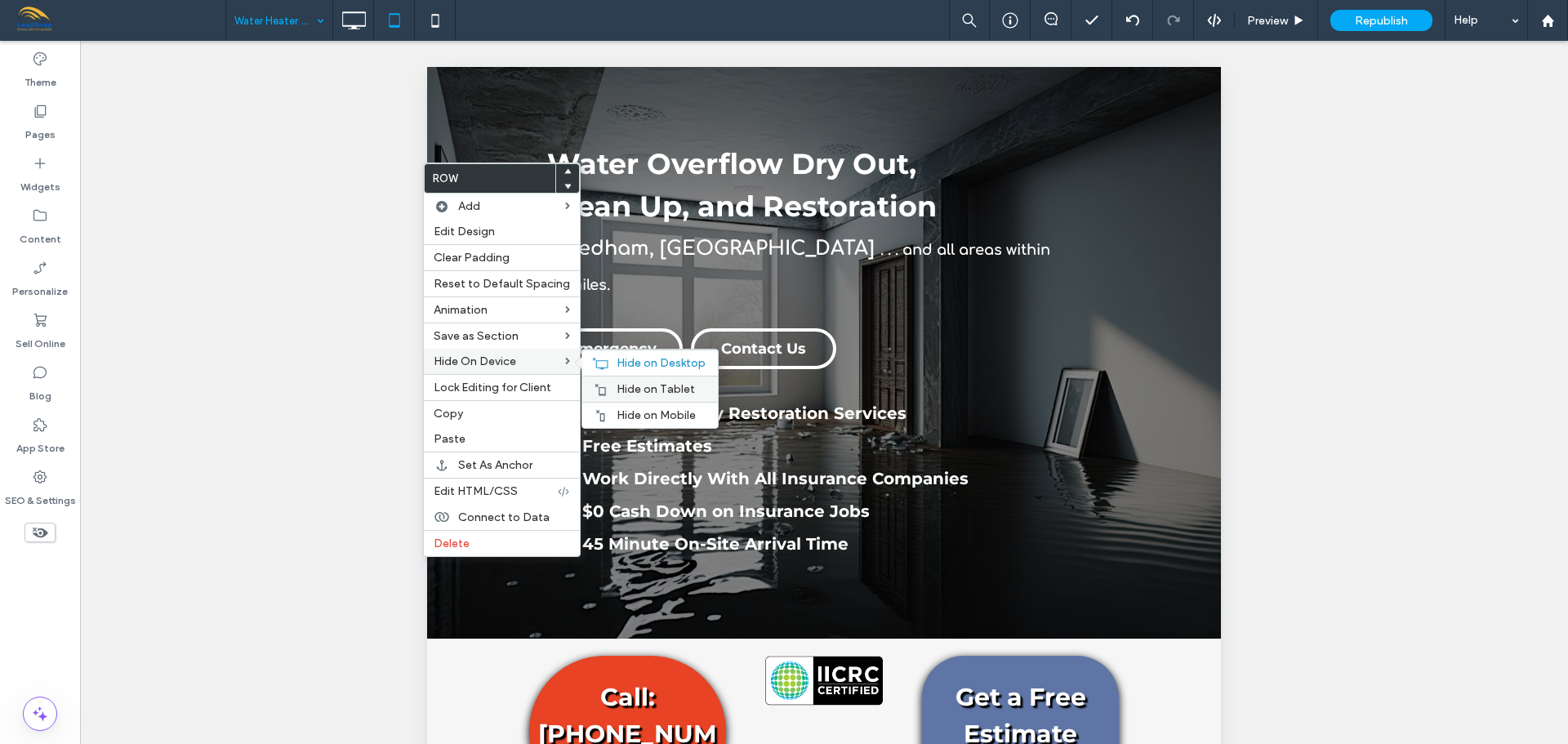
click at [632, 388] on span "Hide on Tablet" at bounding box center [655, 389] width 78 height 14
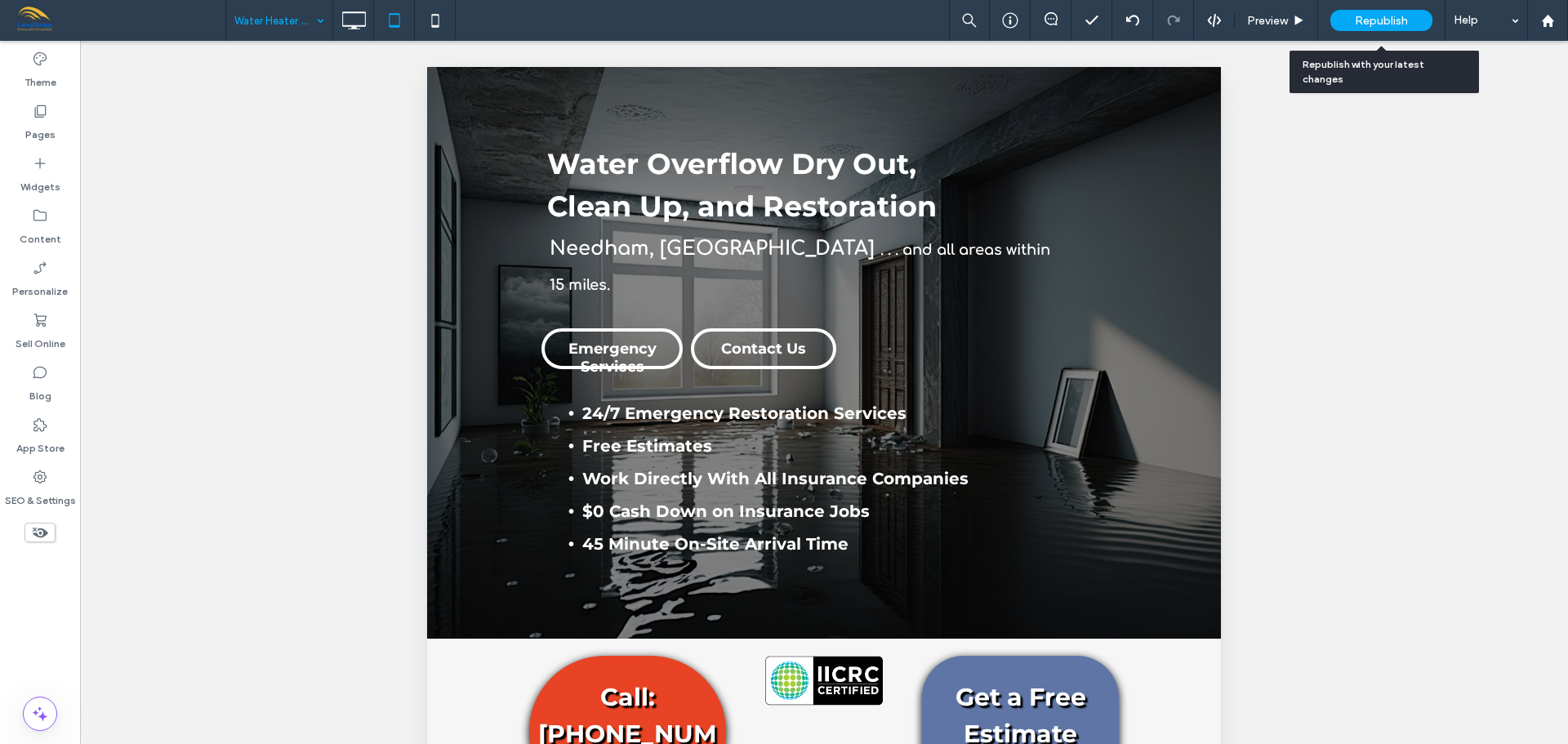
click at [1386, 21] on span "Republish" at bounding box center [1381, 21] width 53 height 14
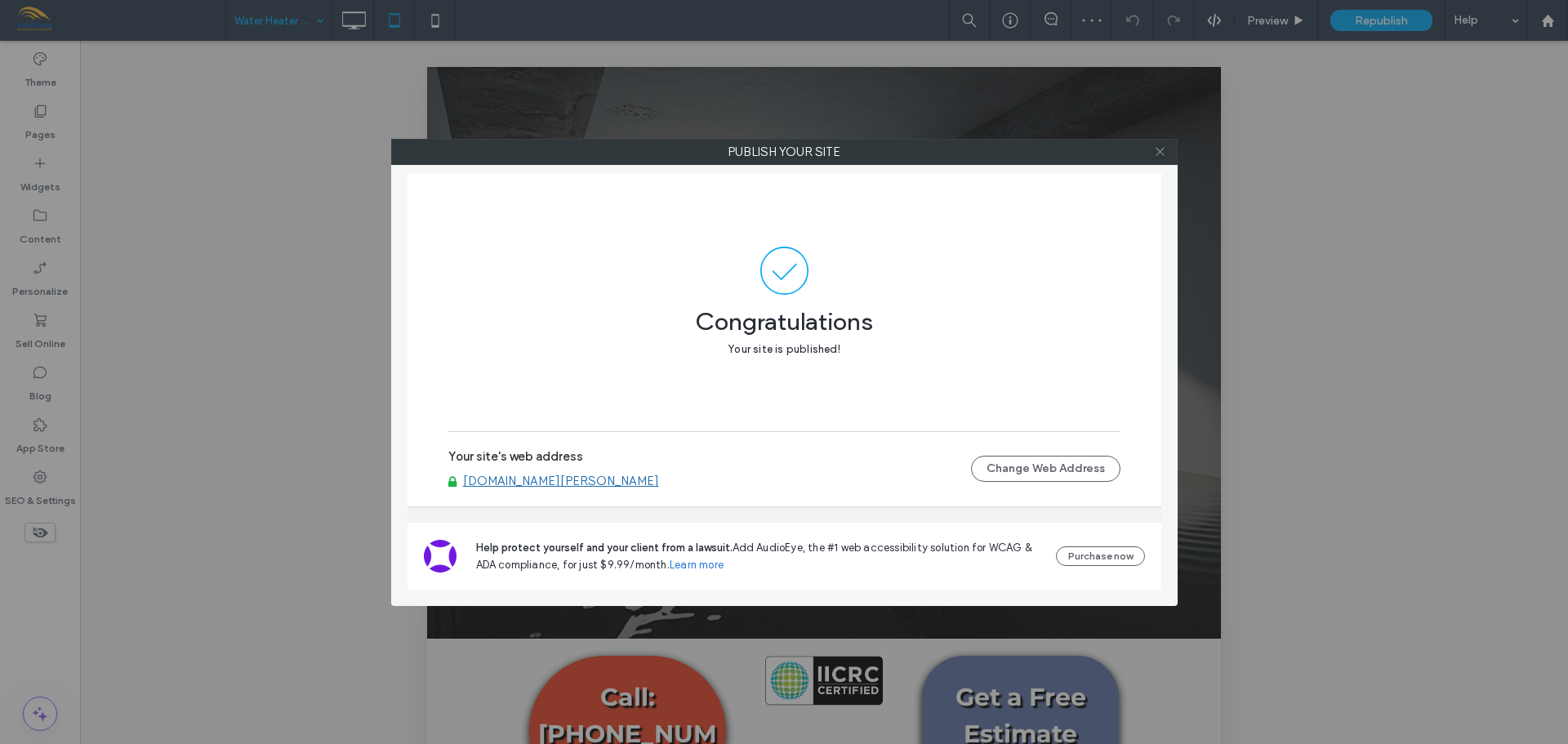
click at [1156, 154] on icon at bounding box center [1160, 152] width 12 height 12
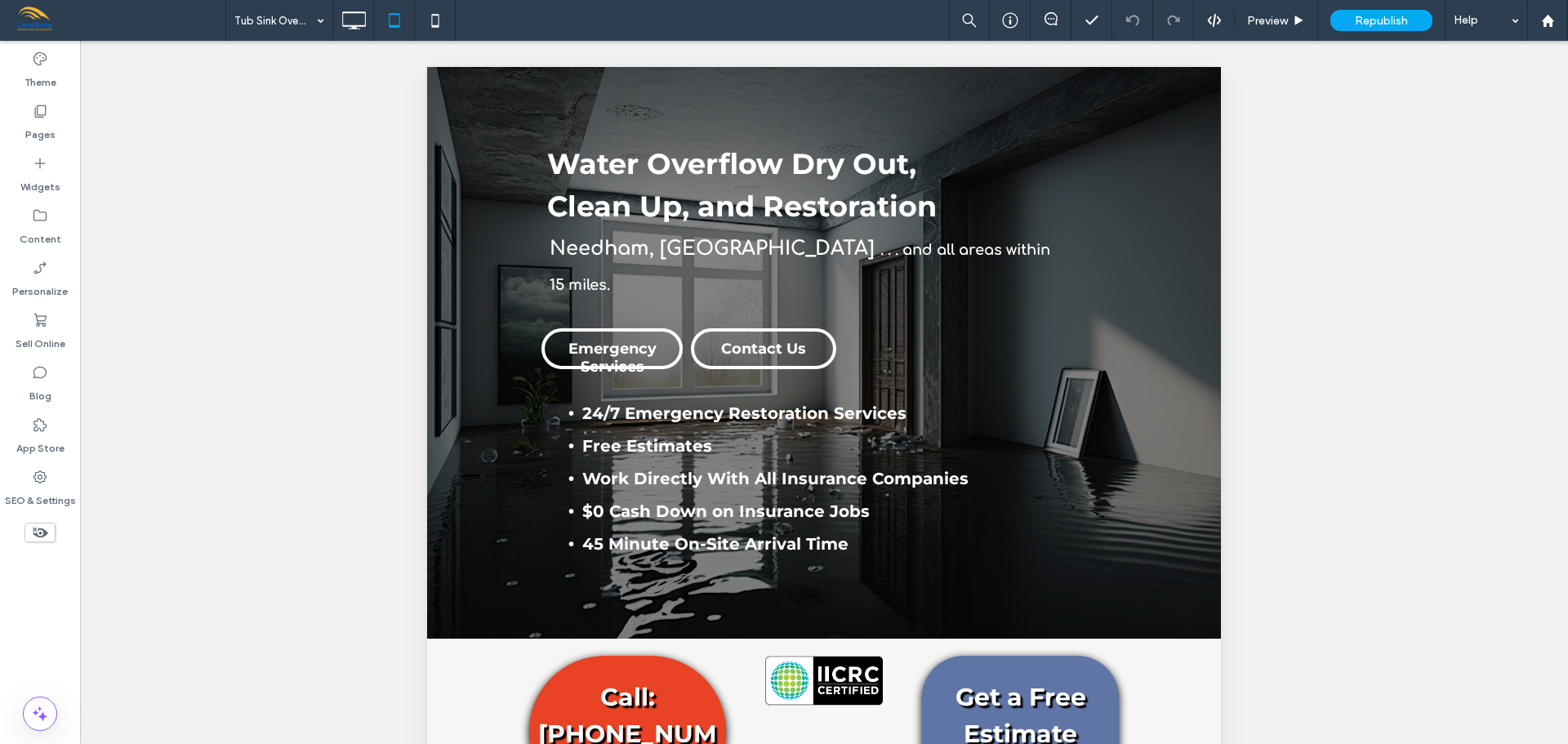
click at [49, 535] on span at bounding box center [40, 532] width 31 height 20
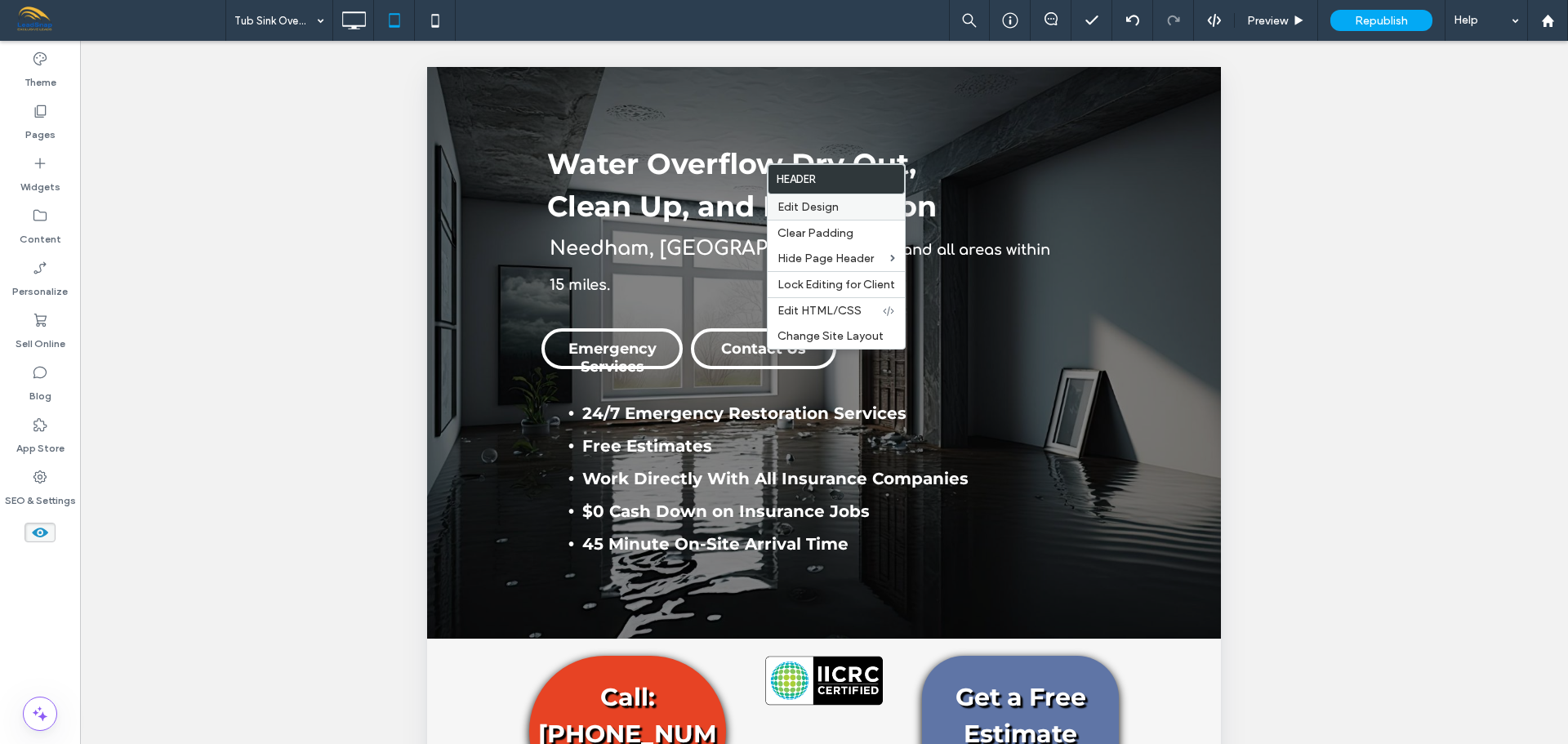
click at [825, 207] on span "Edit Design" at bounding box center [808, 207] width 61 height 14
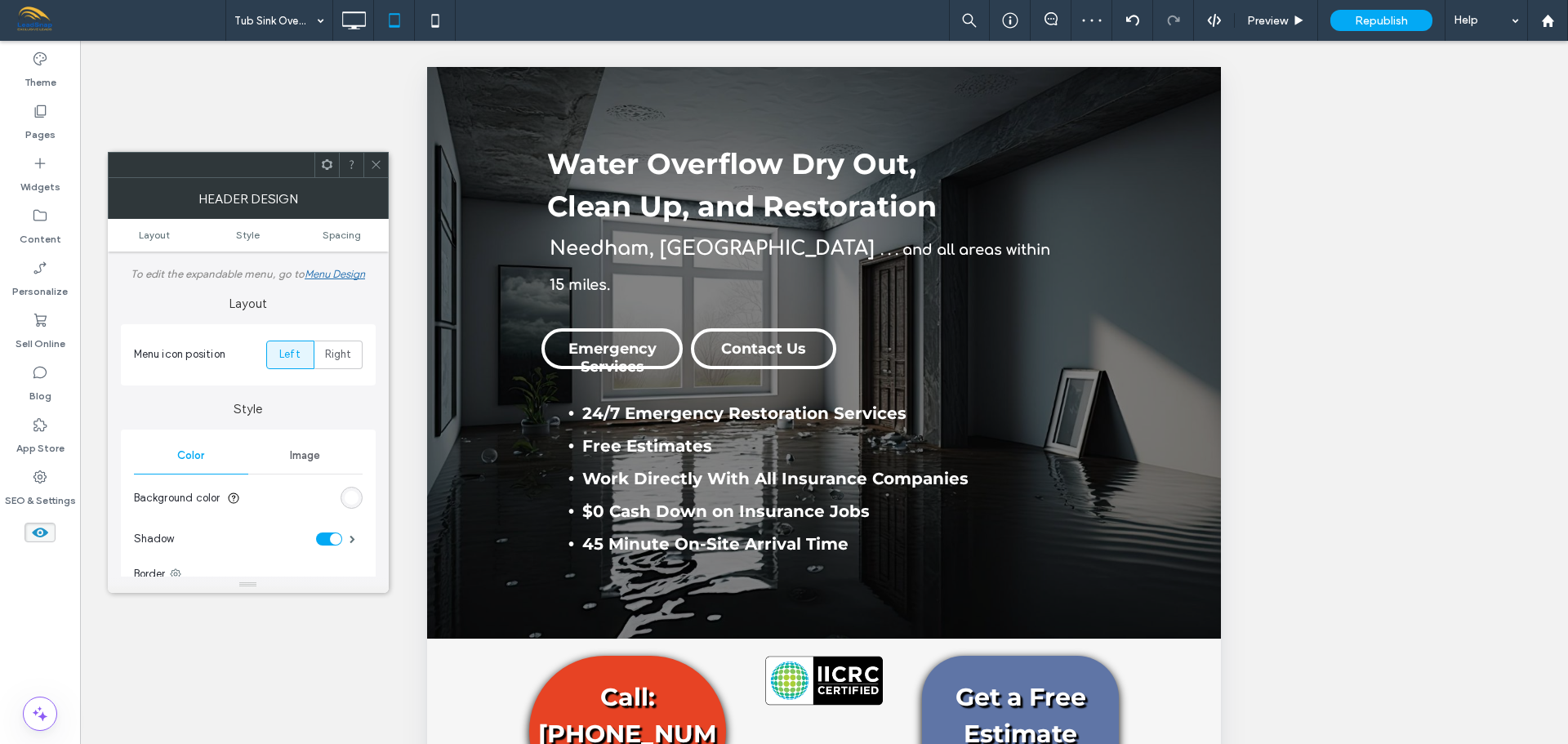
click at [376, 177] on span at bounding box center [376, 165] width 12 height 25
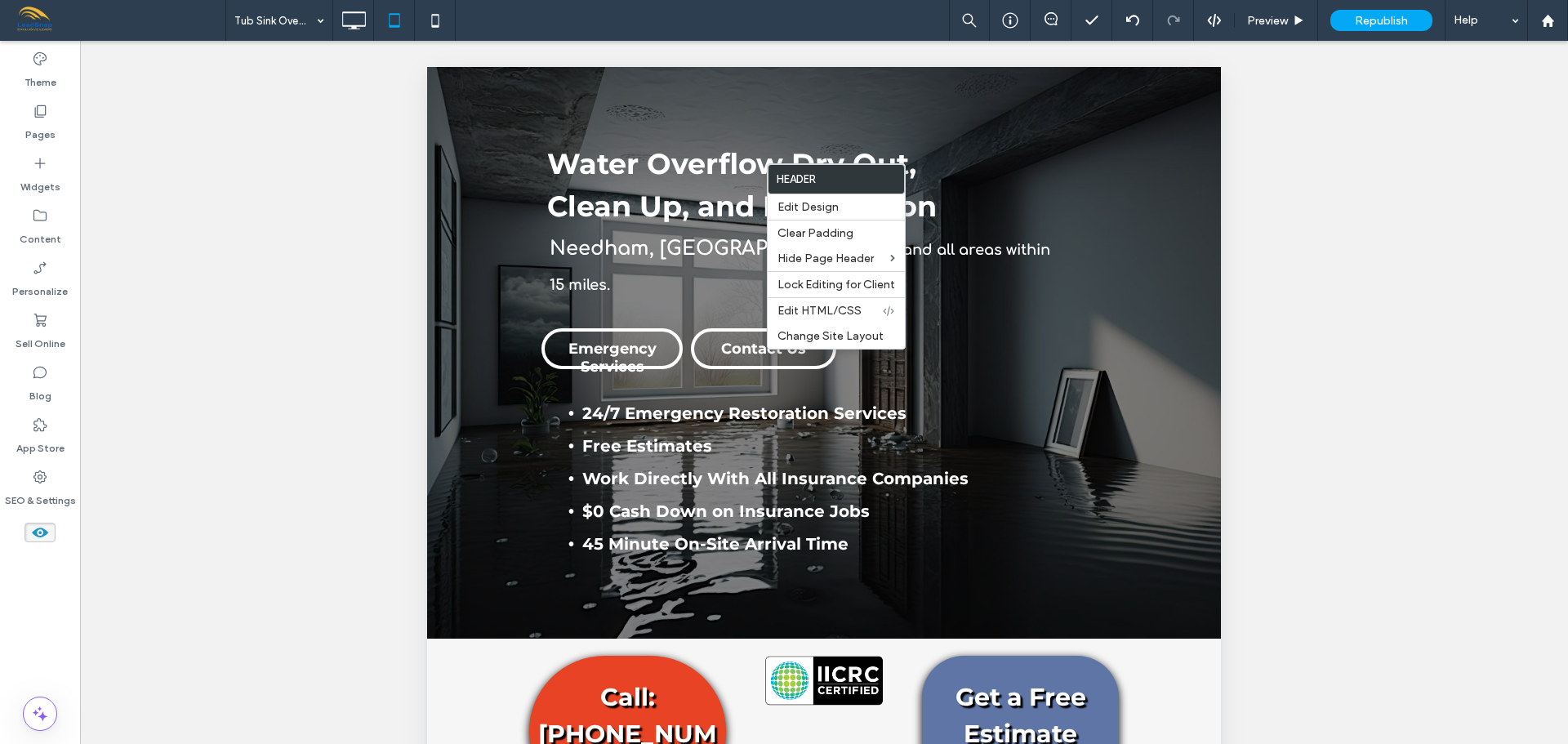
click at [49, 535] on span at bounding box center [40, 532] width 31 height 20
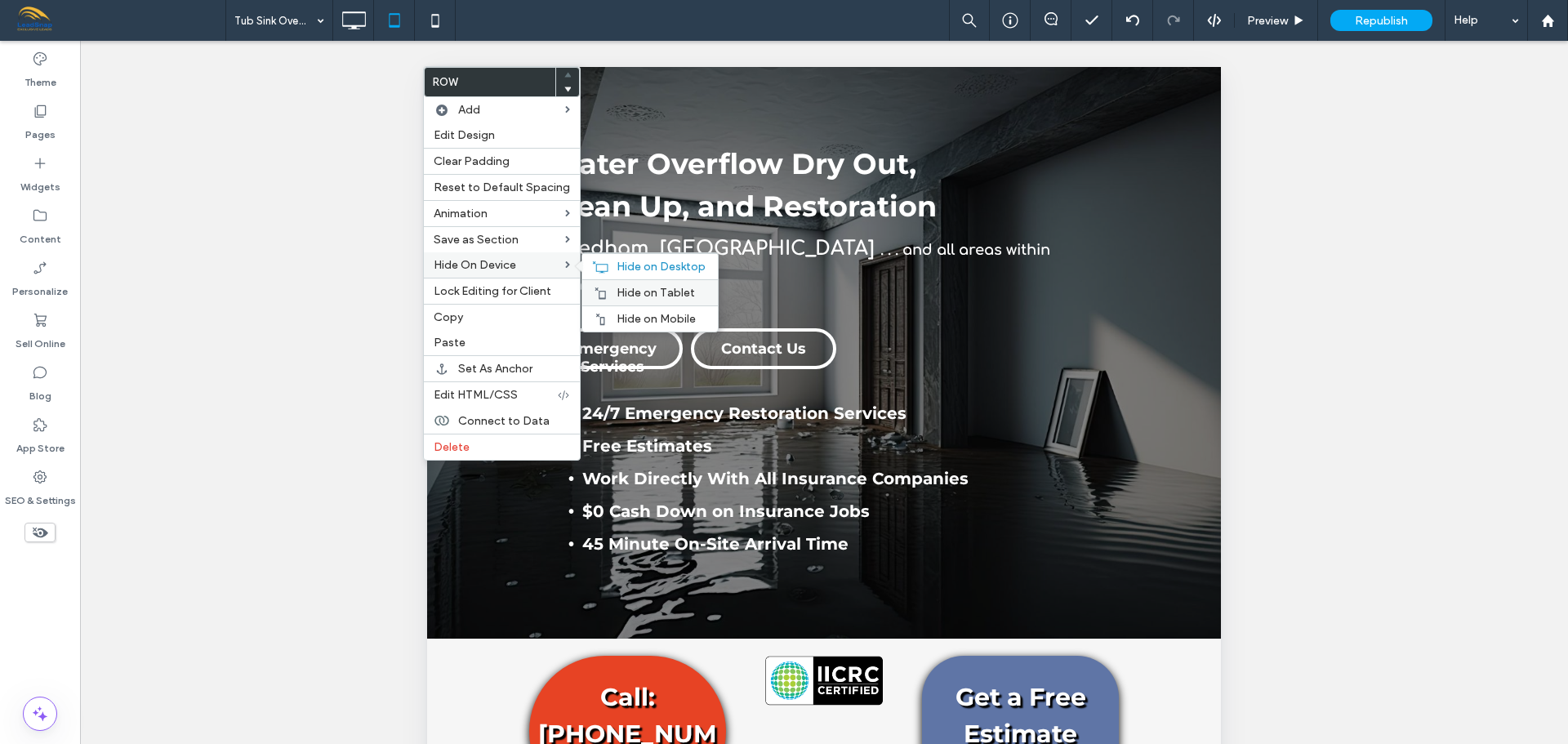
click at [664, 296] on span "Hide on Tablet" at bounding box center [655, 292] width 78 height 14
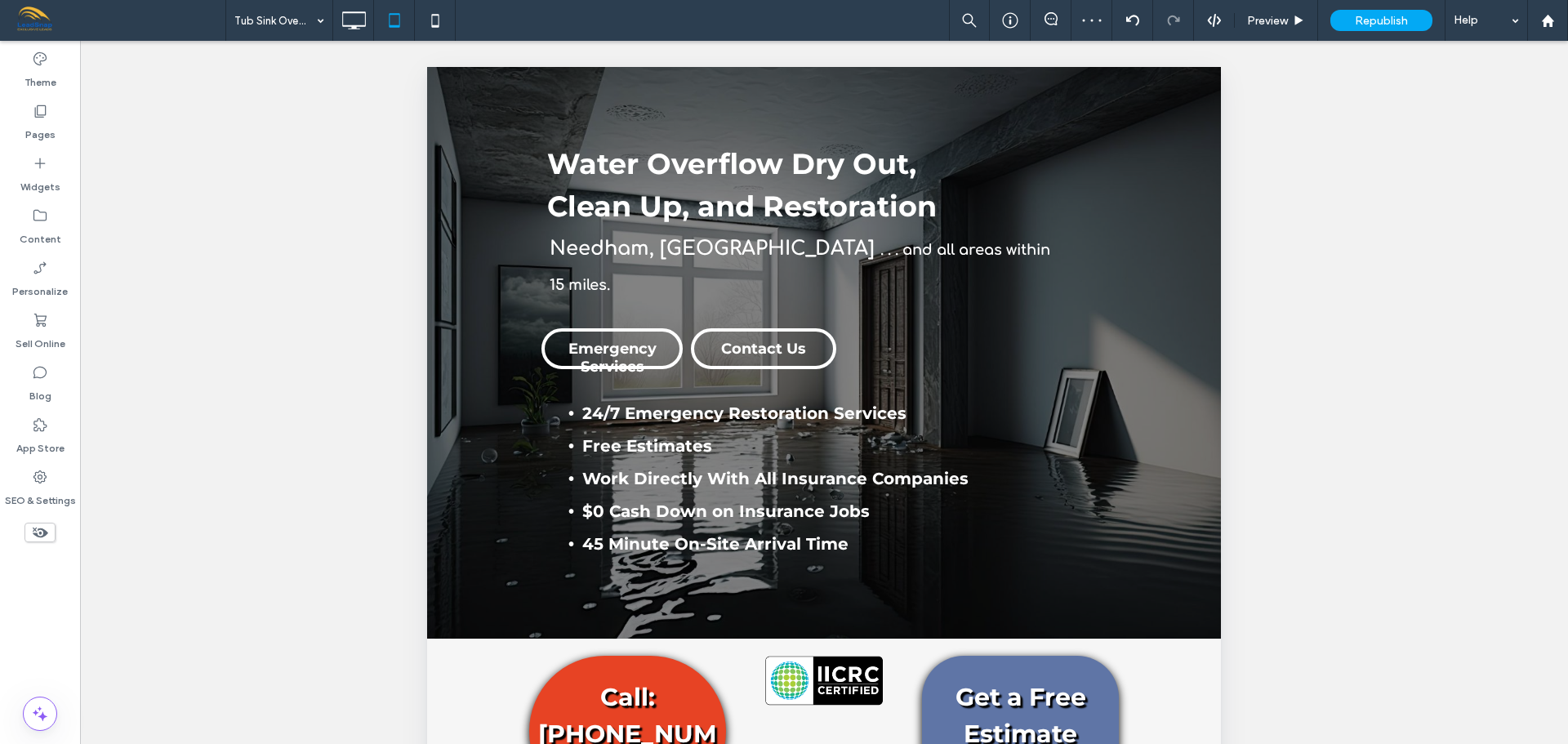
click at [39, 531] on icon at bounding box center [39, 532] width 18 height 18
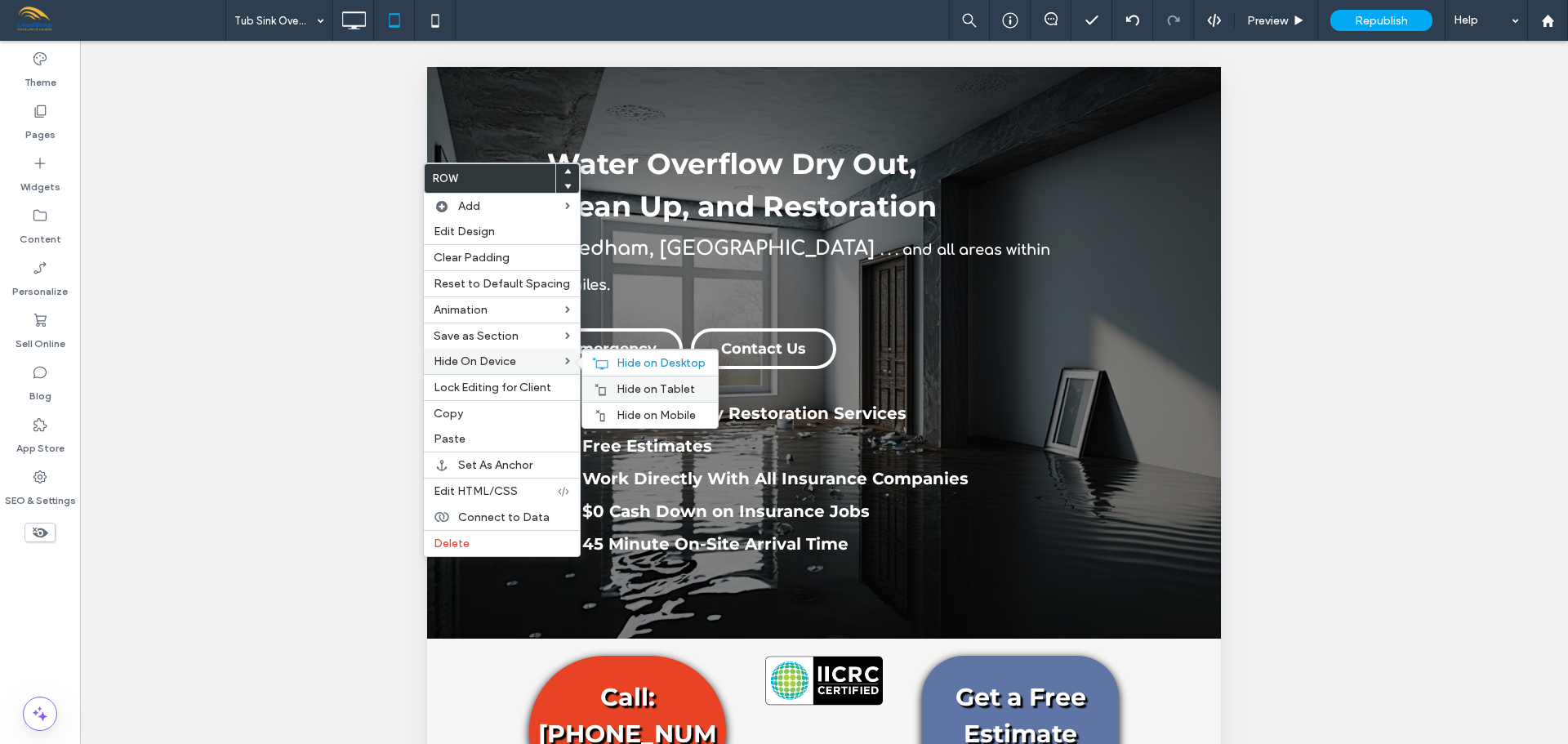
click at [628, 393] on span "Hide on Tablet" at bounding box center [655, 389] width 78 height 14
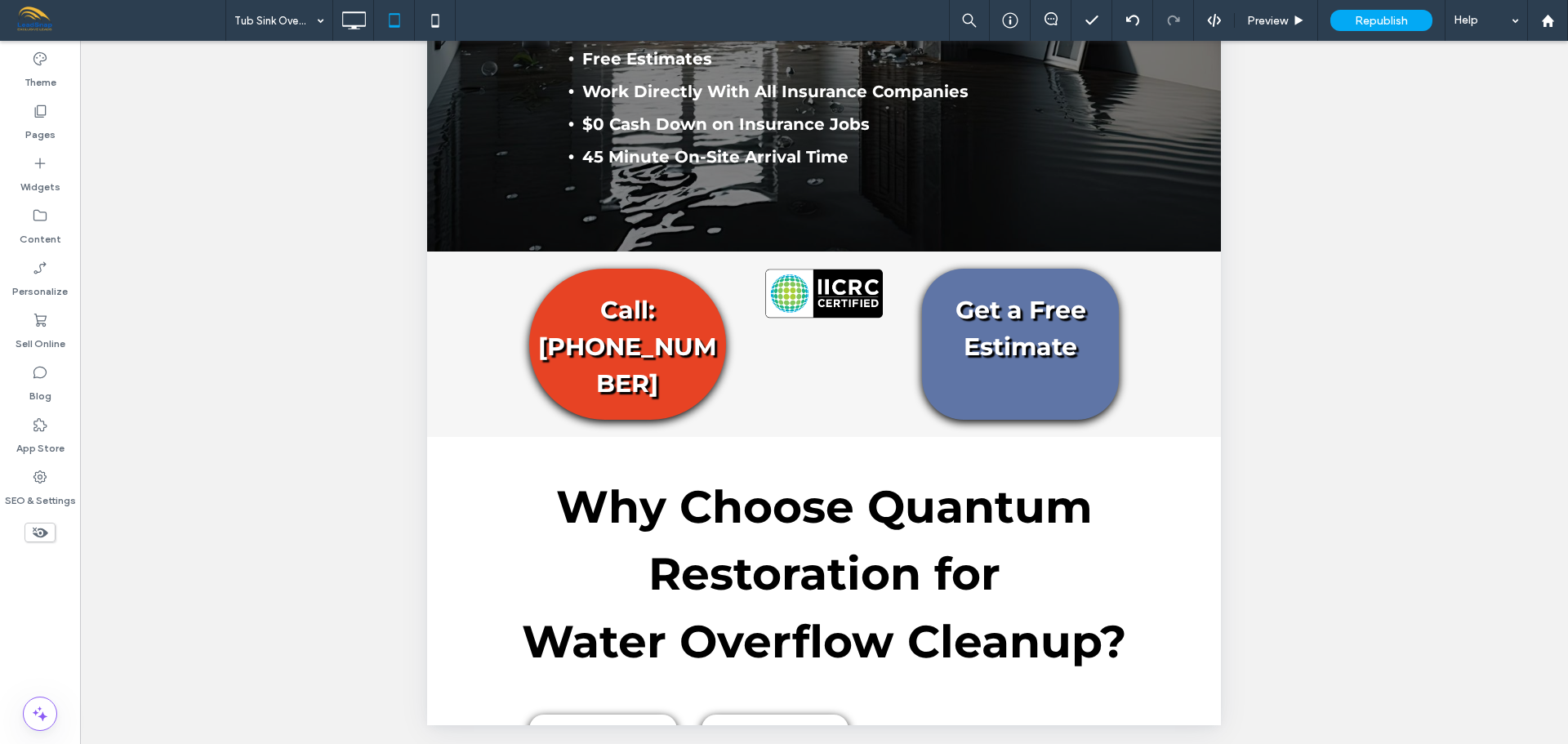
scroll to position [394, 0]
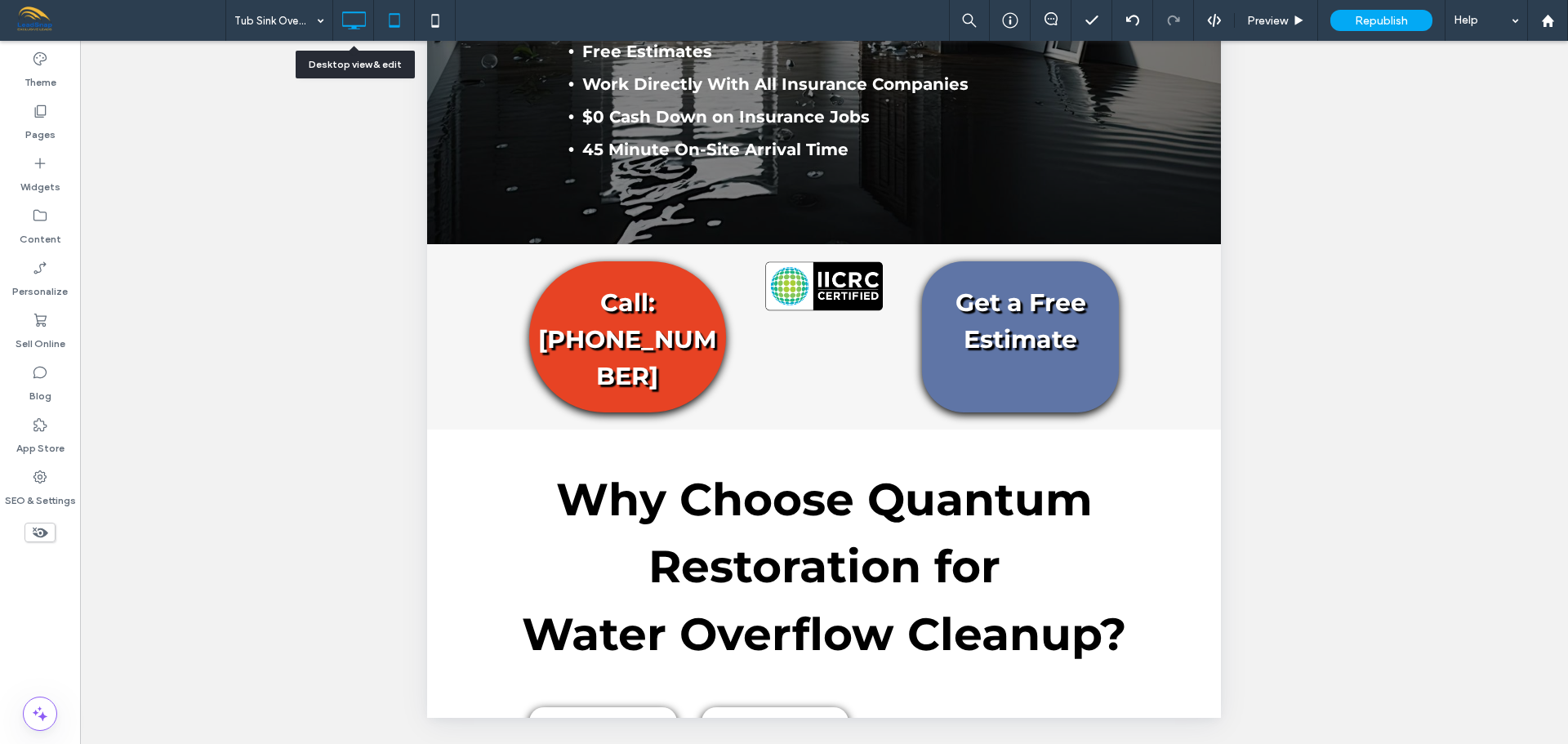
click at [353, 24] on icon at bounding box center [353, 21] width 33 height 33
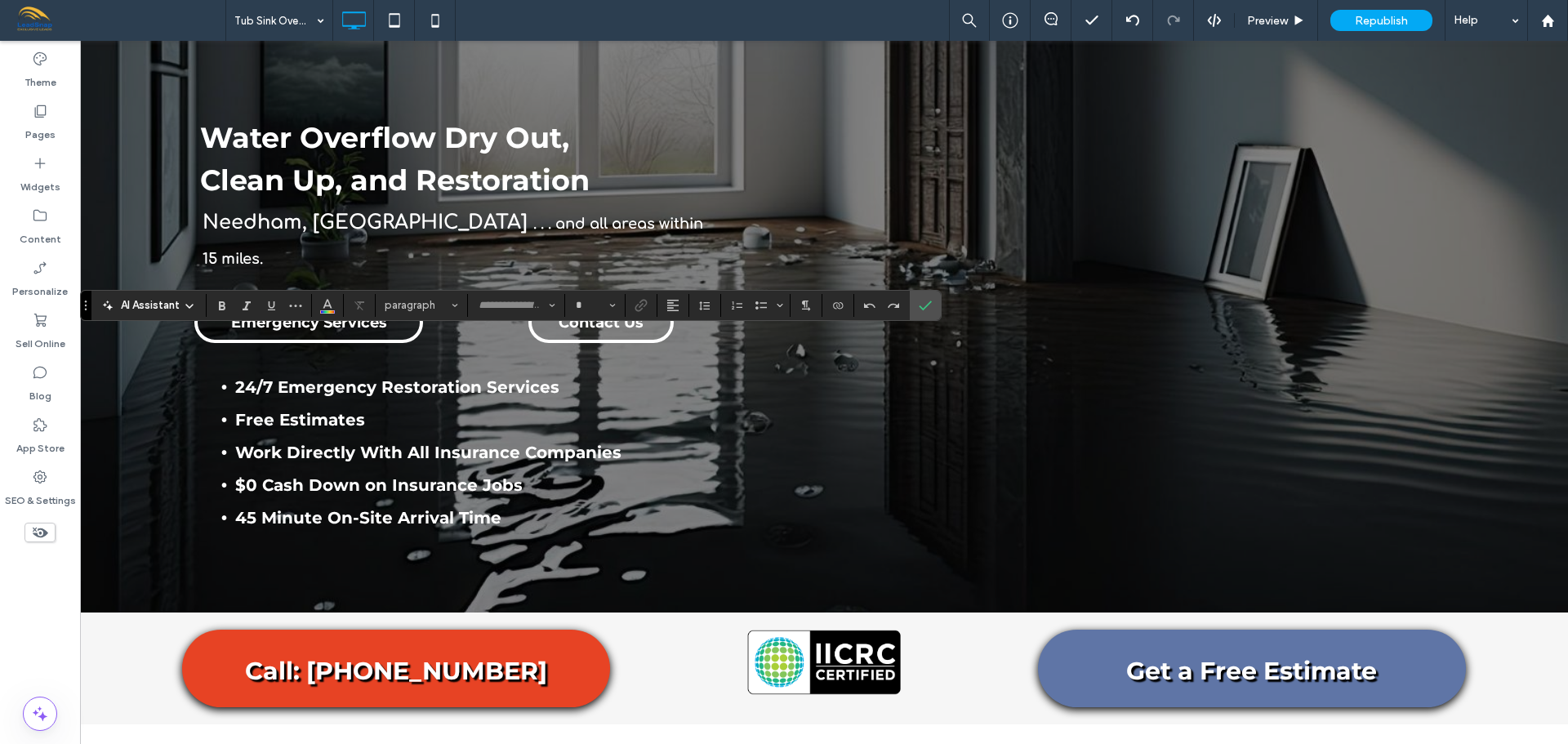
type input "**********"
type input "**"
click at [932, 303] on icon "Confirm" at bounding box center [925, 305] width 13 height 13
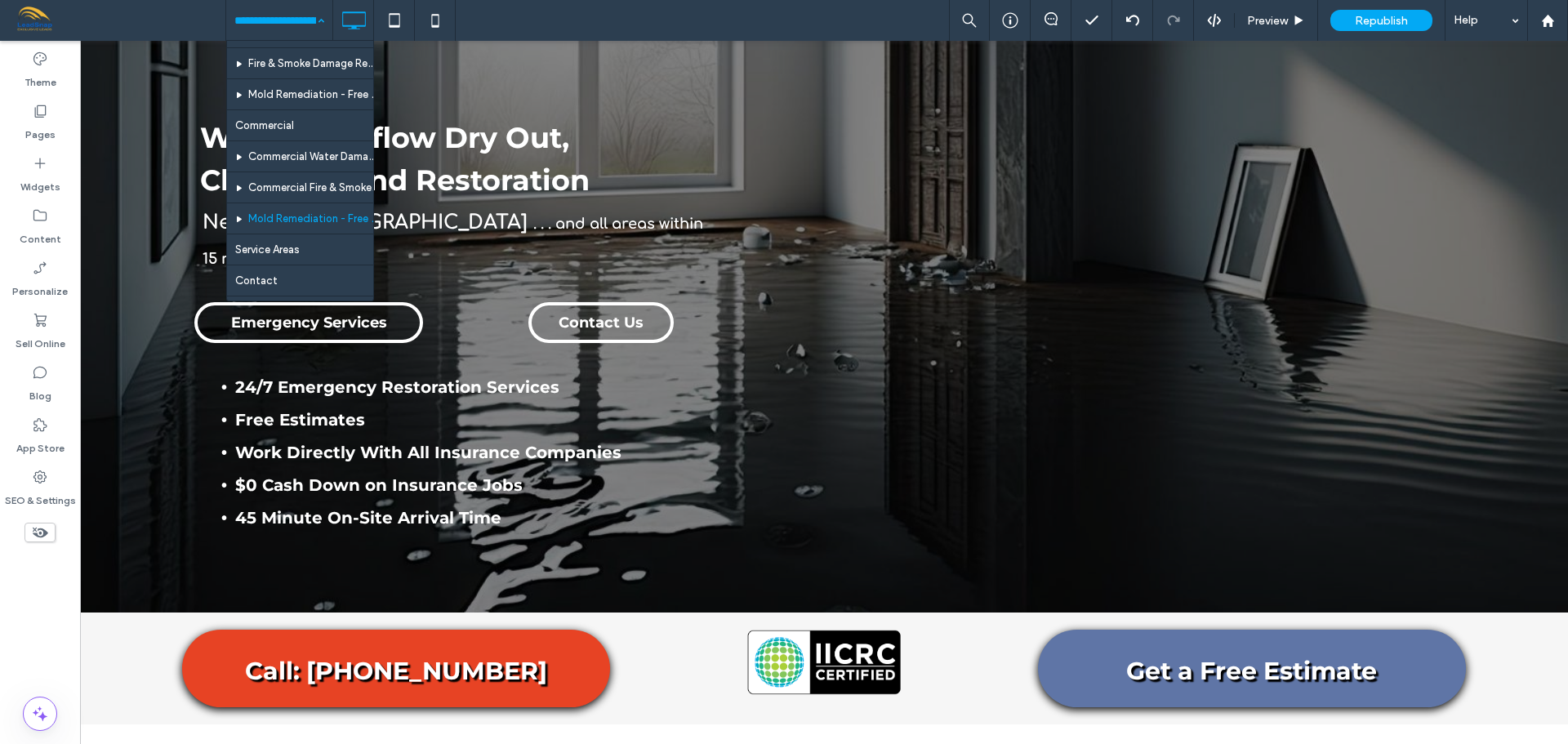
scroll to position [245, 0]
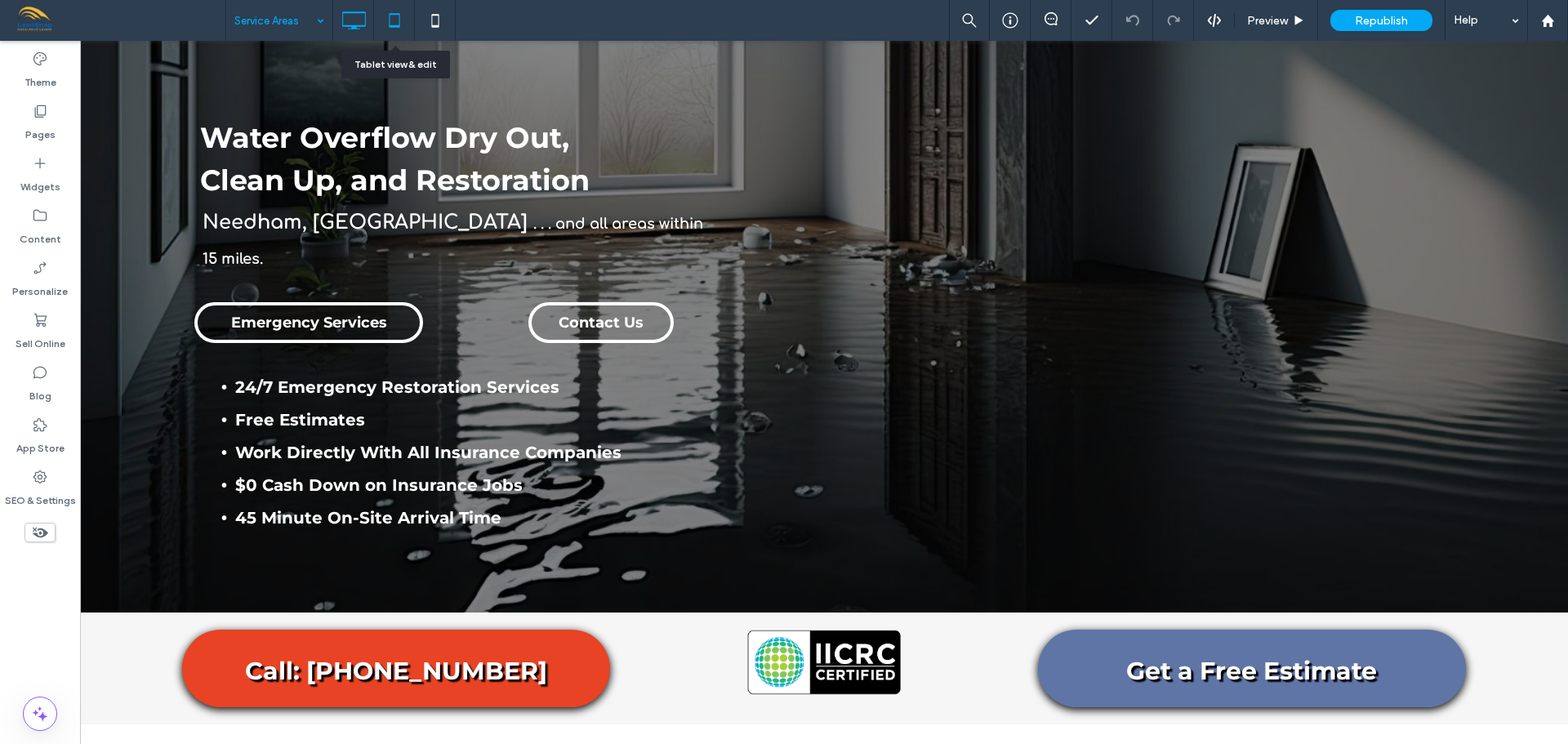
click at [398, 16] on icon at bounding box center [394, 21] width 33 height 33
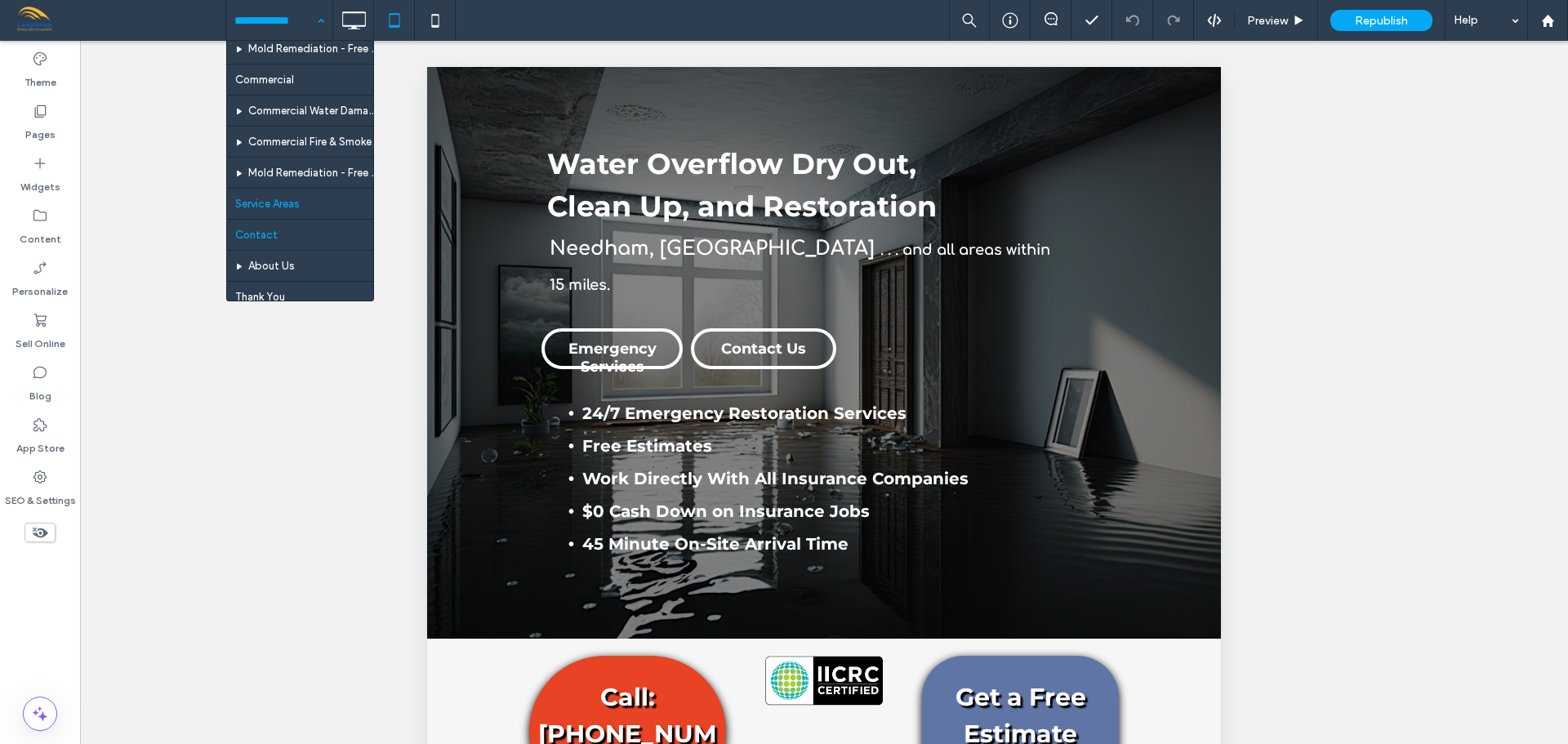
scroll to position [297, 0]
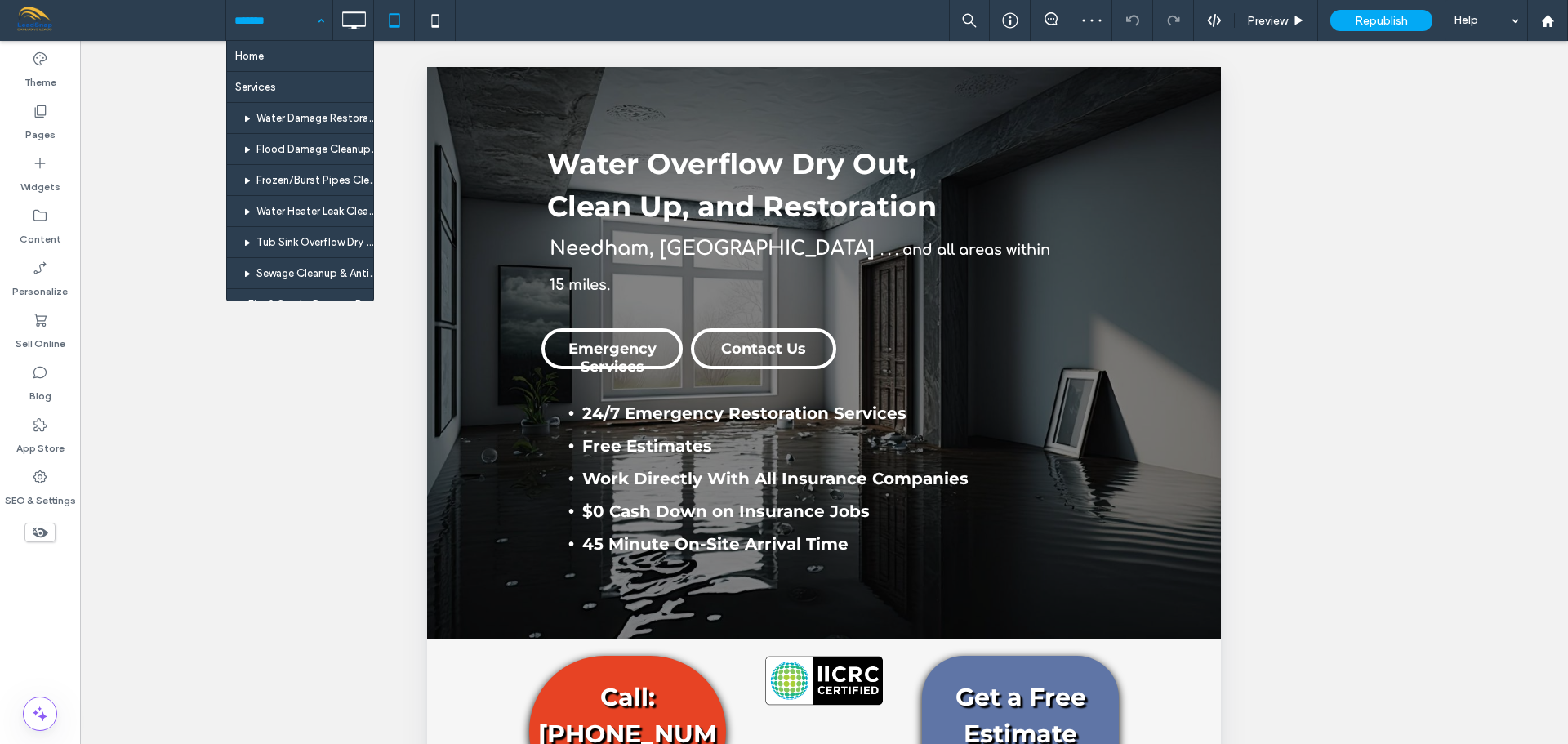
click at [319, 27] on div "Home Services Water Damage Restoration & Rebuilds Flood Damage Cleanup, Dry Out…" at bounding box center [279, 21] width 106 height 41
click at [319, 25] on div "Home Services Water Damage Restoration & Rebuilds Flood Damage Cleanup, Dry Out…" at bounding box center [279, 21] width 106 height 41
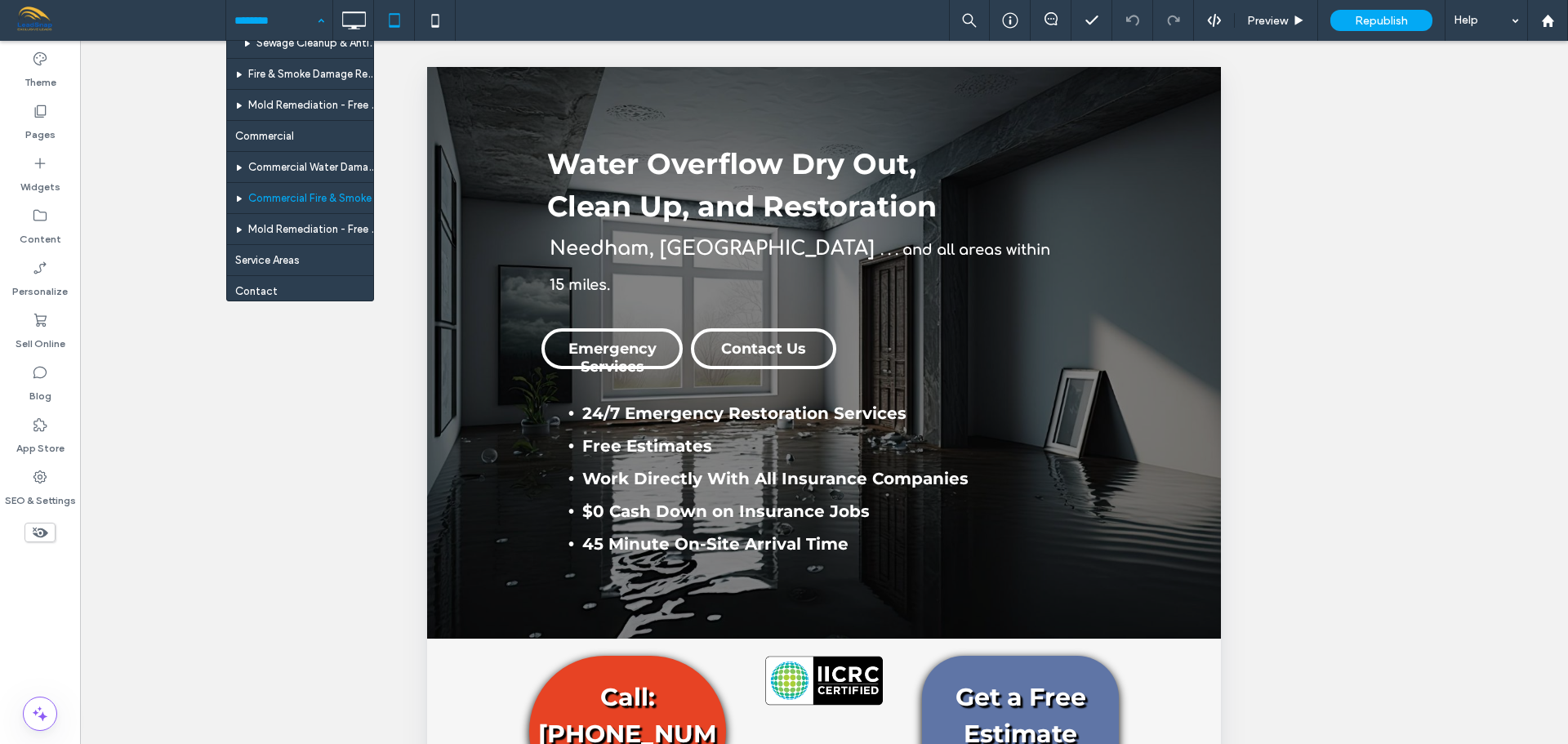
scroll to position [297, 0]
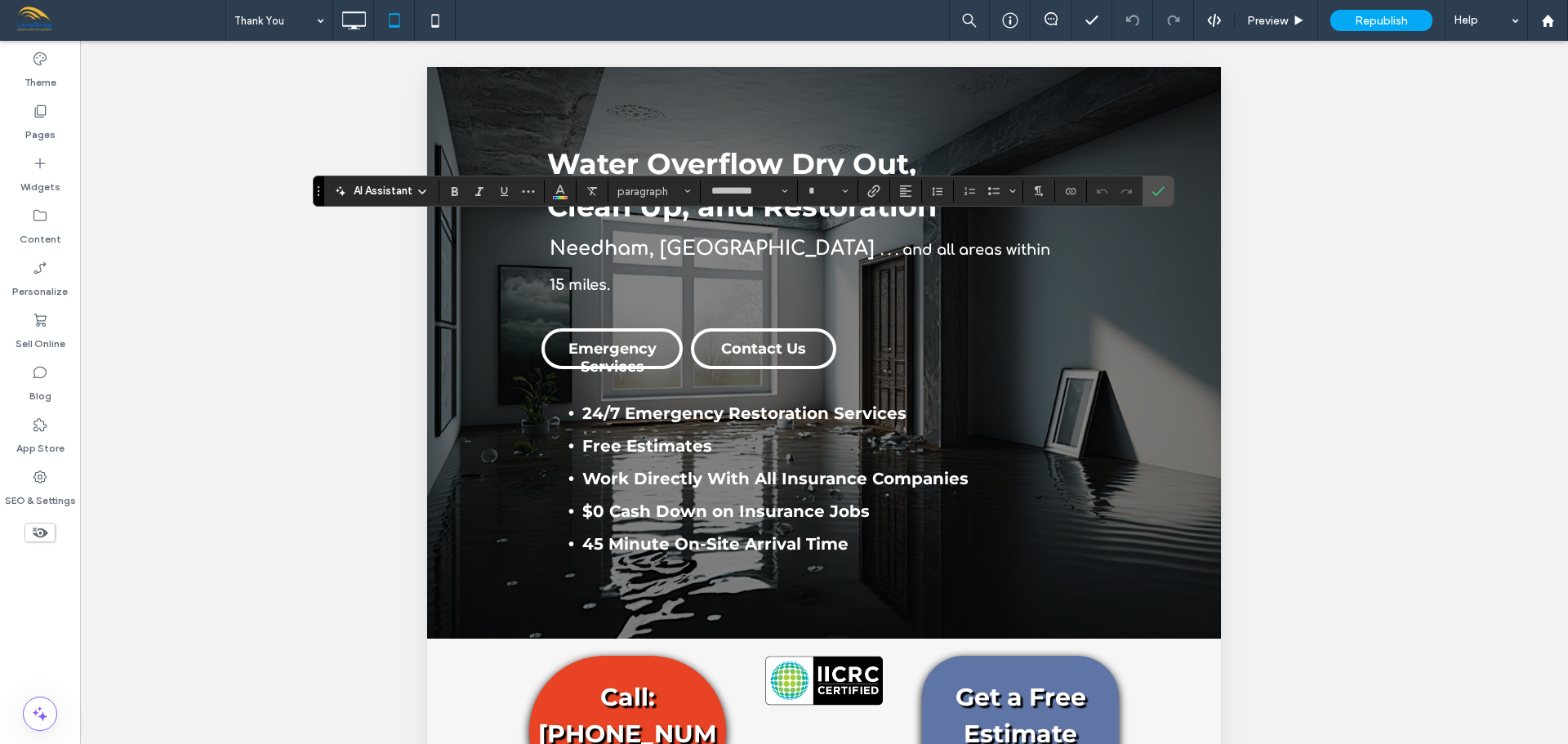
type input "**********"
click at [1164, 194] on icon "Confirm" at bounding box center [1157, 190] width 13 height 13
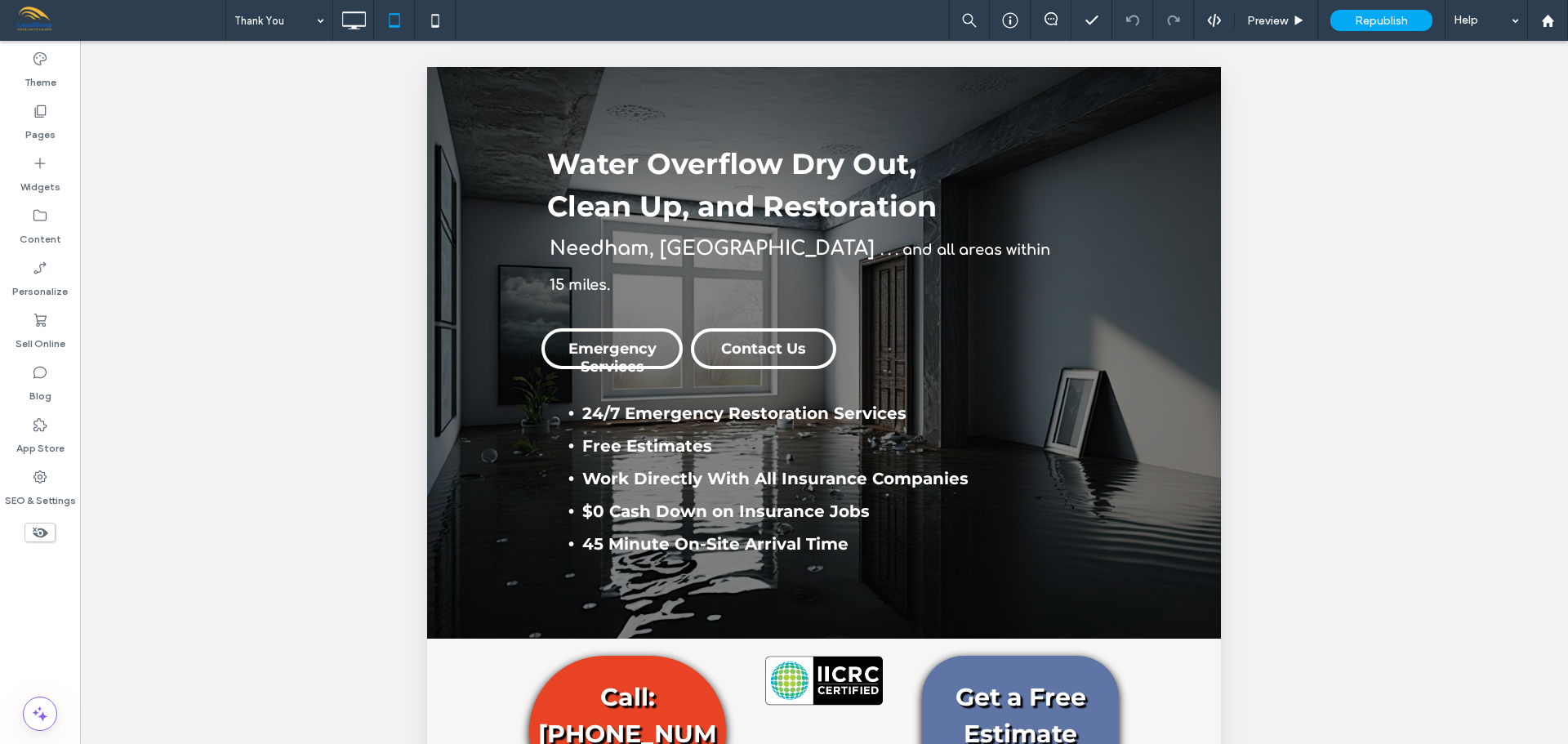
type input "**********"
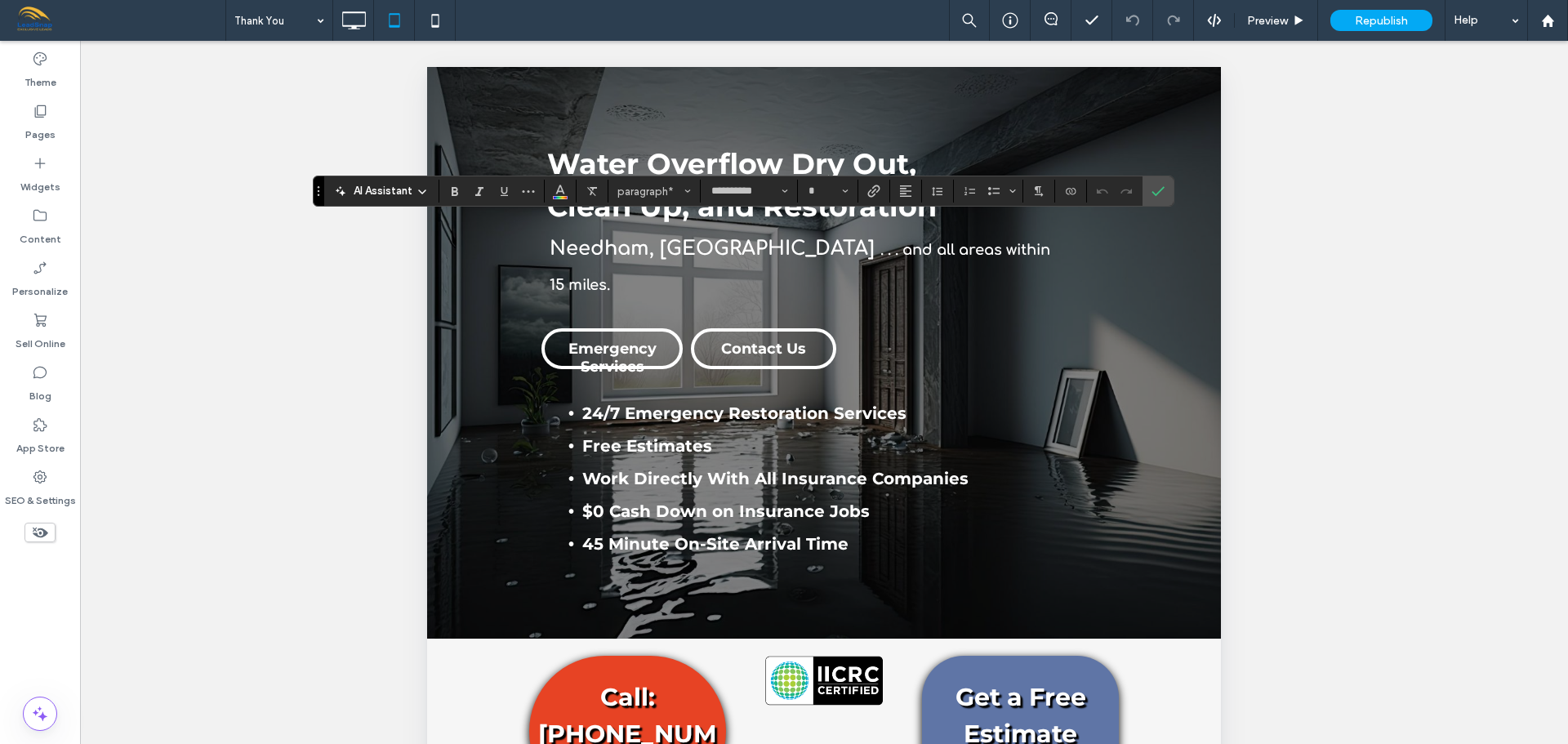
type input "**"
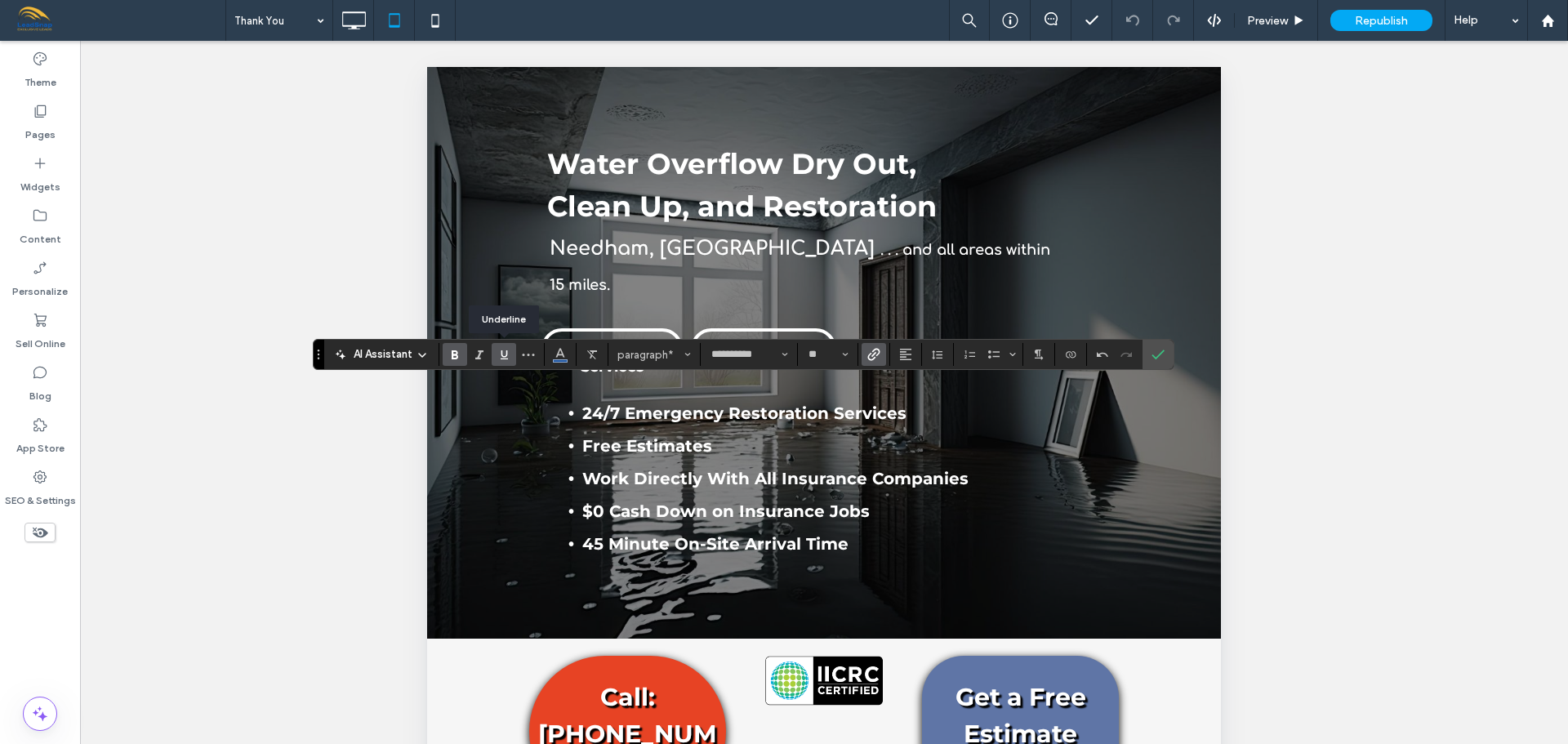
click at [508, 354] on icon "Underline" at bounding box center [503, 354] width 13 height 13
click at [1170, 351] on label "Confirm" at bounding box center [1157, 354] width 25 height 29
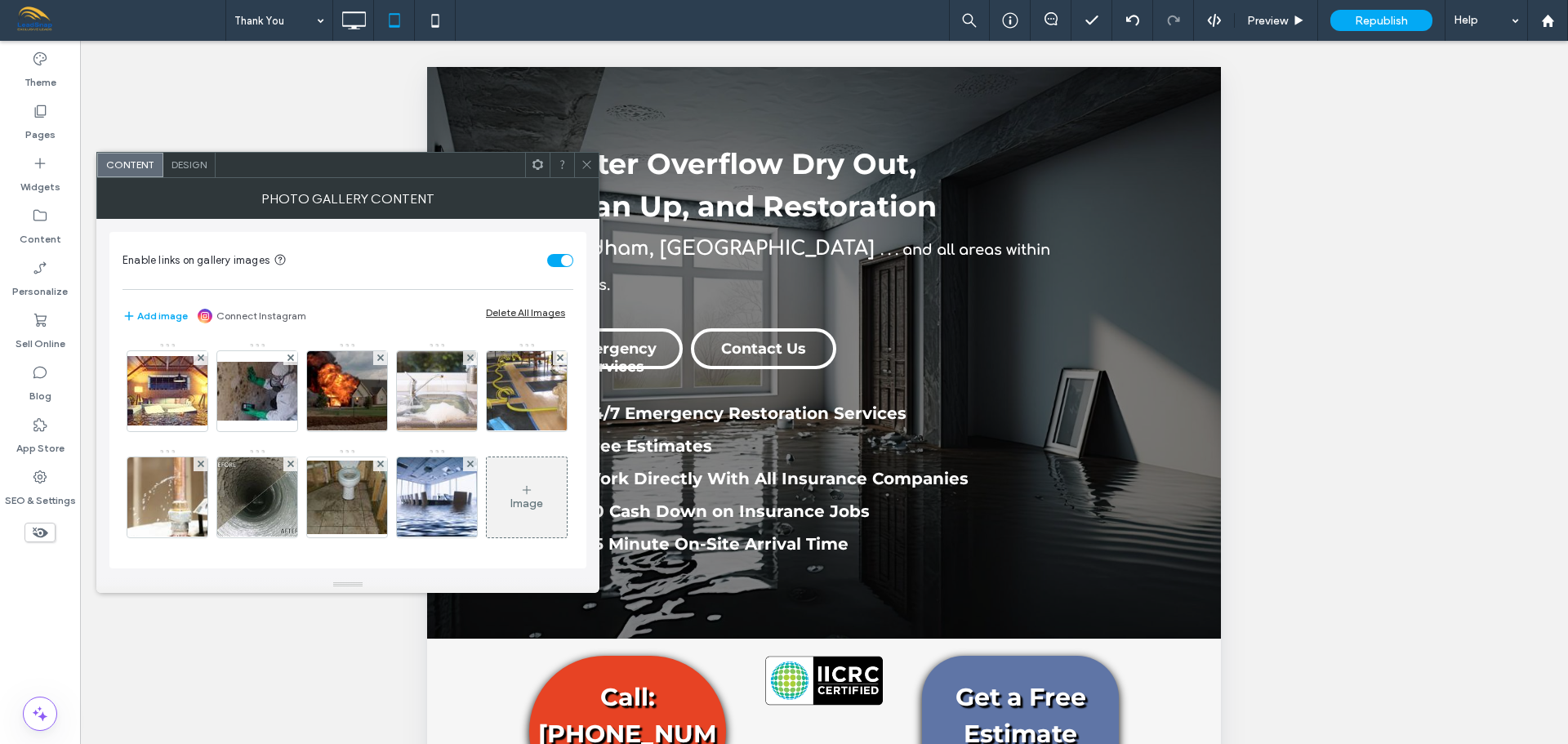
click at [182, 164] on span "Design" at bounding box center [189, 165] width 35 height 12
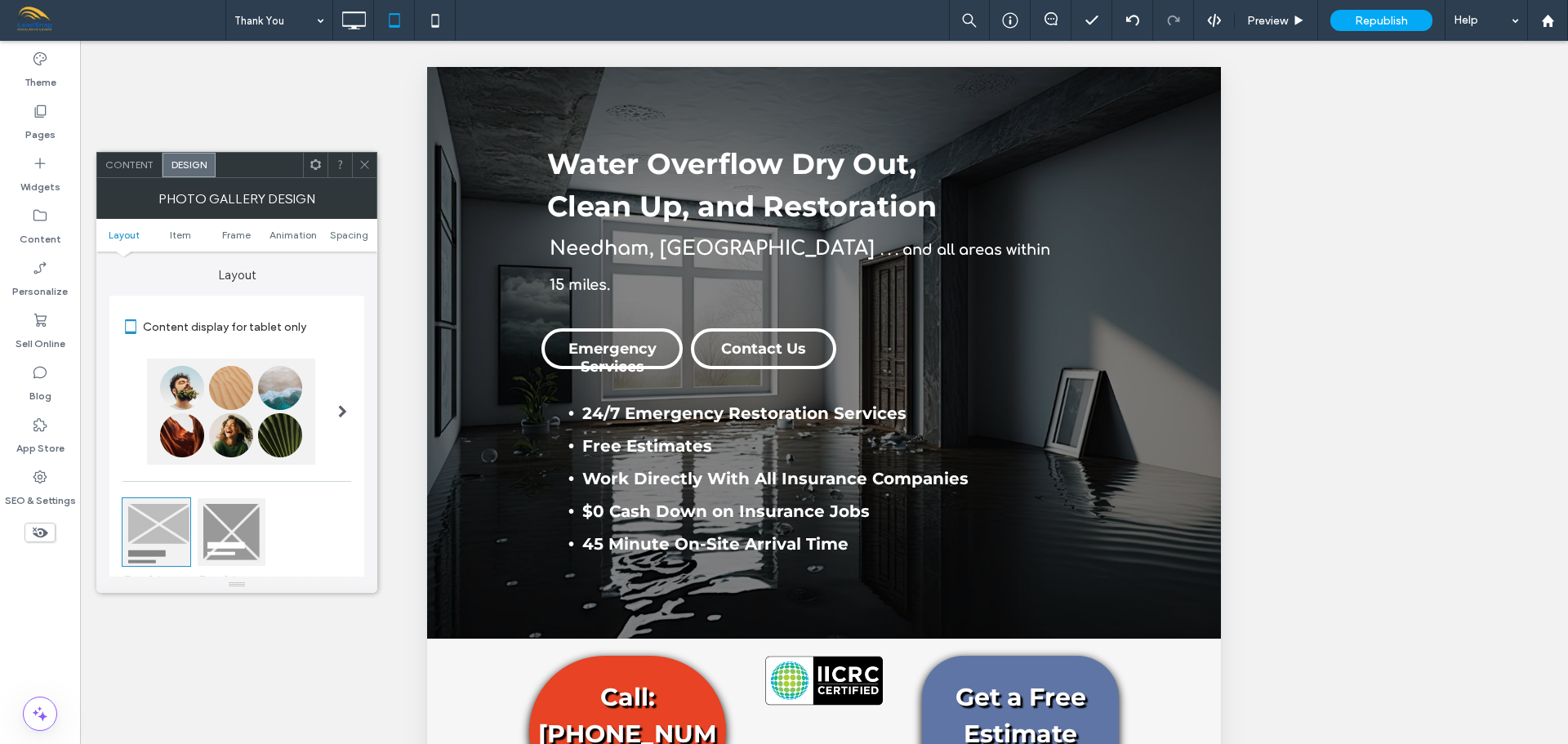
click at [363, 166] on icon at bounding box center [364, 165] width 12 height 12
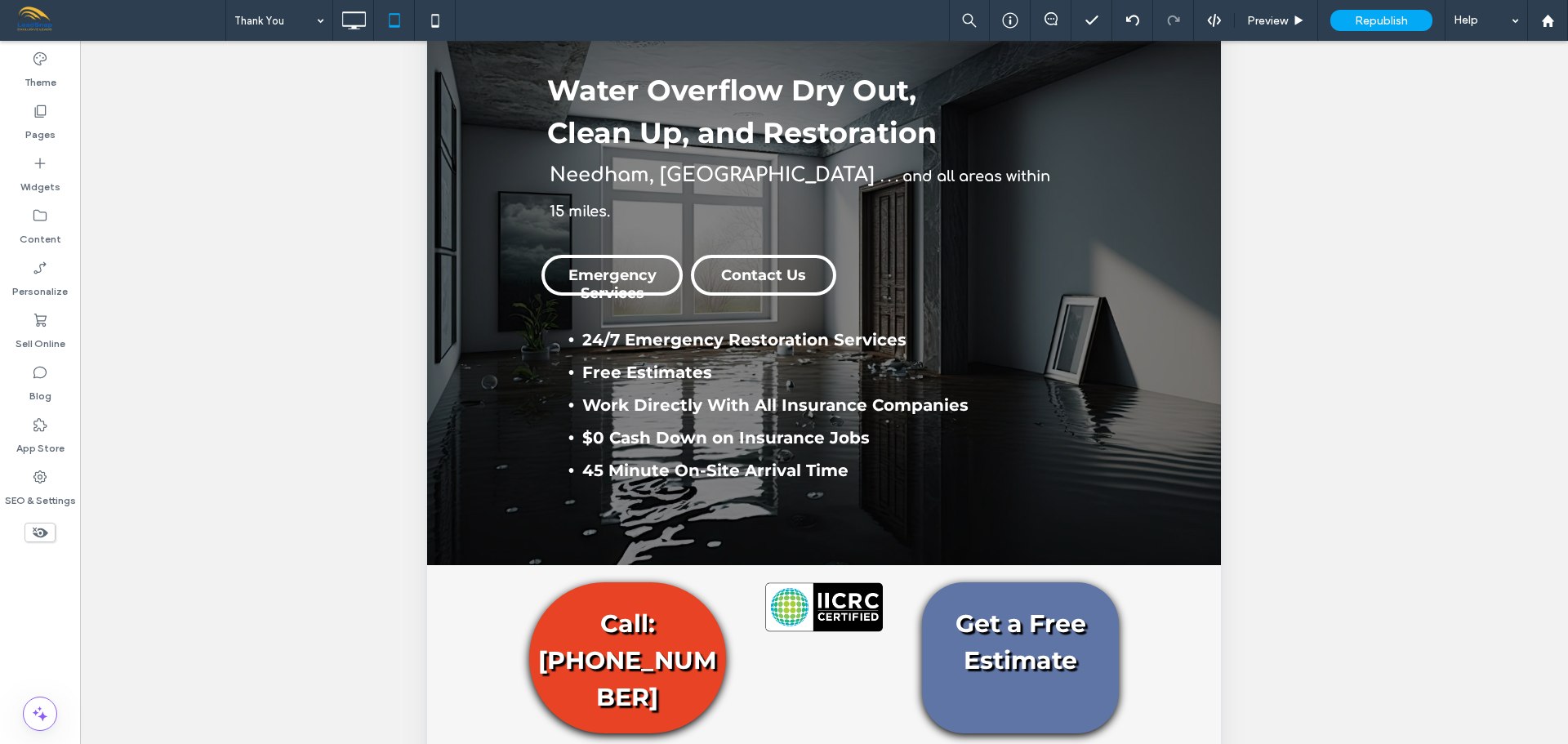
scroll to position [245, 0]
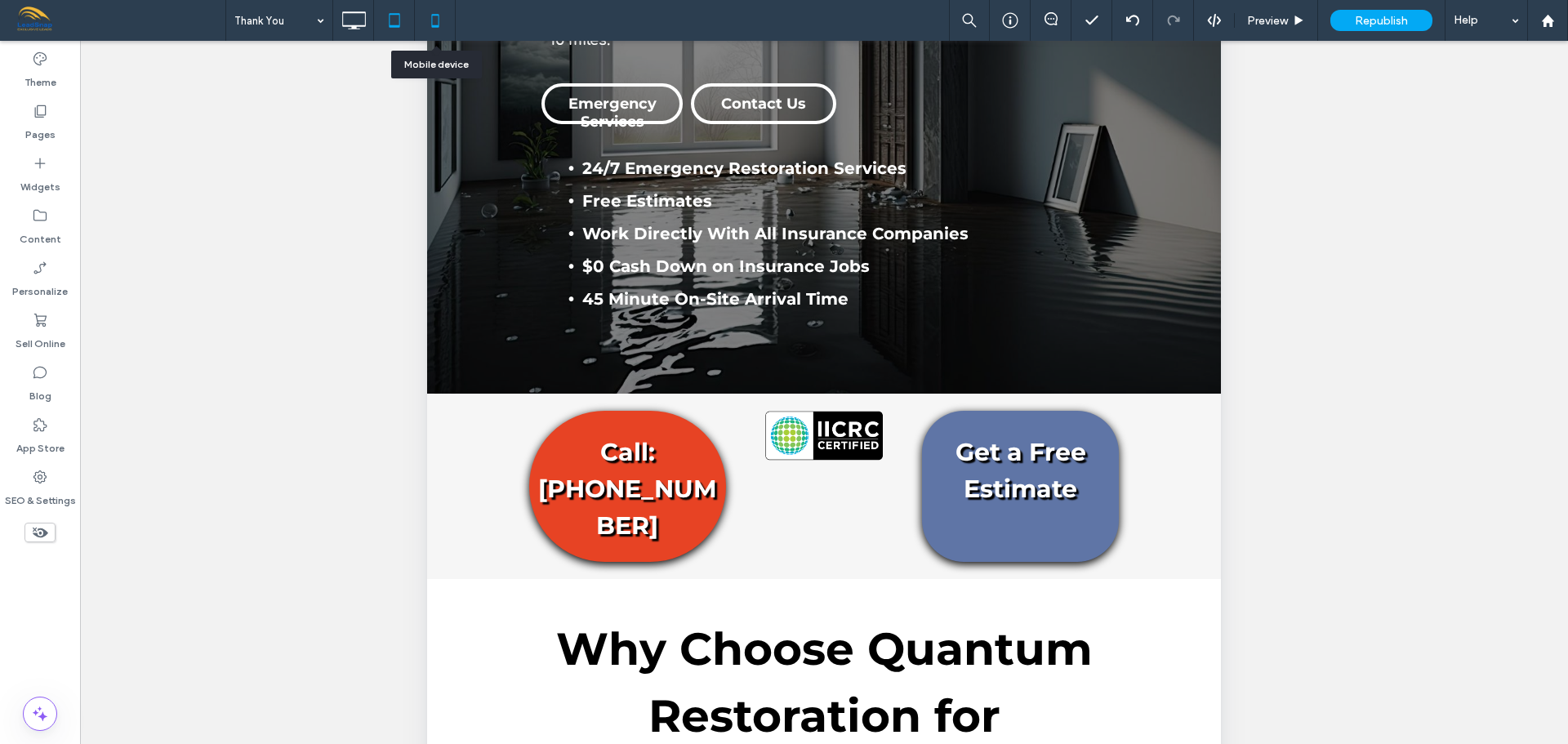
click at [437, 21] on icon at bounding box center [436, 21] width 33 height 33
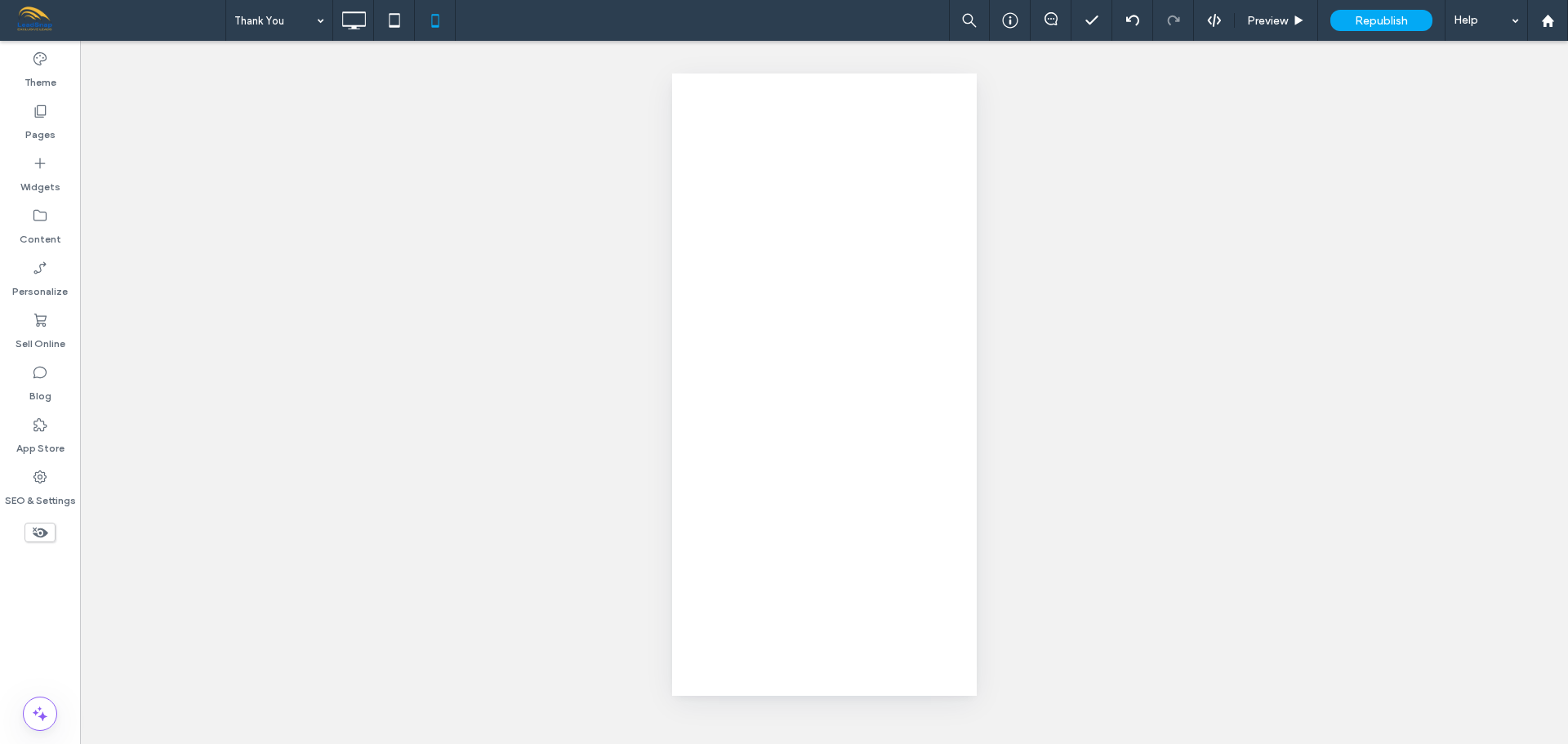
scroll to position [0, 0]
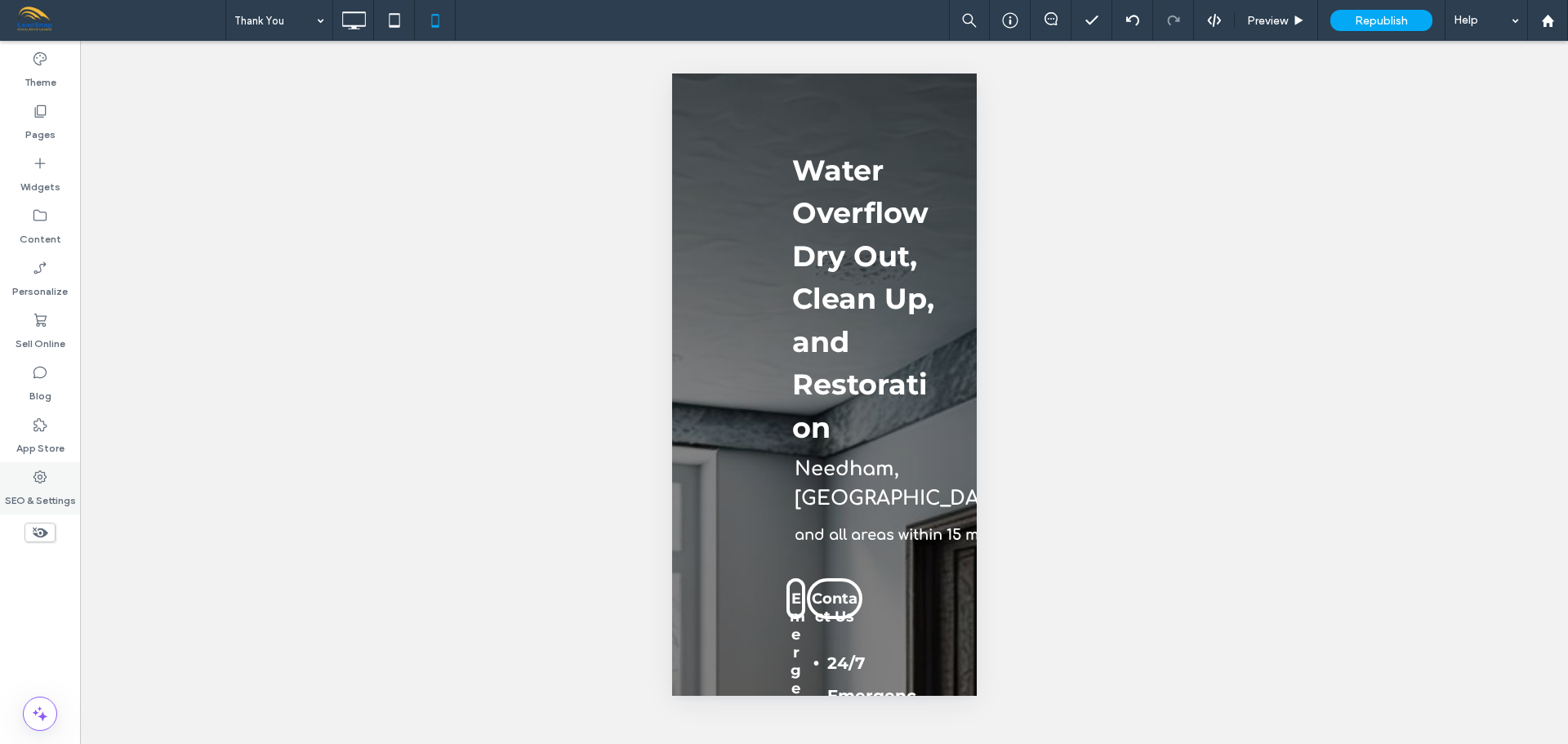
click at [53, 497] on label "SEO & Settings" at bounding box center [40, 496] width 71 height 23
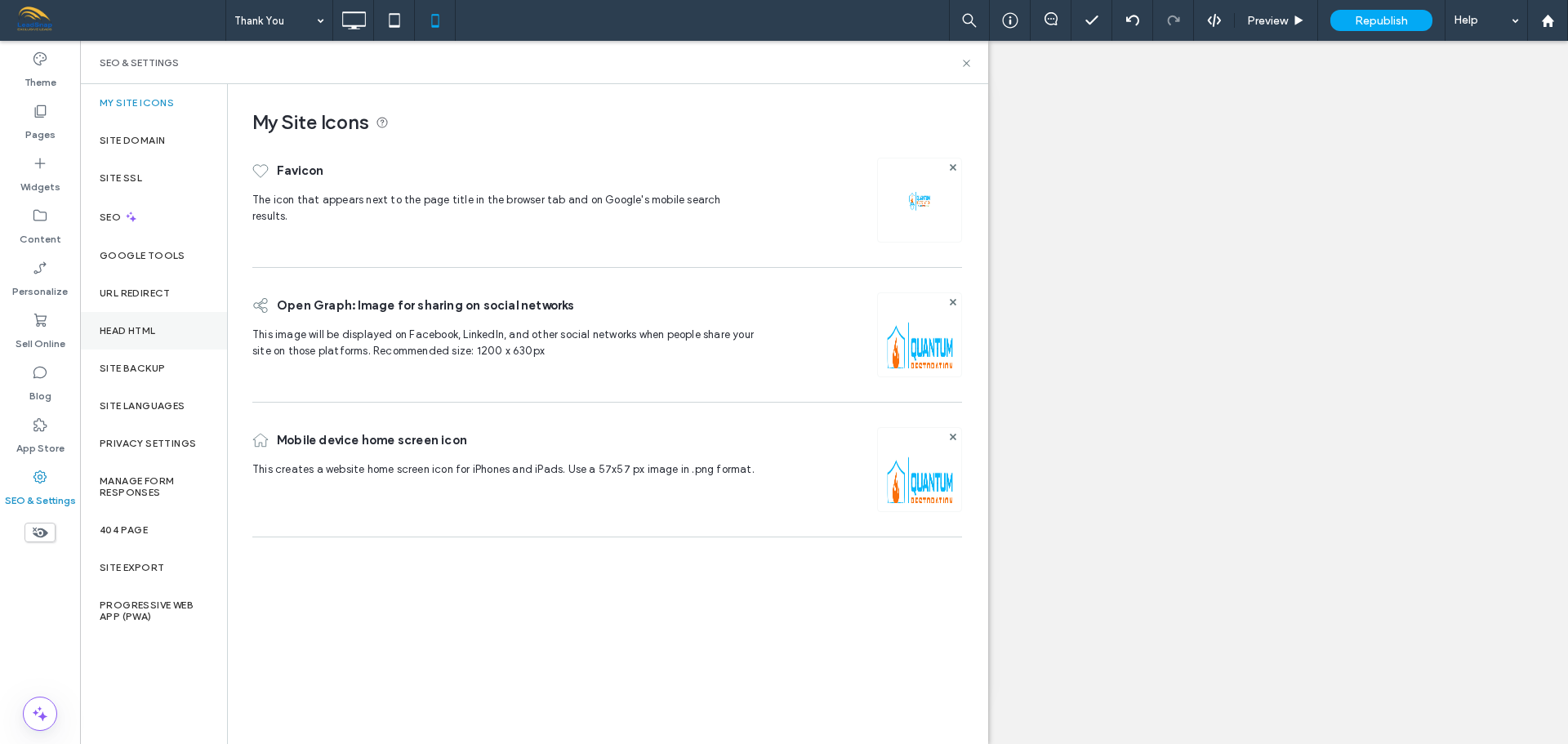
click at [144, 329] on label "Head HTML" at bounding box center [128, 330] width 57 height 11
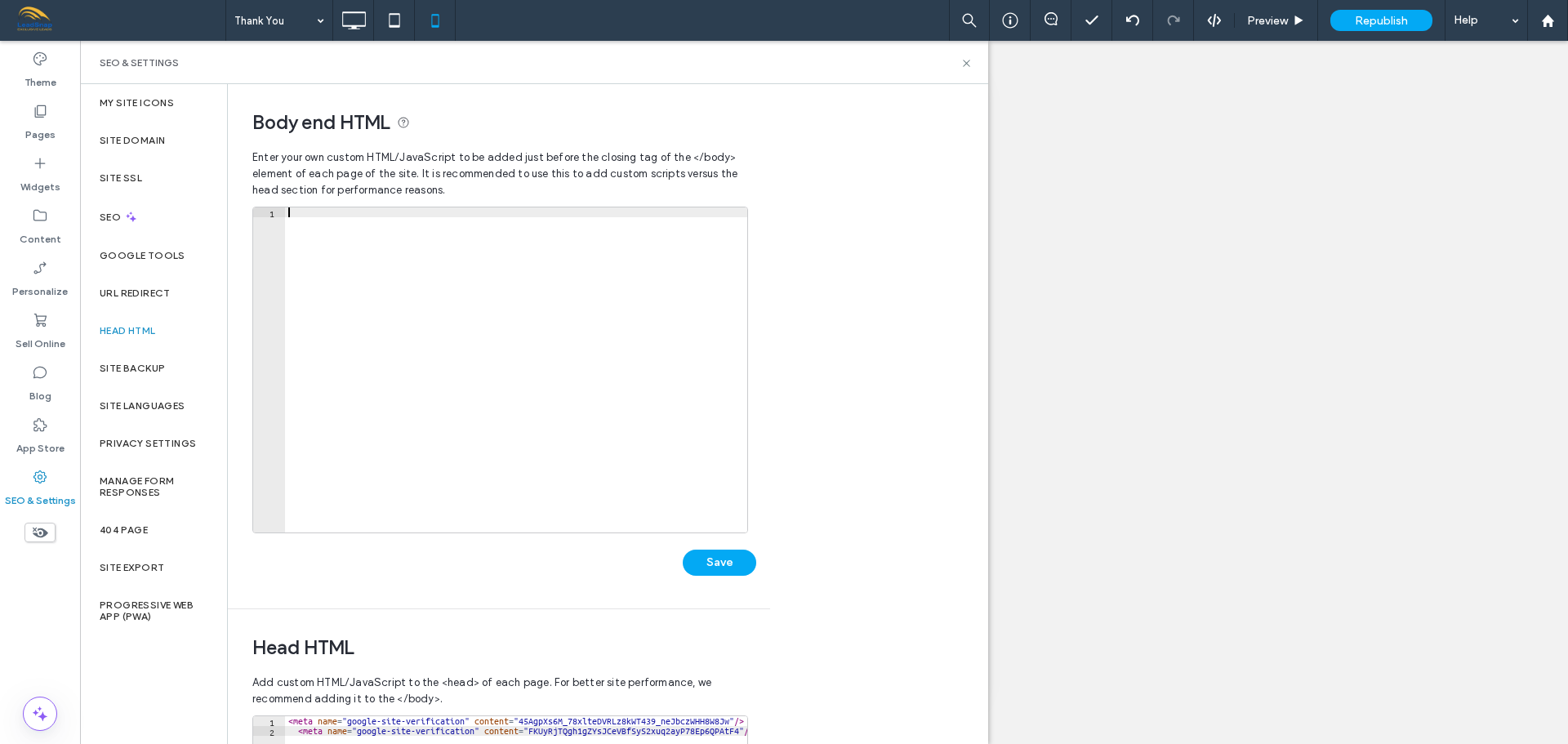
click at [355, 213] on div at bounding box center [515, 380] width 462 height 345
paste textarea "**********"
type textarea "**********"
click at [715, 557] on button "Save" at bounding box center [719, 562] width 74 height 26
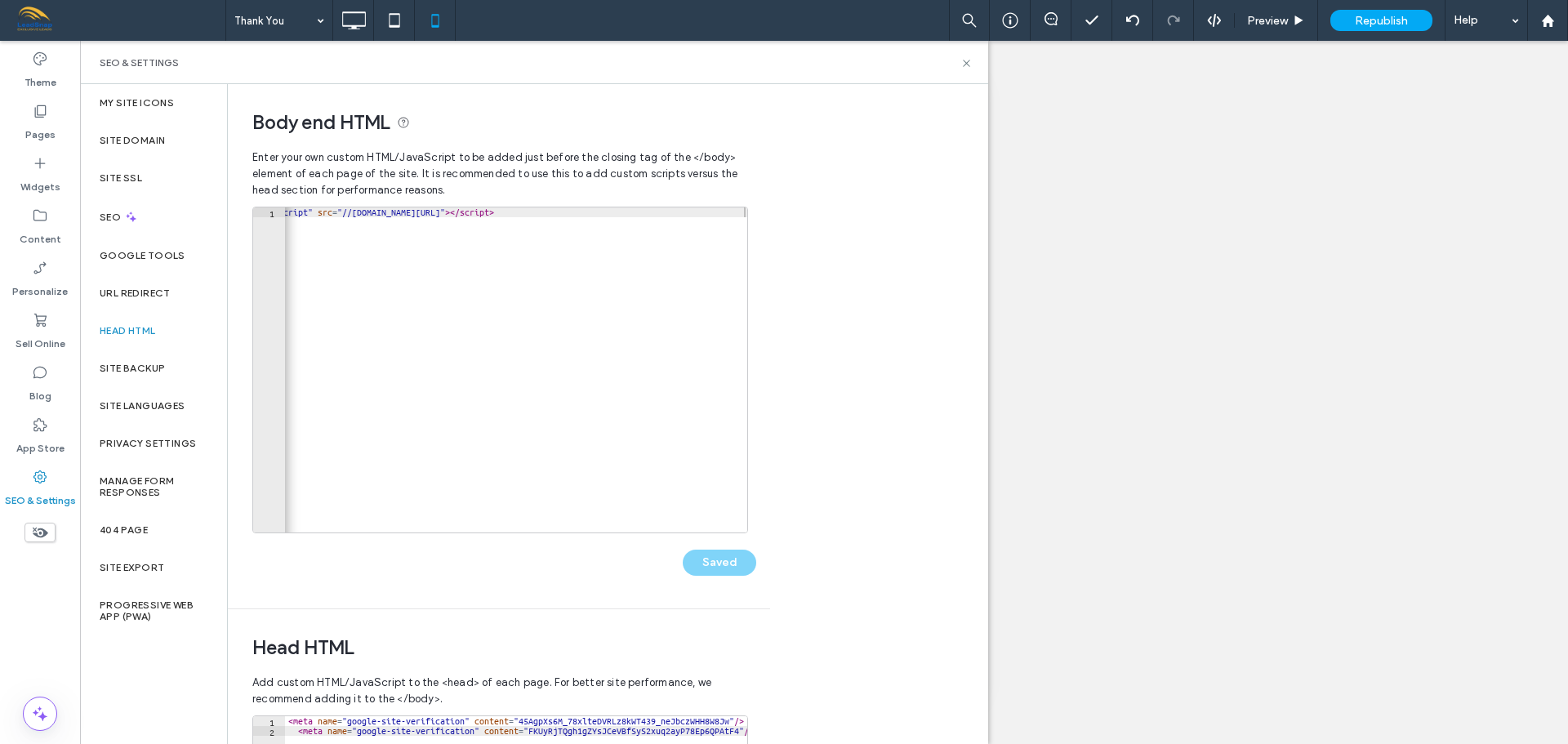
click at [723, 563] on div "Saved" at bounding box center [504, 555] width 504 height 43
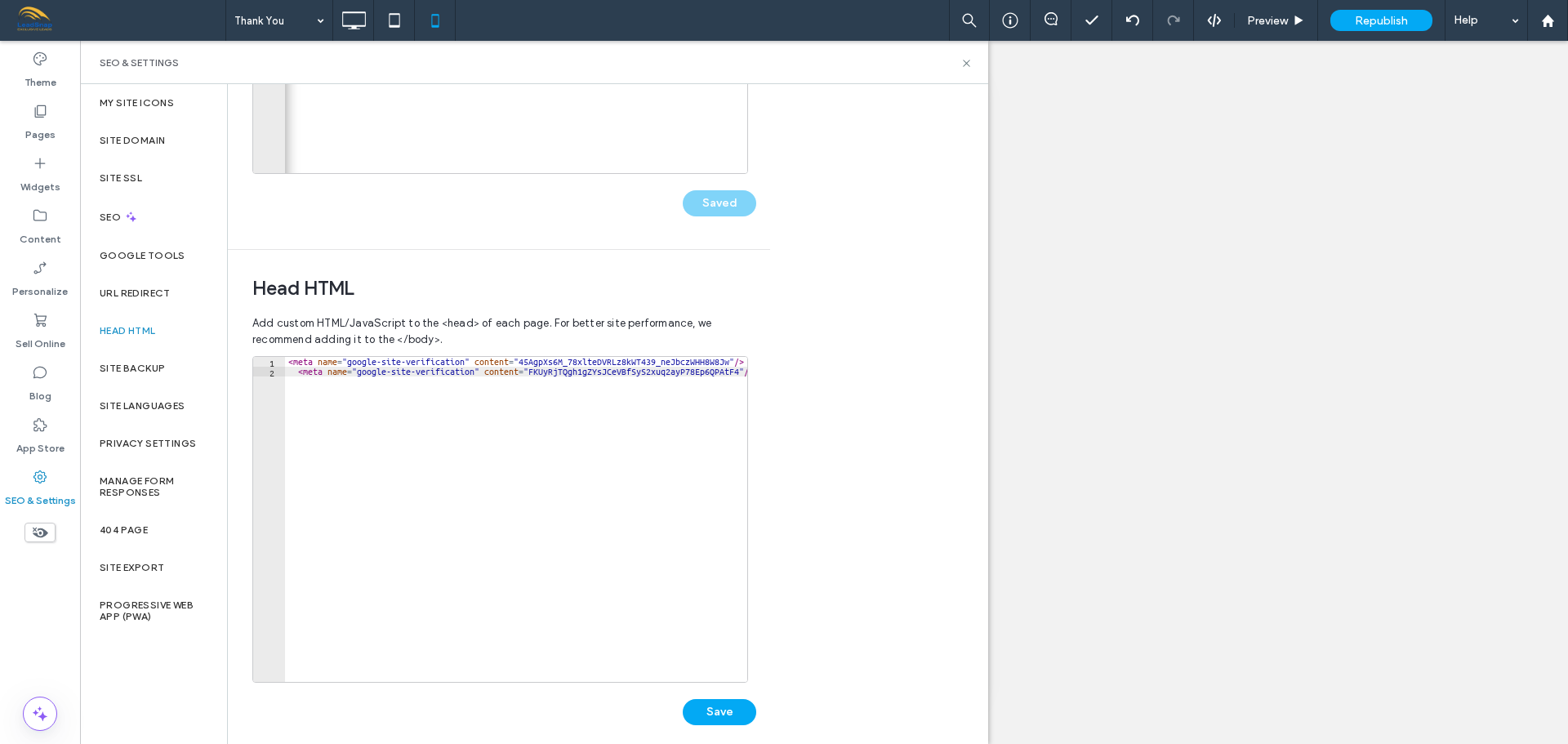
scroll to position [375, 0]
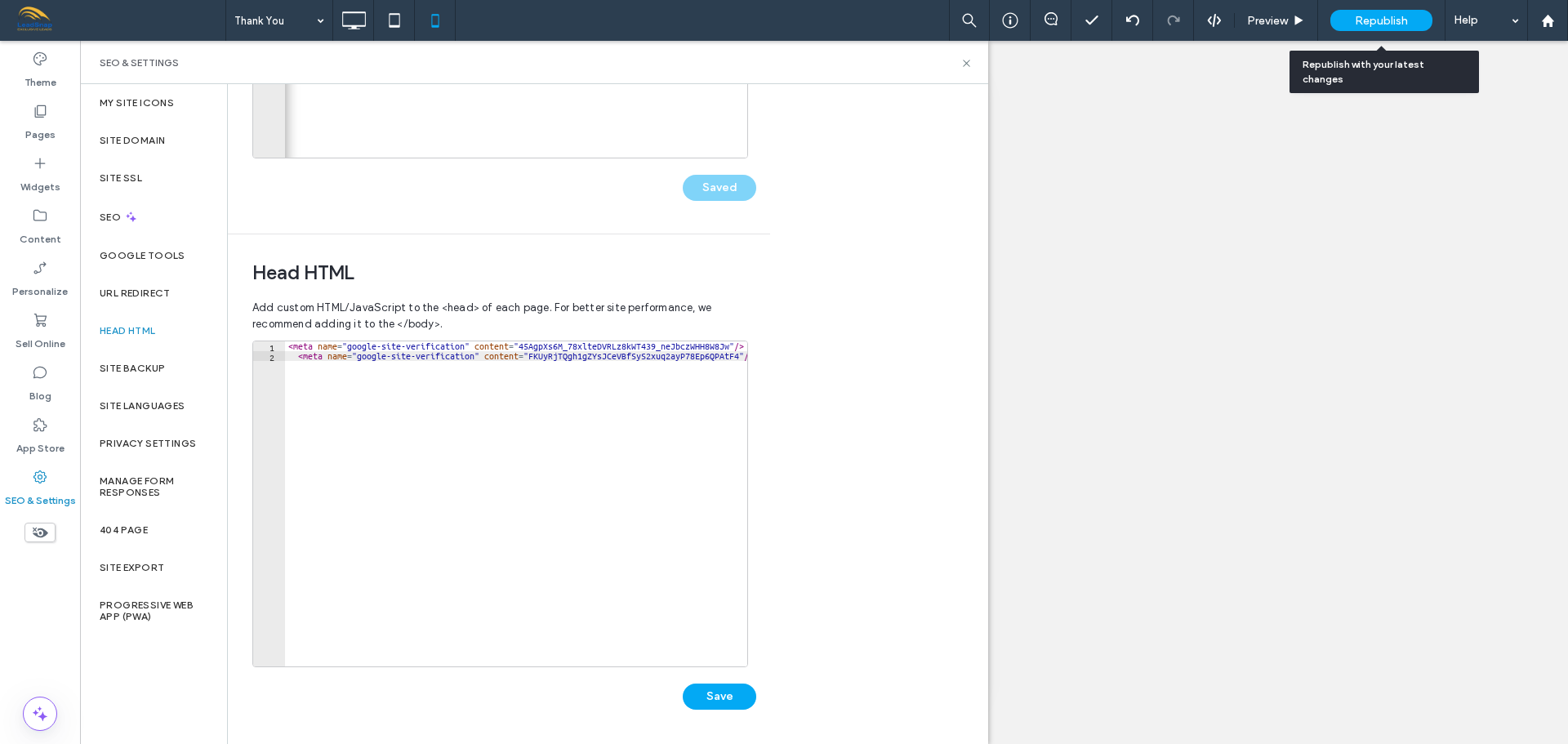
click at [1361, 17] on span "Republish" at bounding box center [1381, 21] width 53 height 14
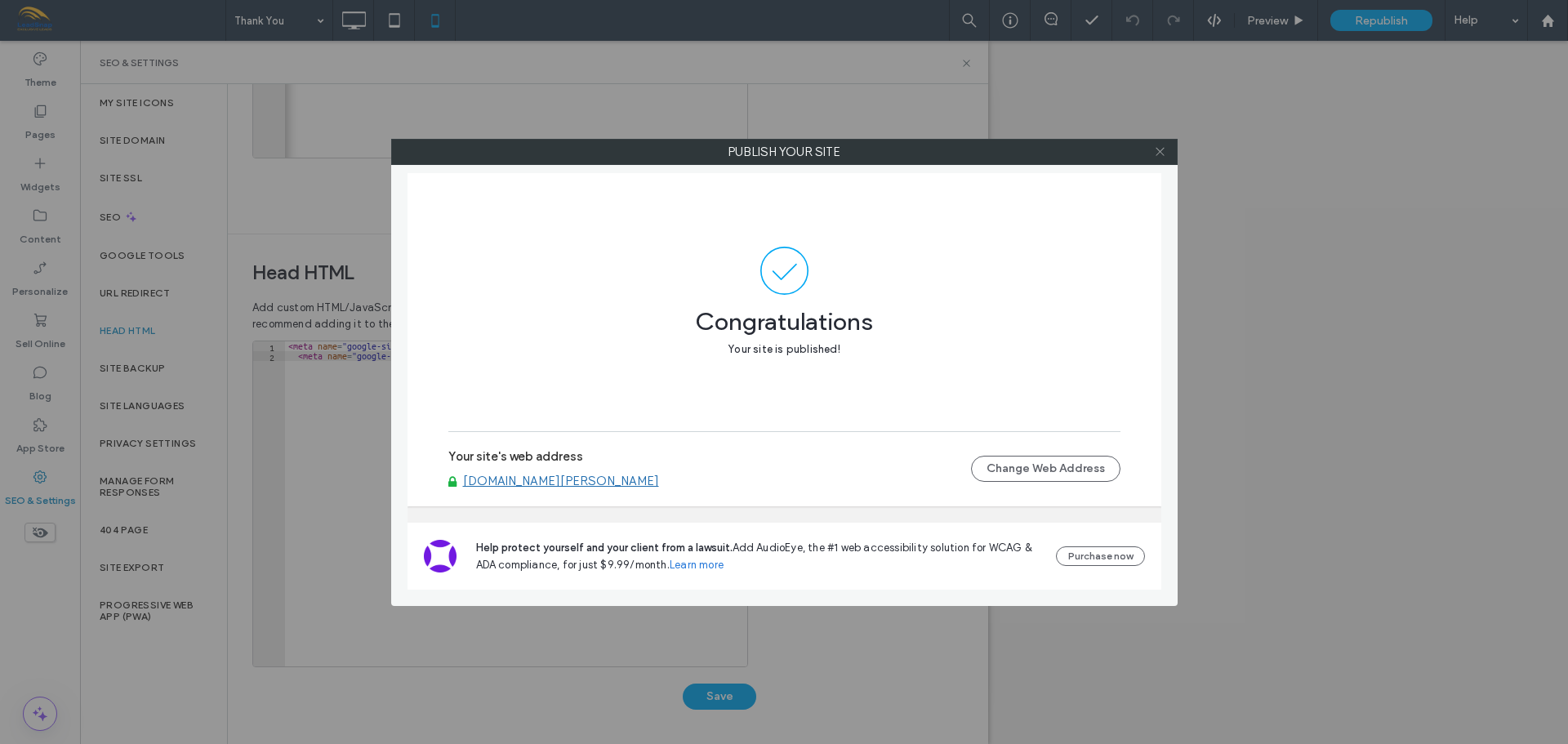
click at [1162, 156] on icon at bounding box center [1160, 152] width 12 height 12
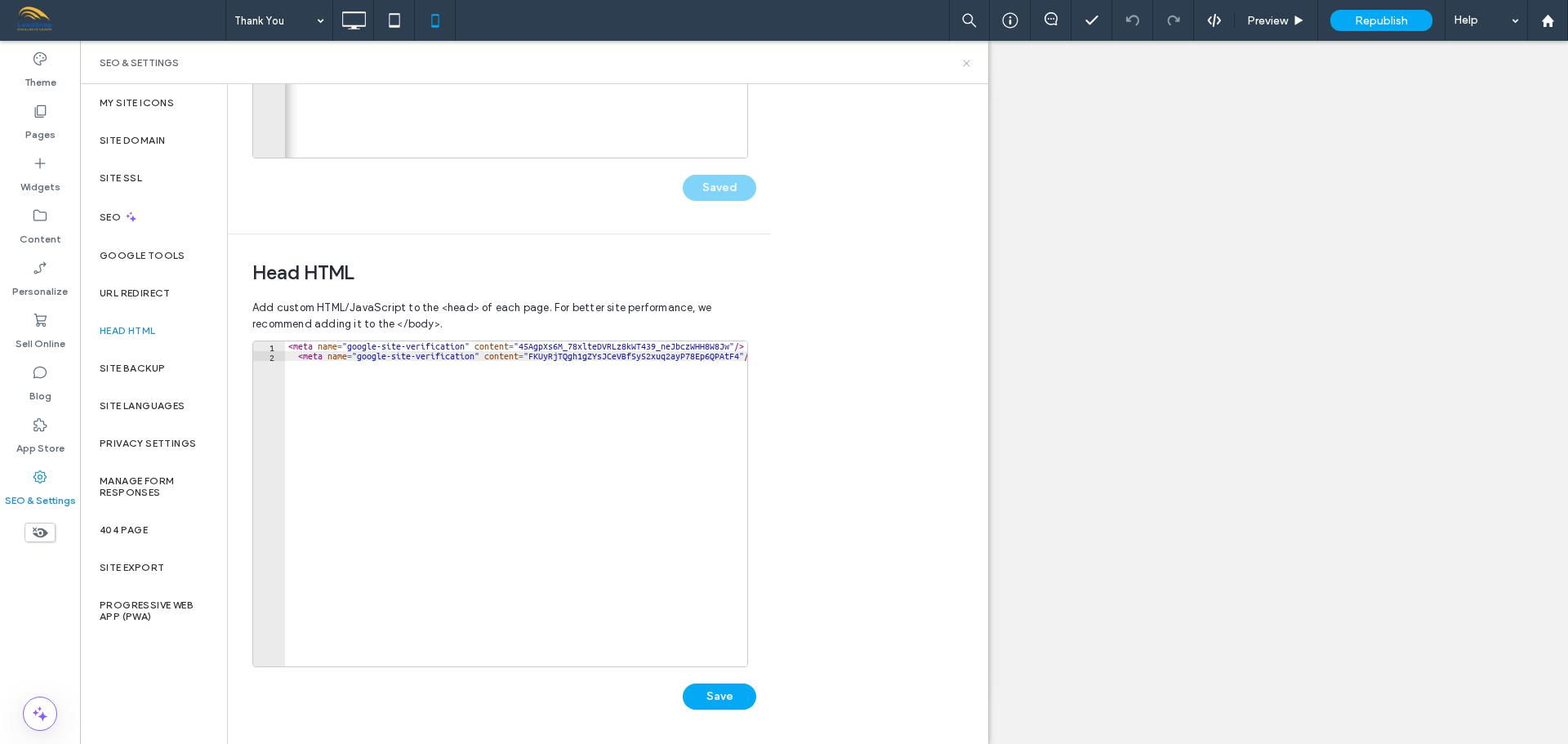
click at [966, 64] on icon at bounding box center [966, 63] width 12 height 12
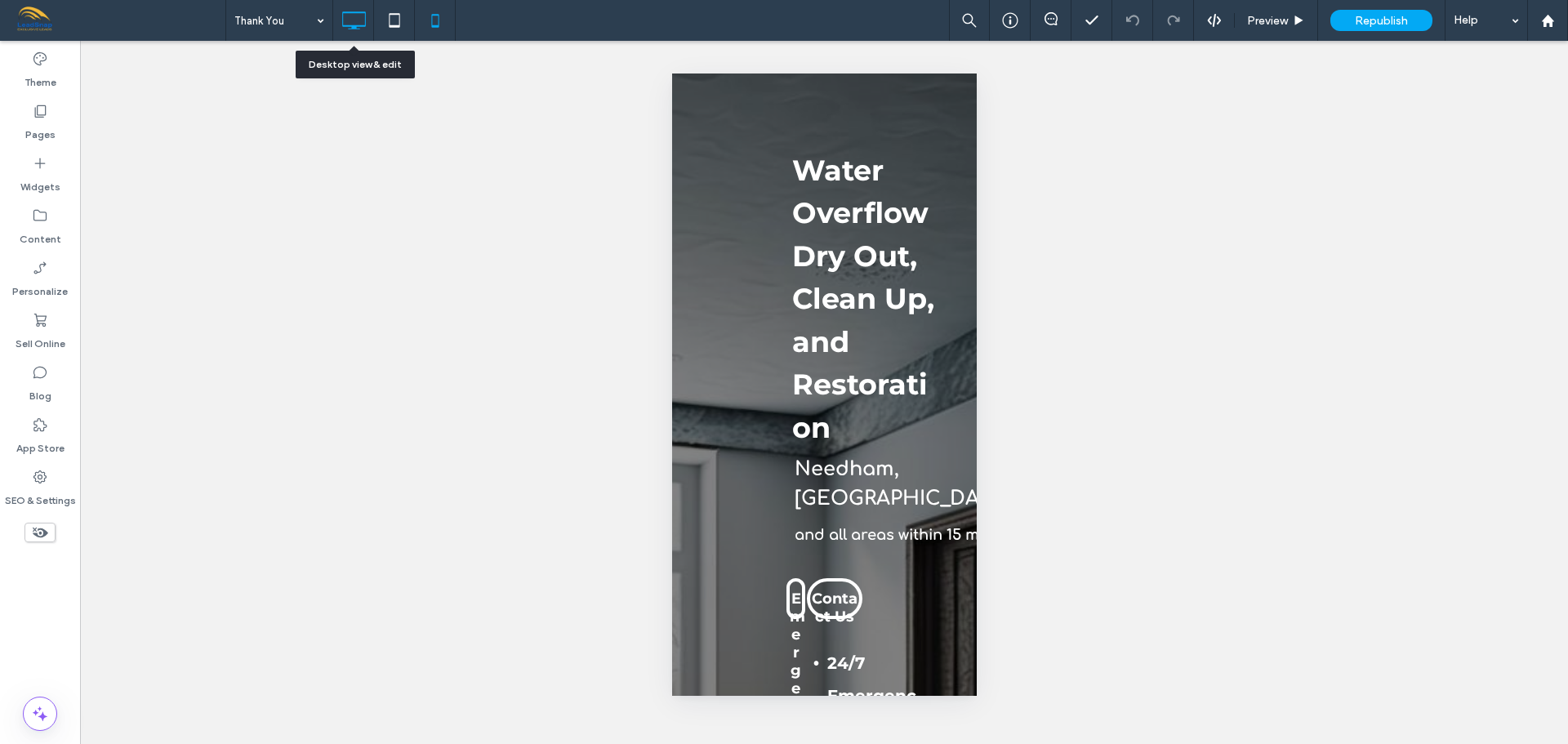
click at [355, 15] on icon at bounding box center [353, 21] width 33 height 33
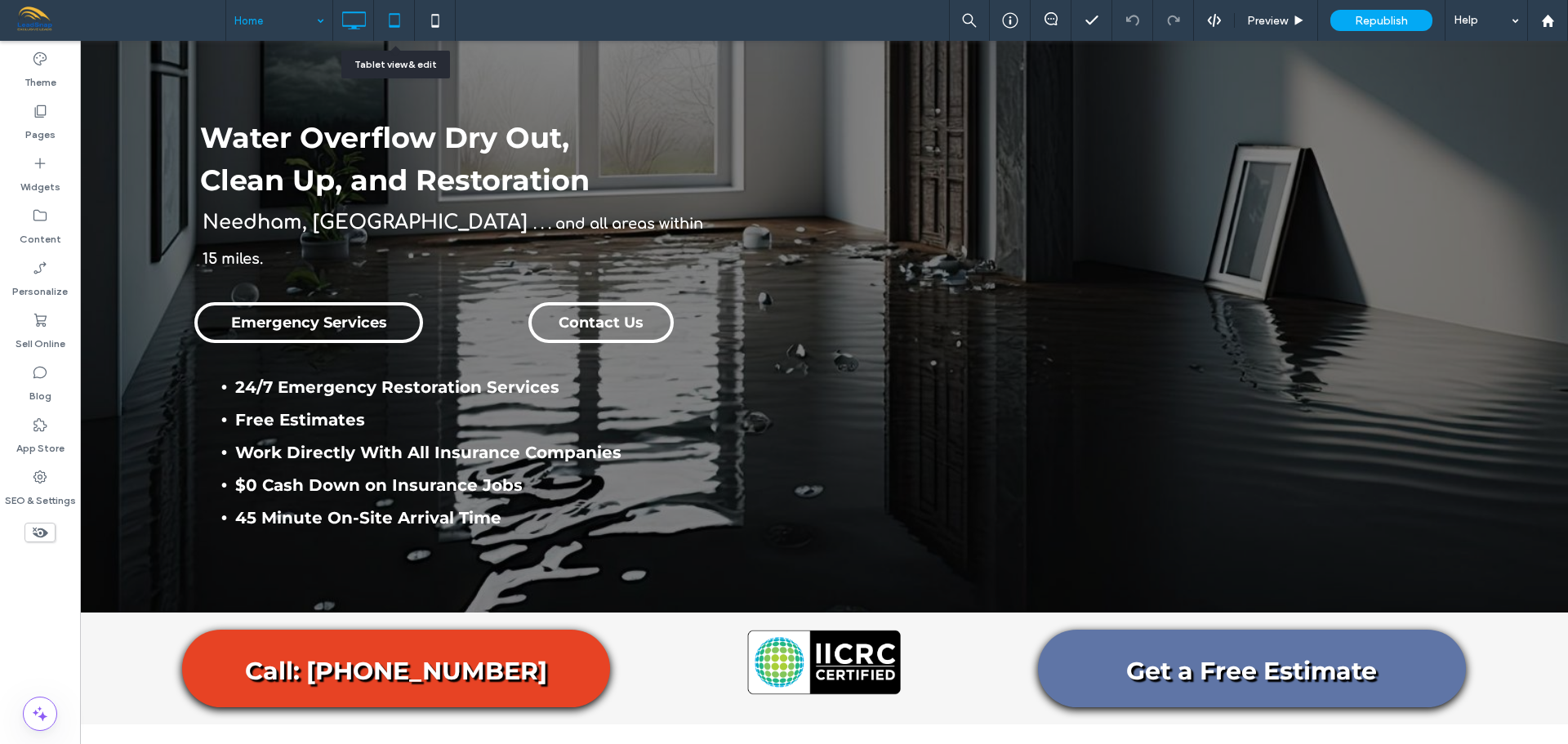
click at [394, 23] on icon at bounding box center [394, 21] width 33 height 33
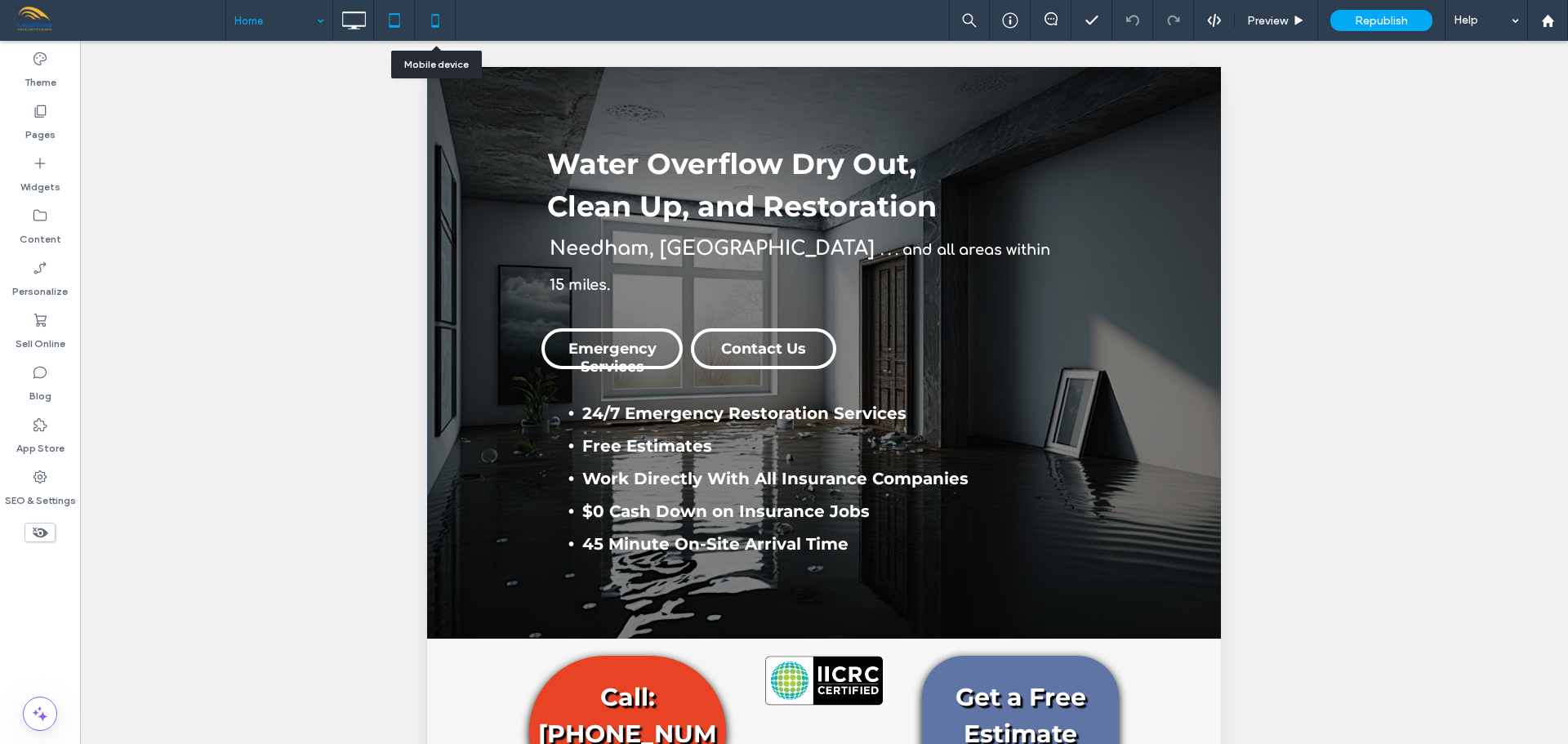
click at [435, 17] on icon at bounding box center [436, 21] width 33 height 33
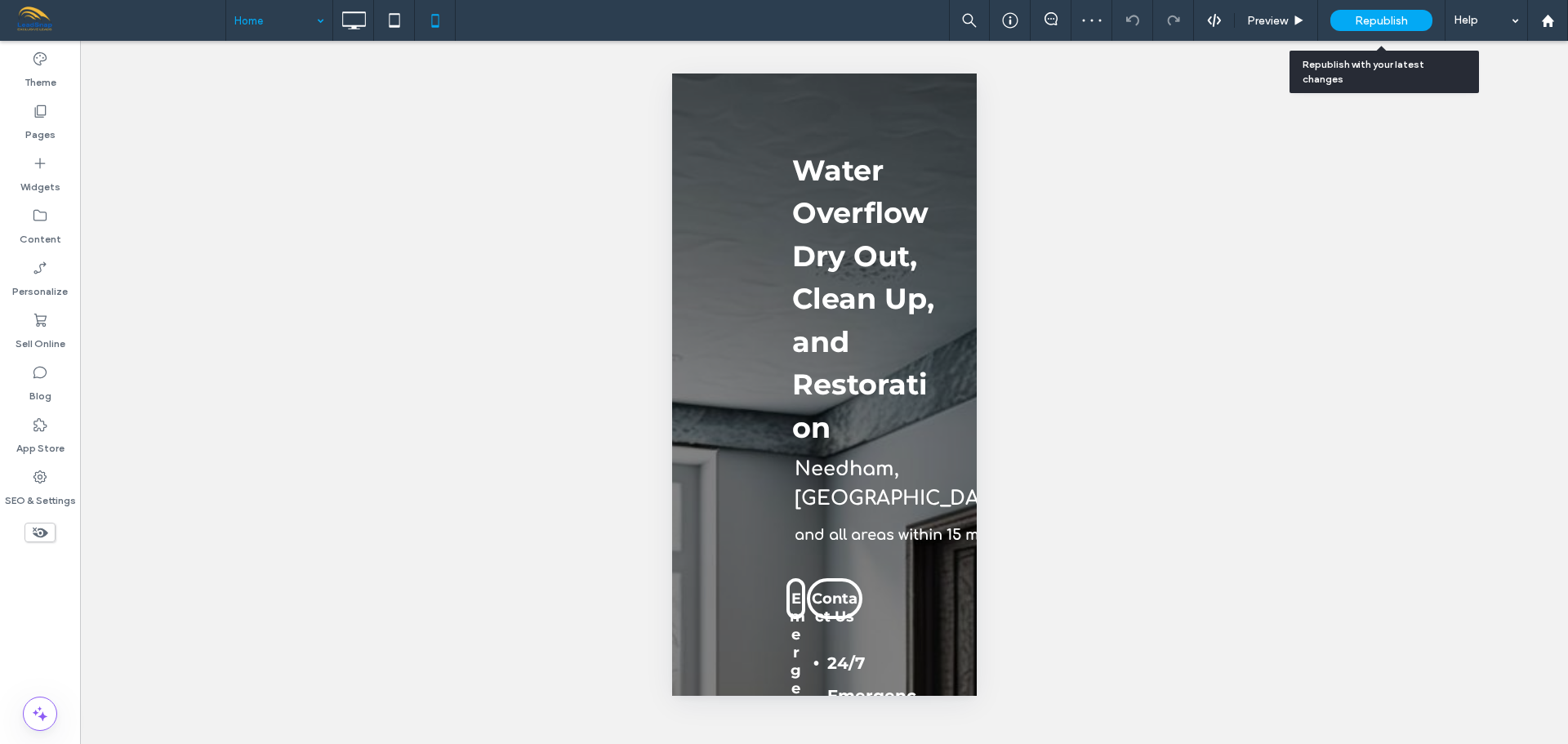
click at [1381, 19] on span "Republish" at bounding box center [1381, 21] width 53 height 14
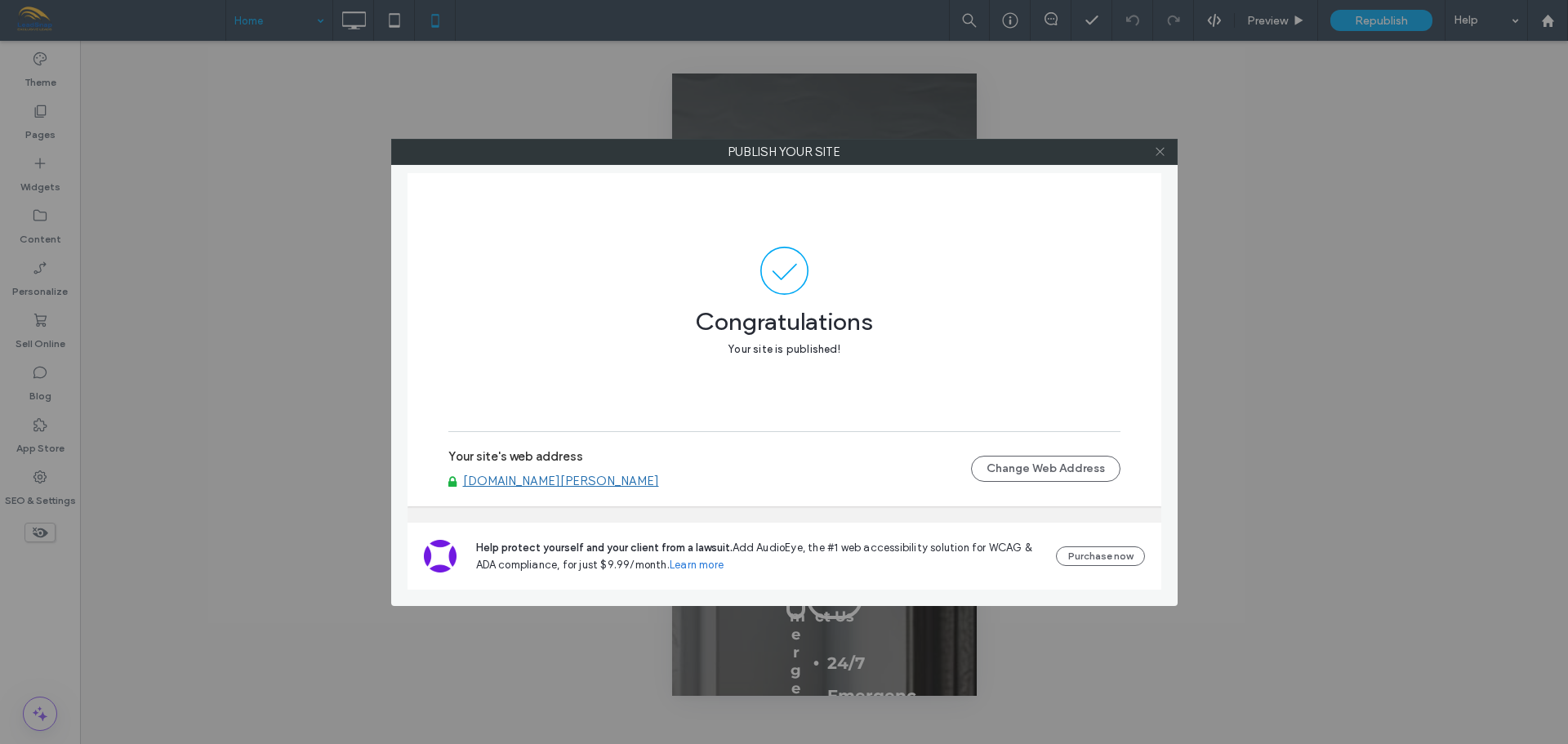
click at [1158, 151] on icon at bounding box center [1160, 152] width 12 height 12
